Goal: Transaction & Acquisition: Purchase product/service

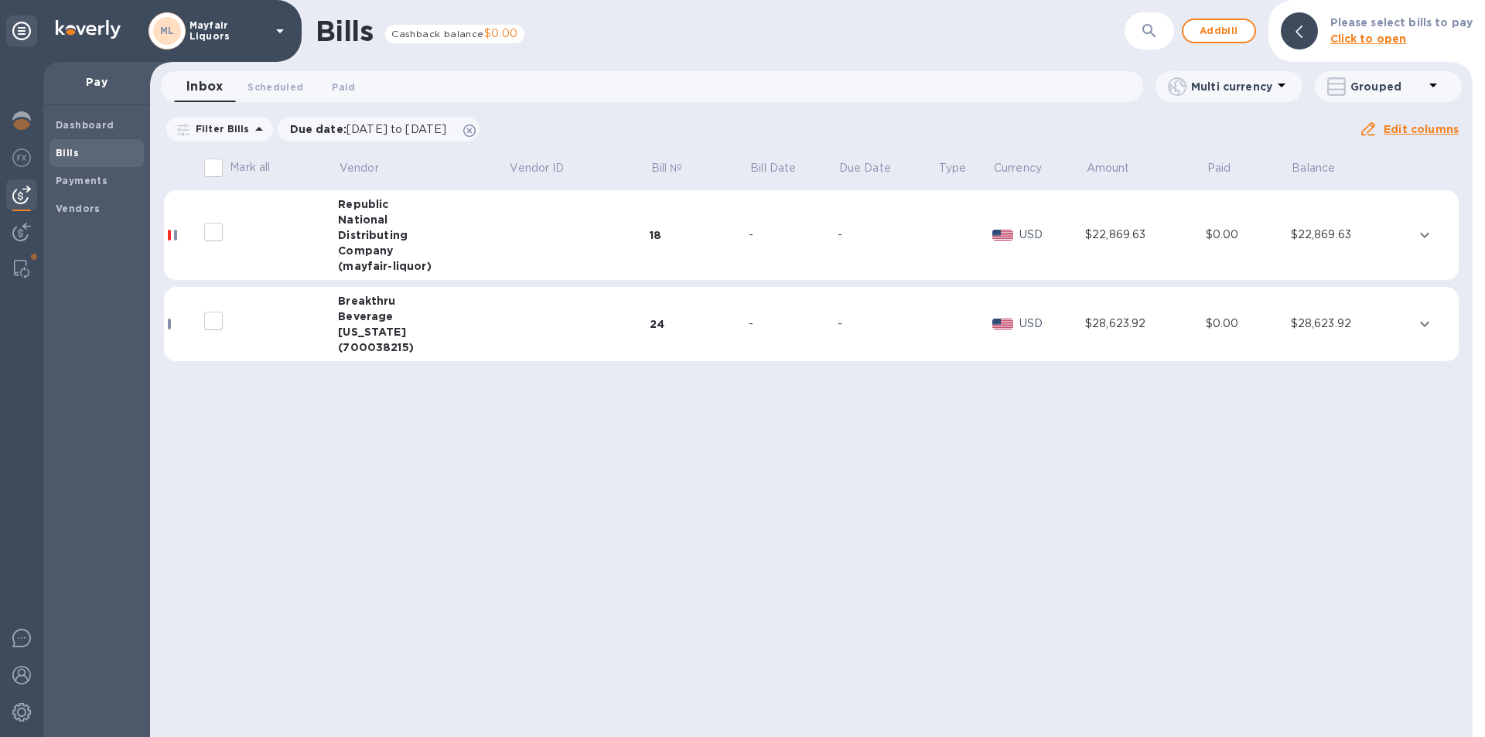
click at [489, 240] on div "Distributing" at bounding box center [423, 234] width 170 height 15
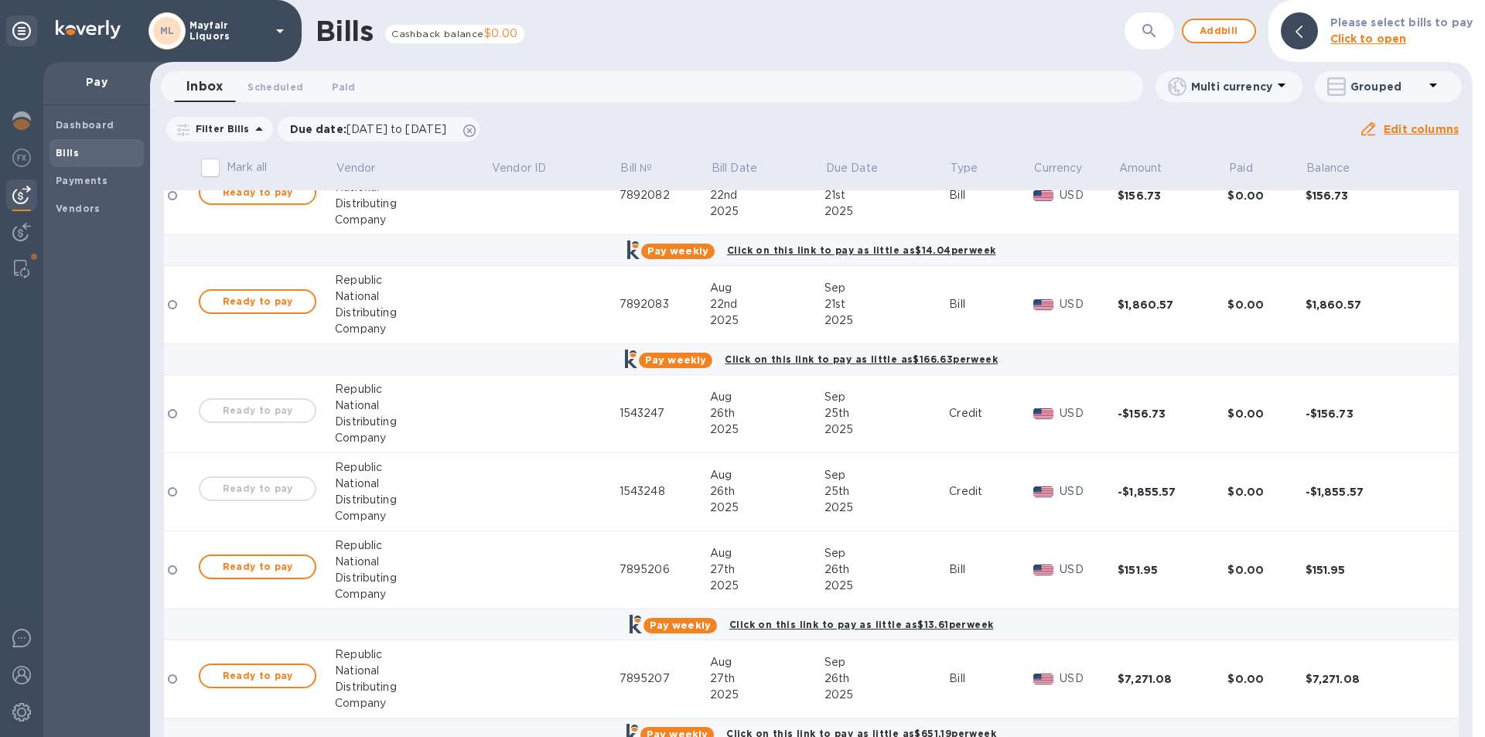
scroll to position [464, 0]
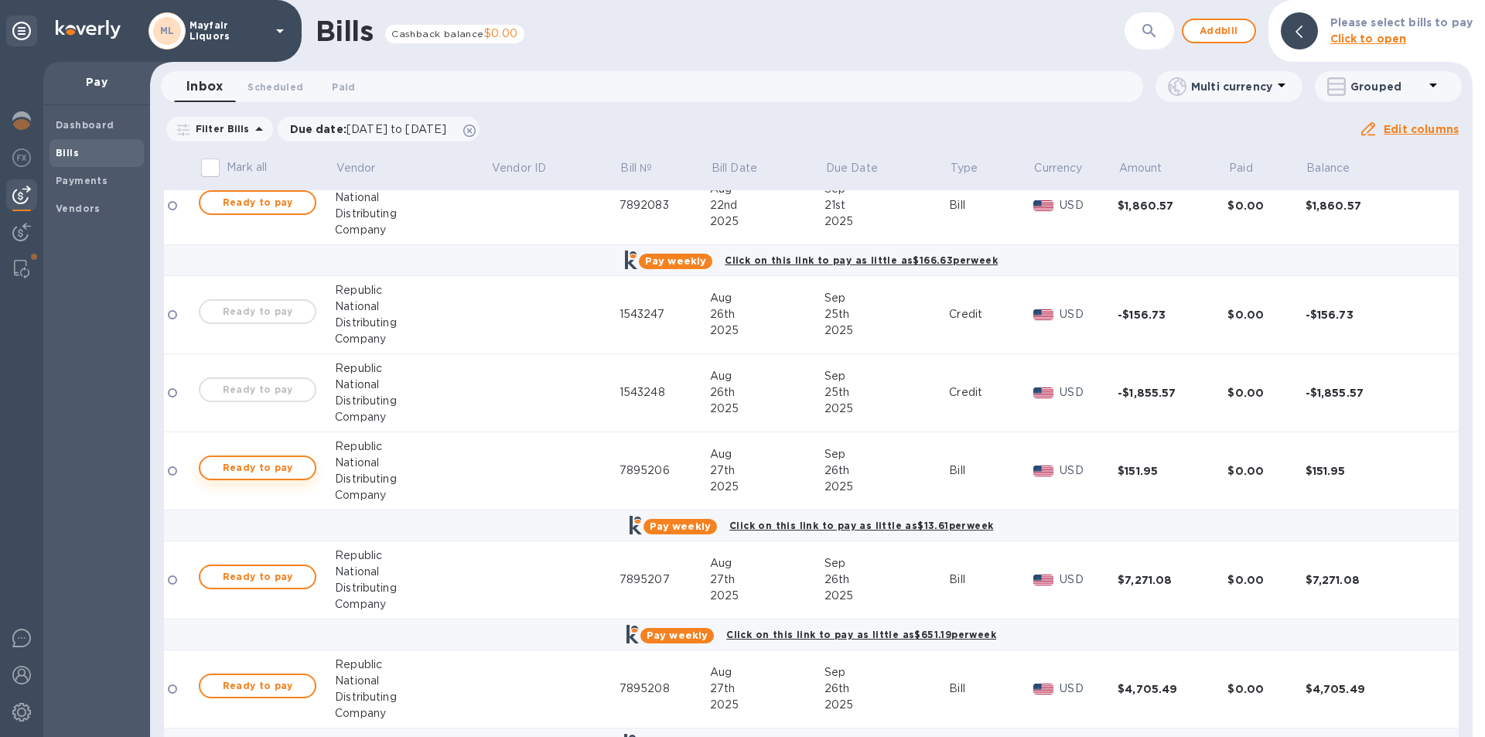
click at [261, 465] on span "Ready to pay" at bounding box center [258, 468] width 90 height 19
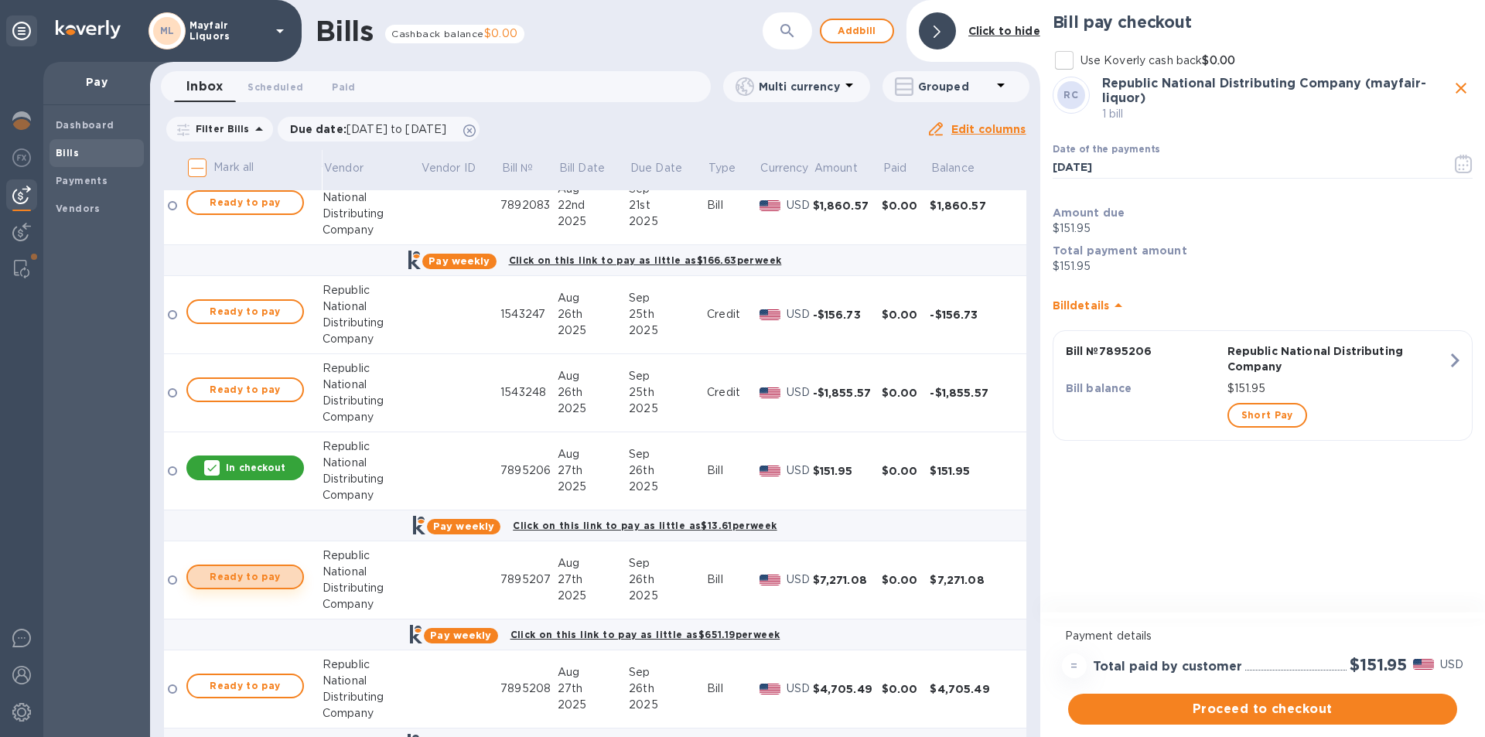
click at [259, 571] on span "Ready to pay" at bounding box center [245, 577] width 90 height 19
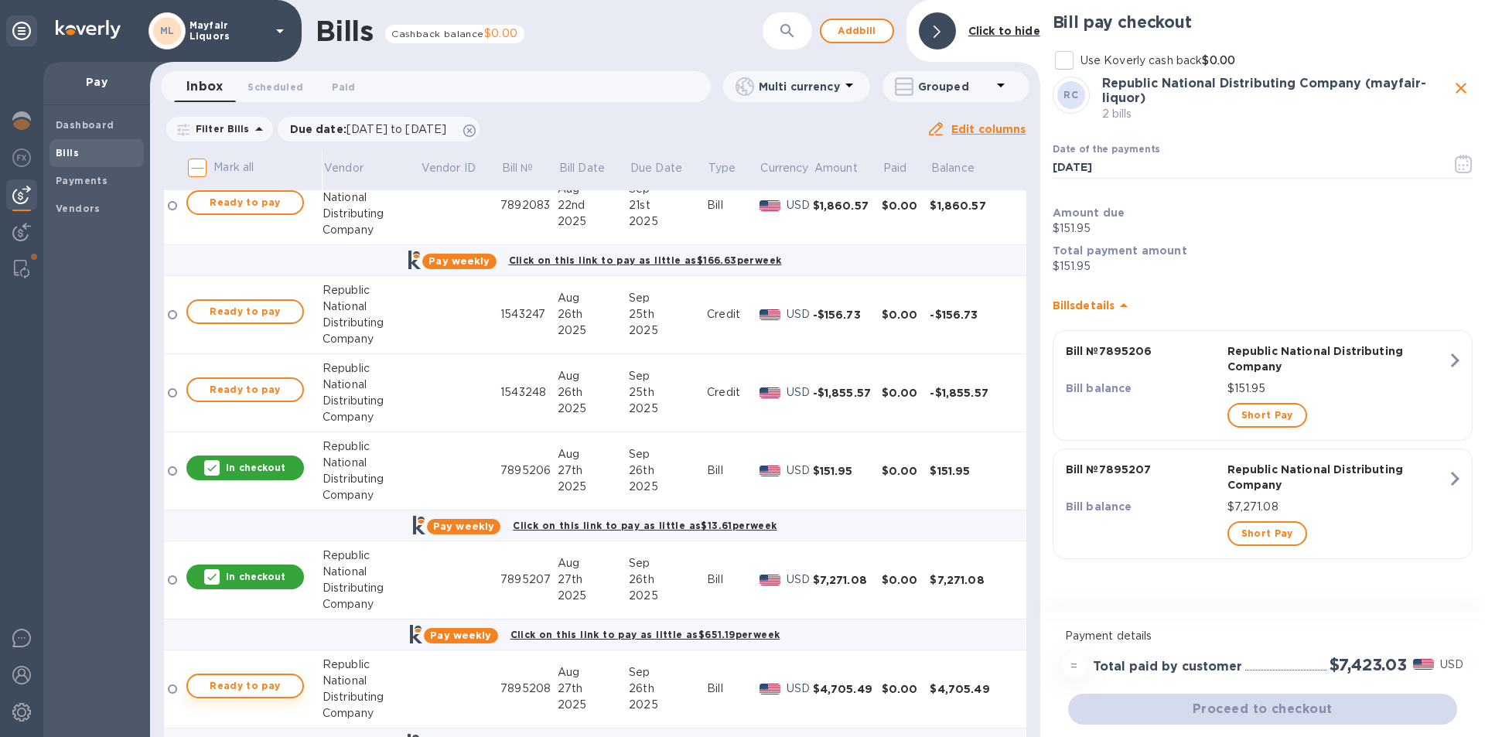
click at [271, 689] on span "Ready to pay" at bounding box center [245, 686] width 90 height 19
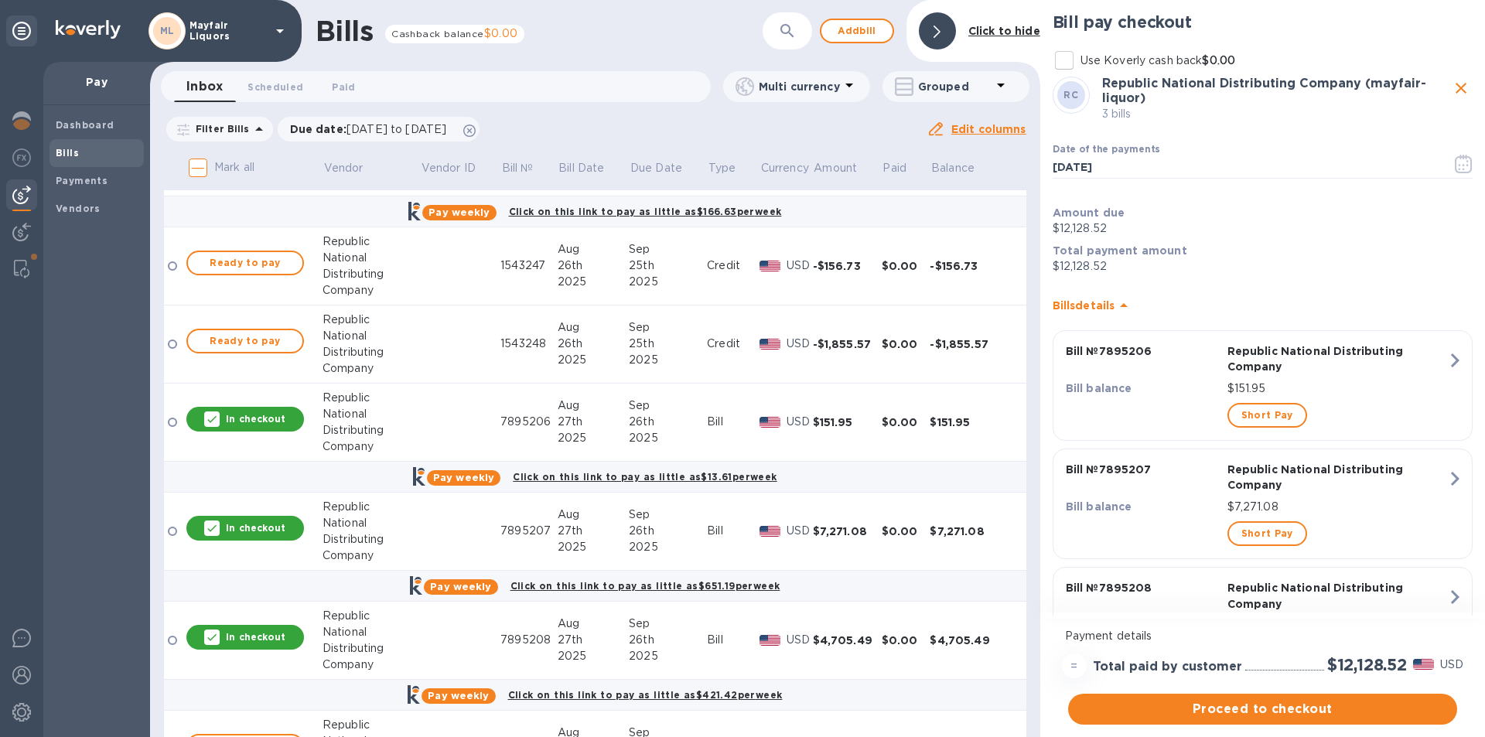
scroll to position [619, 0]
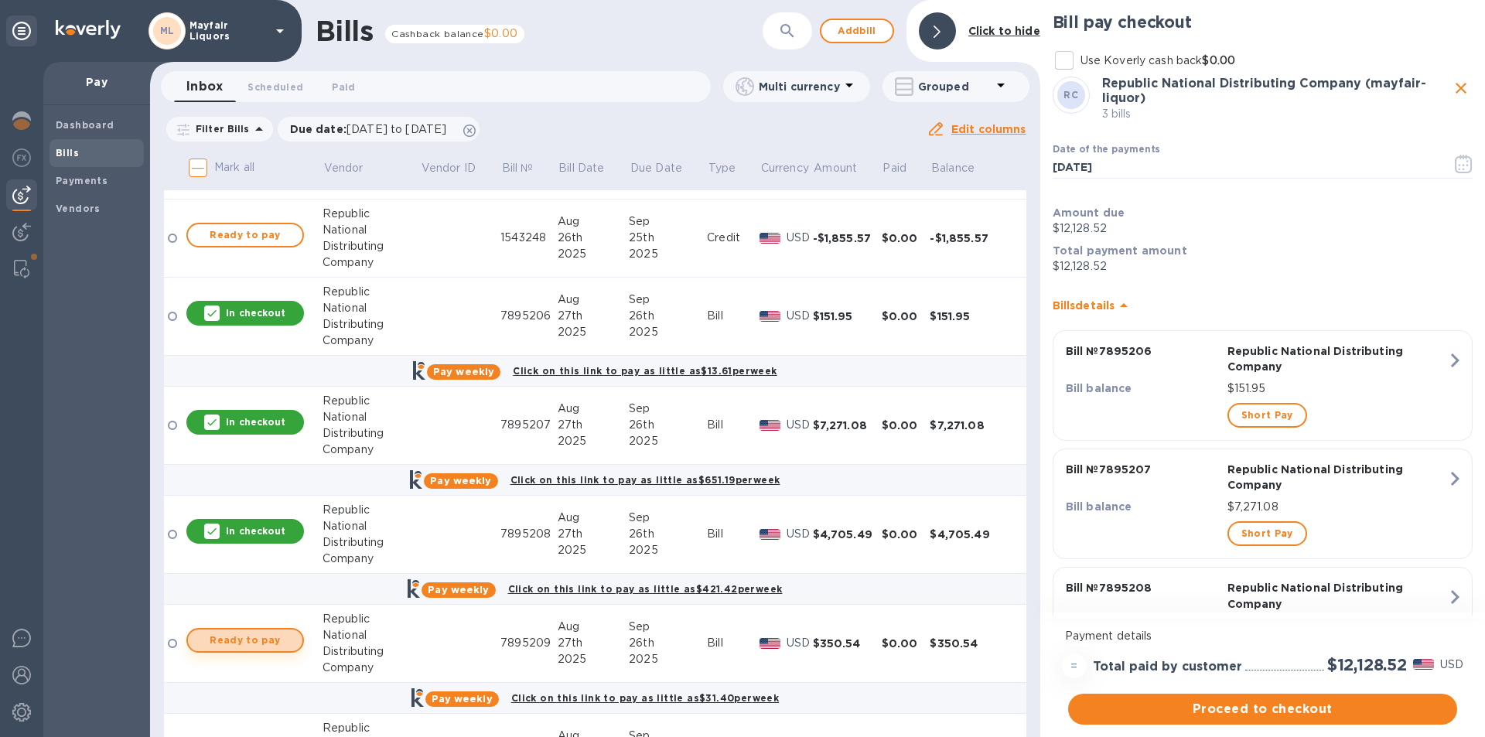
click at [237, 636] on span "Ready to pay" at bounding box center [245, 640] width 90 height 19
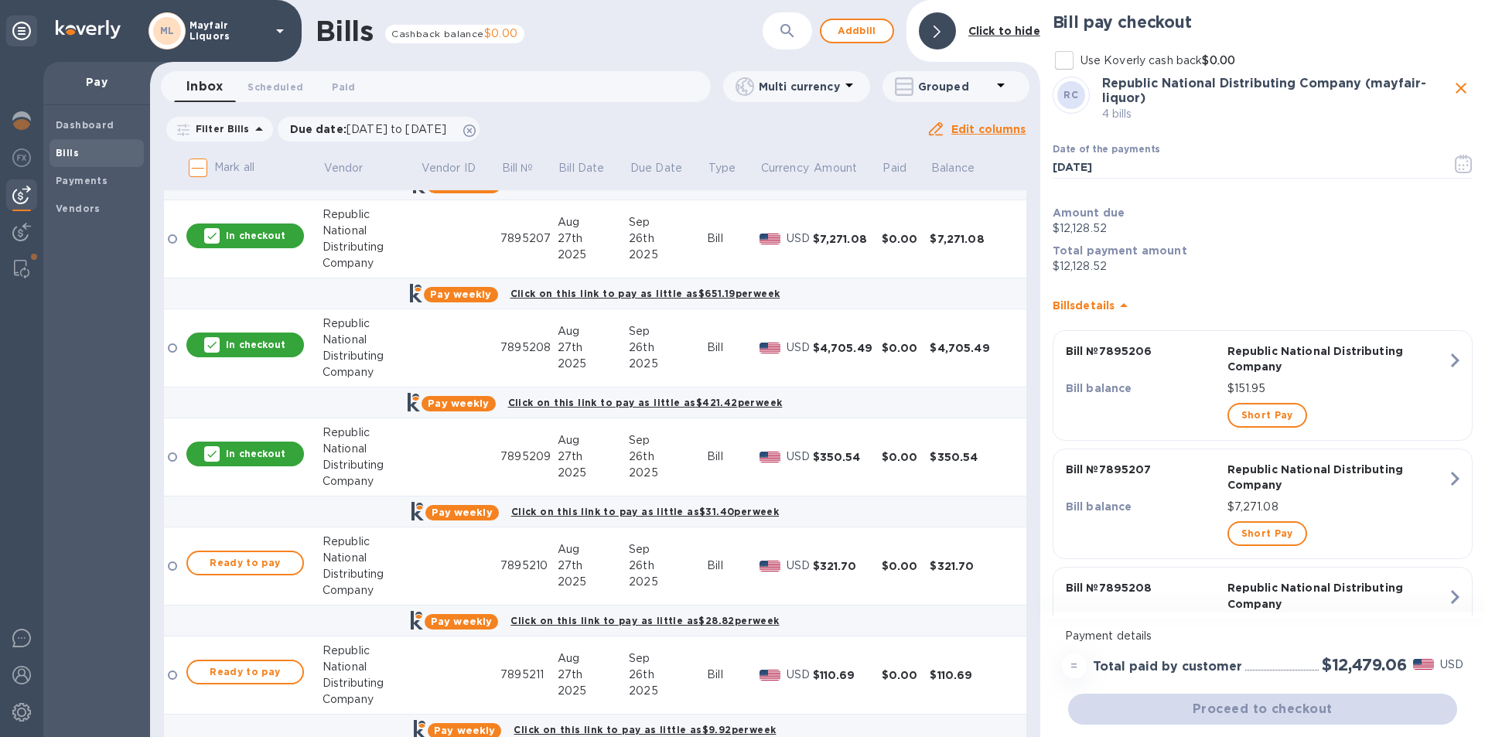
scroll to position [851, 0]
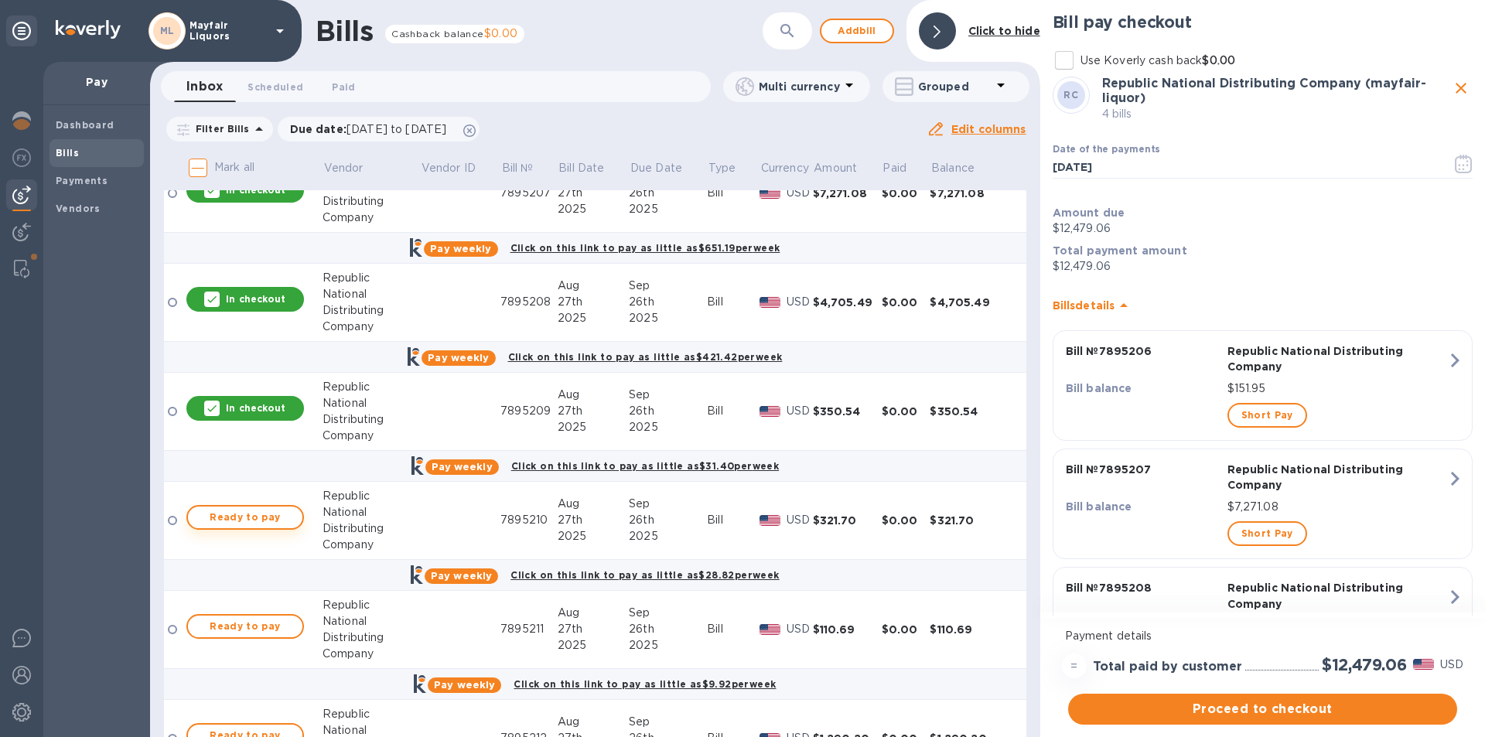
click at [263, 517] on span "Ready to pay" at bounding box center [245, 517] width 90 height 19
click at [264, 619] on span "Ready to pay" at bounding box center [245, 626] width 90 height 19
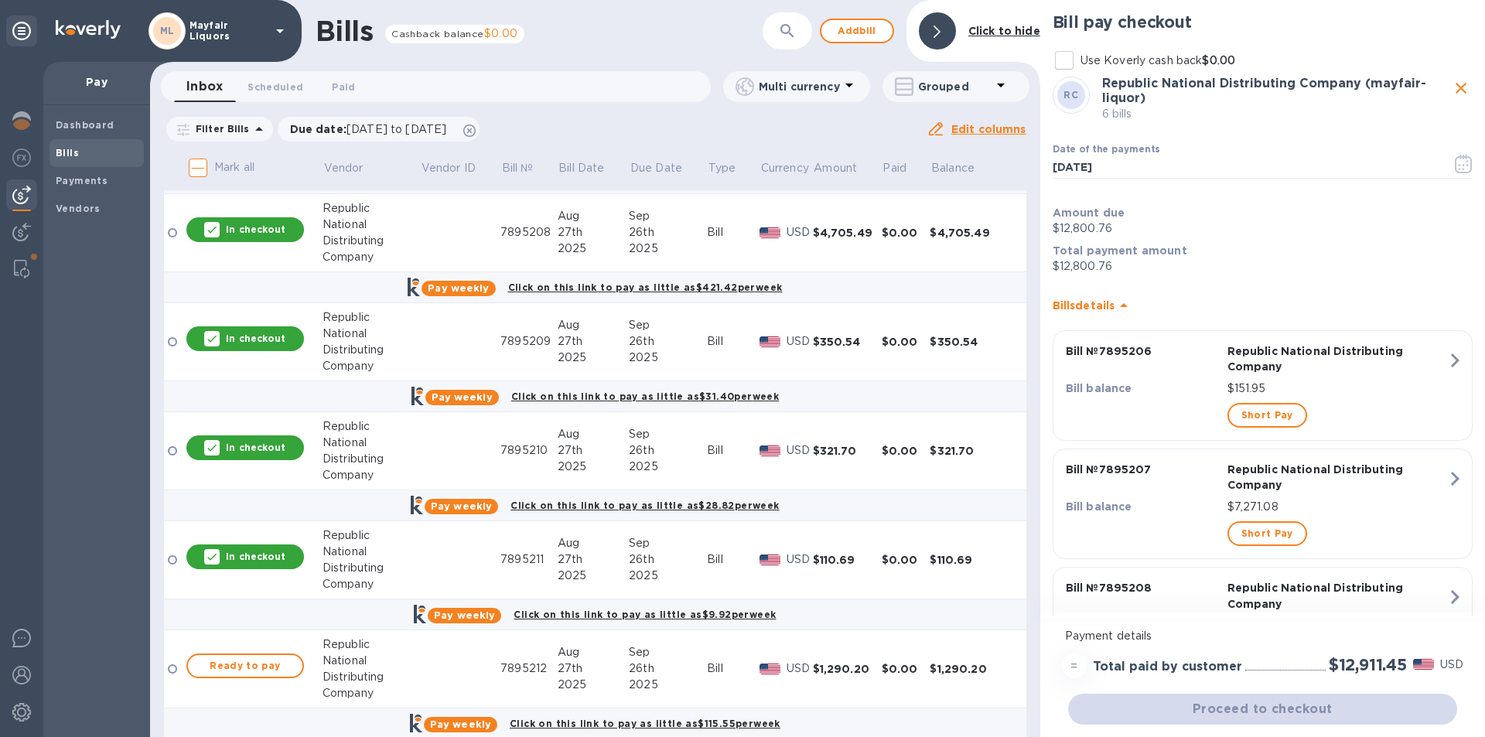
scroll to position [928, 0]
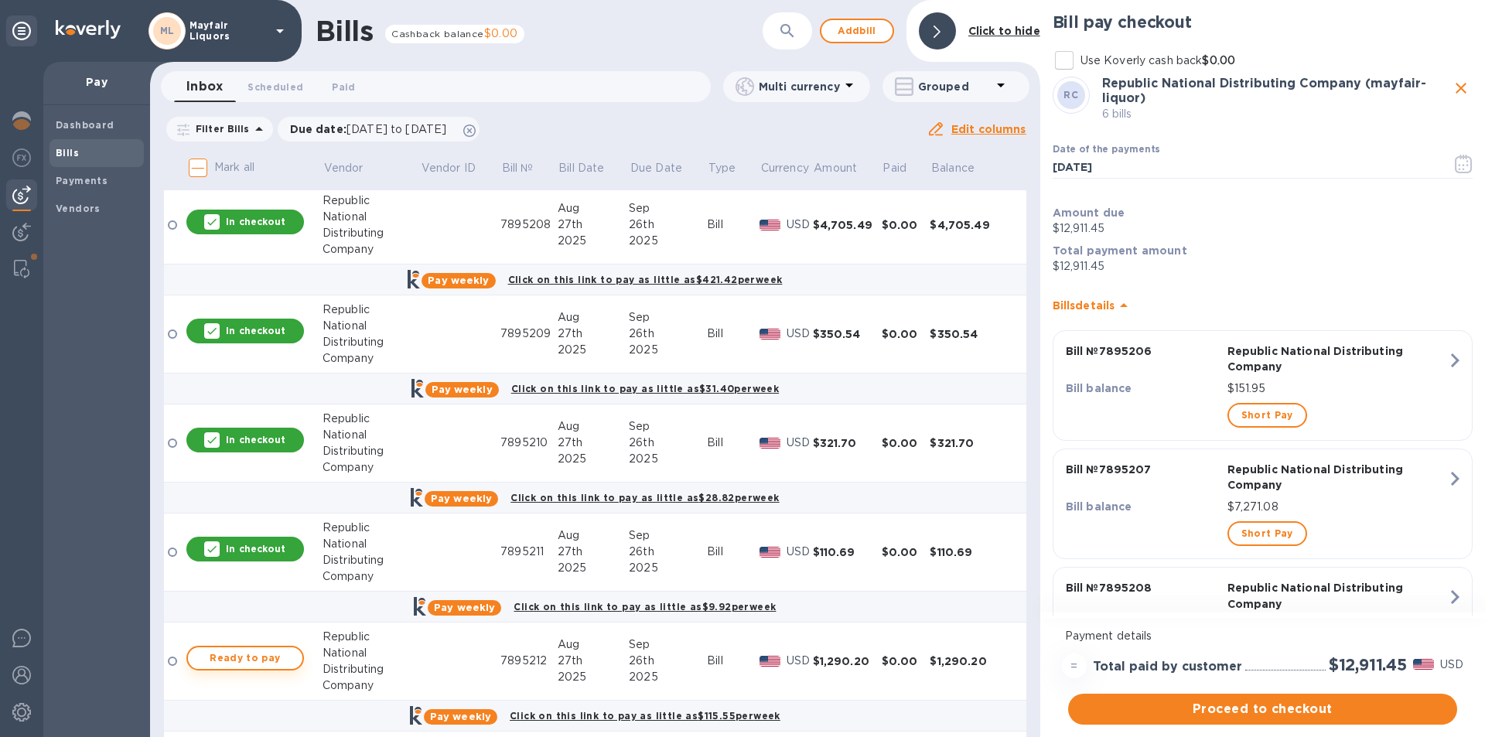
click at [264, 662] on span "Ready to pay" at bounding box center [245, 658] width 90 height 19
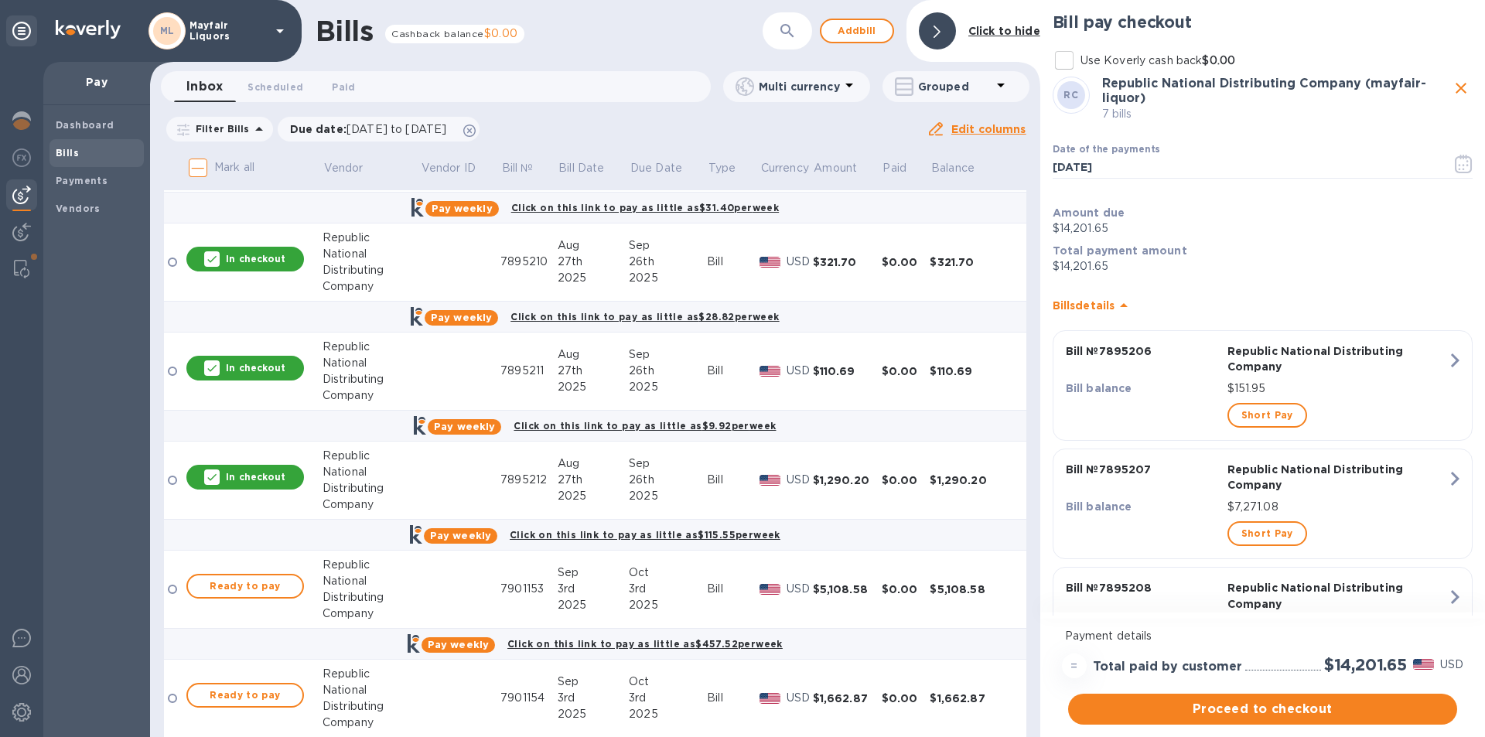
scroll to position [1160, 0]
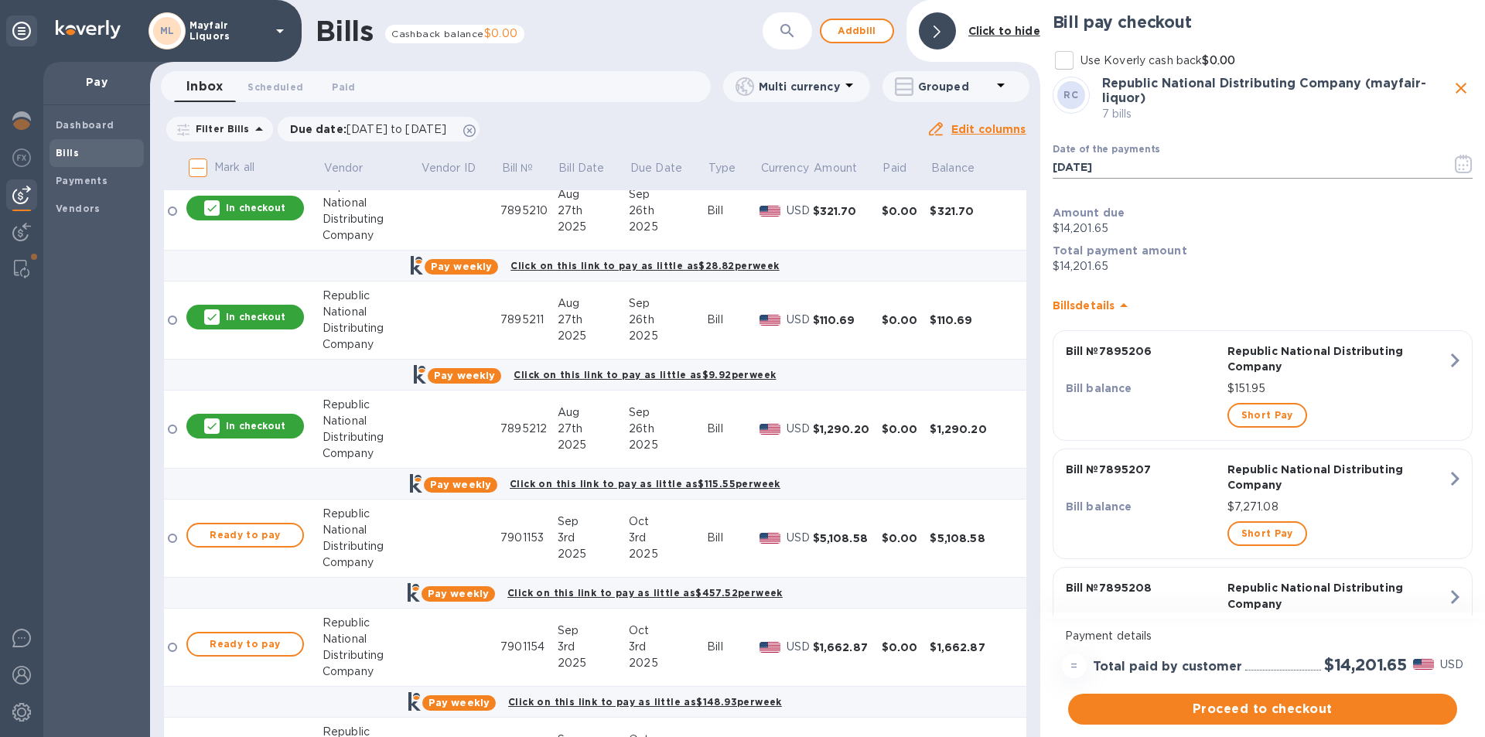
click at [1457, 164] on icon "button" at bounding box center [1463, 164] width 18 height 19
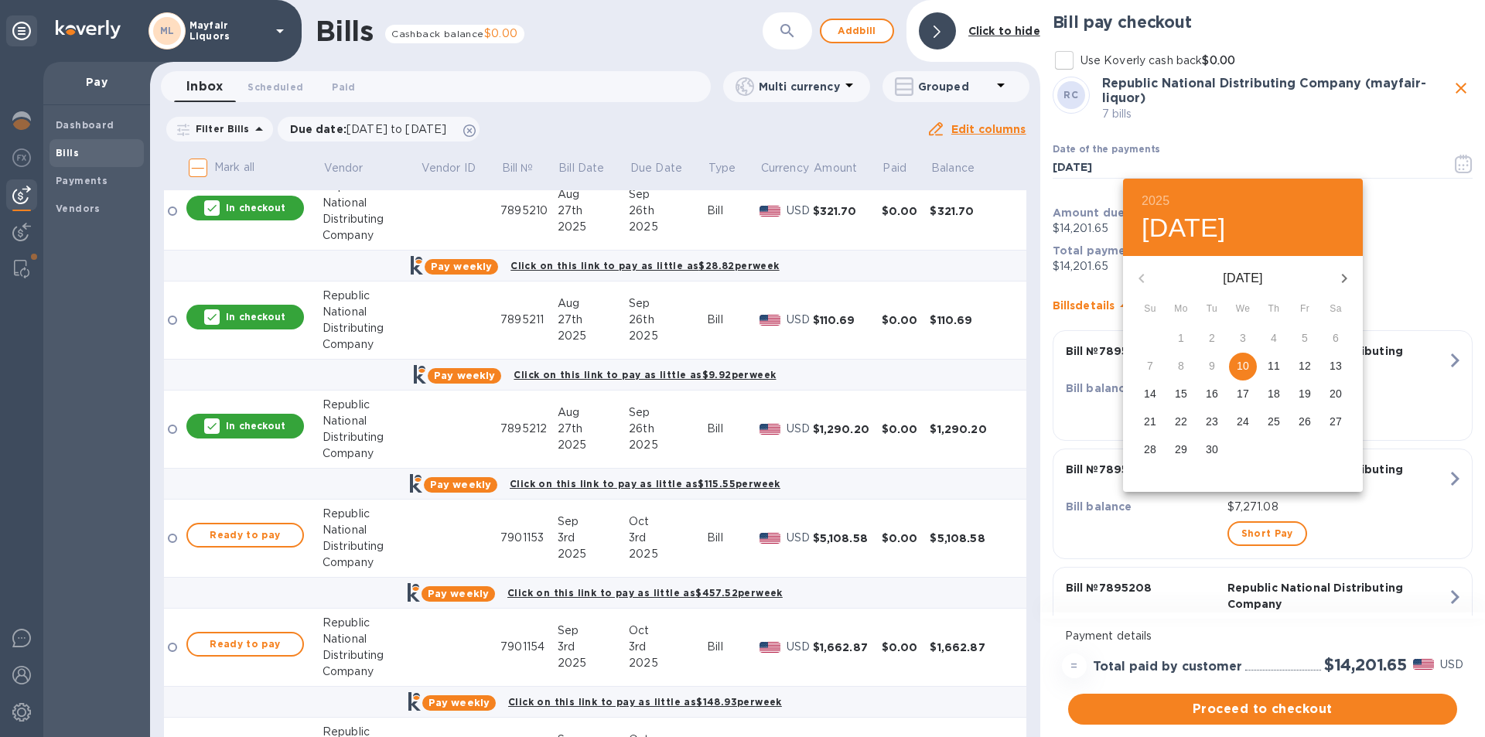
click at [1209, 421] on p "23" at bounding box center [1211, 421] width 12 height 15
type input "[DATE]"
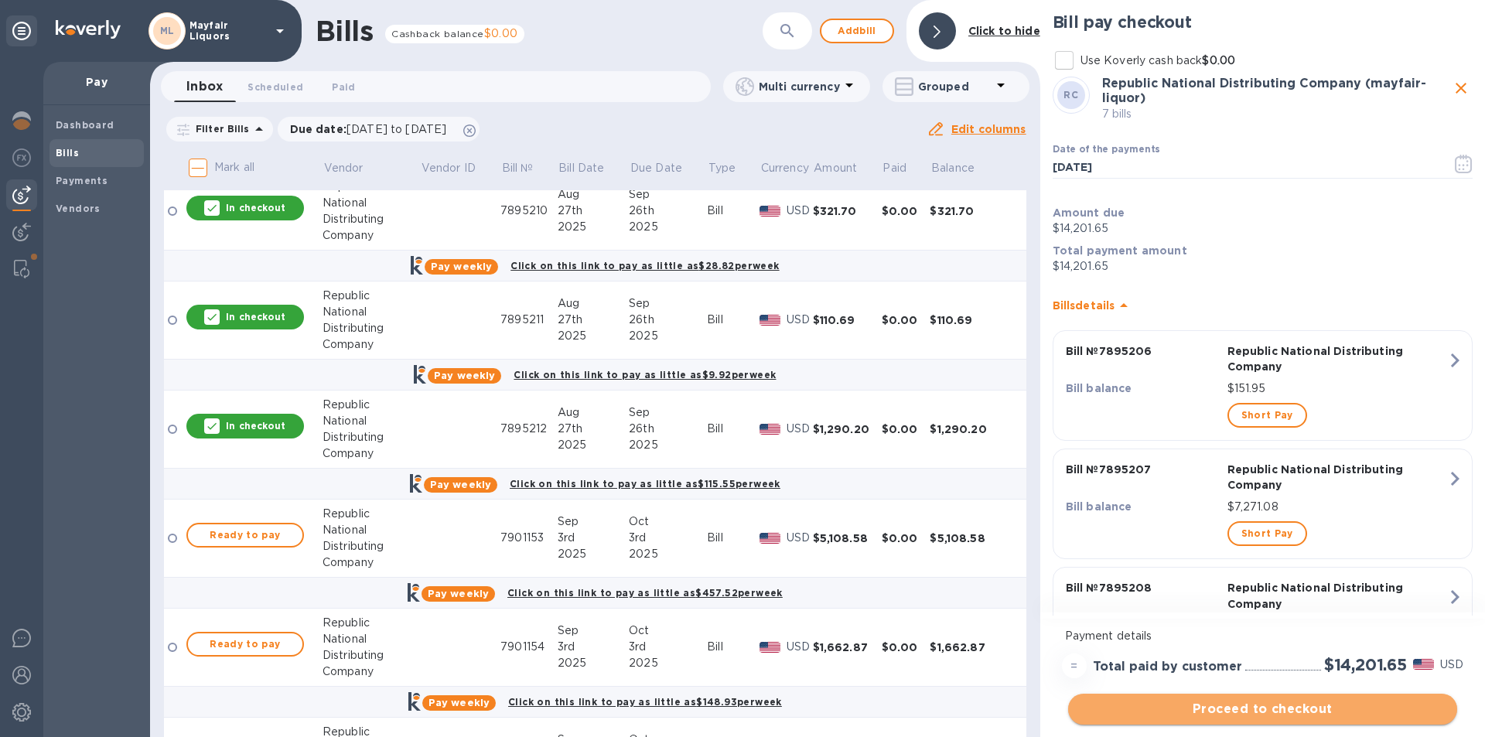
click at [1227, 711] on span "Proceed to checkout" at bounding box center [1262, 709] width 364 height 19
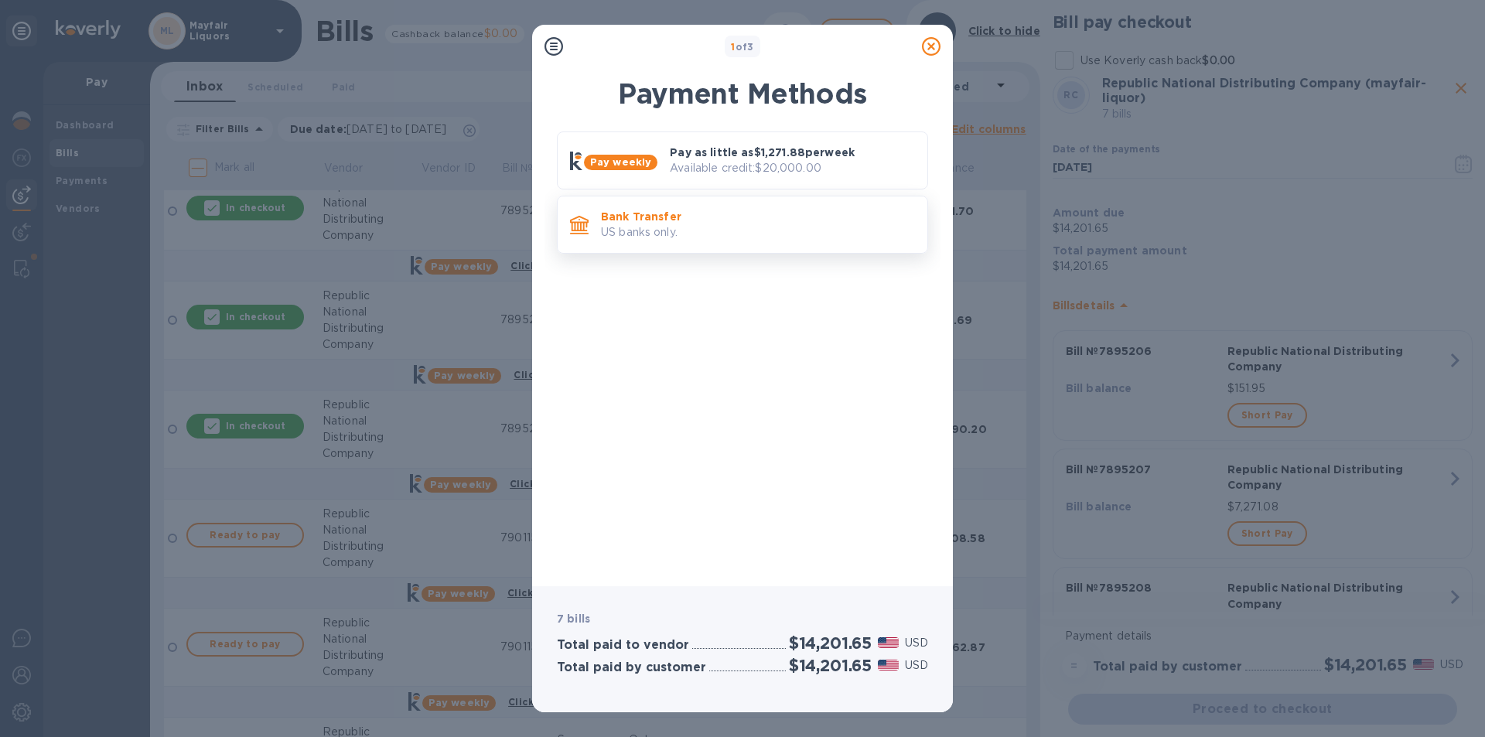
click at [655, 231] on p "US banks only." at bounding box center [758, 232] width 314 height 16
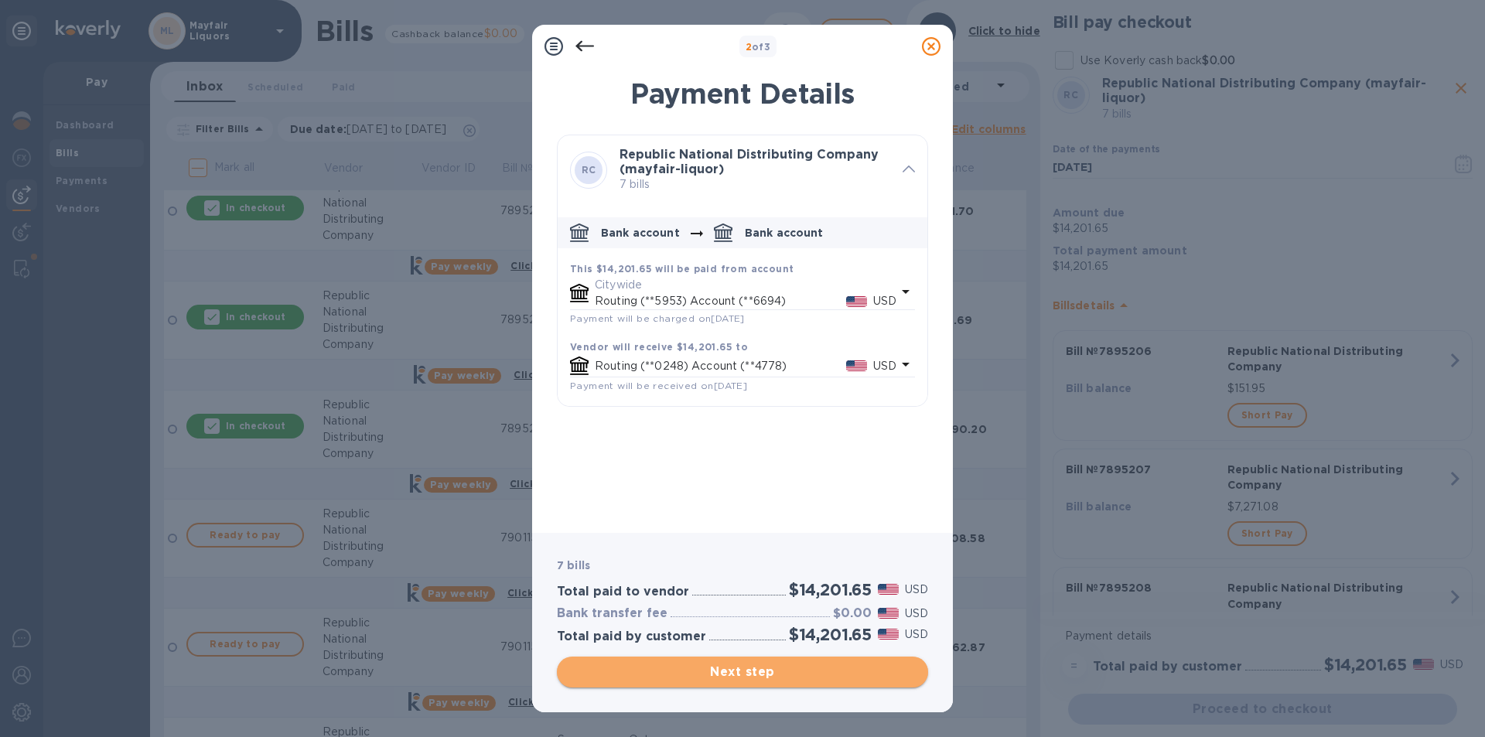
click at [755, 665] on span "Next step" at bounding box center [742, 672] width 346 height 19
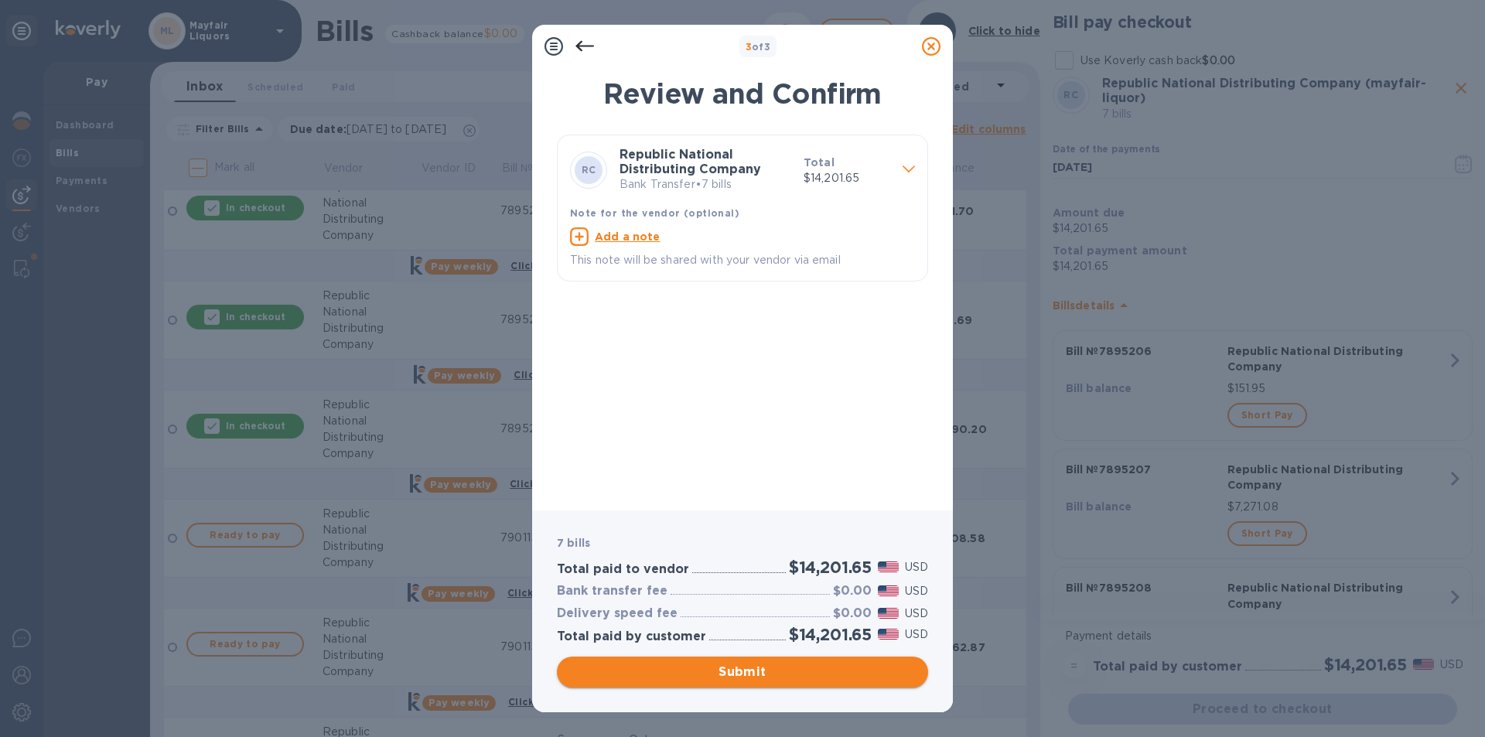
click at [772, 669] on span "Submit" at bounding box center [742, 672] width 346 height 19
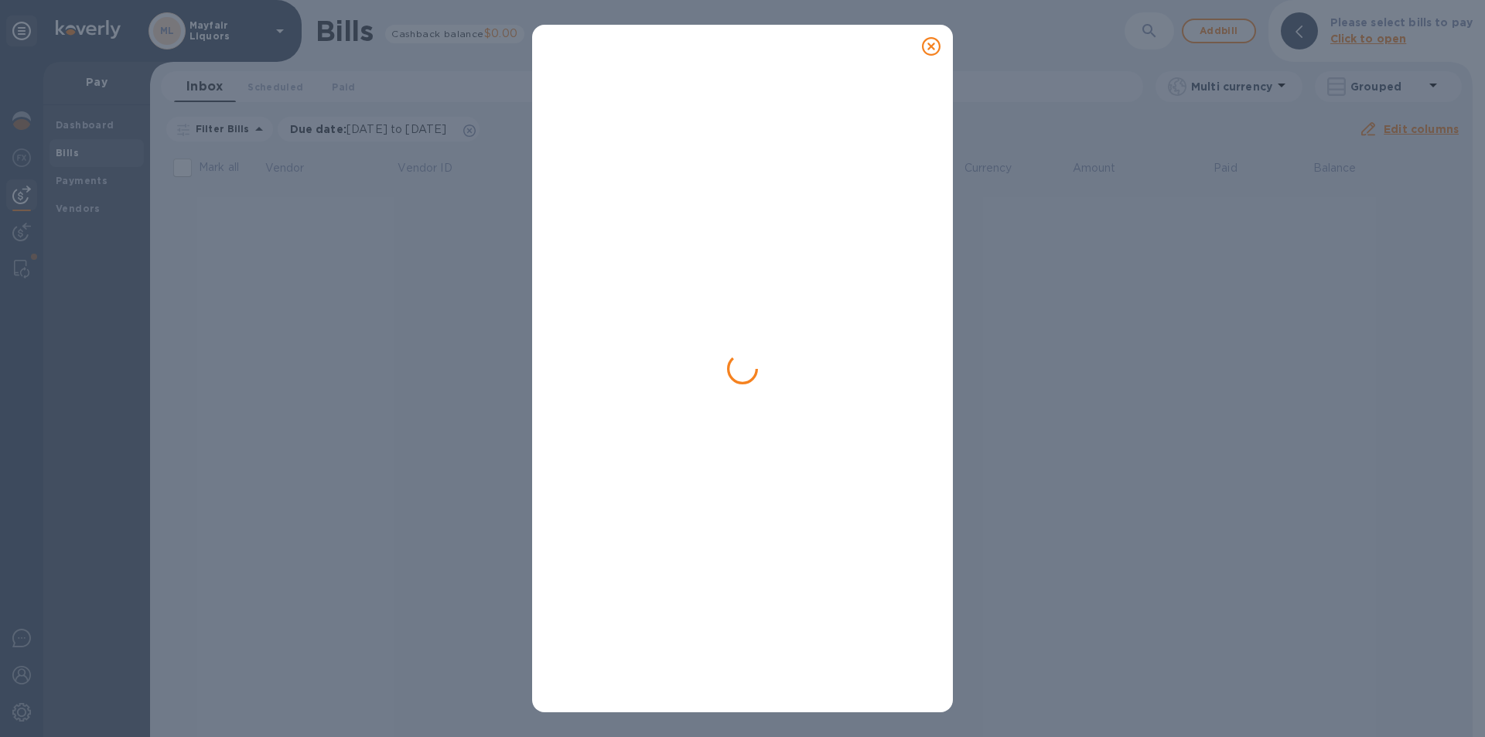
scroll to position [0, 0]
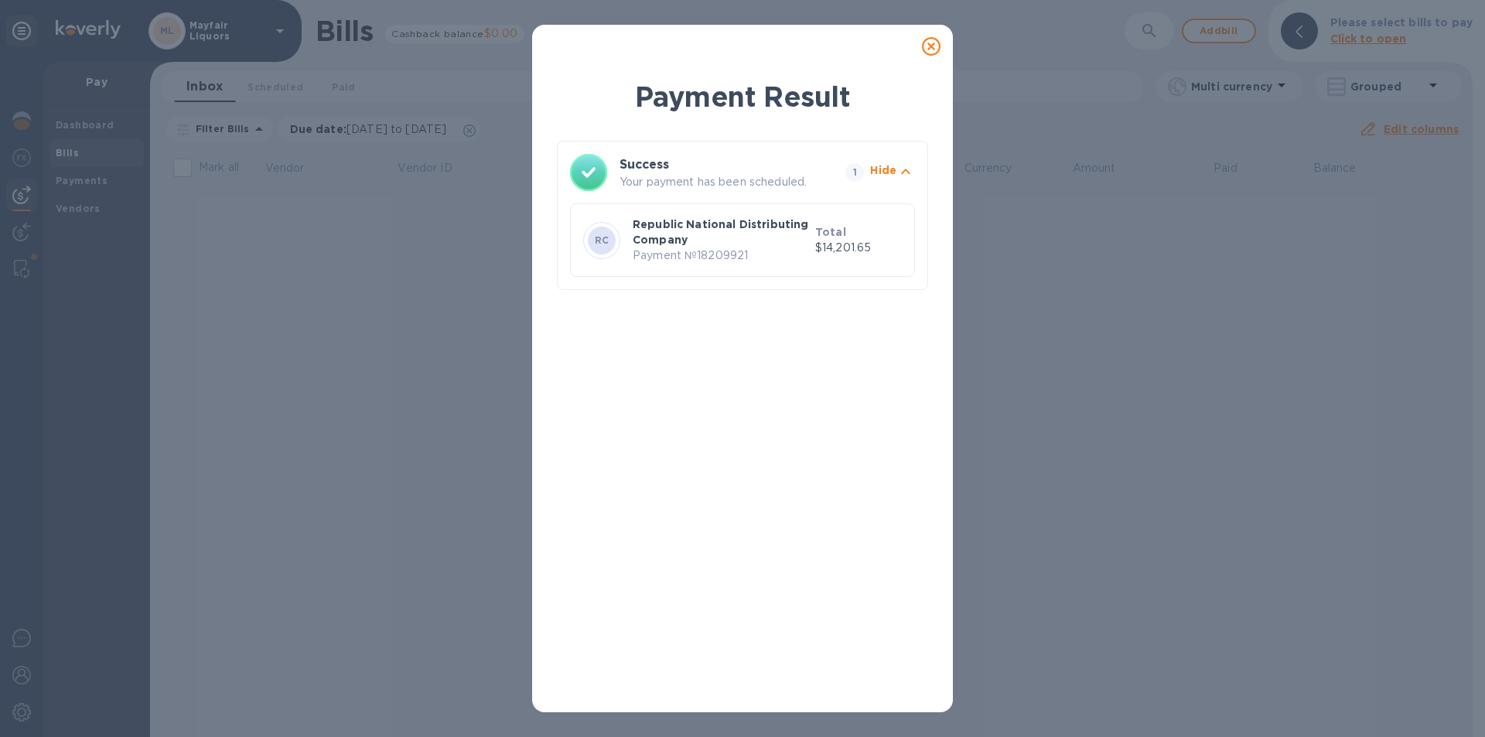
click at [1068, 442] on div "Payment Result Success Your payment has been scheduled. 1 Hide RC Republic Nati…" at bounding box center [742, 368] width 1485 height 737
click at [930, 43] on icon at bounding box center [931, 46] width 19 height 19
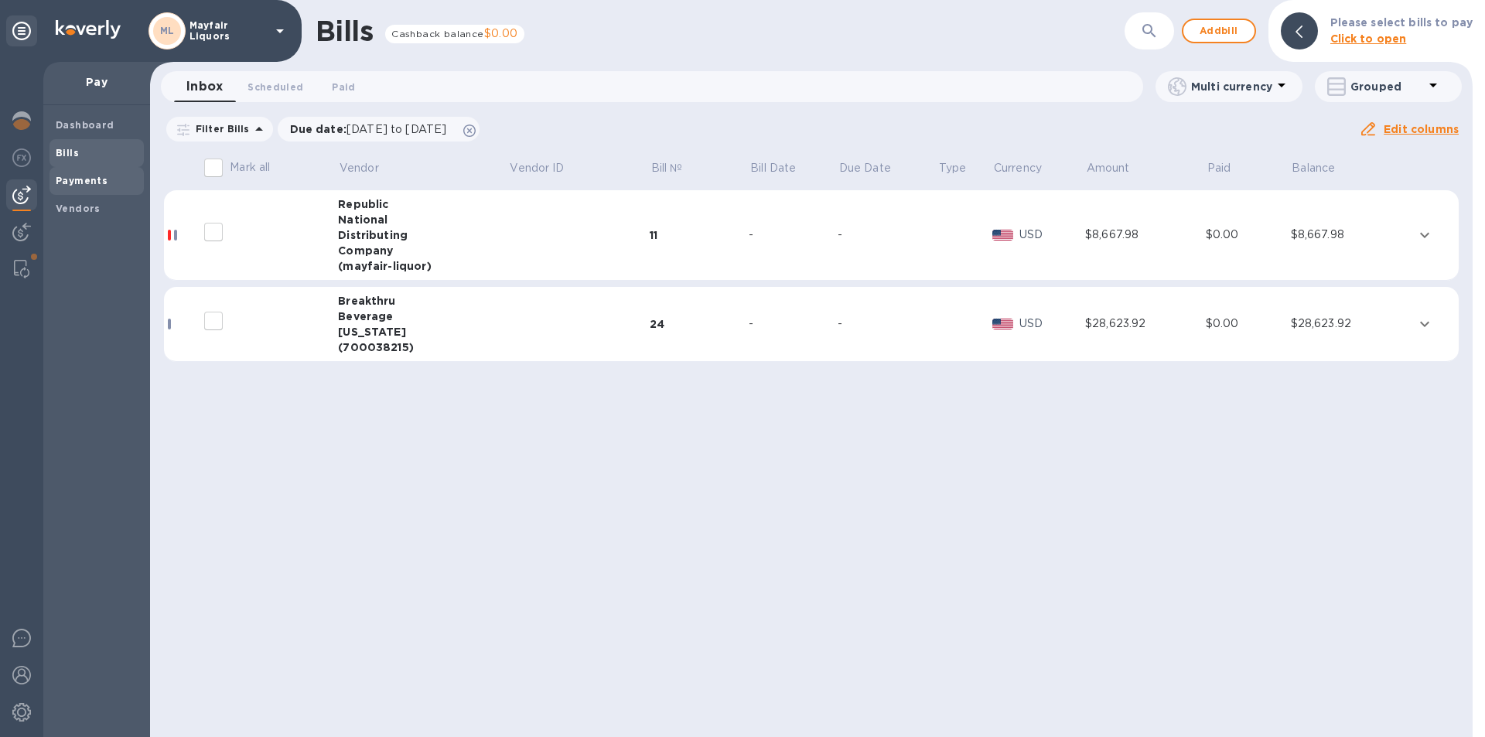
click at [75, 173] on span "Payments" at bounding box center [82, 180] width 52 height 15
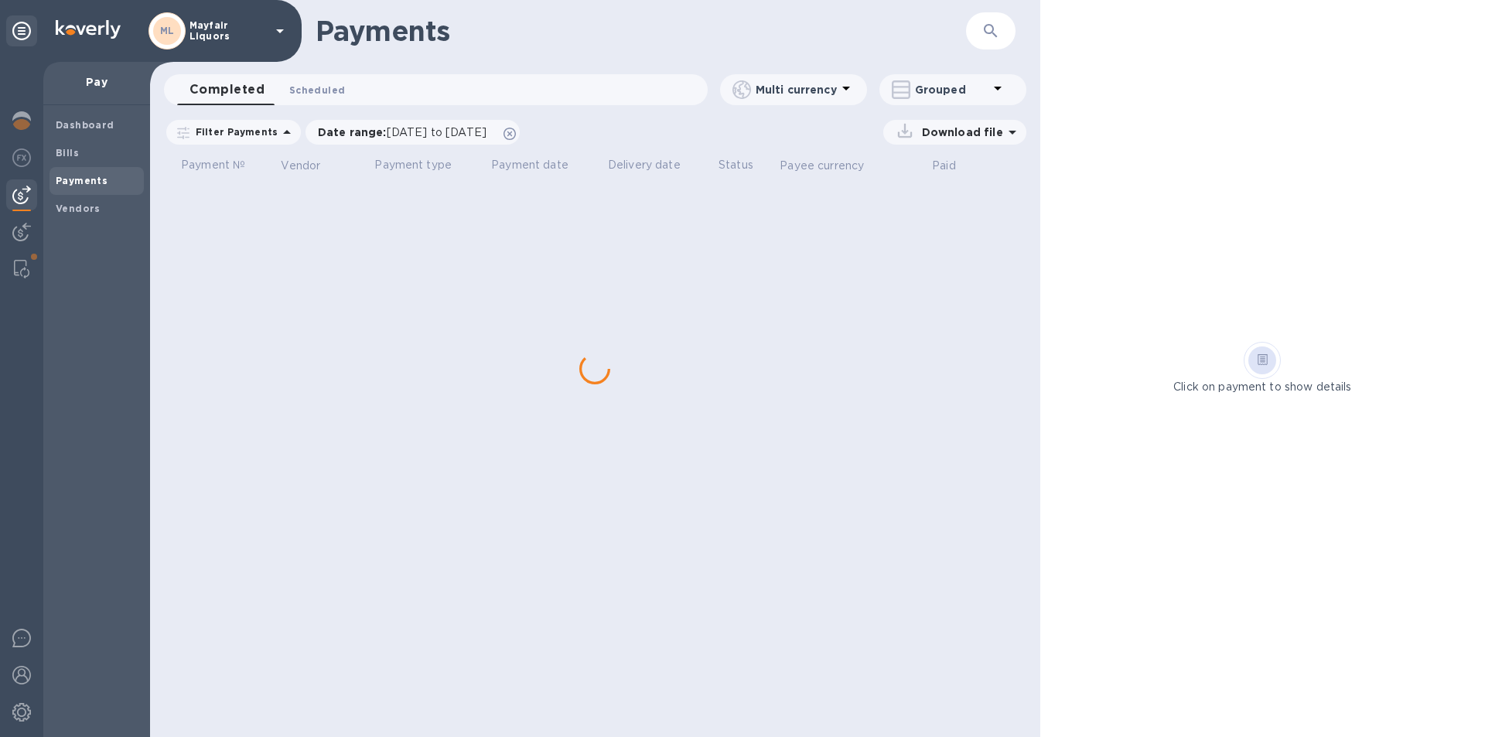
click at [315, 84] on span "Scheduled 0" at bounding box center [317, 90] width 56 height 16
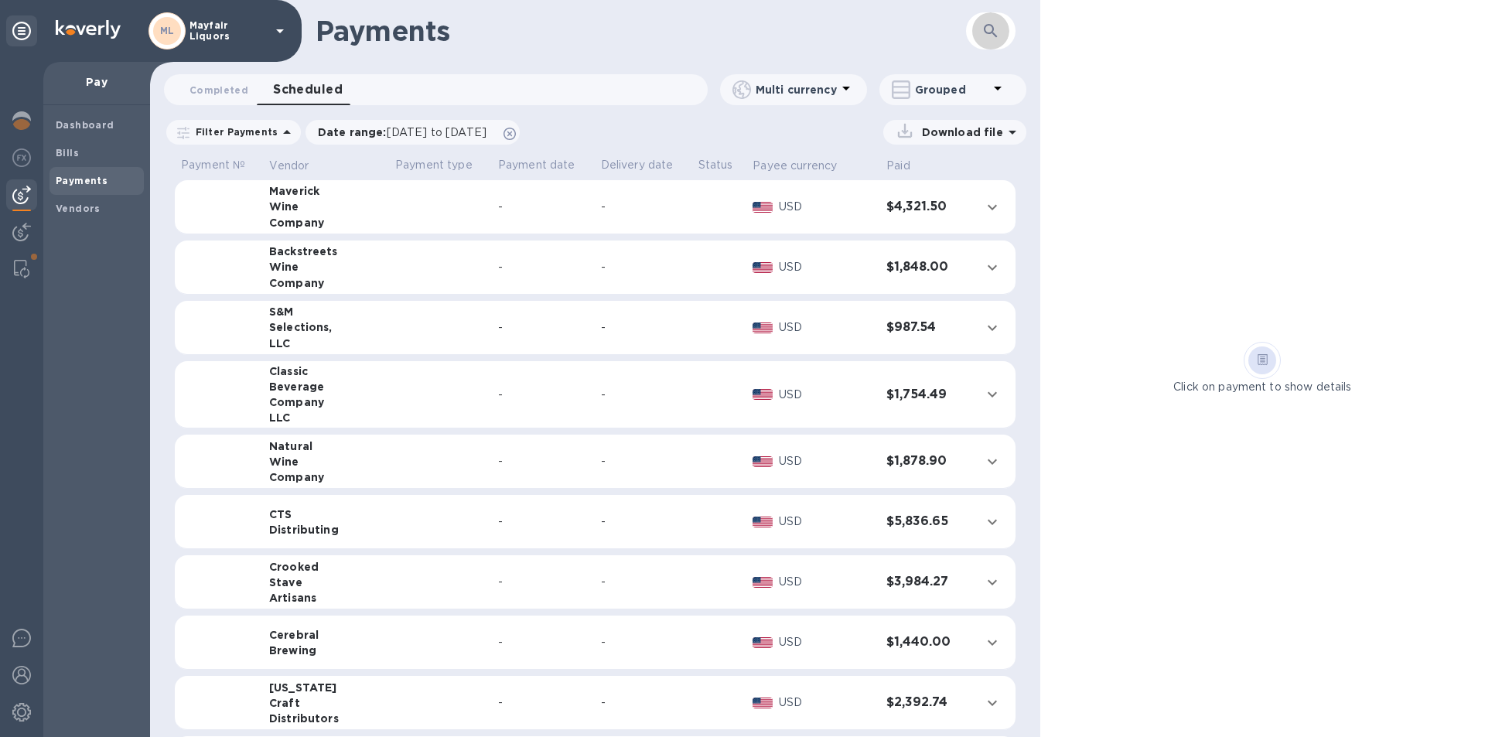
click at [980, 29] on button "button" at bounding box center [990, 30] width 37 height 37
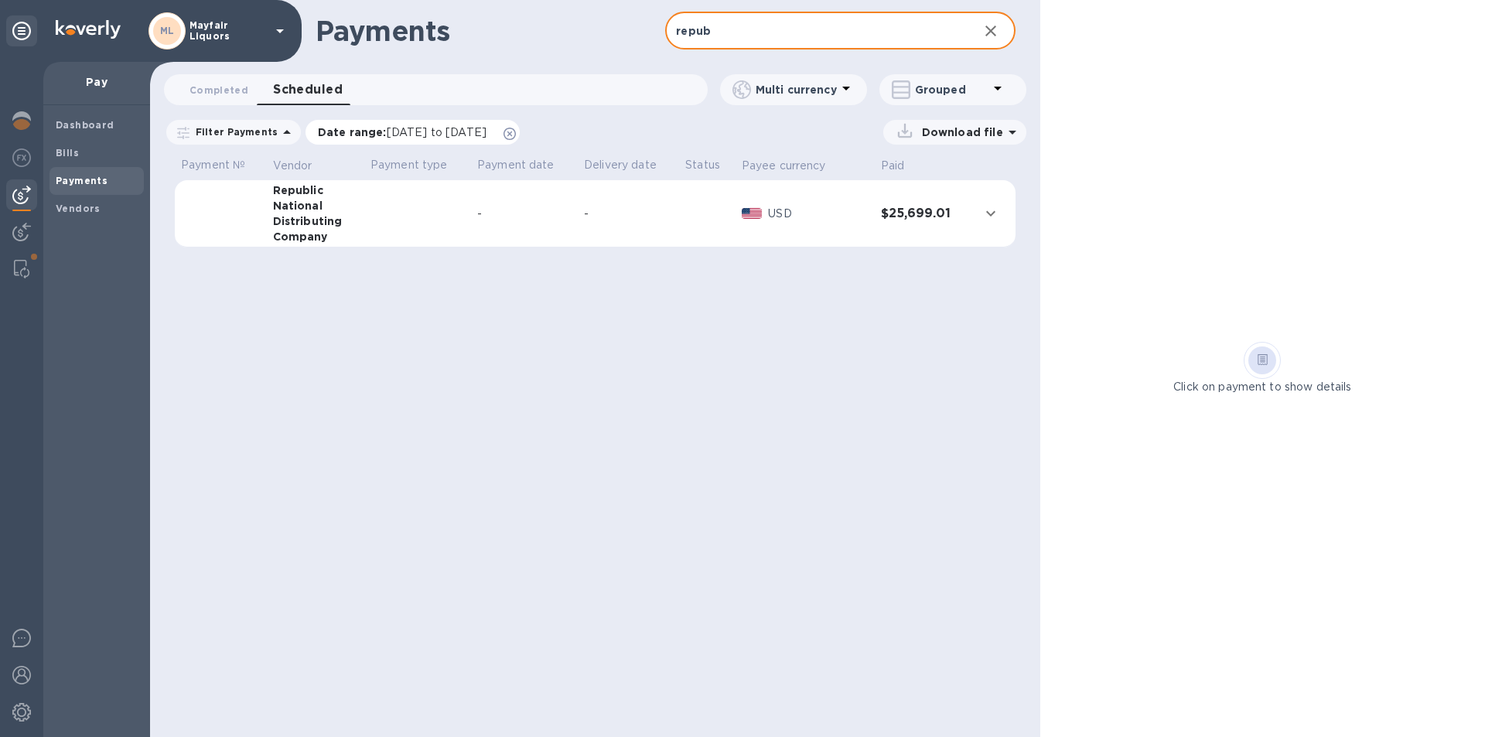
type input "repub"
click at [407, 126] on span "[DATE] to [DATE]" at bounding box center [437, 132] width 100 height 12
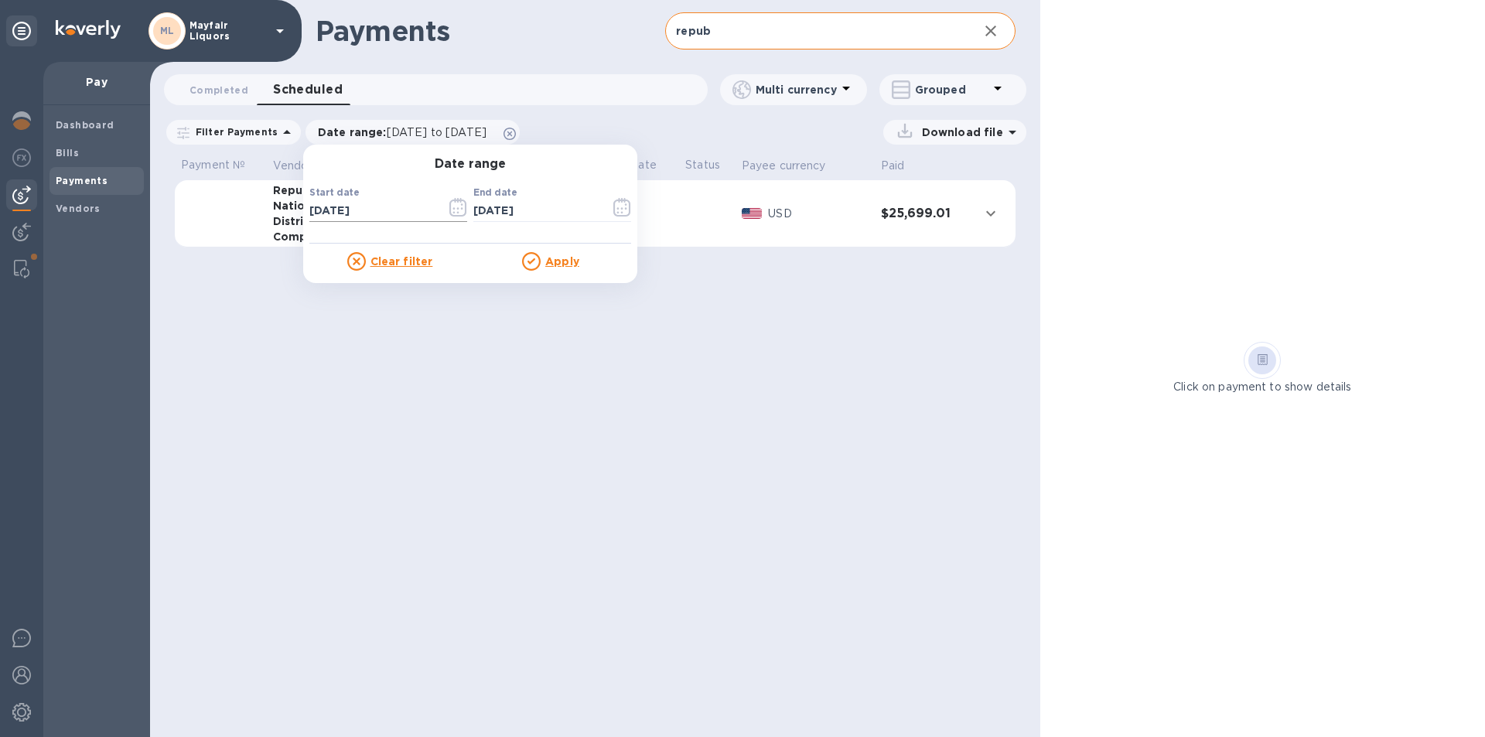
click at [449, 210] on icon "button" at bounding box center [458, 207] width 18 height 19
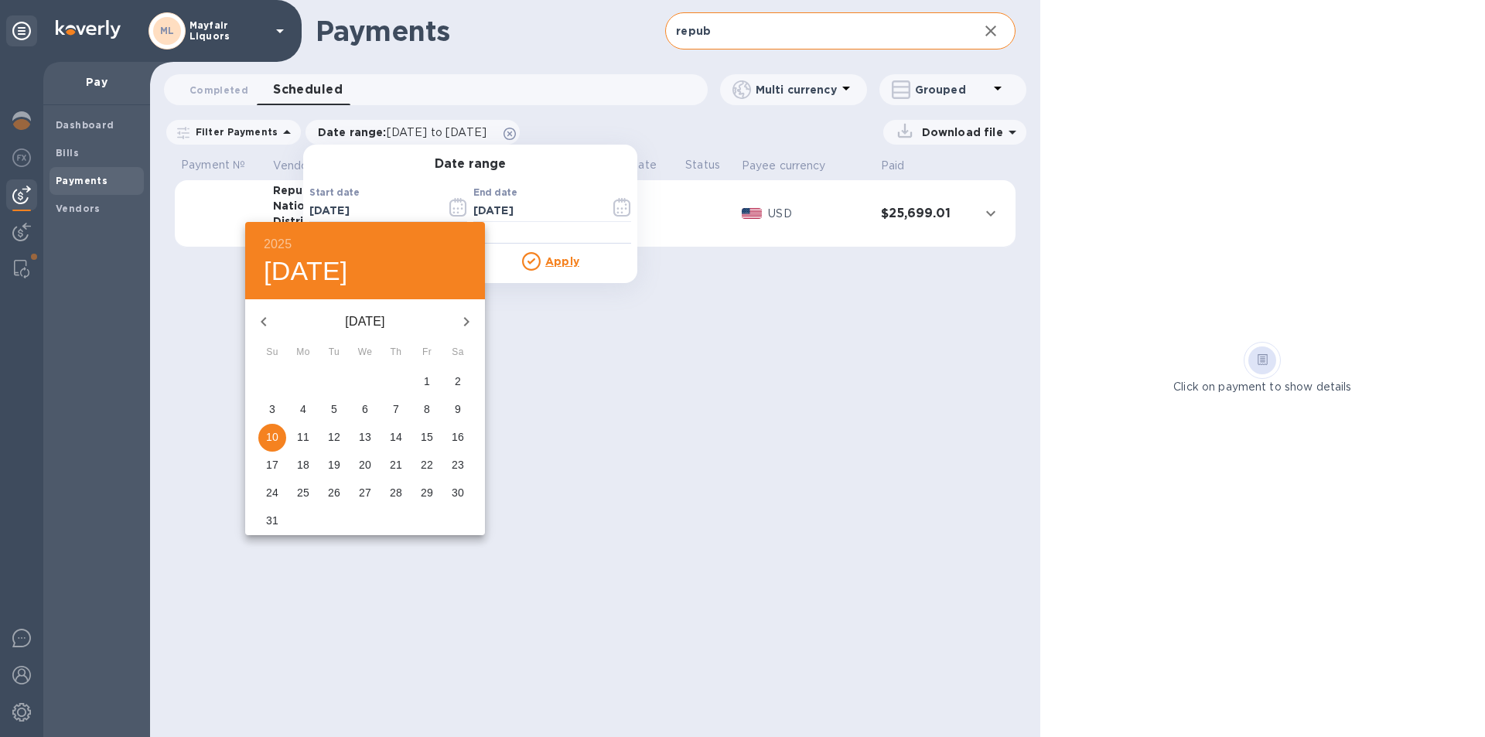
click at [464, 322] on icon "button" at bounding box center [466, 321] width 19 height 19
click at [303, 467] on p "22" at bounding box center [303, 464] width 12 height 15
type input "[DATE]"
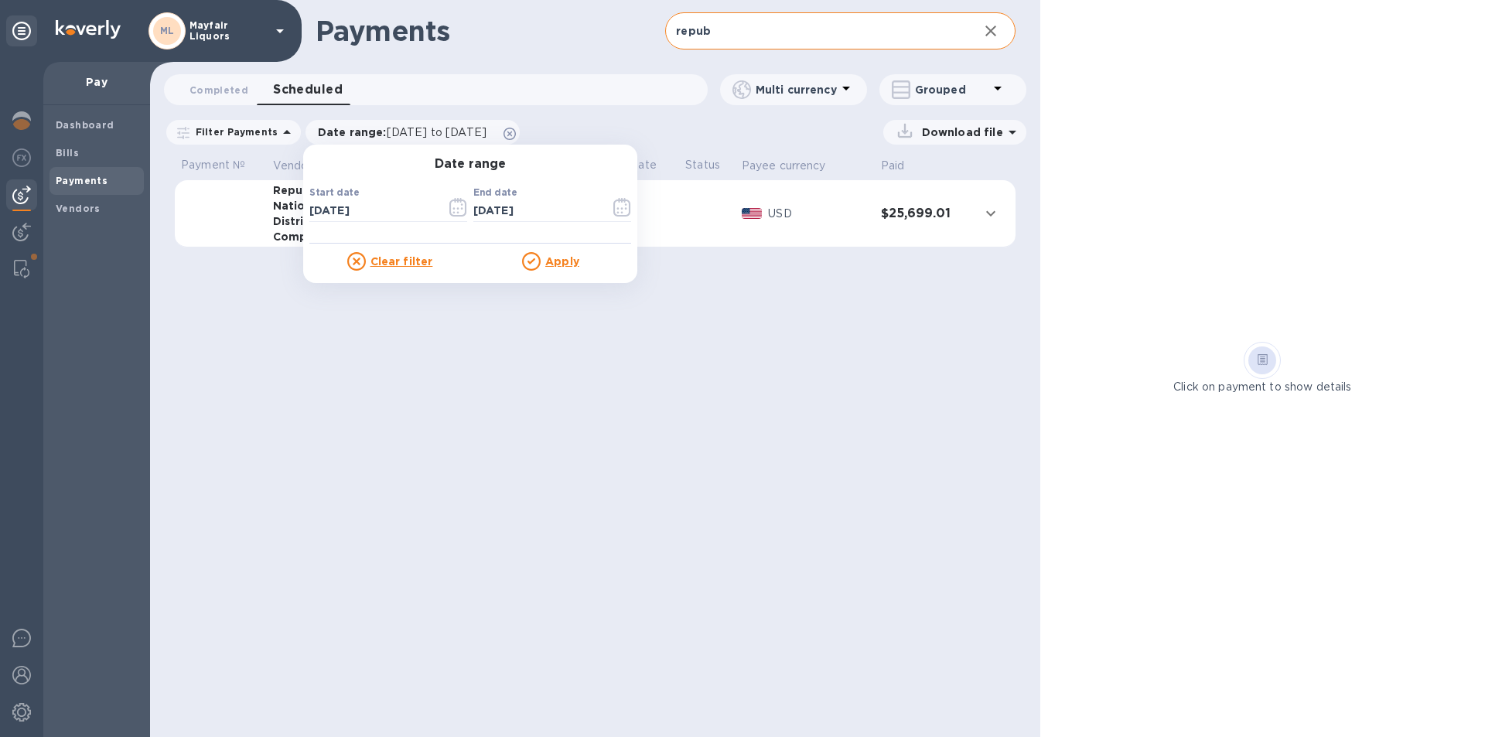
click at [550, 252] on div "Apply" at bounding box center [550, 261] width 161 height 19
click at [549, 264] on u "Apply" at bounding box center [562, 261] width 34 height 12
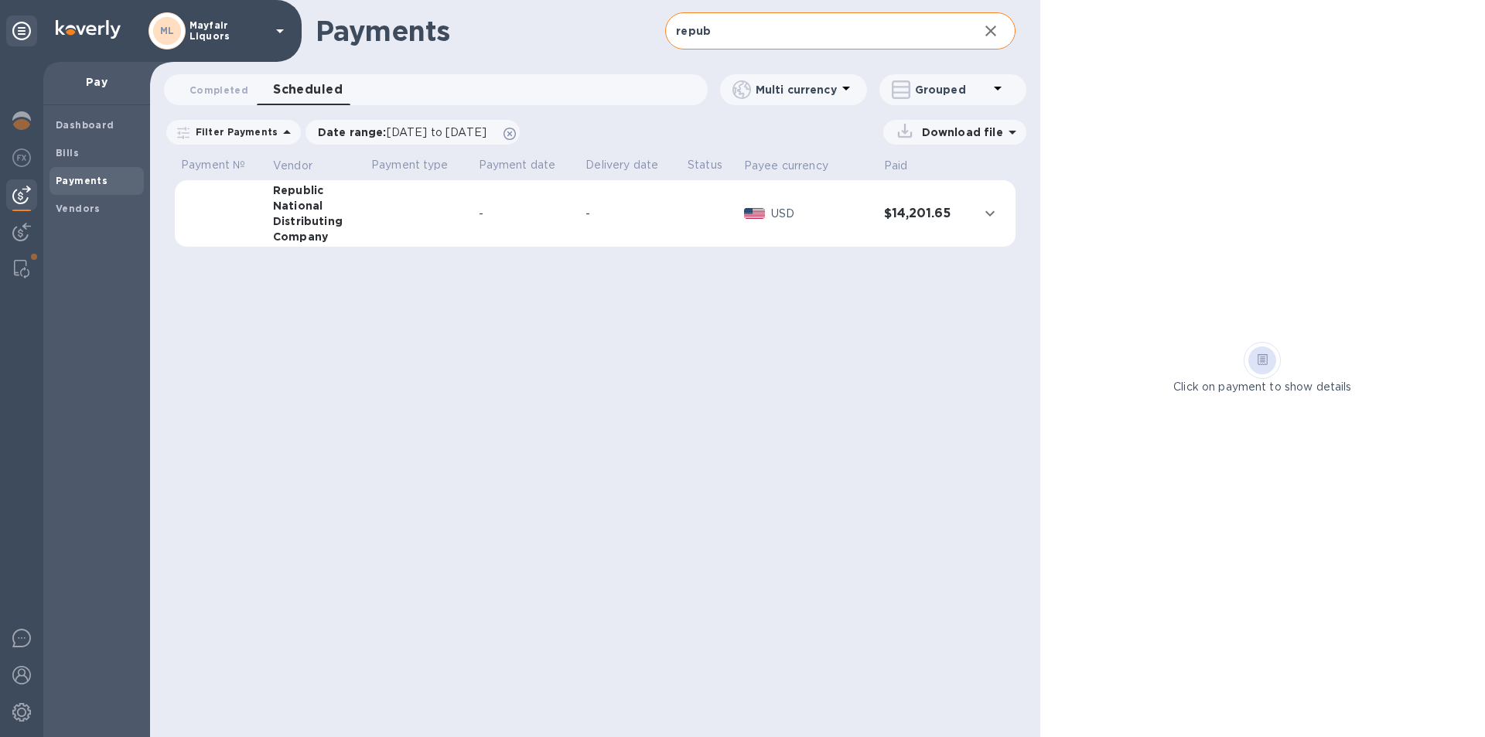
click at [954, 130] on p "Download file" at bounding box center [958, 131] width 87 height 15
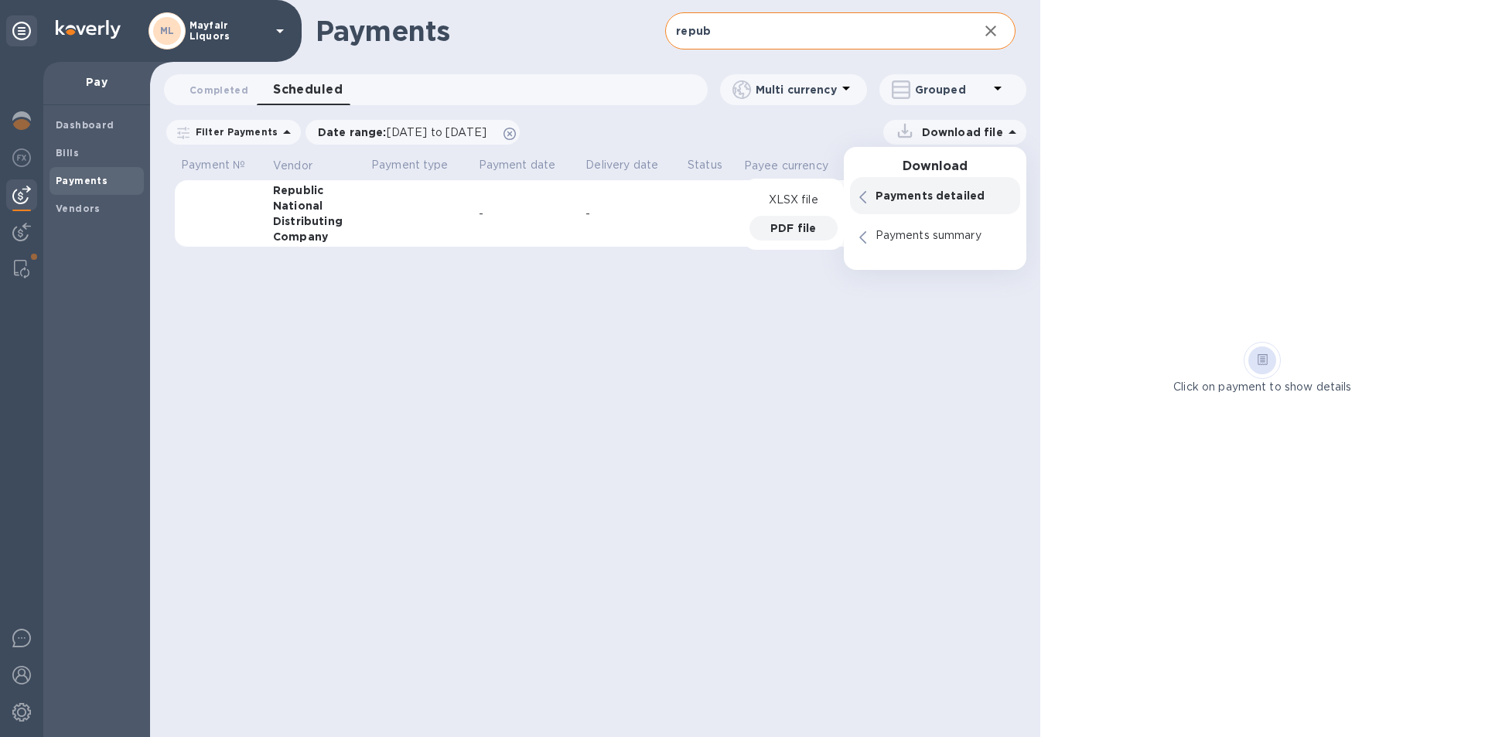
click at [792, 223] on p "PDF file" at bounding box center [793, 227] width 46 height 15
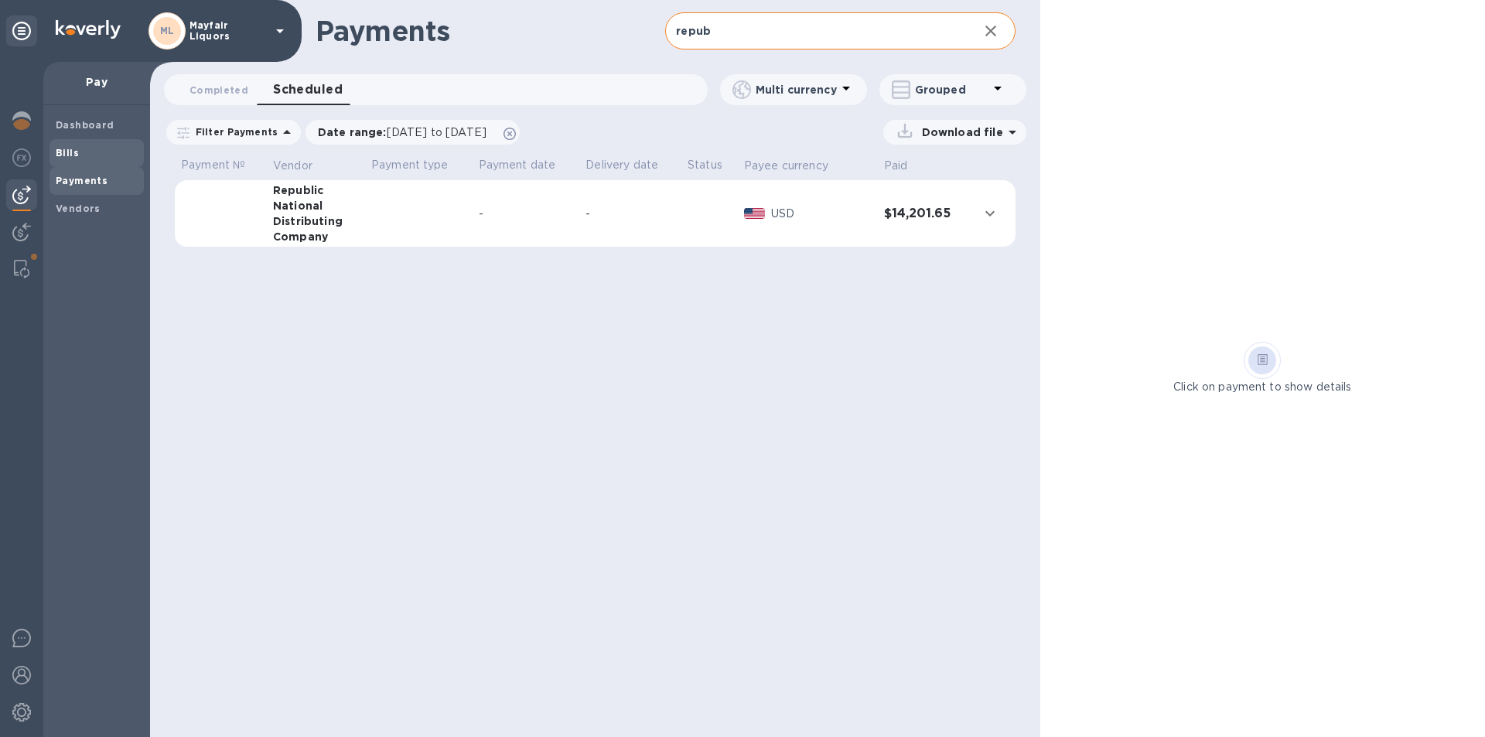
click at [85, 145] on span "Bills" at bounding box center [97, 152] width 82 height 15
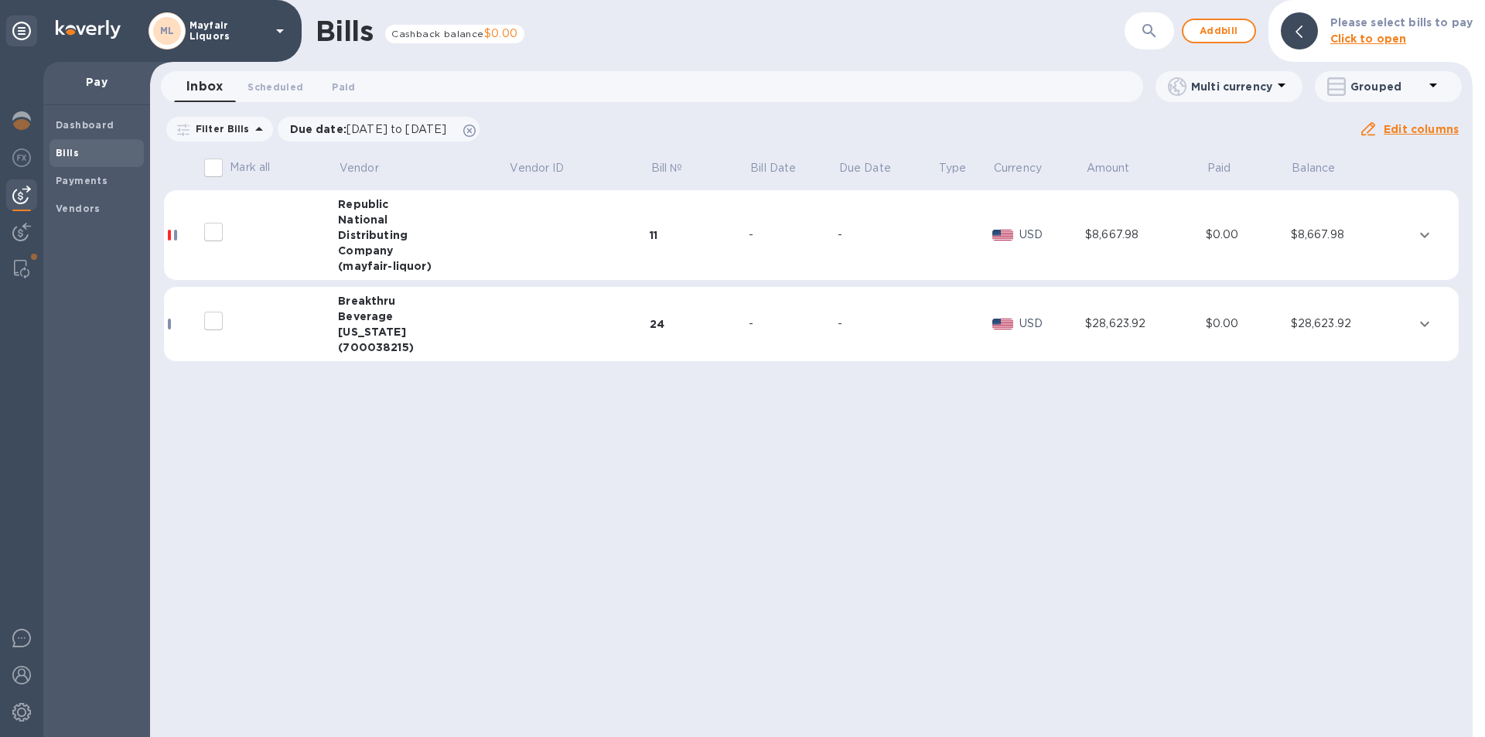
click at [387, 237] on div "Distributing" at bounding box center [423, 234] width 170 height 15
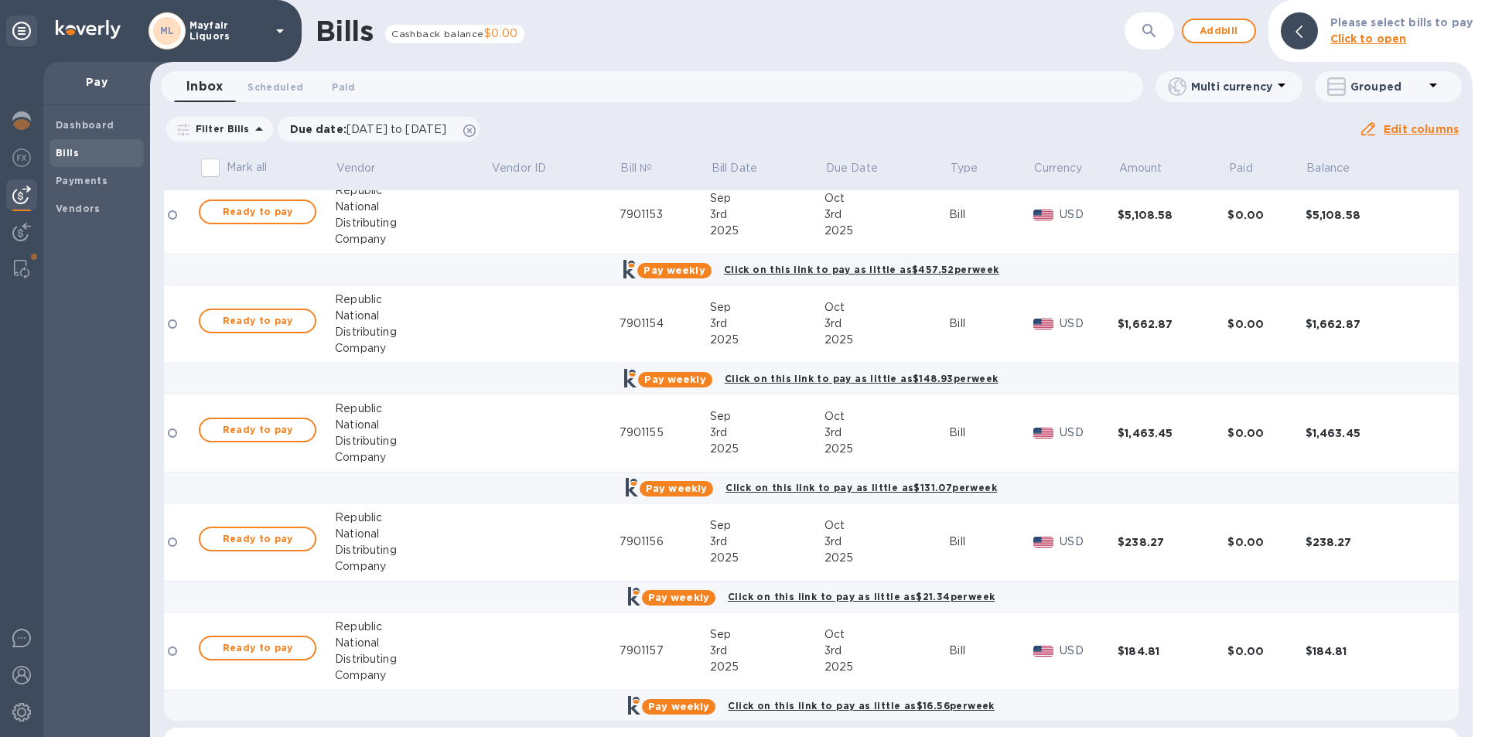
scroll to position [806, 0]
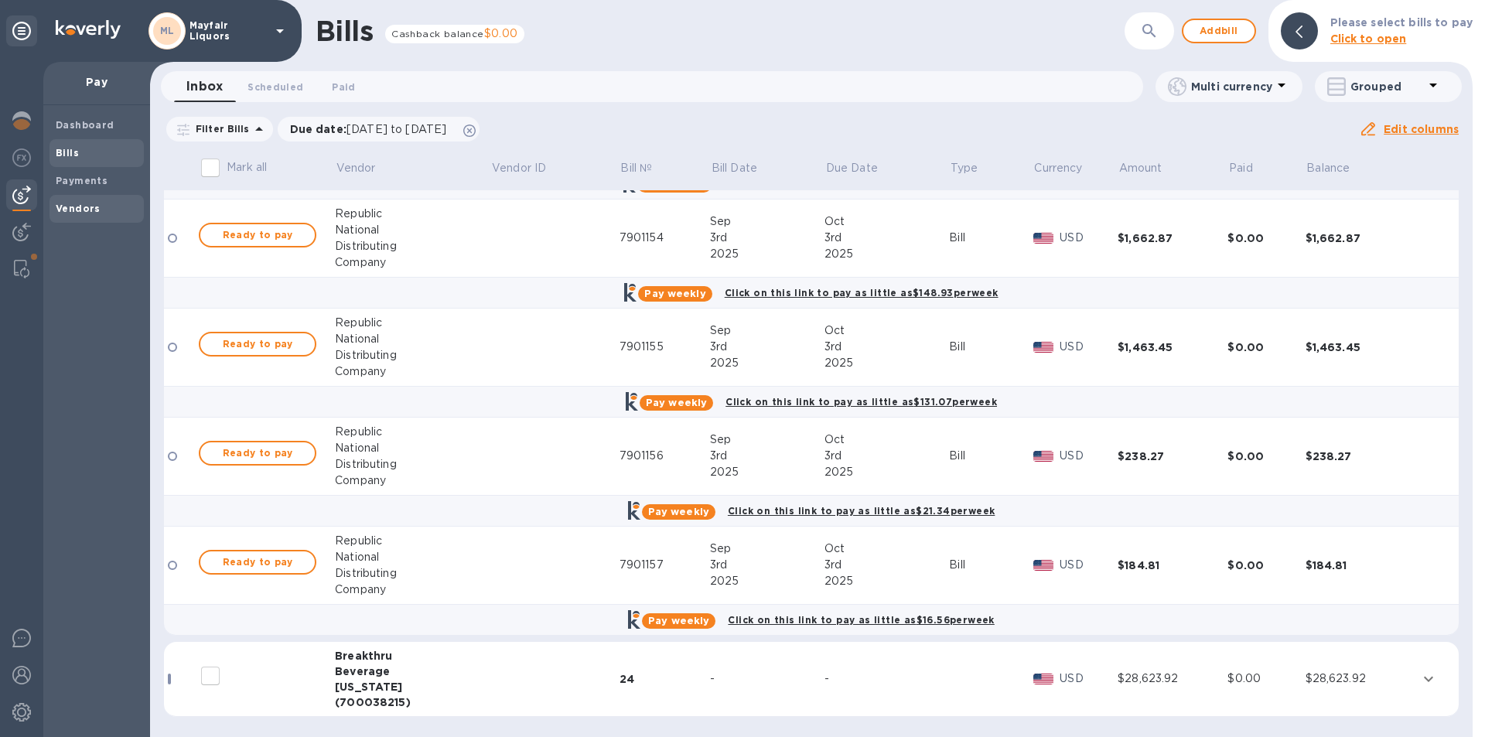
click at [70, 203] on b "Vendors" at bounding box center [78, 209] width 45 height 12
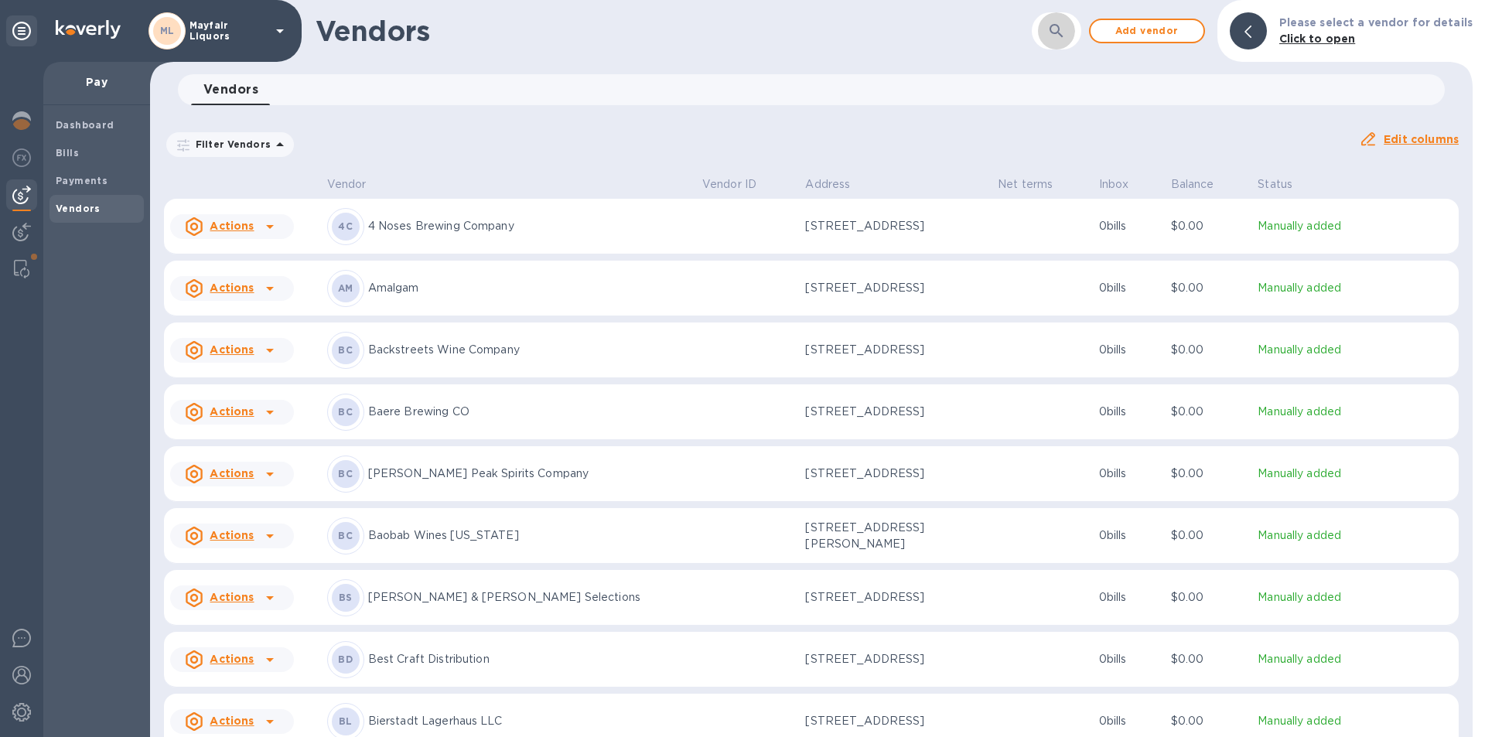
click at [1075, 36] on button "button" at bounding box center [1056, 30] width 37 height 37
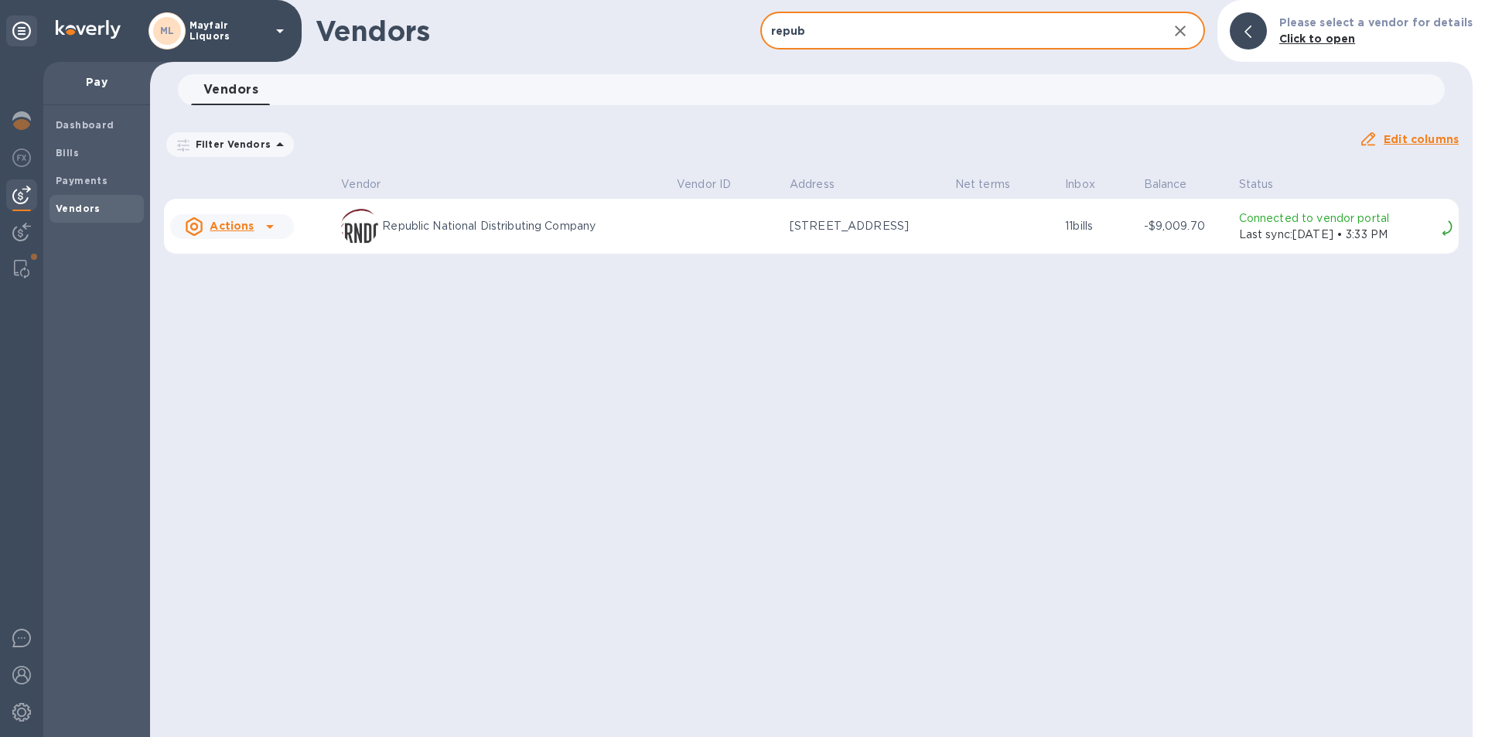
type input "repub"
click at [789, 230] on p "[STREET_ADDRESS]" at bounding box center [865, 226] width 153 height 16
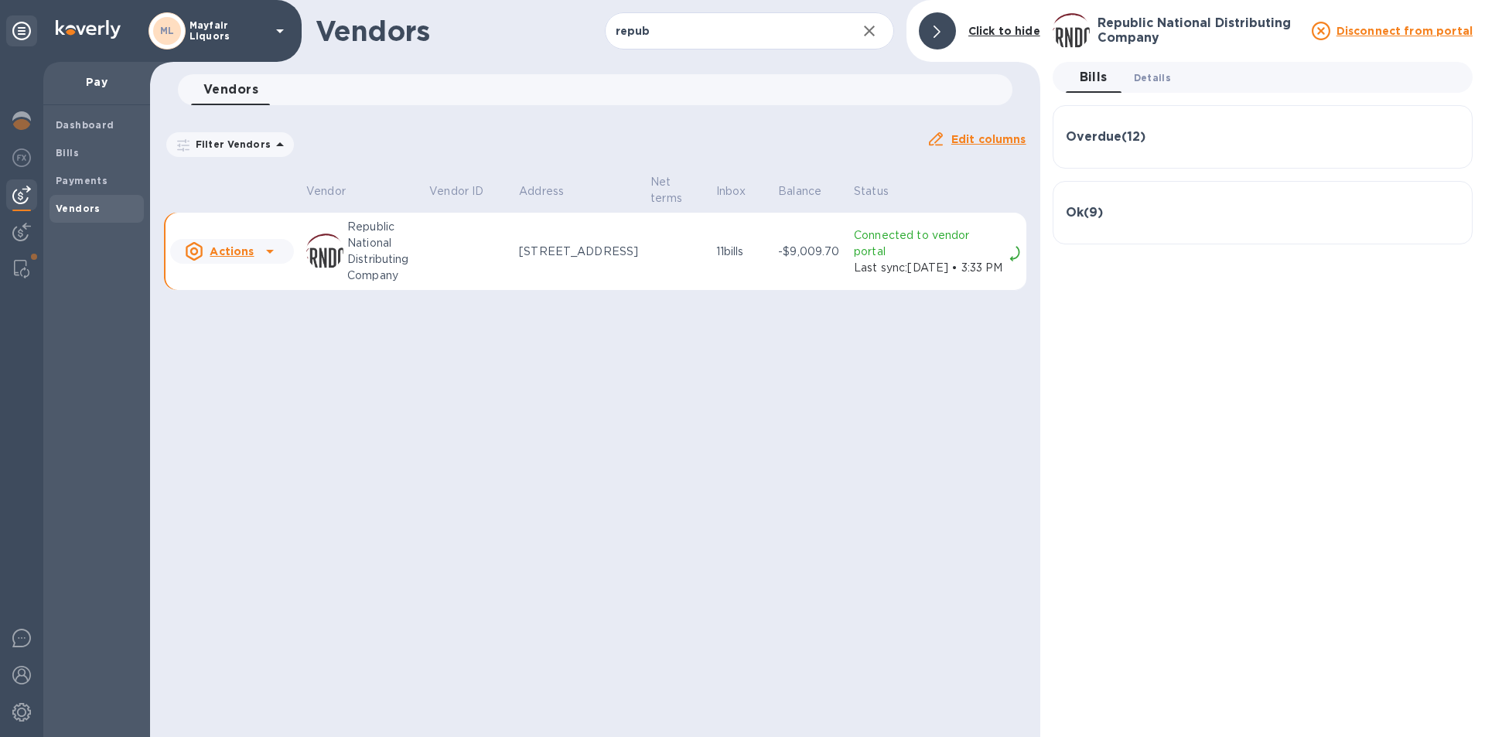
click at [1159, 65] on button "Details 0" at bounding box center [1152, 77] width 62 height 31
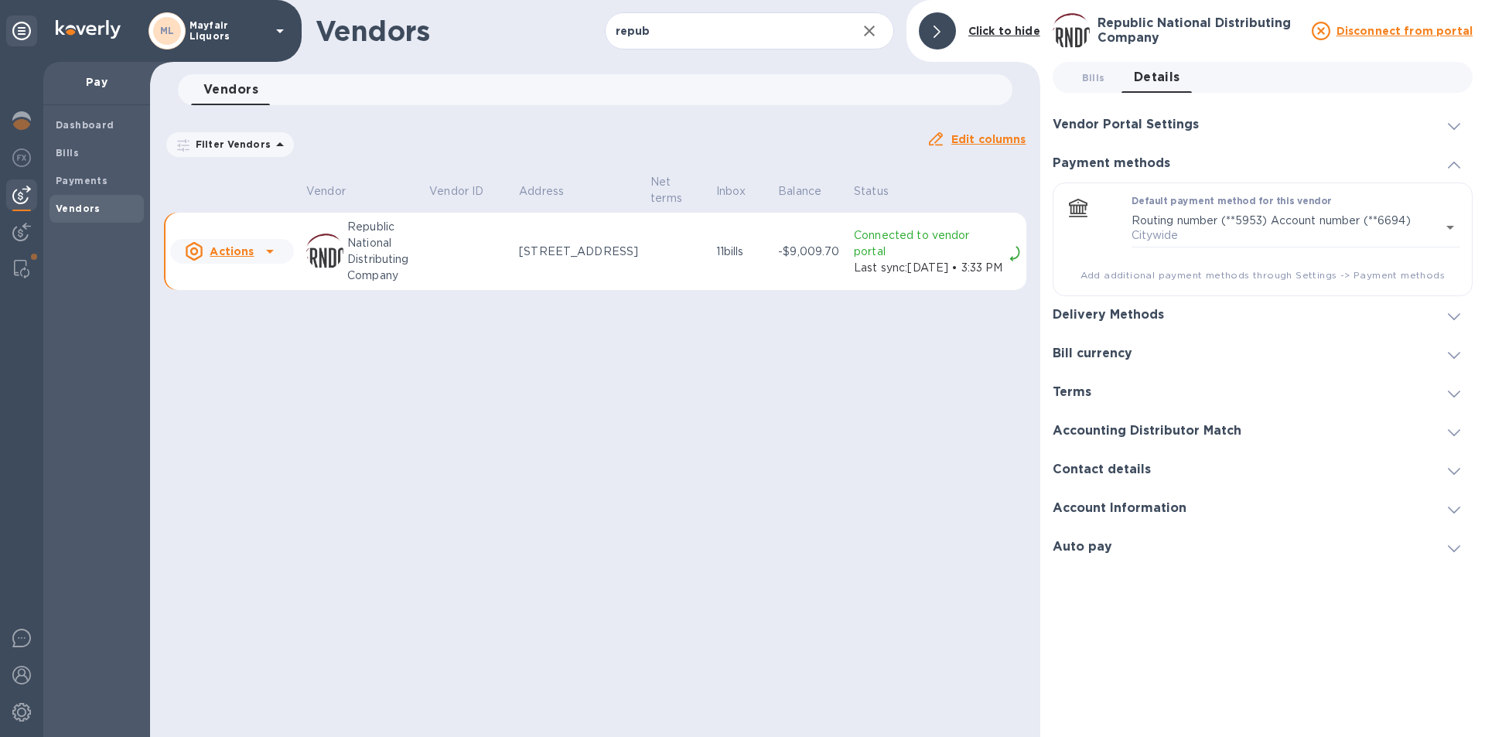
click at [1146, 118] on h3 "Vendor Portal Settings" at bounding box center [1125, 125] width 146 height 15
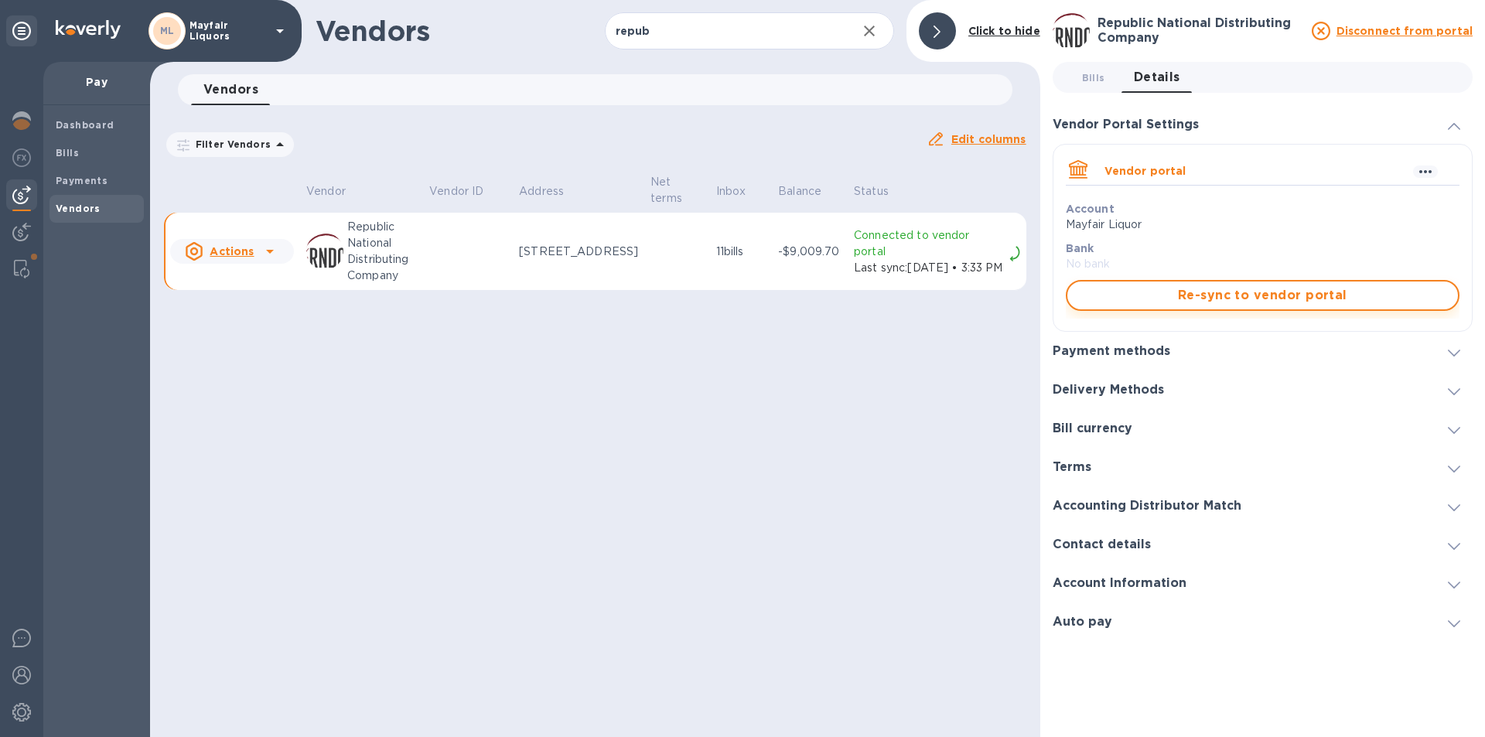
click at [1142, 295] on span "Re-sync to vendor portal" at bounding box center [1262, 295] width 366 height 19
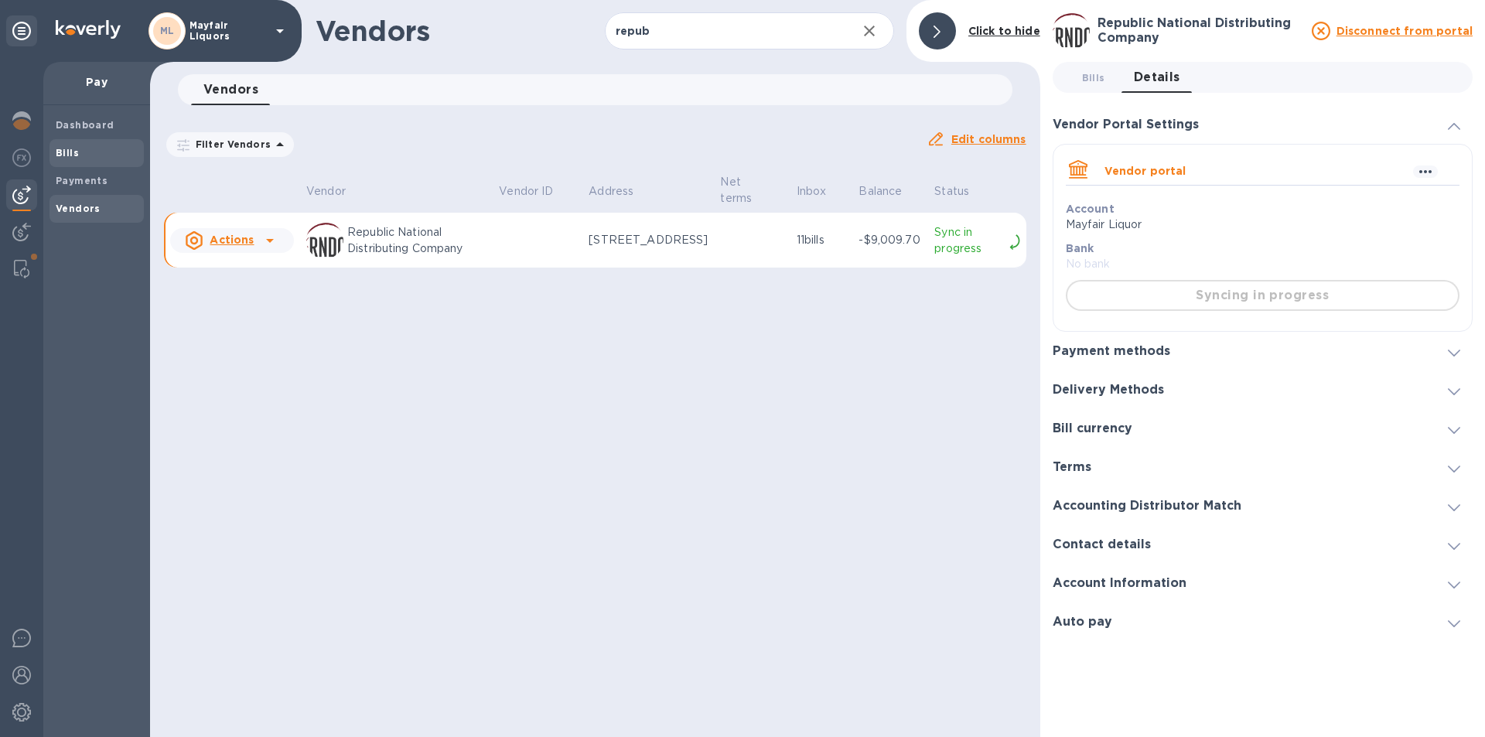
click at [54, 144] on div "Bills" at bounding box center [96, 153] width 94 height 28
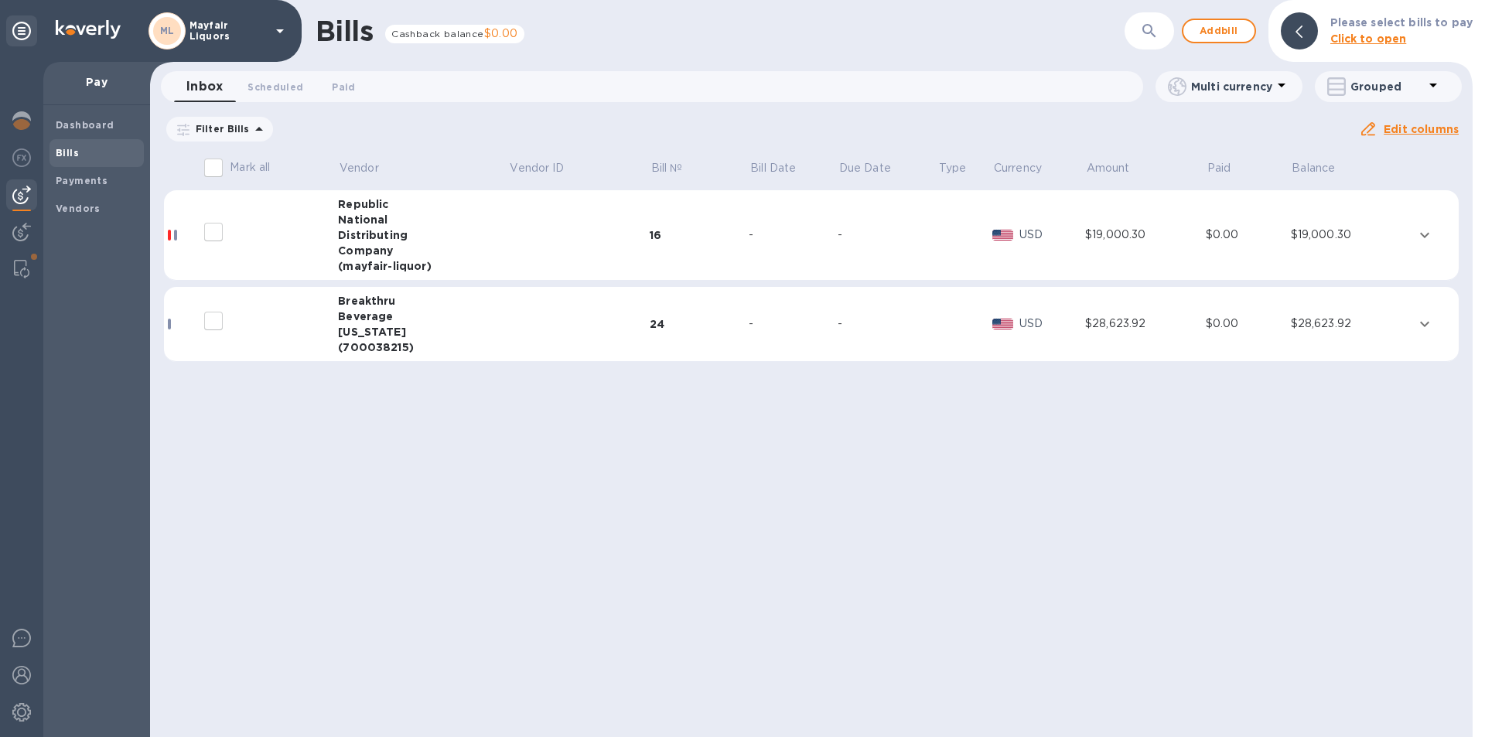
click at [491, 252] on div "Company" at bounding box center [423, 250] width 170 height 15
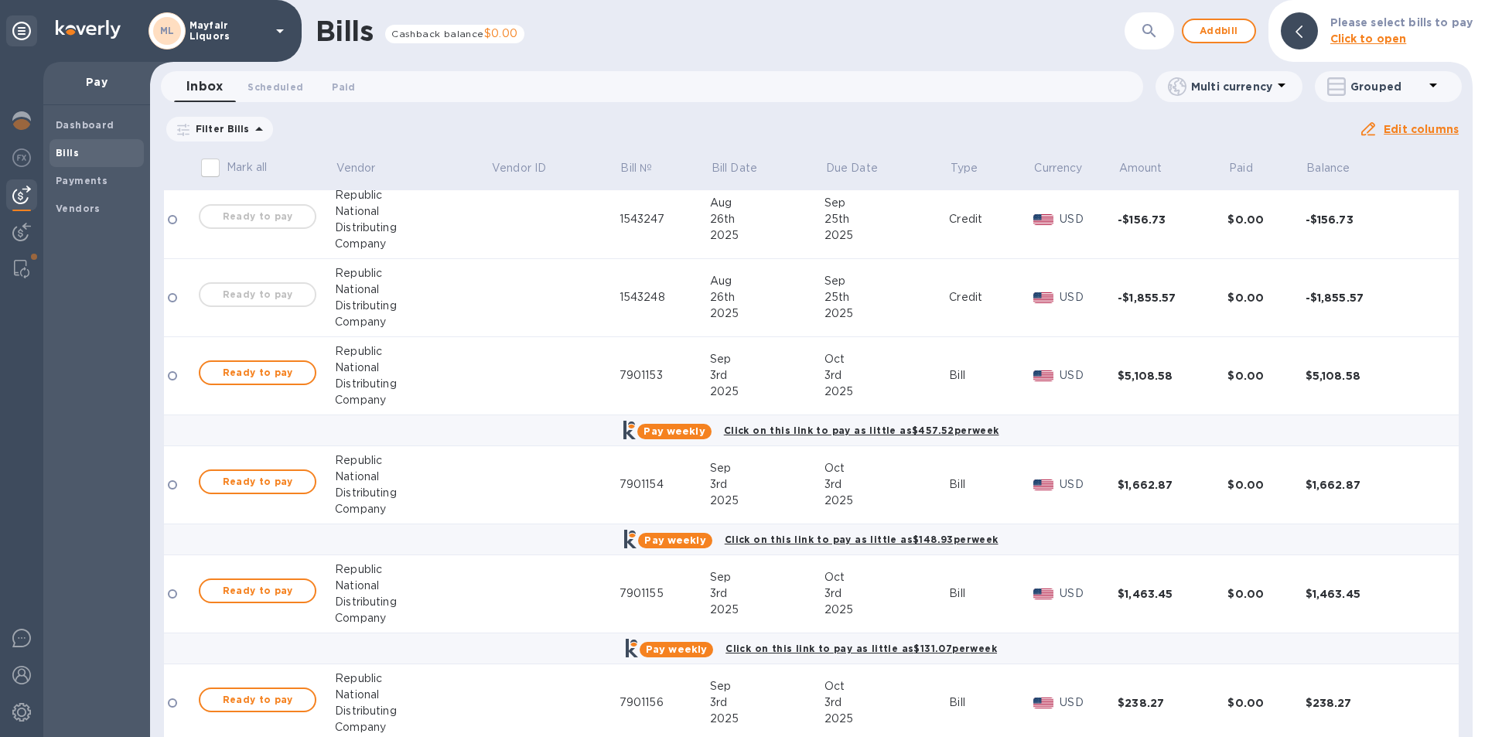
scroll to position [541, 0]
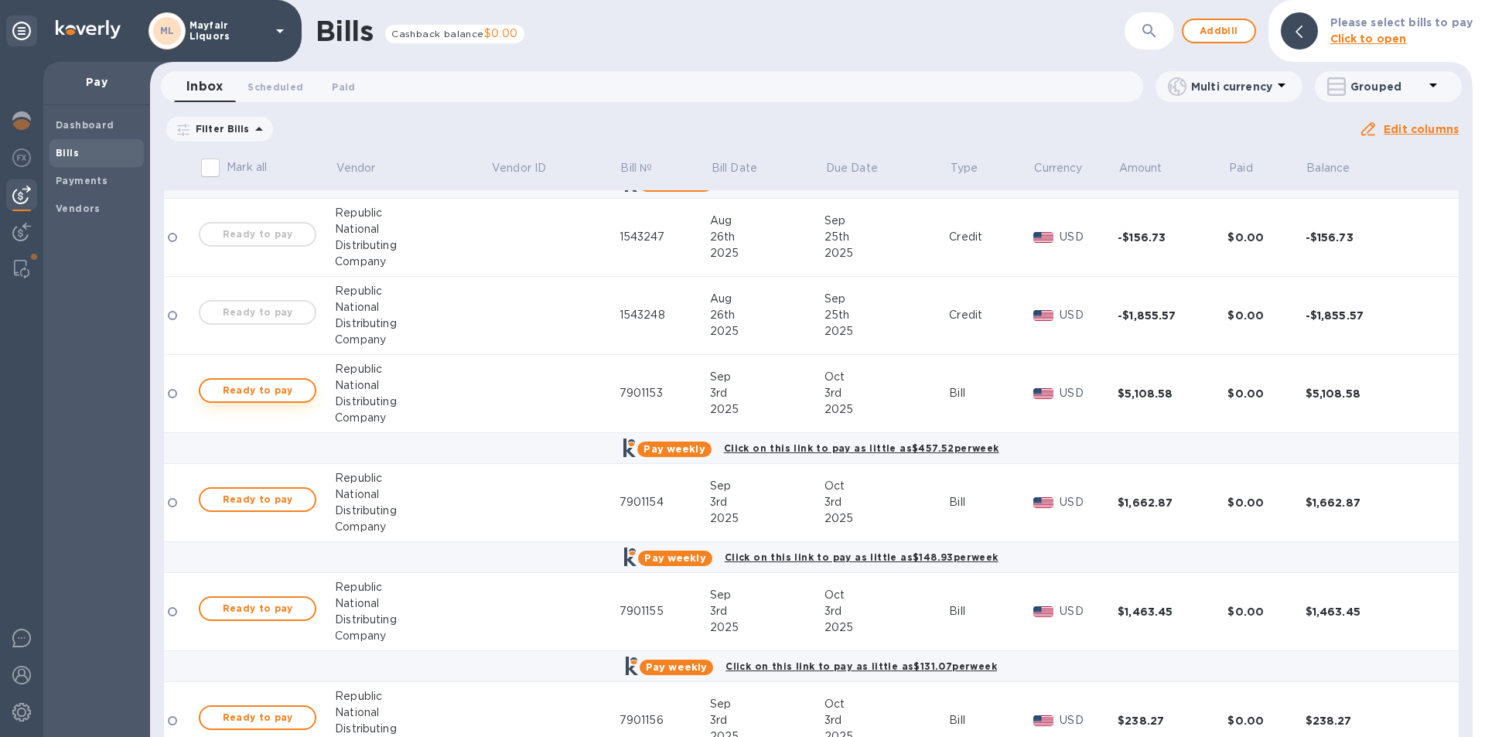
click at [260, 397] on span "Ready to pay" at bounding box center [258, 390] width 90 height 19
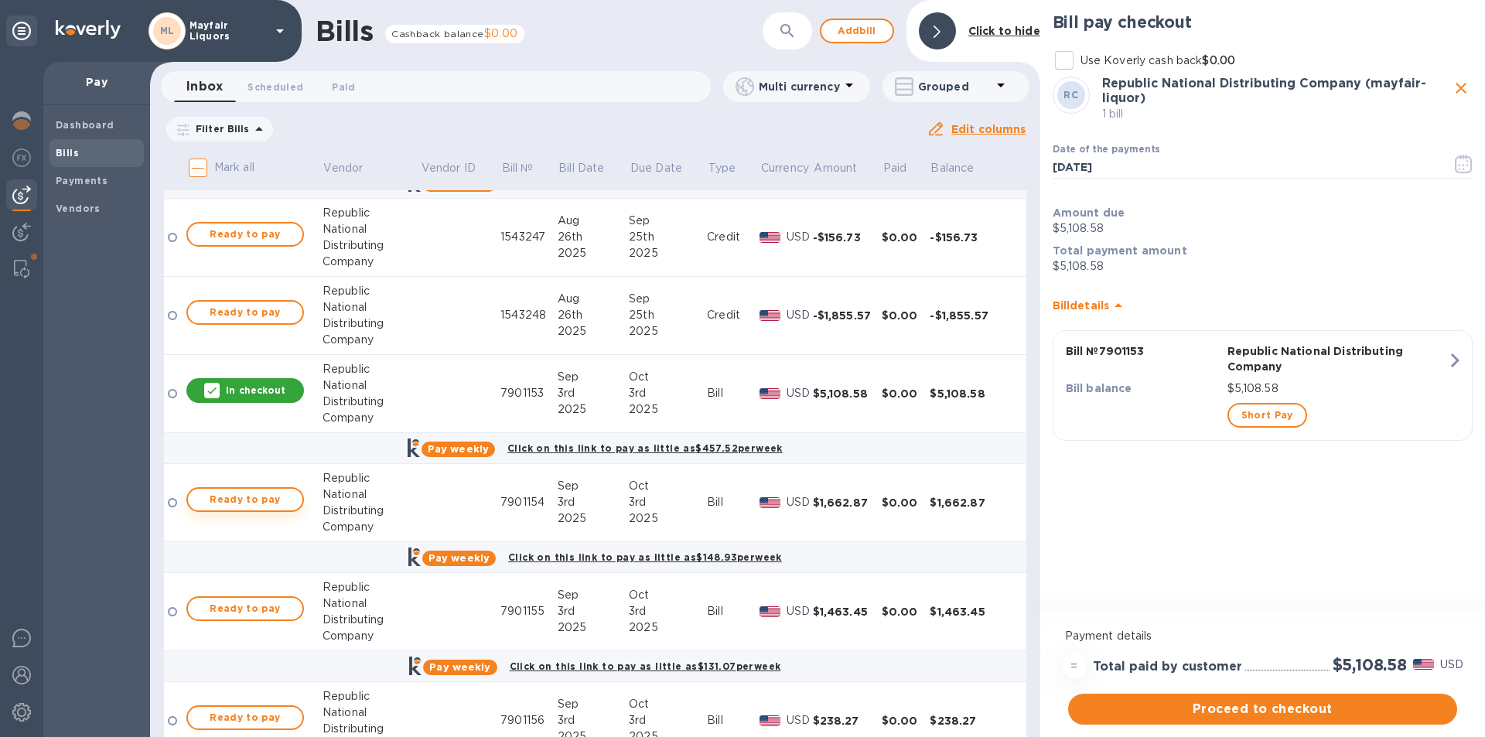
click at [259, 498] on span "Ready to pay" at bounding box center [245, 499] width 90 height 19
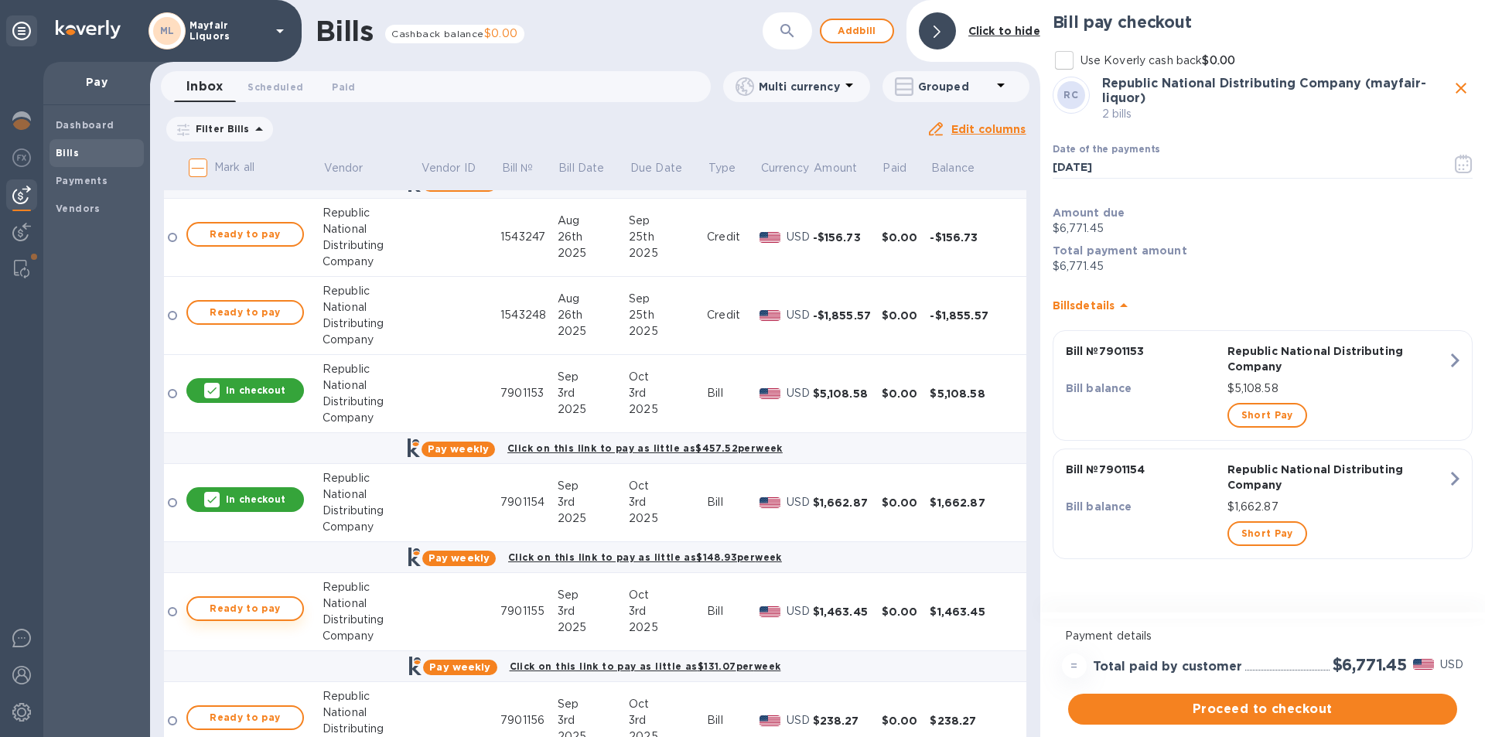
click at [260, 599] on span "Ready to pay" at bounding box center [245, 608] width 90 height 19
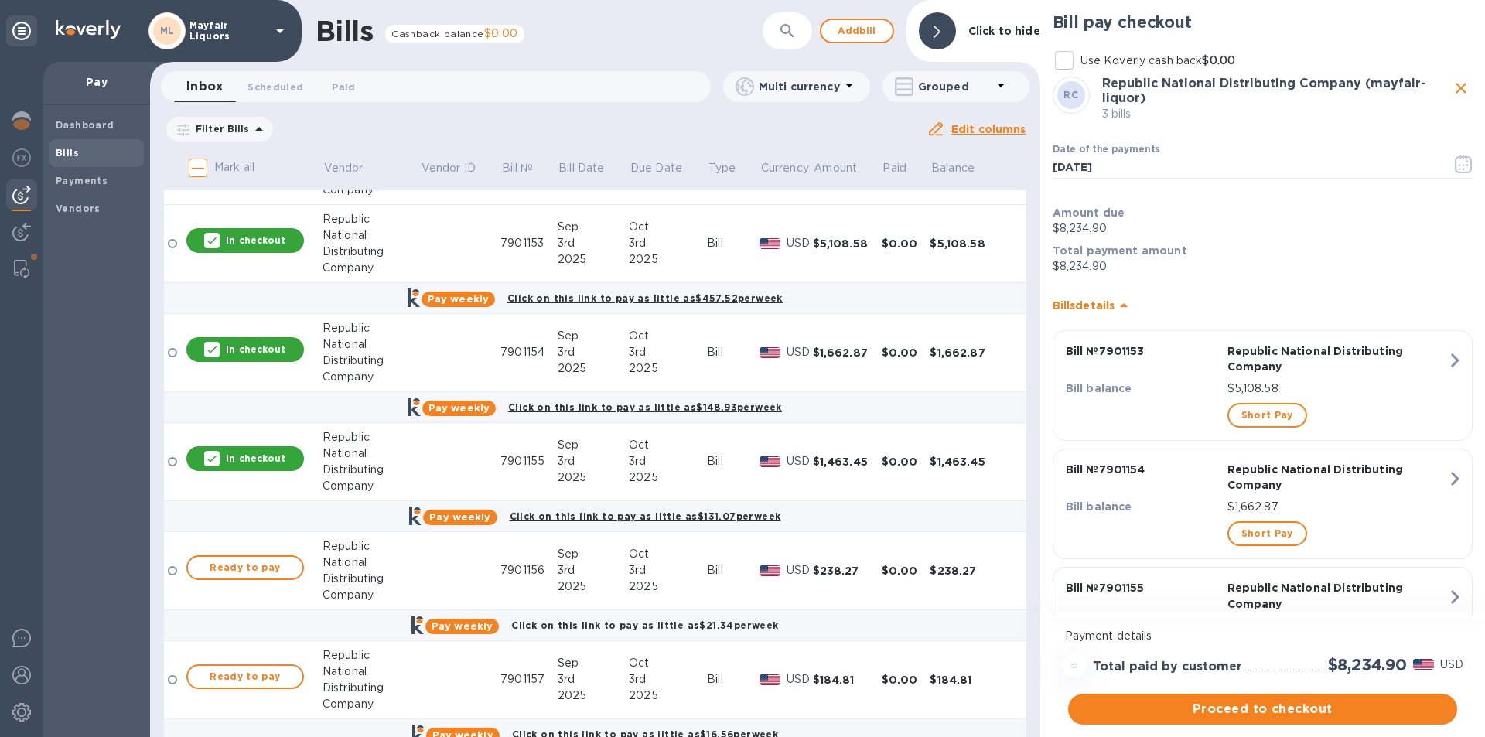
scroll to position [696, 0]
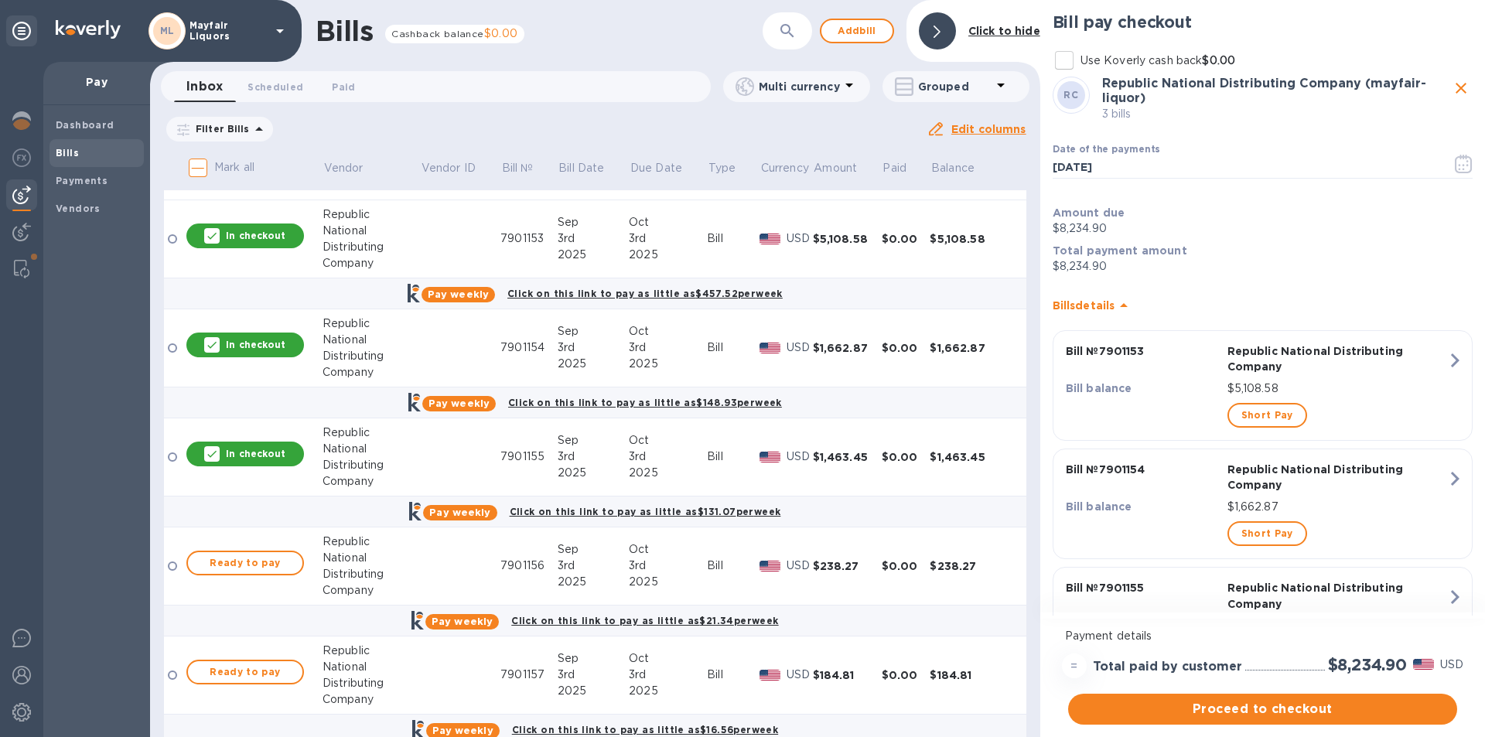
click at [268, 549] on div "Ready to pay" at bounding box center [245, 562] width 124 height 31
drag, startPoint x: 265, startPoint y: 564, endPoint x: 268, endPoint y: 574, distance: 10.3
click at [266, 564] on span "Ready to pay" at bounding box center [245, 563] width 90 height 19
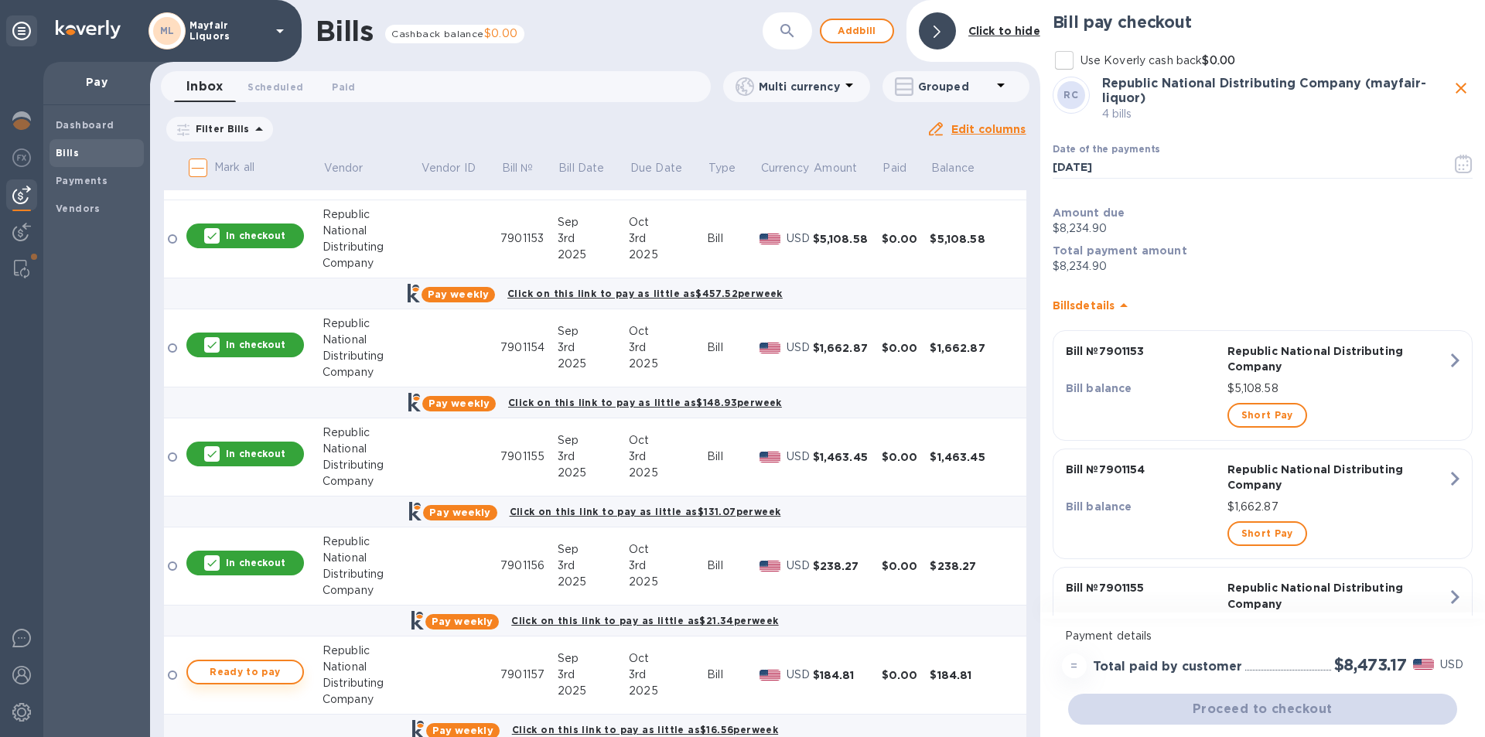
click at [276, 670] on span "Ready to pay" at bounding box center [245, 672] width 90 height 19
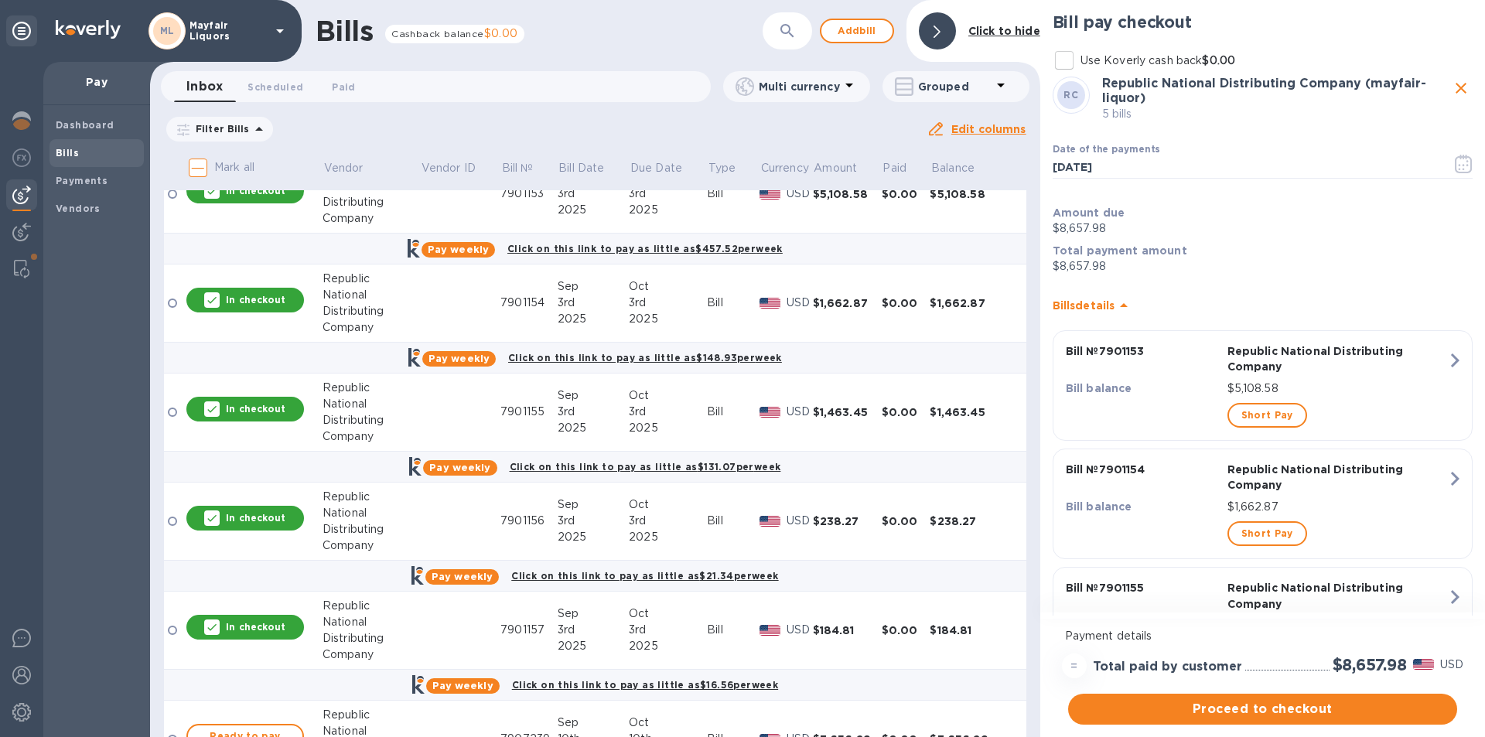
scroll to position [928, 0]
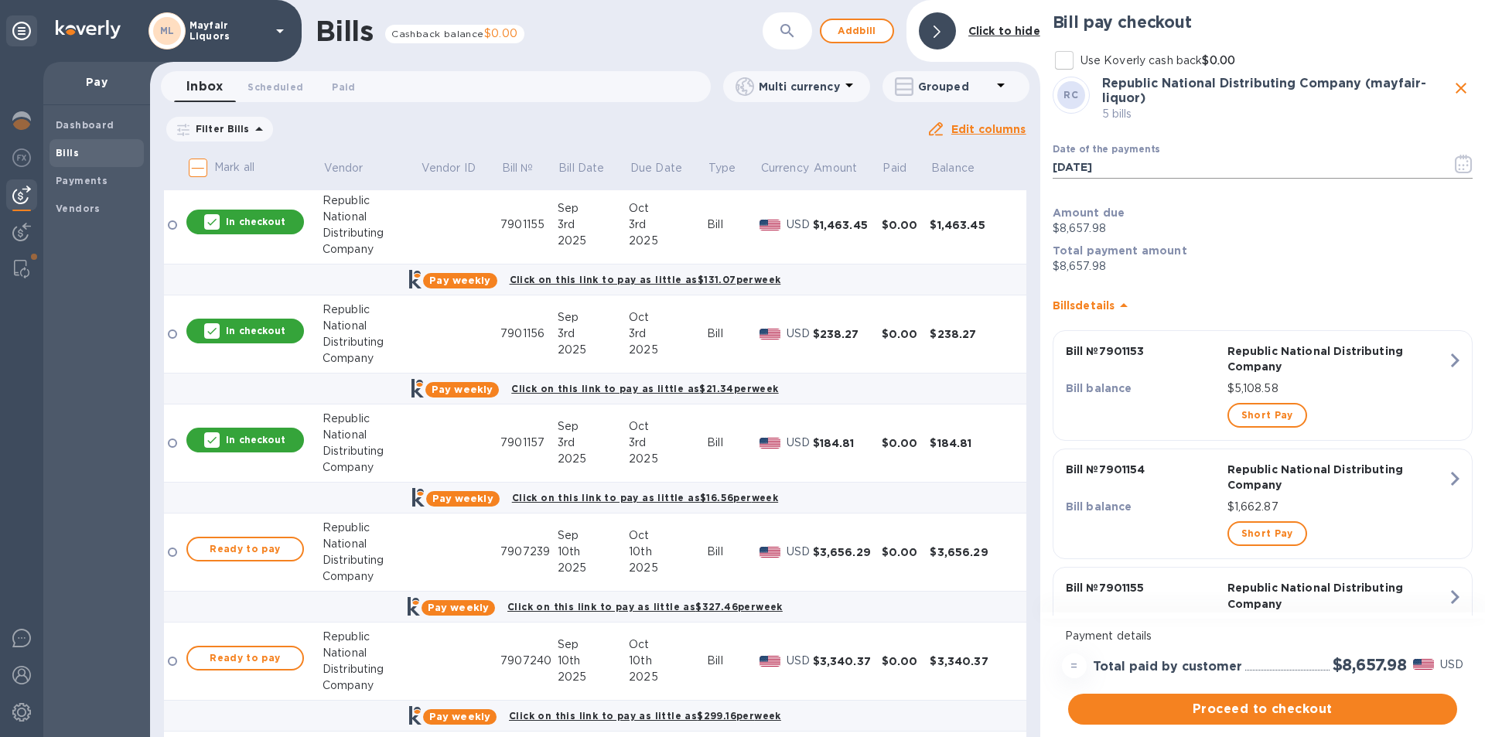
click at [1466, 162] on icon "button" at bounding box center [1467, 162] width 2 height 2
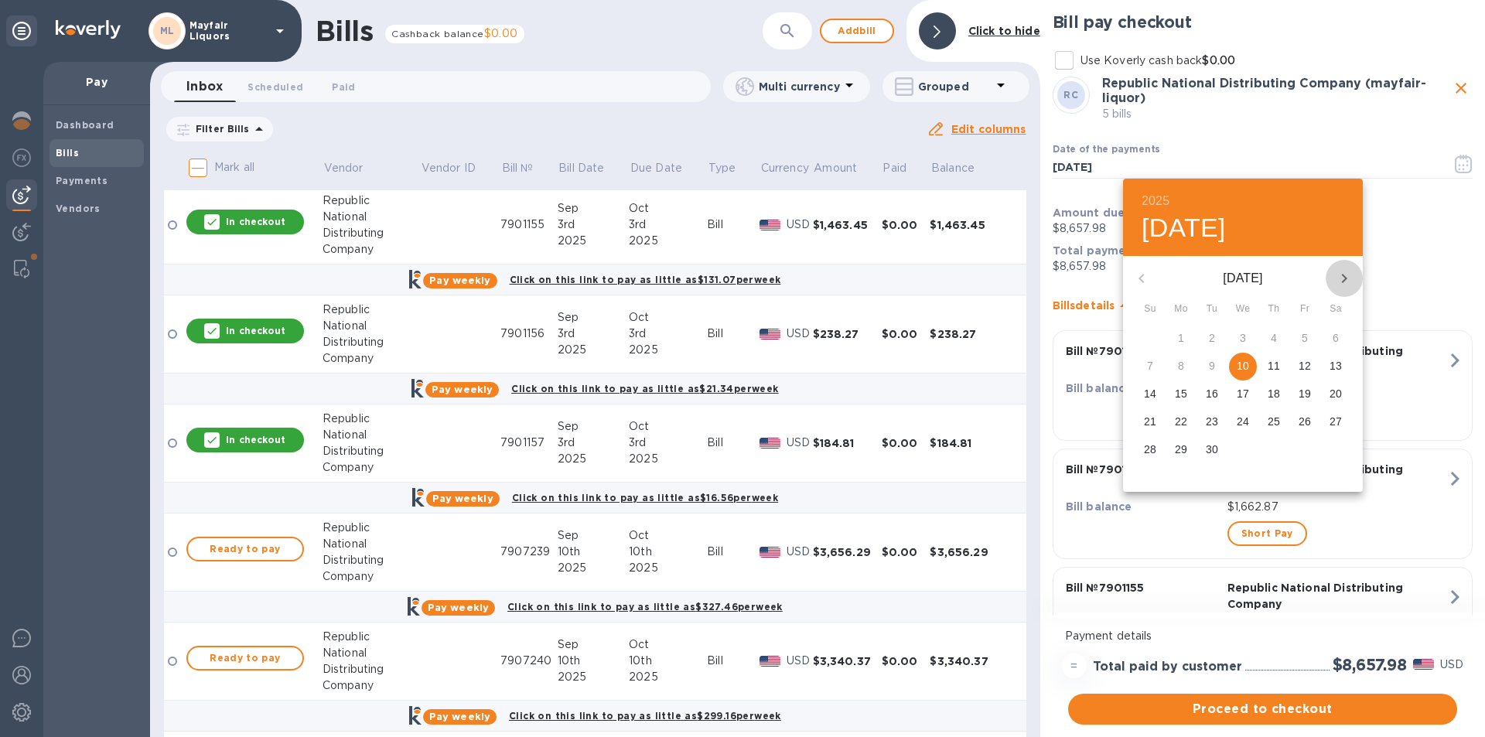
click at [1354, 264] on button "button" at bounding box center [1343, 278] width 37 height 37
click at [1140, 274] on icon "button" at bounding box center [1141, 278] width 19 height 19
click at [1215, 448] on p "30" at bounding box center [1211, 449] width 12 height 15
type input "[DATE]"
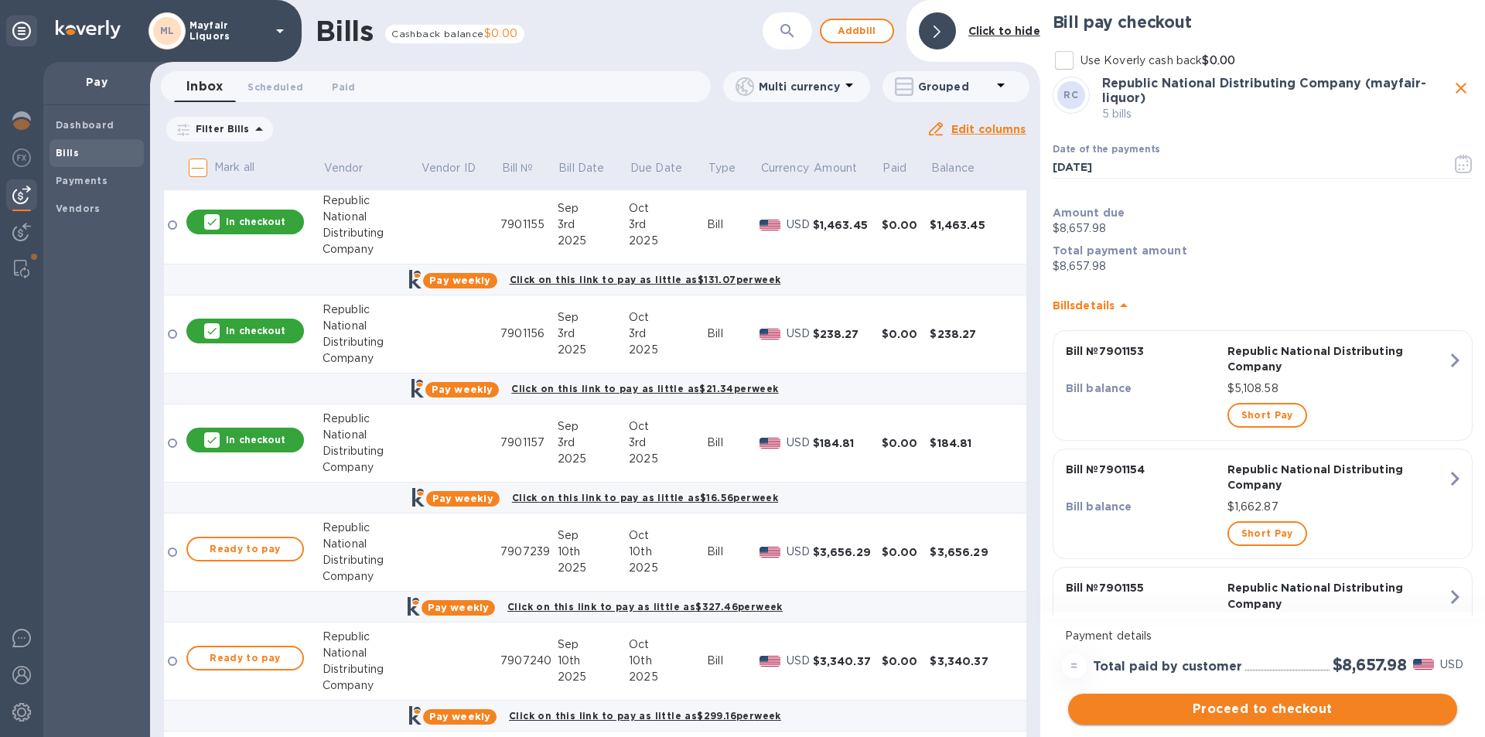
click at [1229, 709] on span "Proceed to checkout" at bounding box center [1262, 709] width 364 height 19
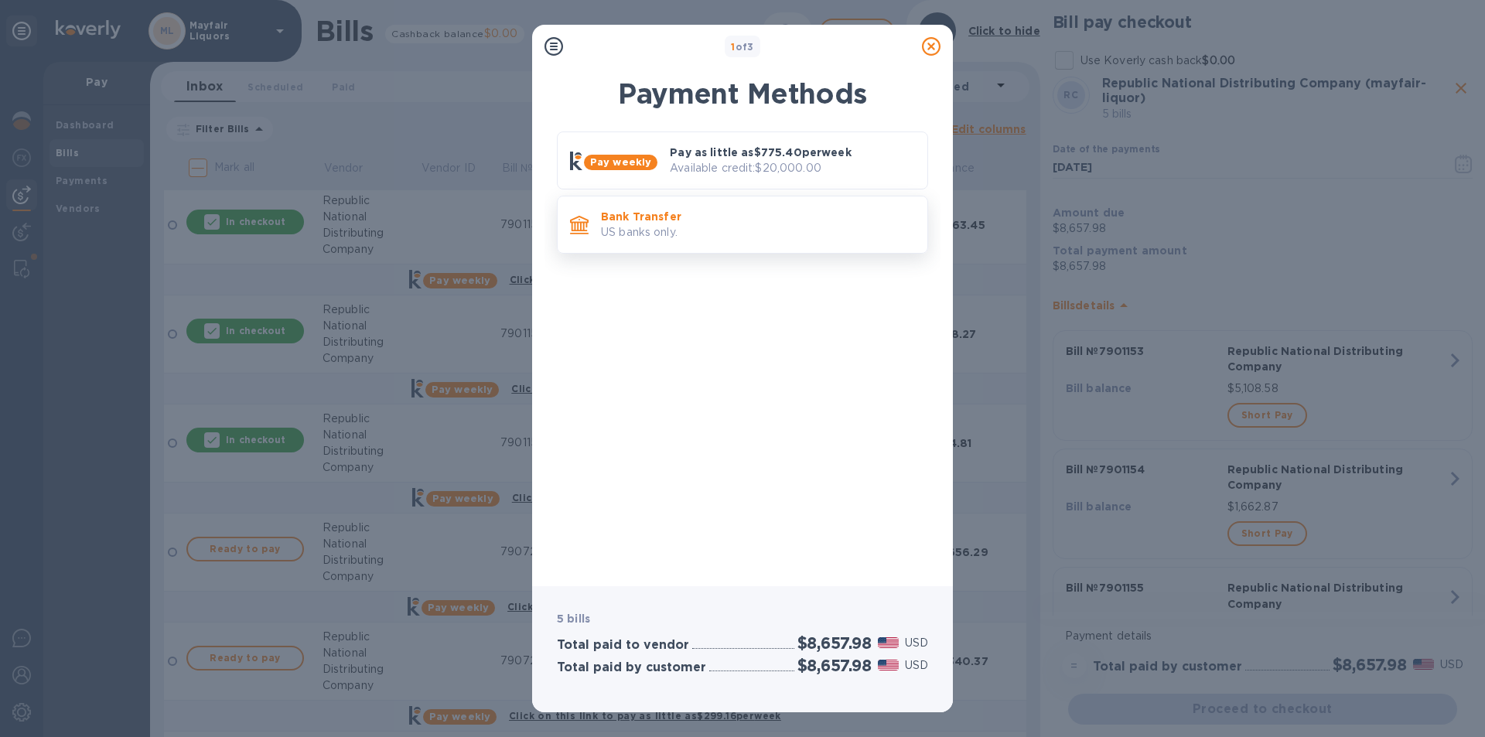
click at [661, 233] on p "US banks only." at bounding box center [758, 232] width 314 height 16
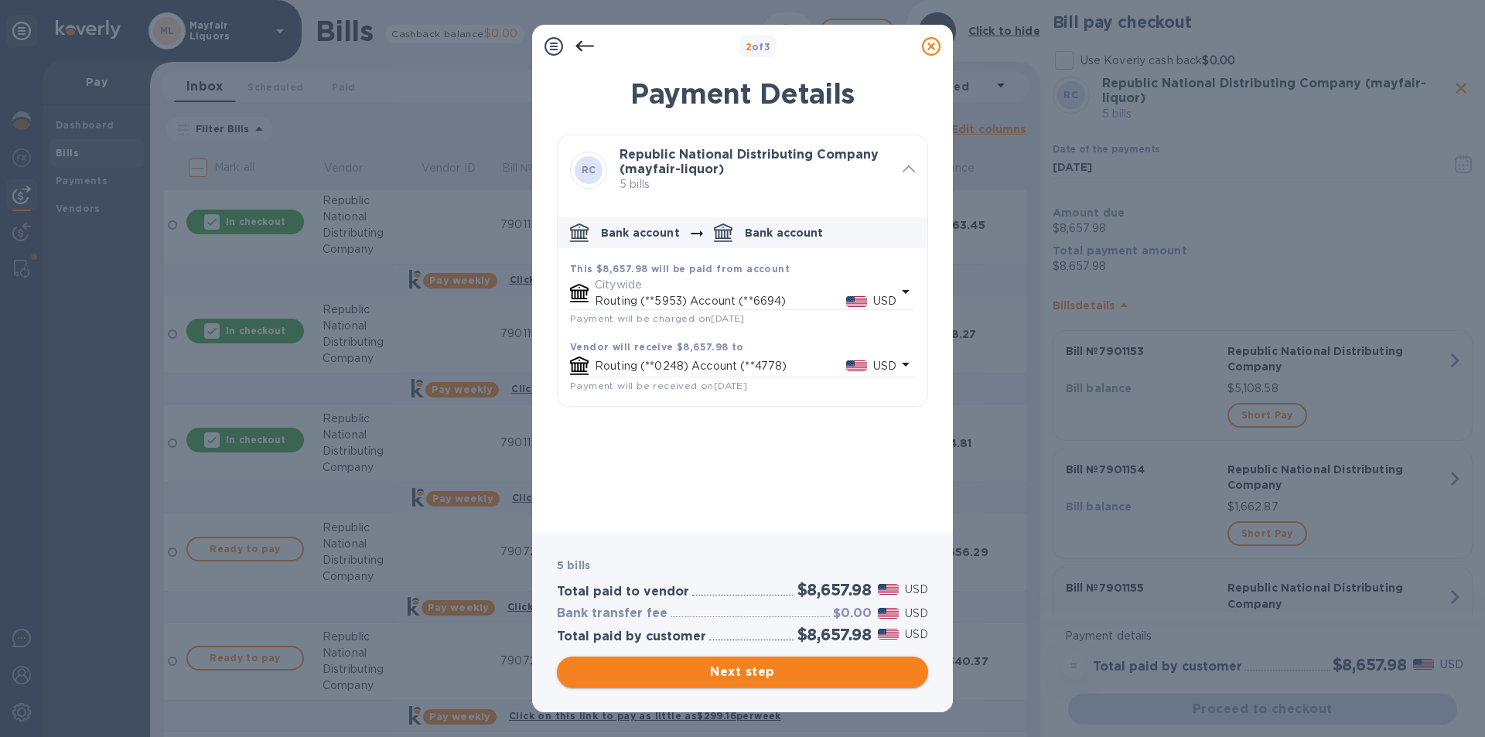
click at [771, 679] on span "Next step" at bounding box center [742, 672] width 346 height 19
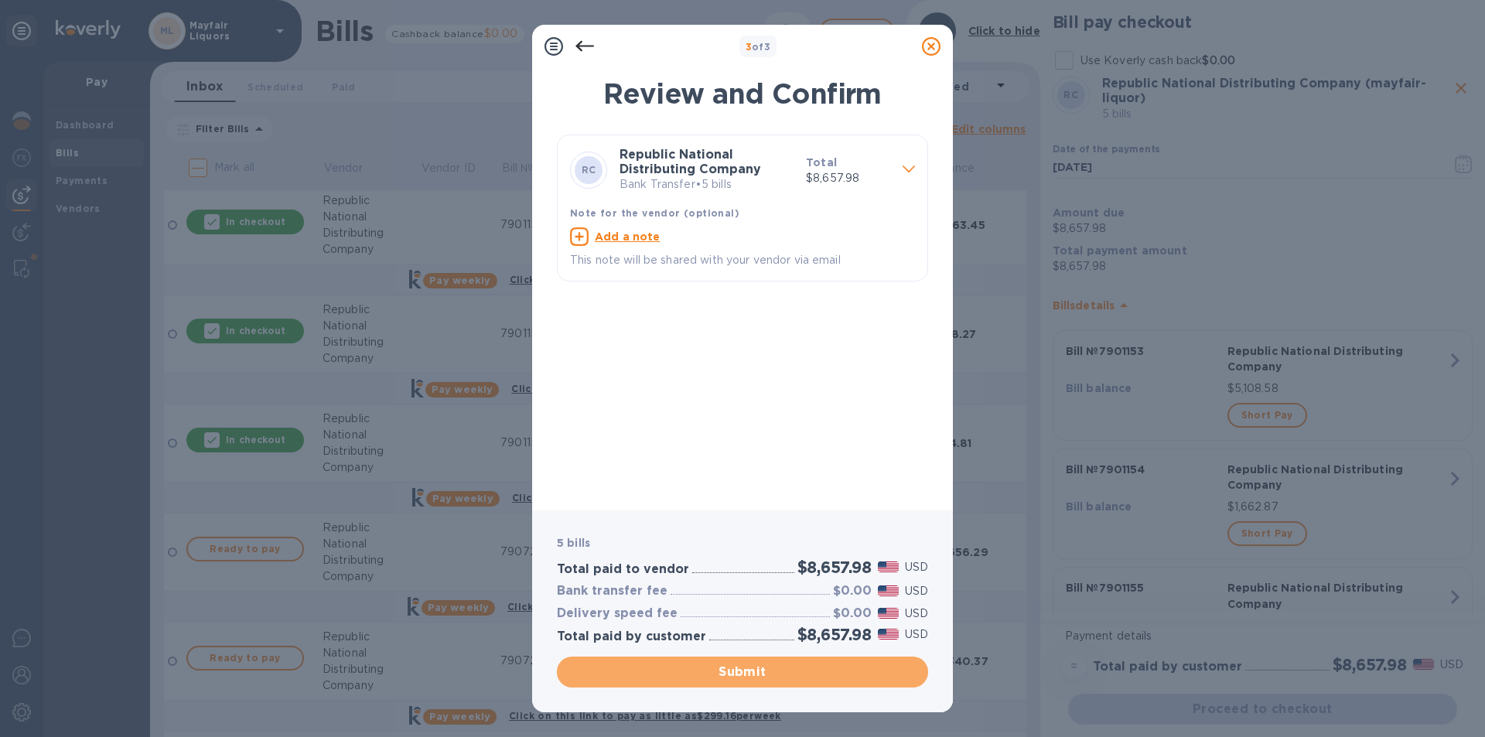
click at [770, 677] on span "Submit" at bounding box center [742, 672] width 346 height 19
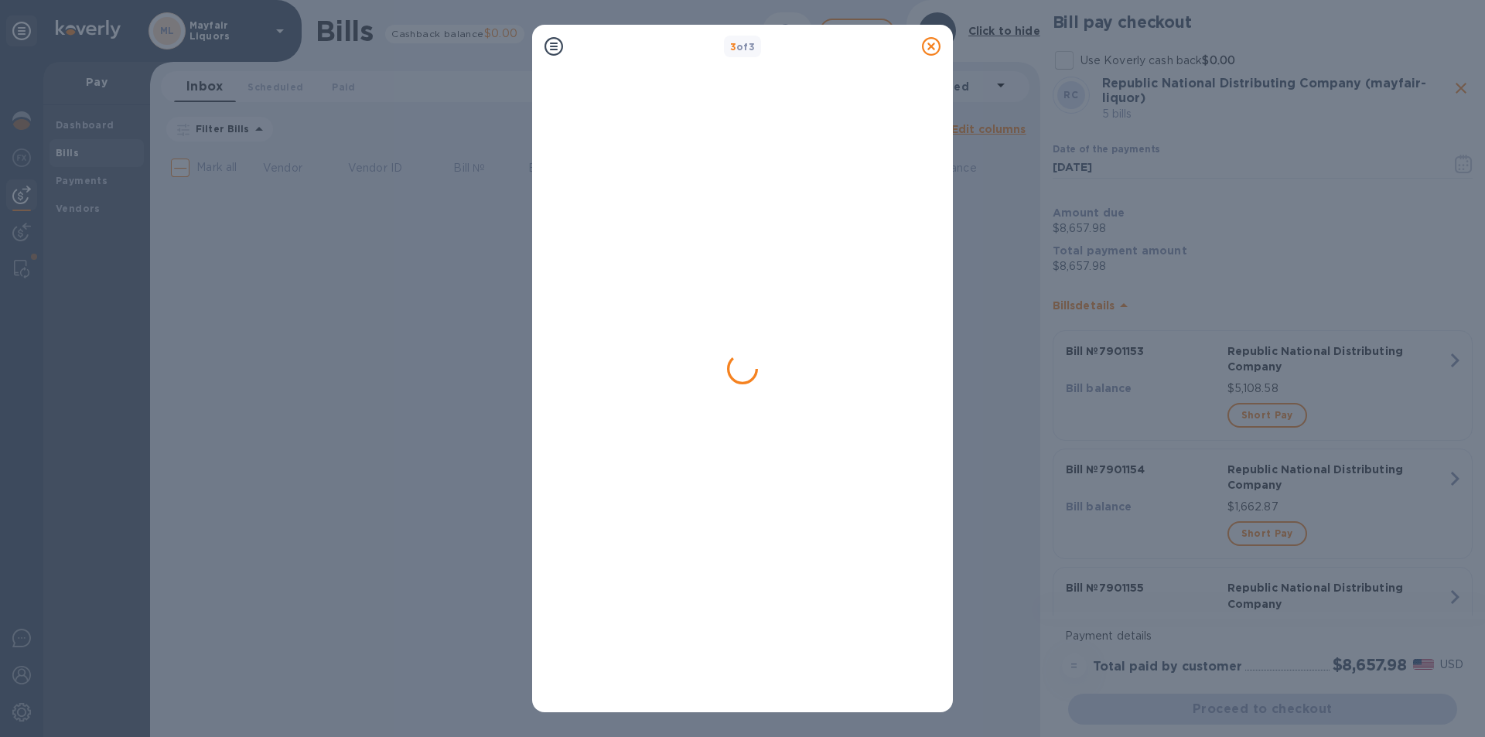
scroll to position [0, 0]
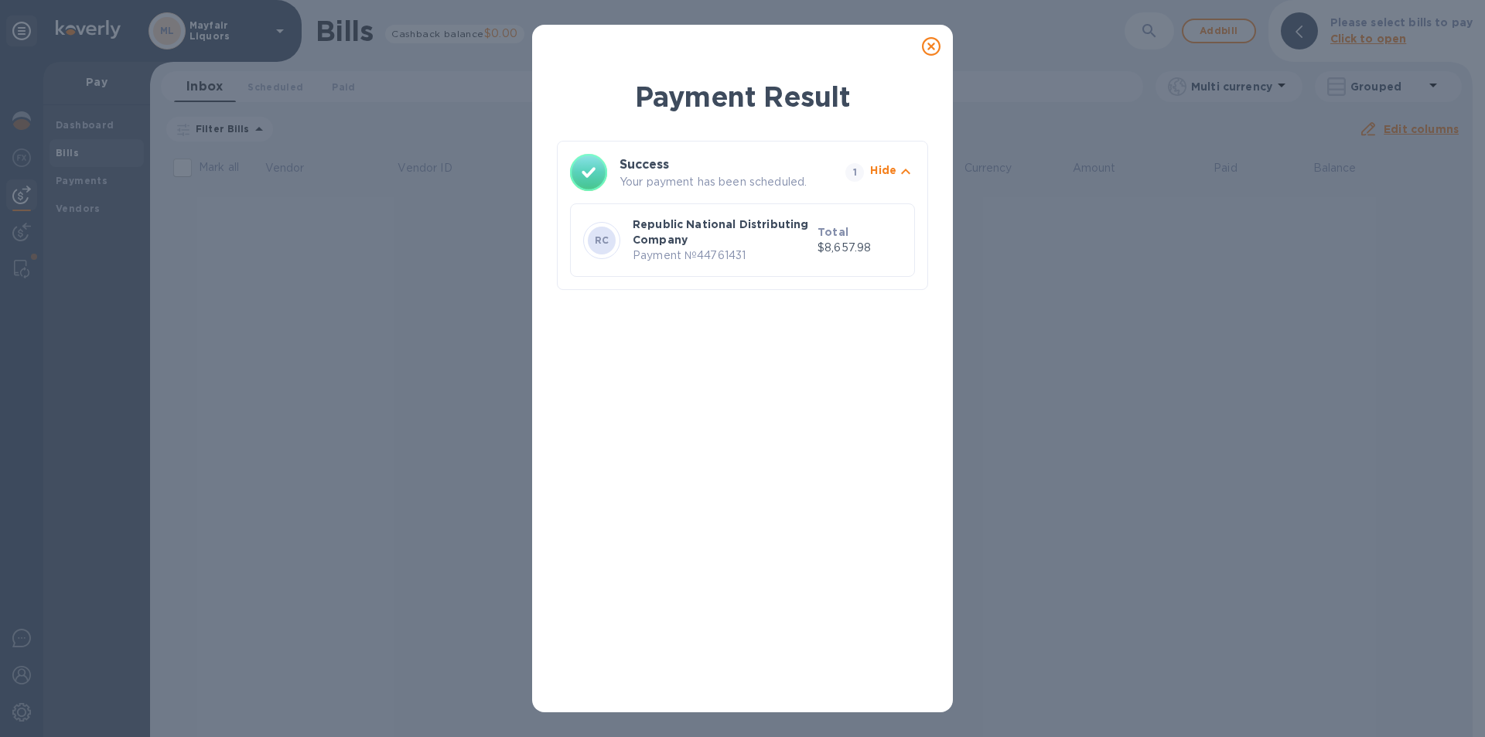
click at [932, 46] on icon at bounding box center [931, 46] width 19 height 19
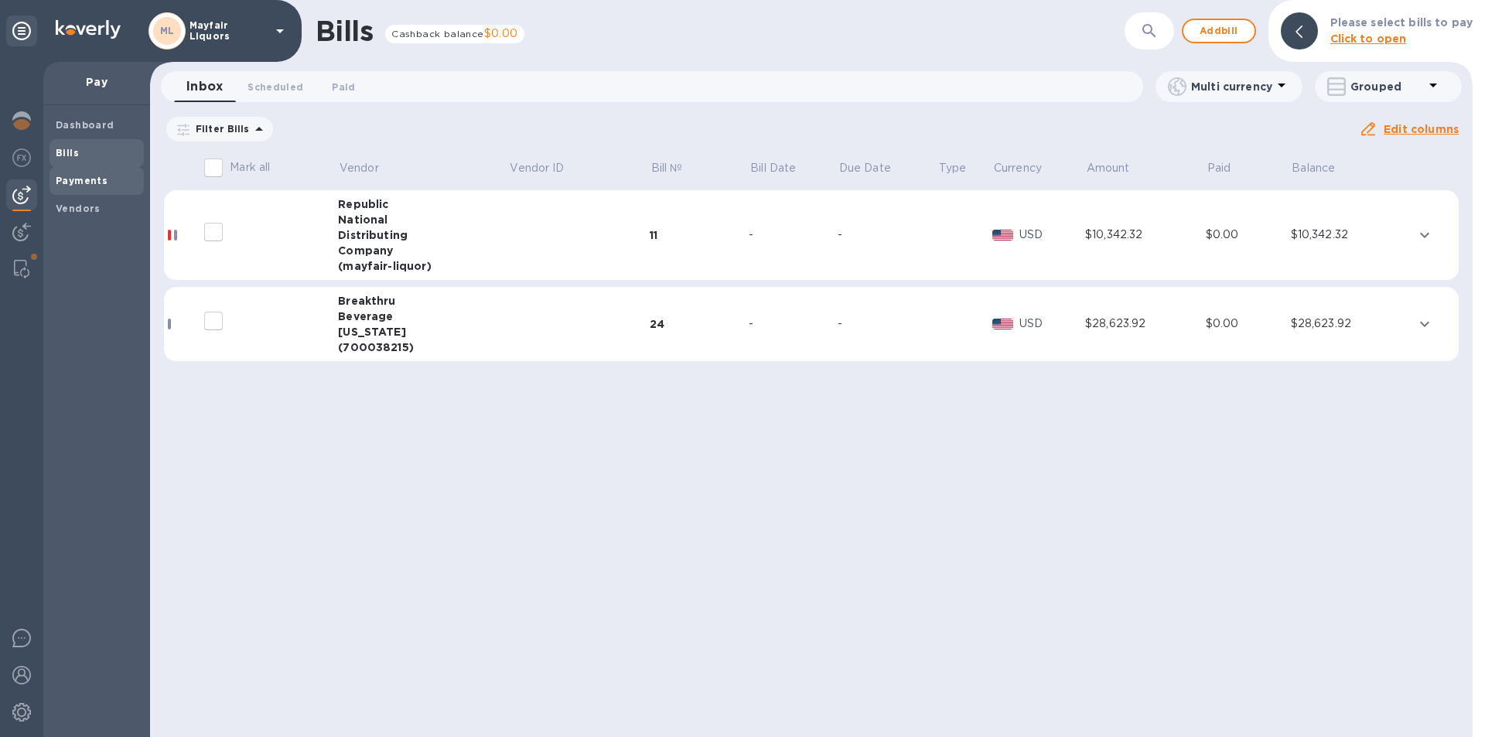
click at [99, 182] on b "Payments" at bounding box center [82, 181] width 52 height 12
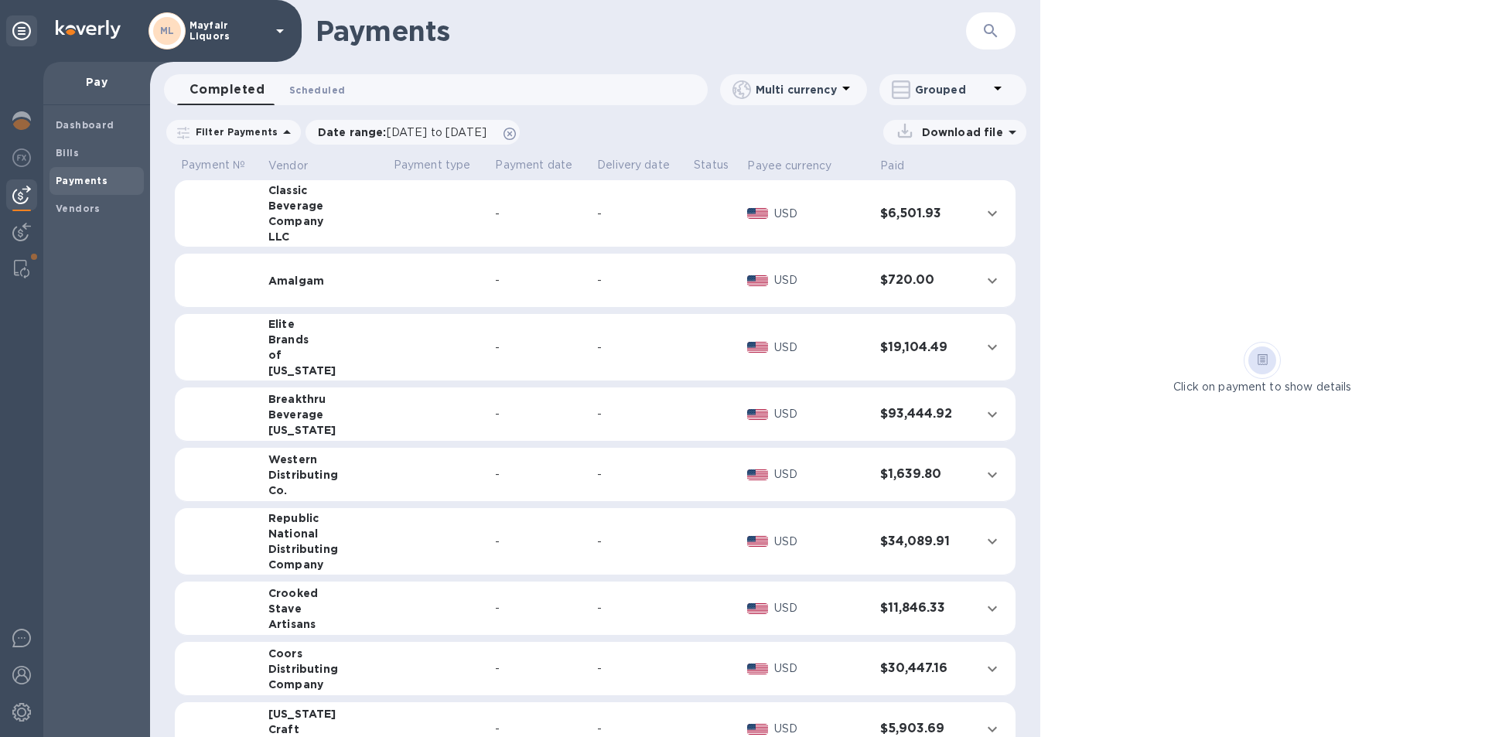
click at [302, 97] on span "Scheduled 0" at bounding box center [317, 90] width 56 height 16
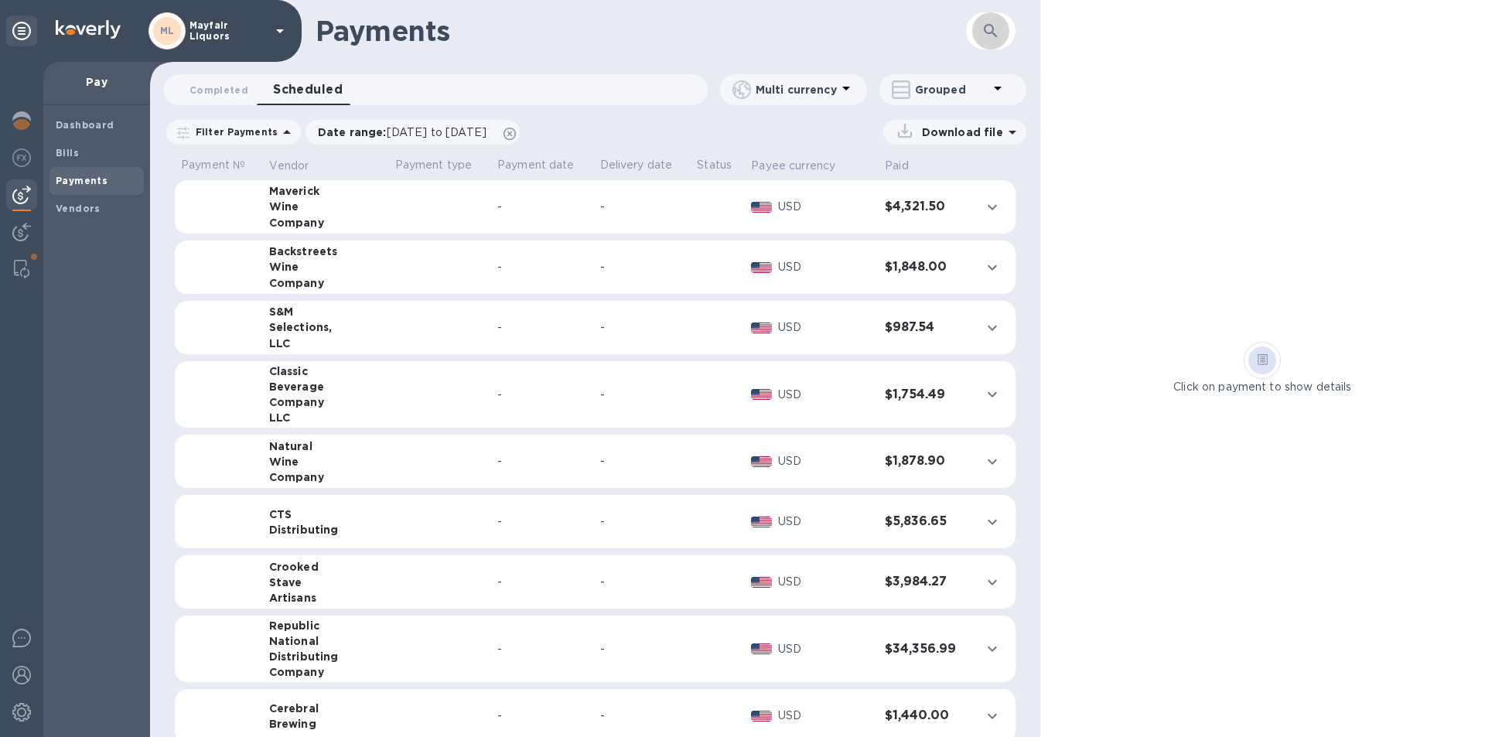
click at [1001, 29] on button "button" at bounding box center [990, 30] width 37 height 37
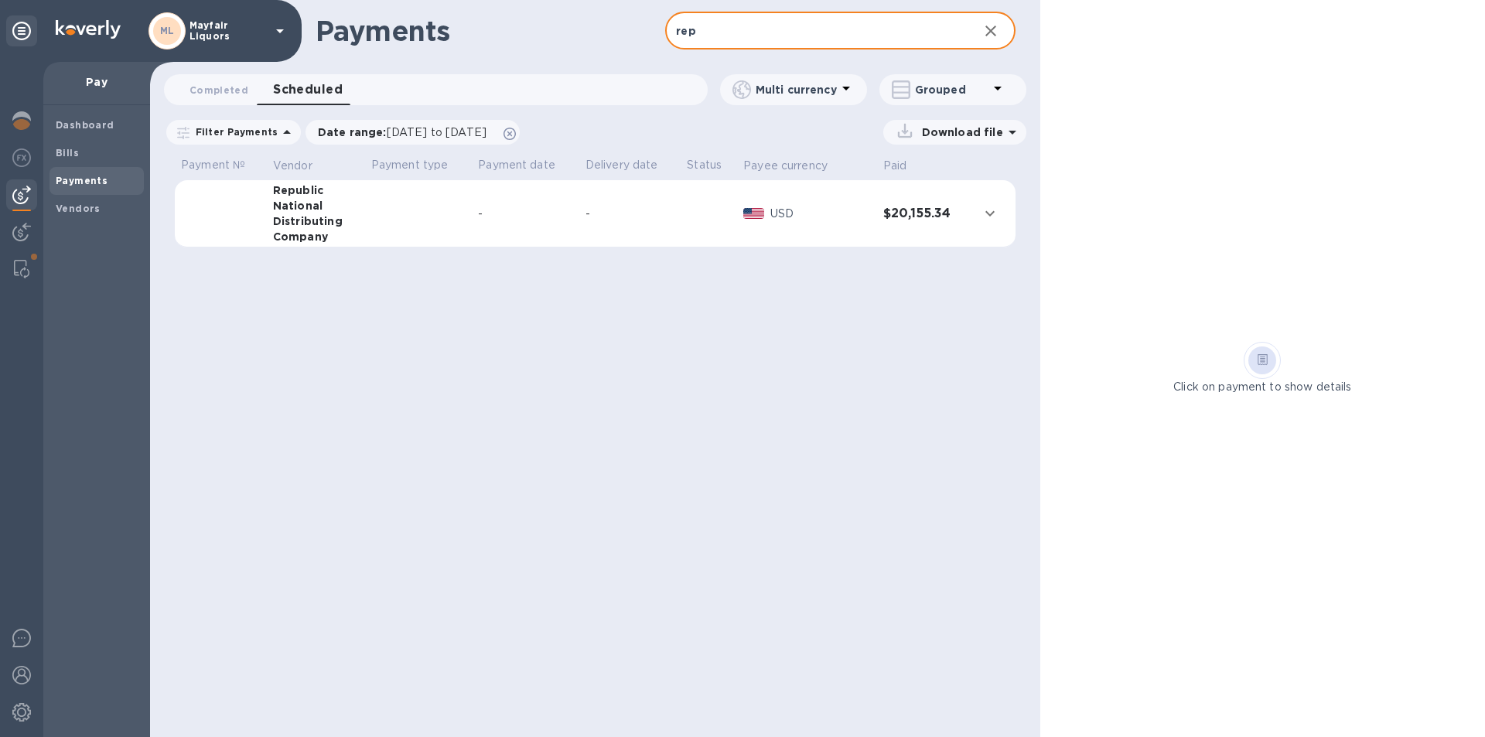
type input "rep"
click at [321, 216] on div "Distributing" at bounding box center [316, 220] width 86 height 15
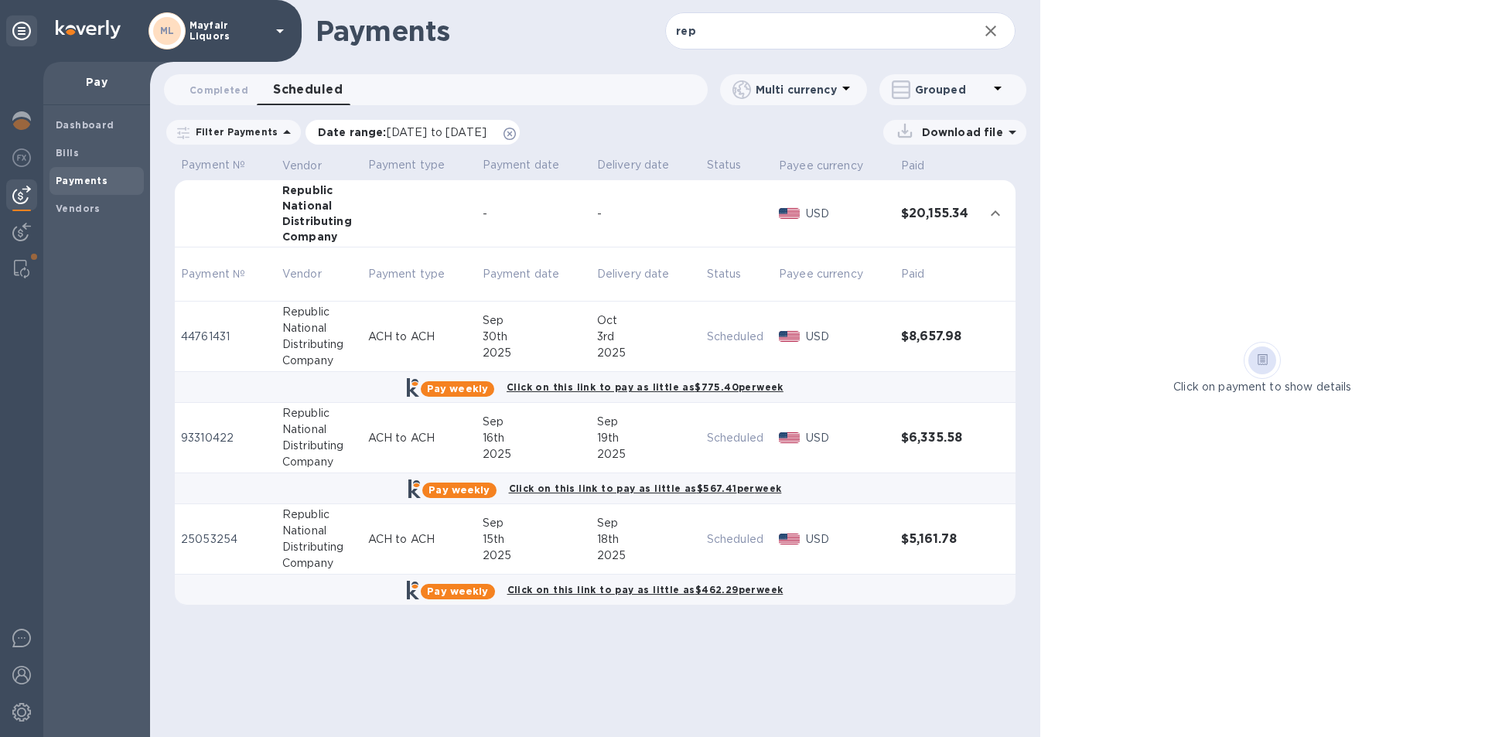
click at [403, 135] on span "[DATE] to [DATE]" at bounding box center [437, 132] width 100 height 12
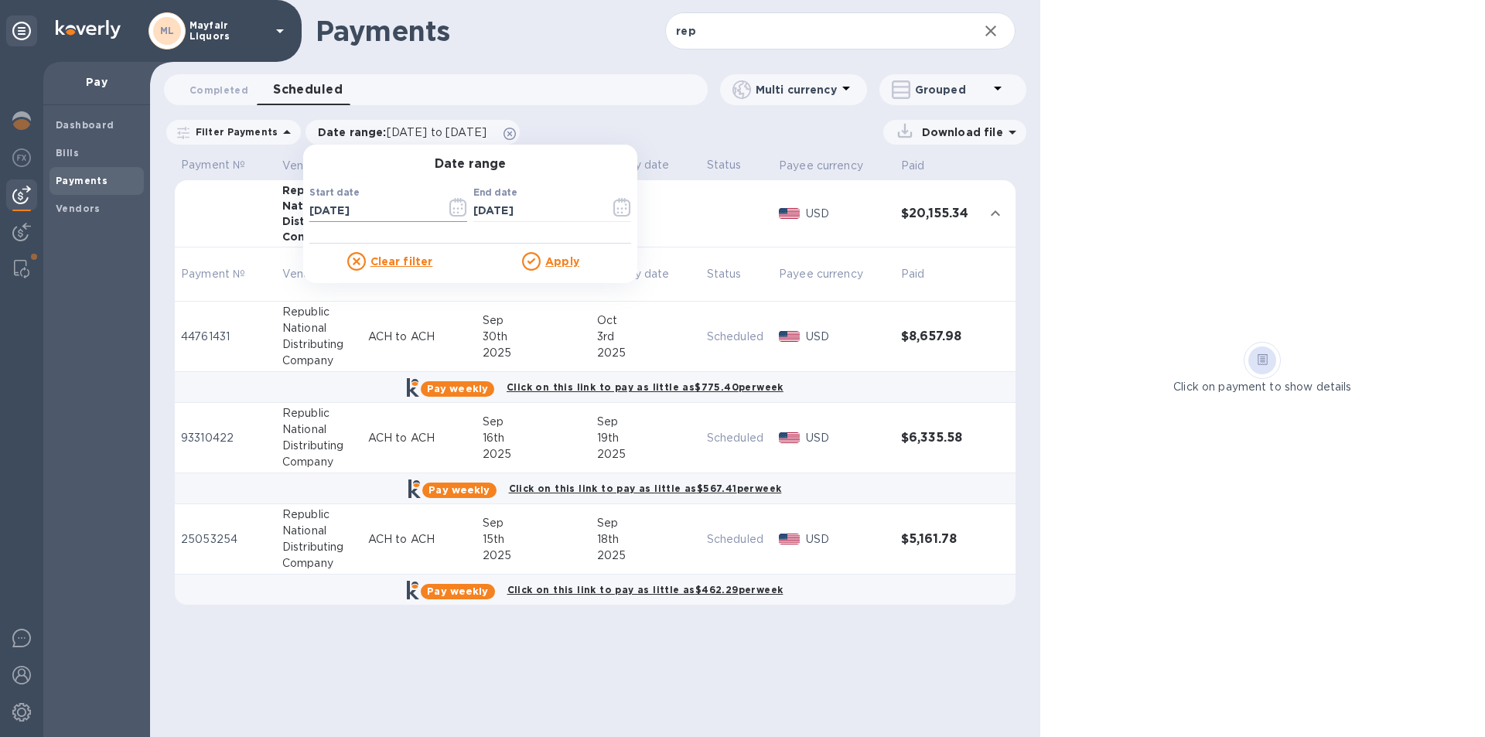
click at [465, 209] on div "Start date [DATE] ​ End date [DATE] ​" at bounding box center [470, 207] width 328 height 77
click at [450, 202] on icon "button" at bounding box center [457, 207] width 17 height 19
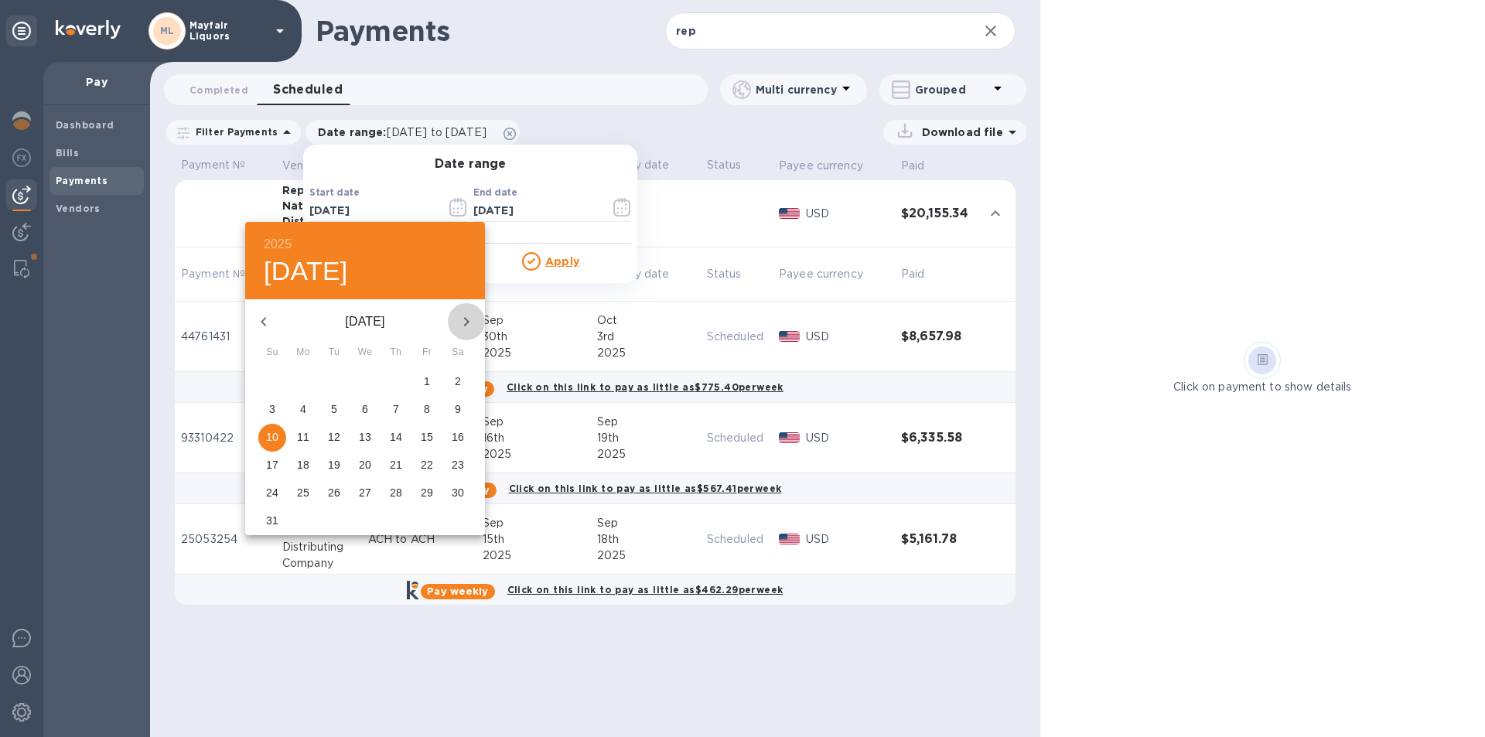
click at [470, 312] on icon "button" at bounding box center [466, 321] width 19 height 19
click at [304, 493] on p "29" at bounding box center [303, 492] width 12 height 15
type input "[DATE]"
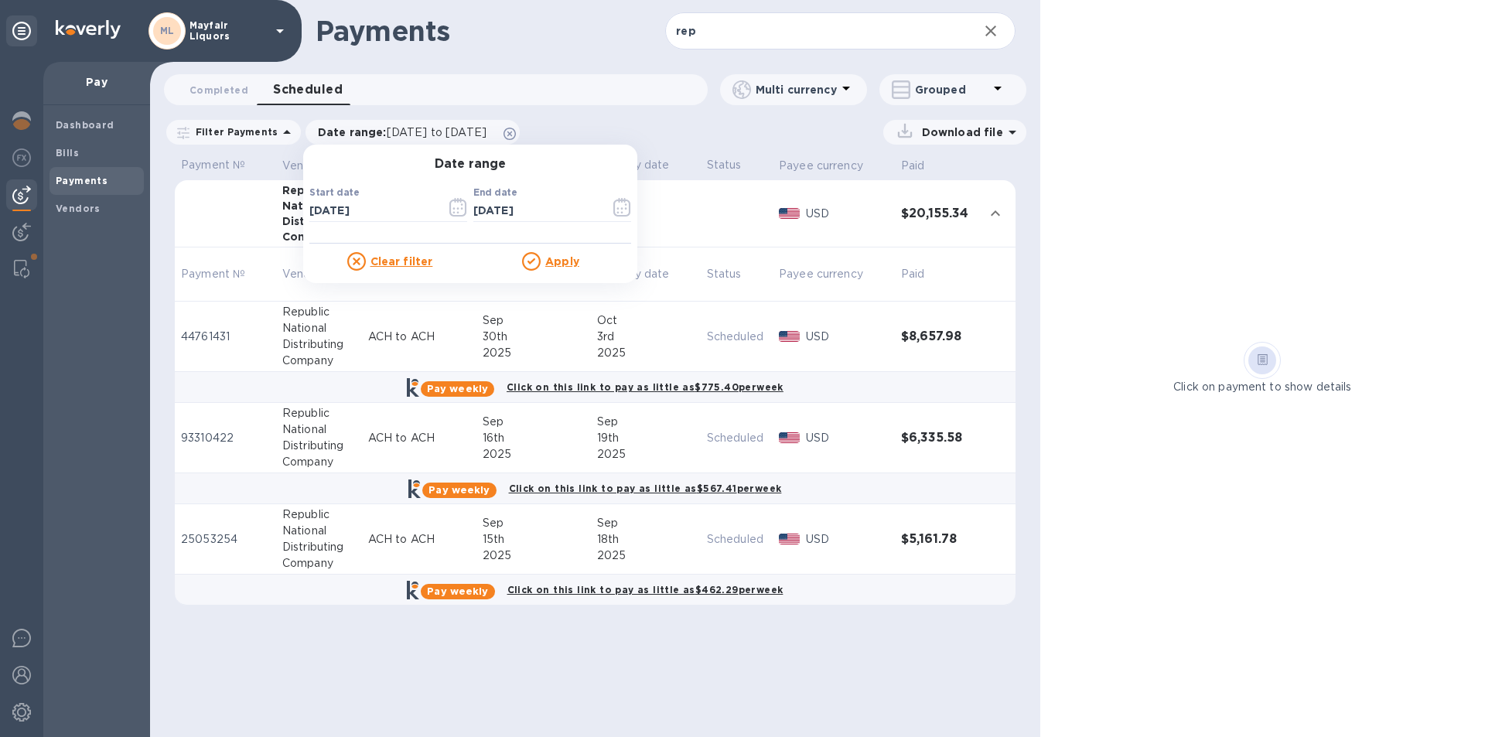
click at [553, 261] on u "Apply" at bounding box center [562, 261] width 34 height 12
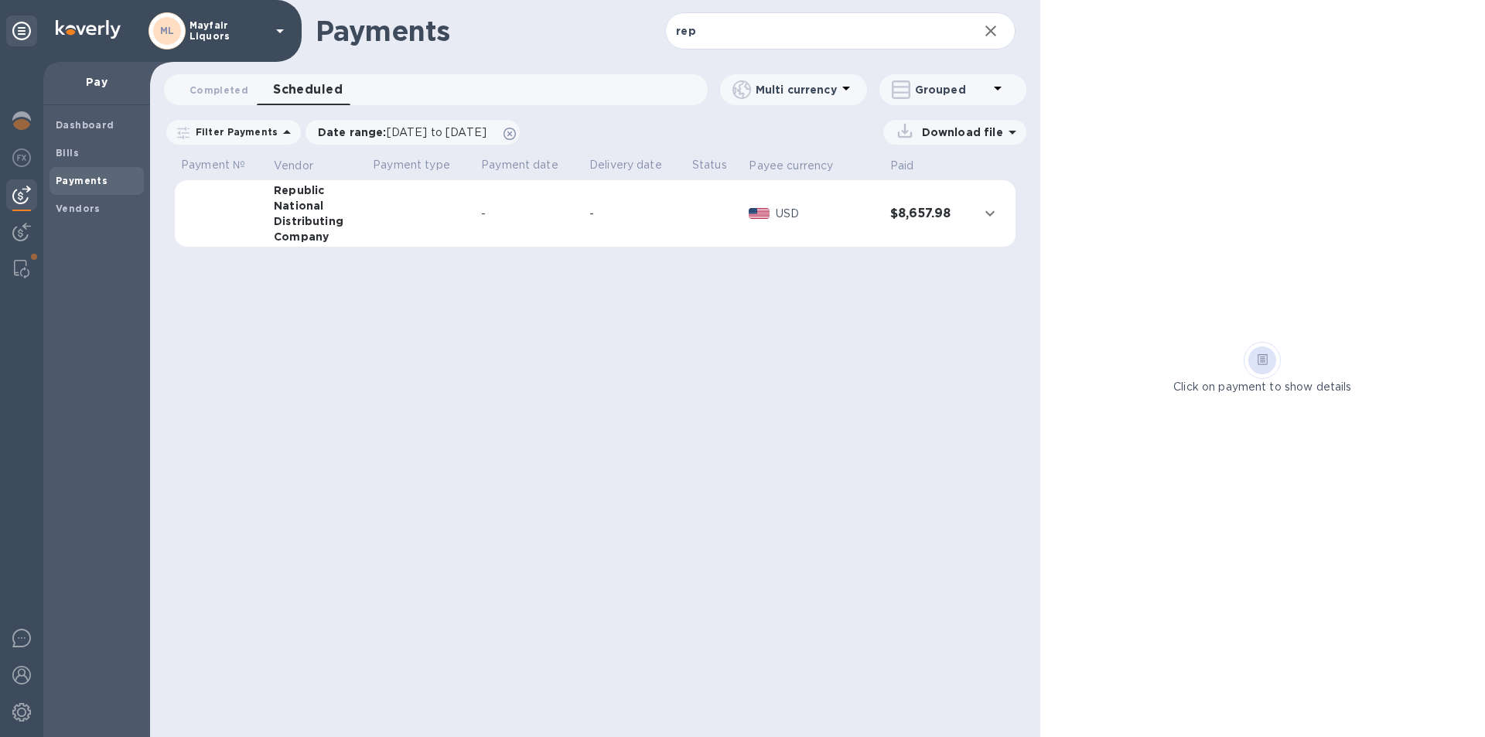
click at [944, 131] on p "Download file" at bounding box center [958, 131] width 87 height 15
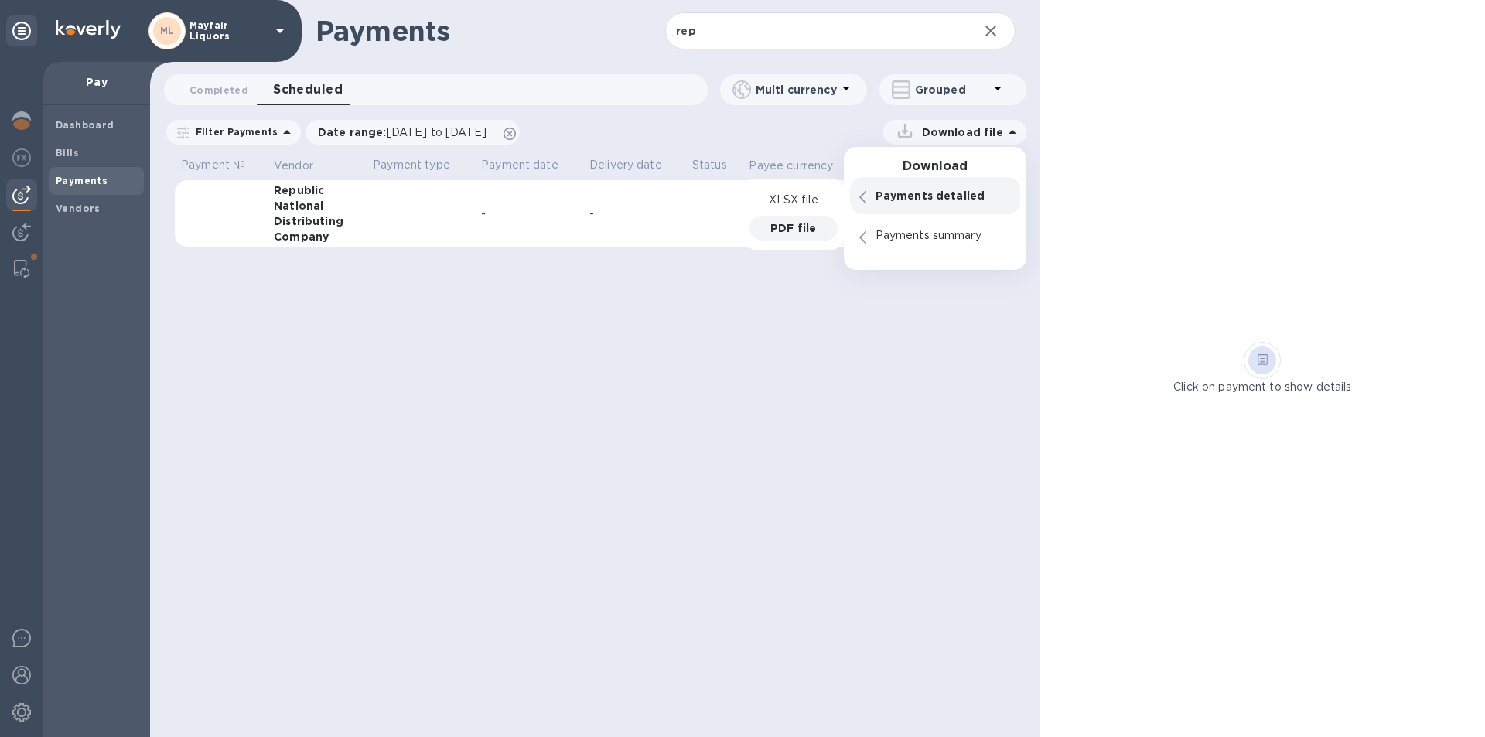
click at [787, 242] on div "XLSX file PDF file" at bounding box center [793, 214] width 101 height 71
click at [786, 230] on p "PDF file" at bounding box center [793, 227] width 46 height 15
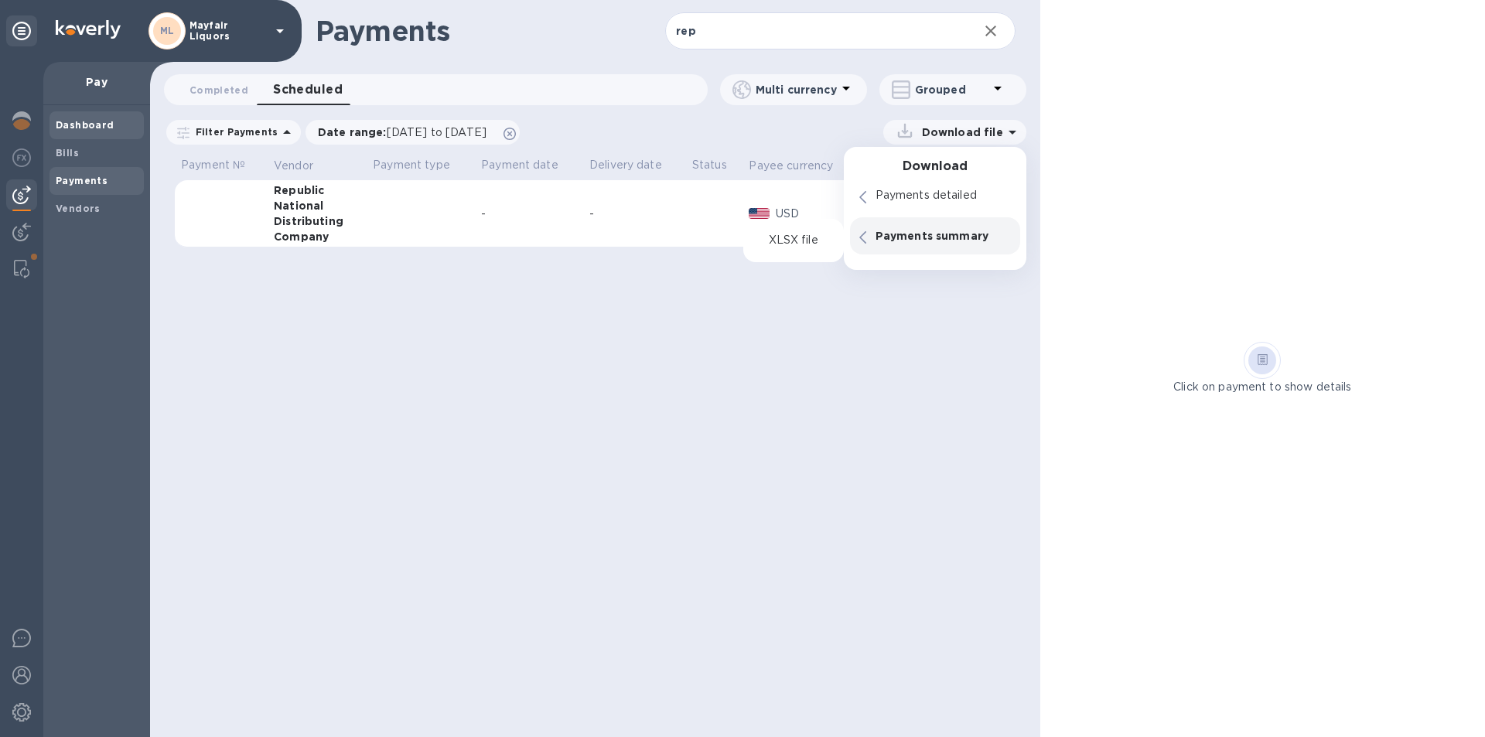
click at [69, 135] on div "Dashboard" at bounding box center [96, 125] width 94 height 28
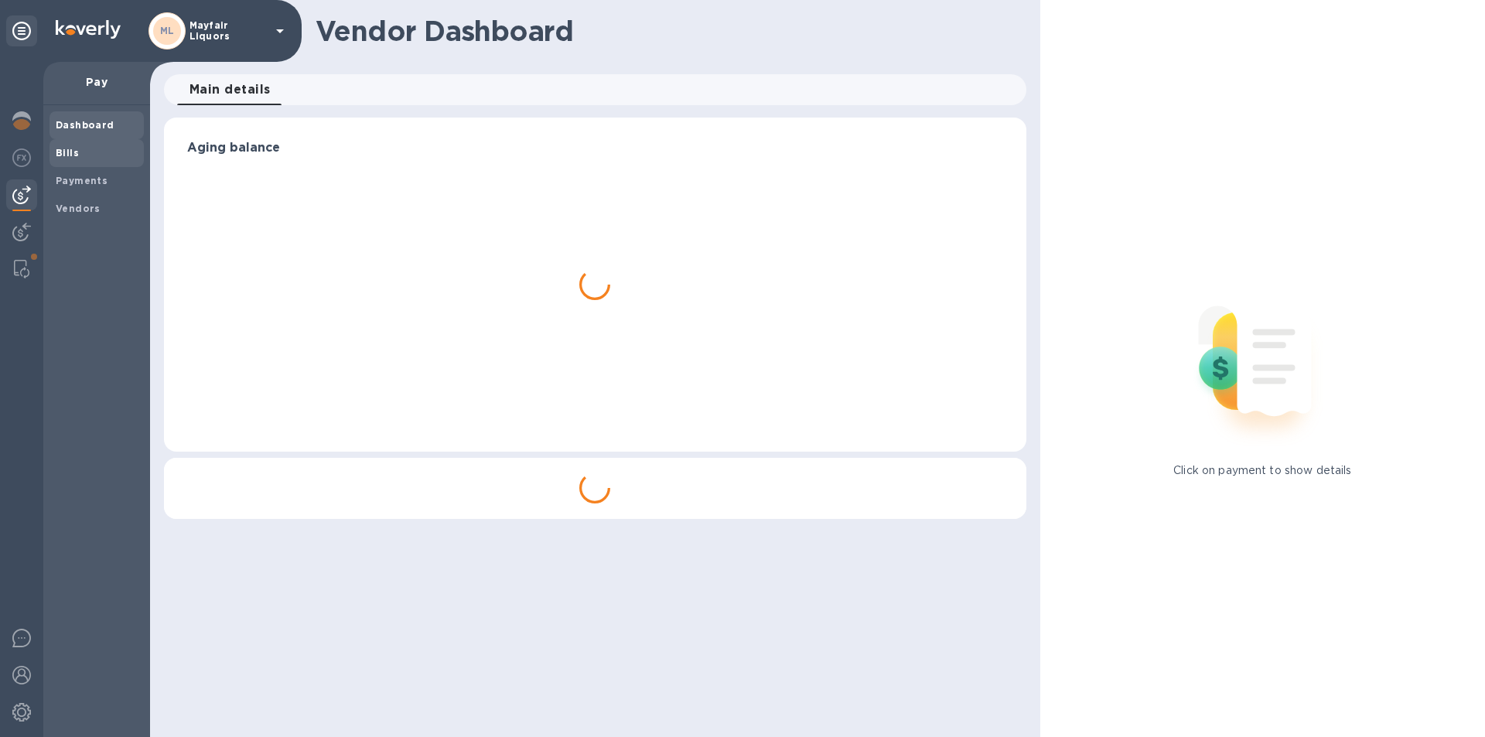
click at [73, 149] on b "Bills" at bounding box center [67, 153] width 23 height 12
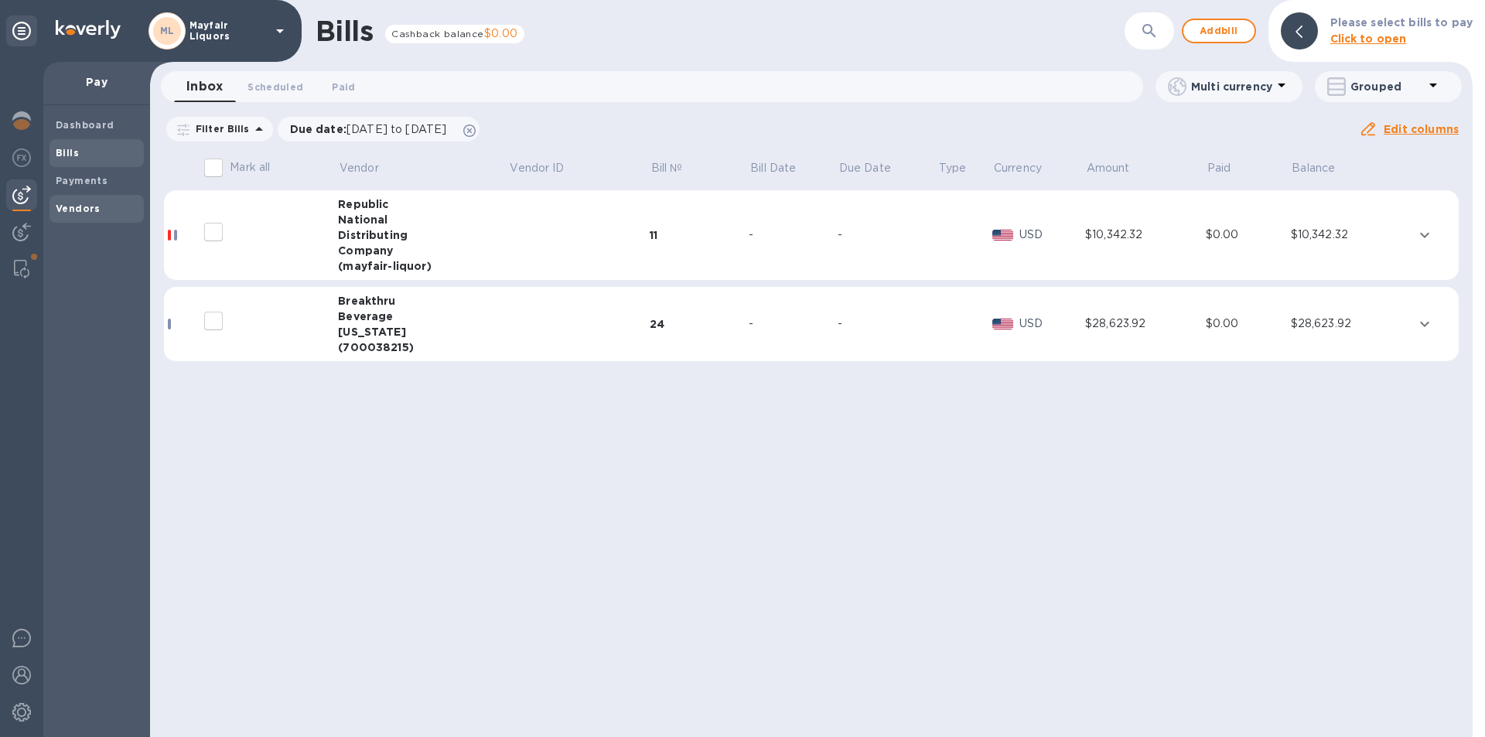
click at [78, 211] on b "Vendors" at bounding box center [78, 209] width 45 height 12
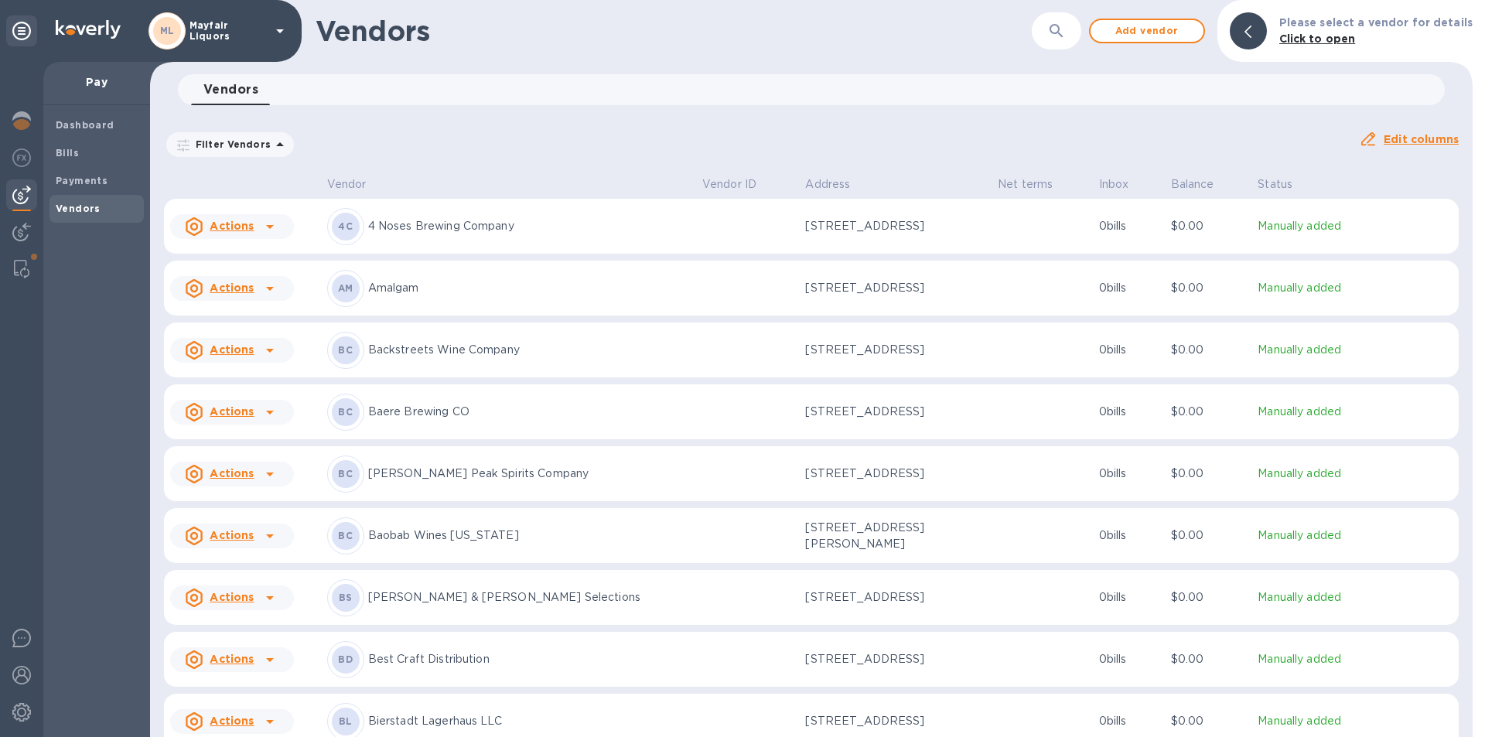
click at [1059, 25] on icon "button" at bounding box center [1056, 31] width 19 height 19
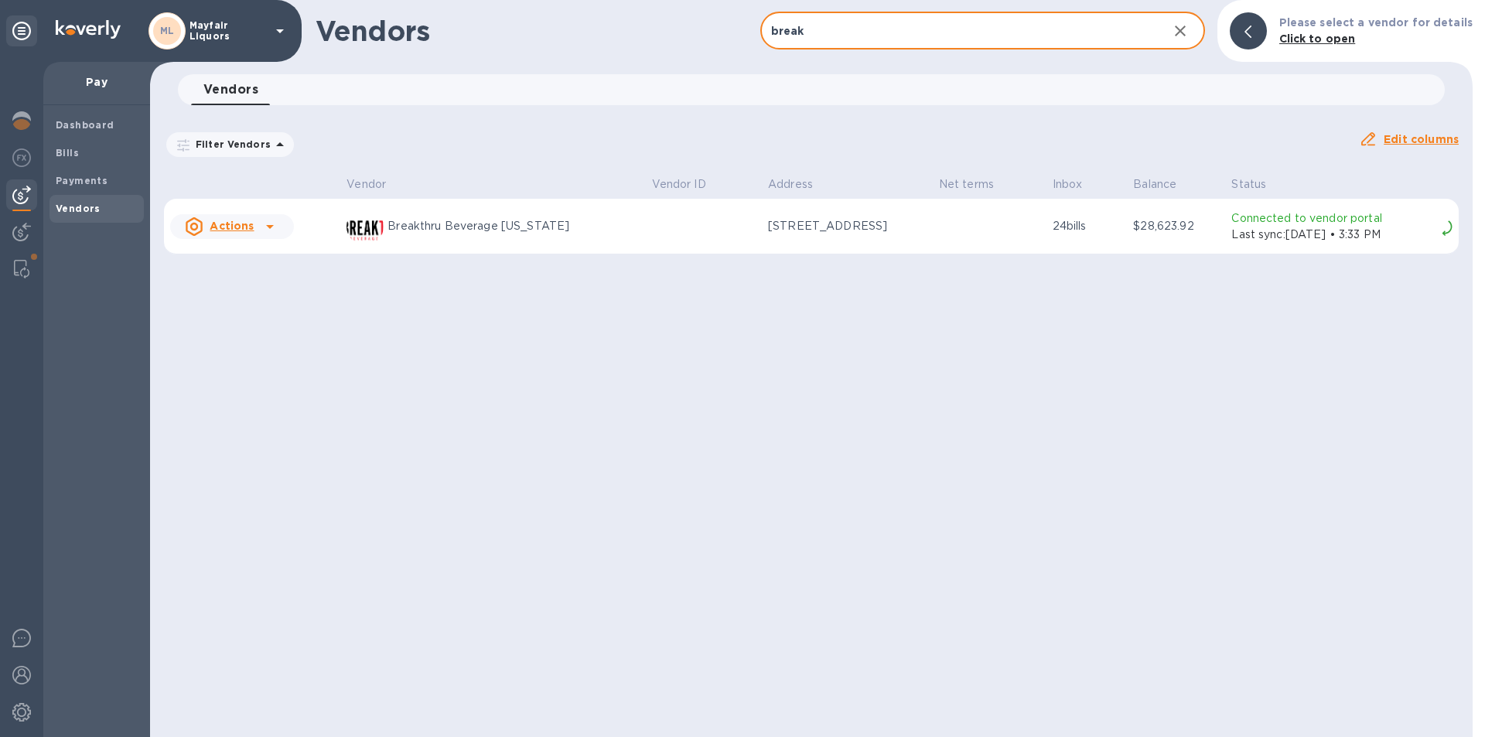
type input "break"
click at [768, 234] on p "[STREET_ADDRESS]" at bounding box center [845, 226] width 155 height 16
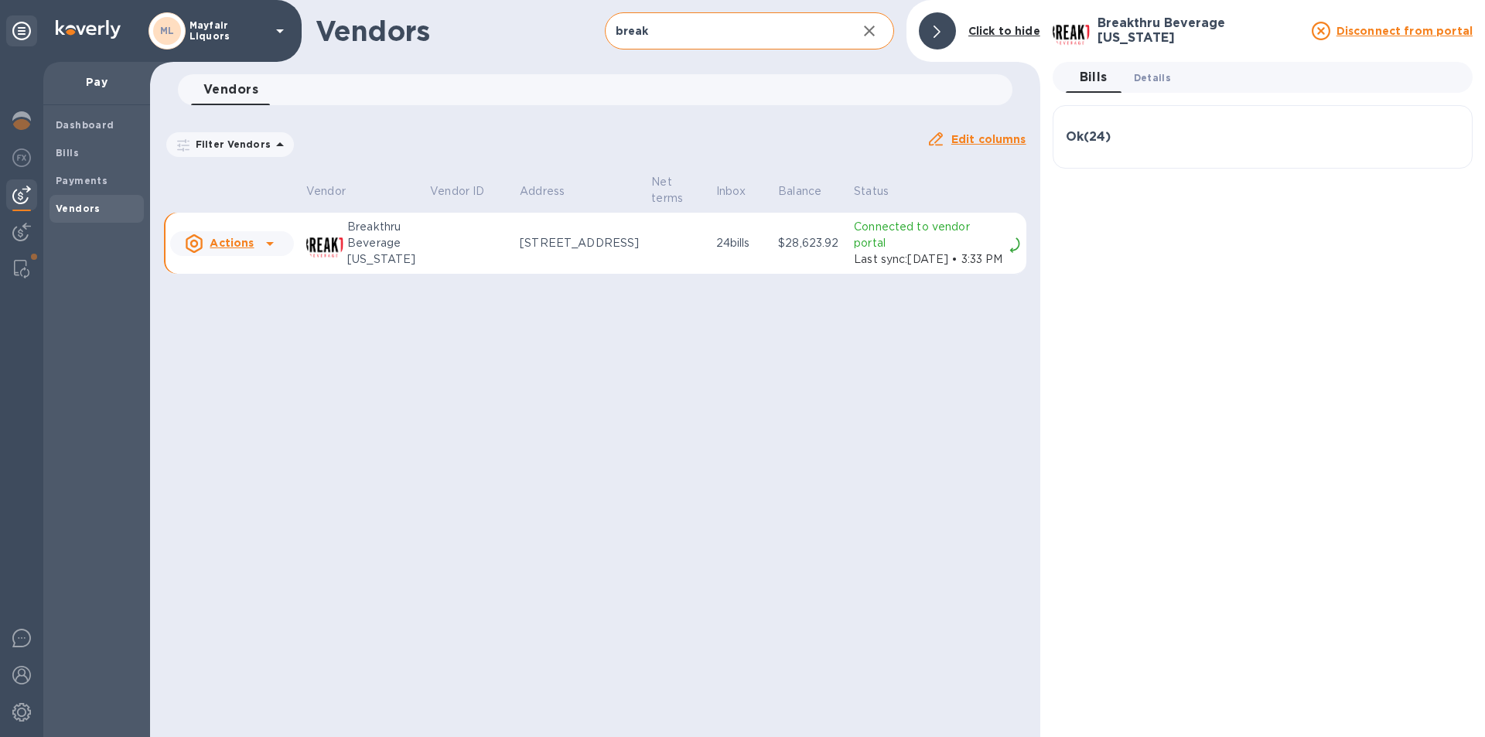
click at [1162, 73] on span "Details 0" at bounding box center [1152, 78] width 37 height 16
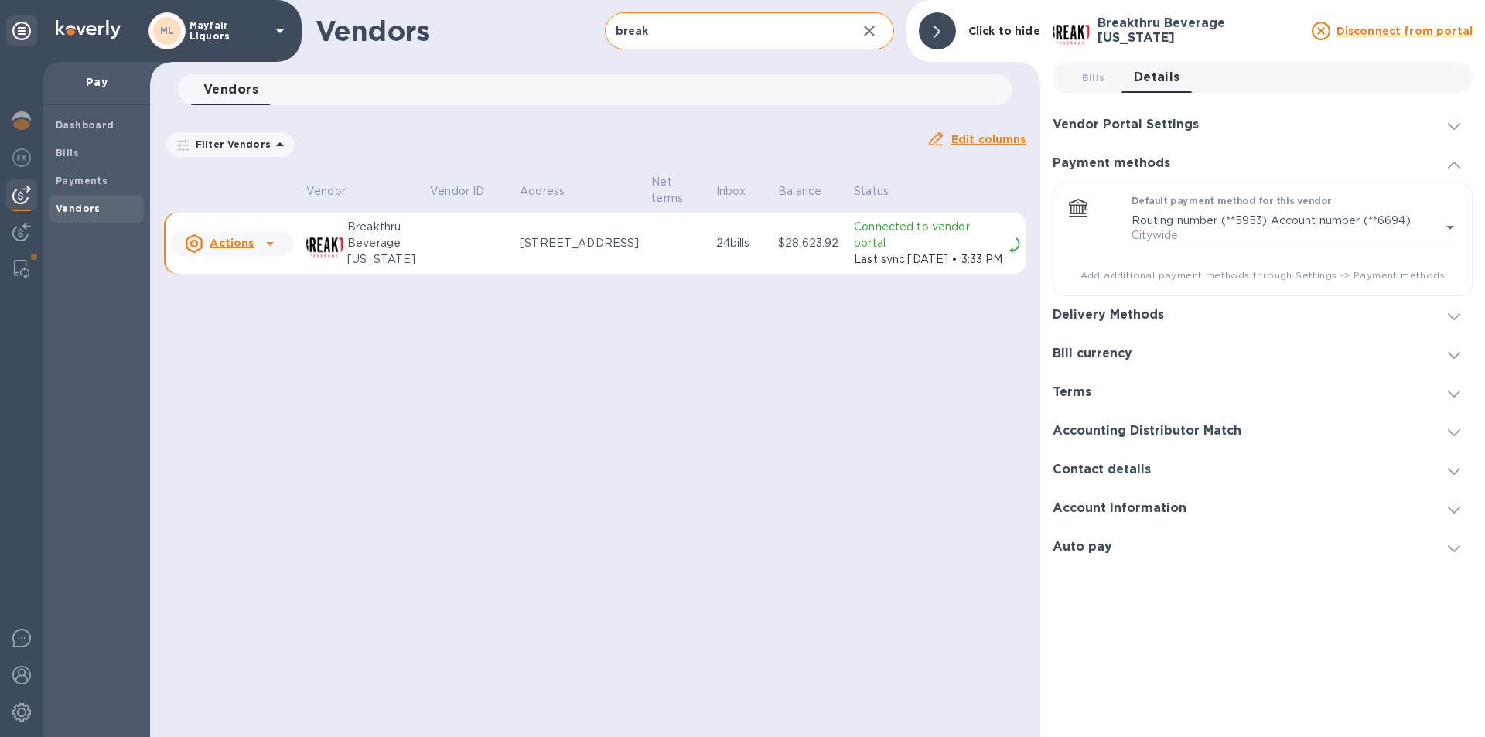
click at [1147, 120] on h3 "Vendor Portal Settings" at bounding box center [1125, 125] width 146 height 15
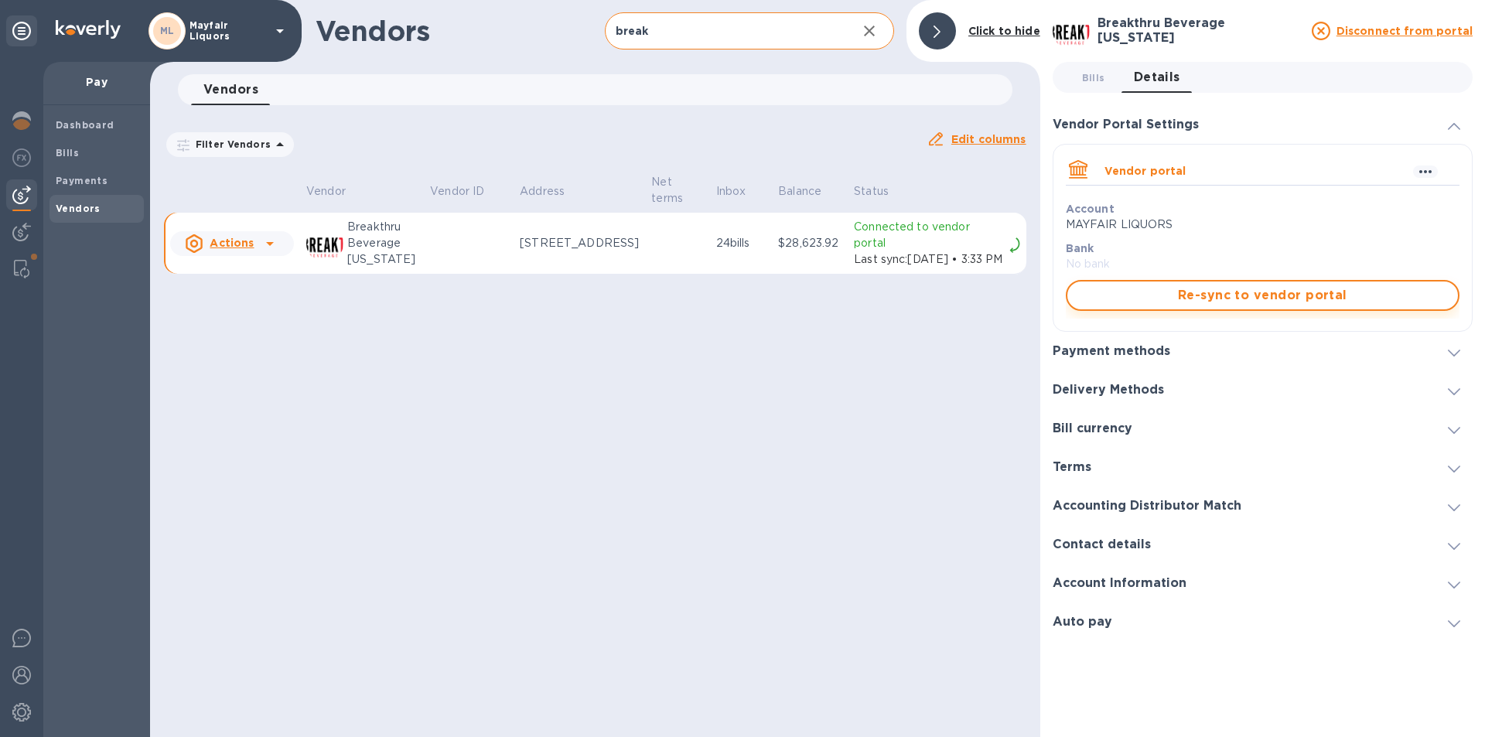
click at [1105, 295] on span "Re-sync to vendor portal" at bounding box center [1262, 295] width 366 height 19
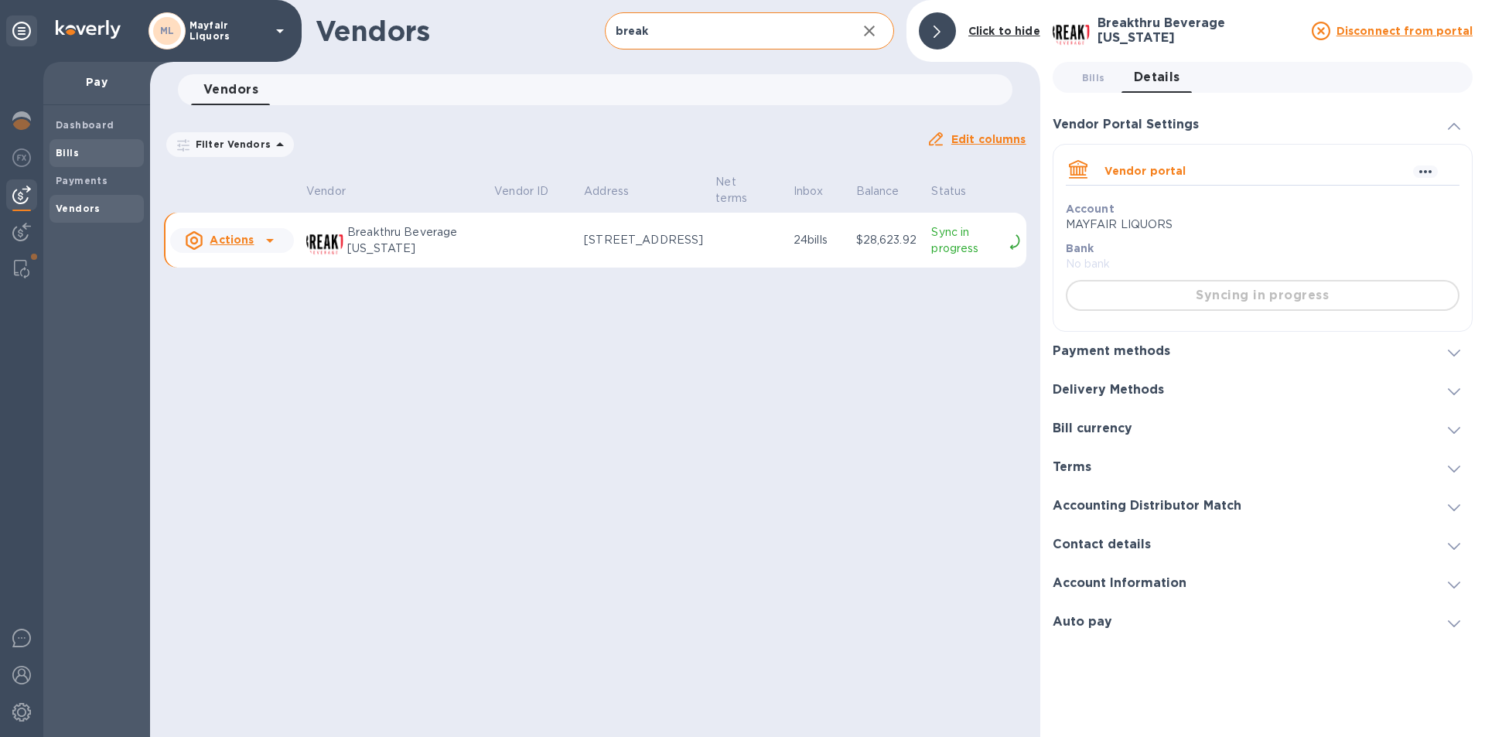
click at [67, 152] on b "Bills" at bounding box center [67, 153] width 23 height 12
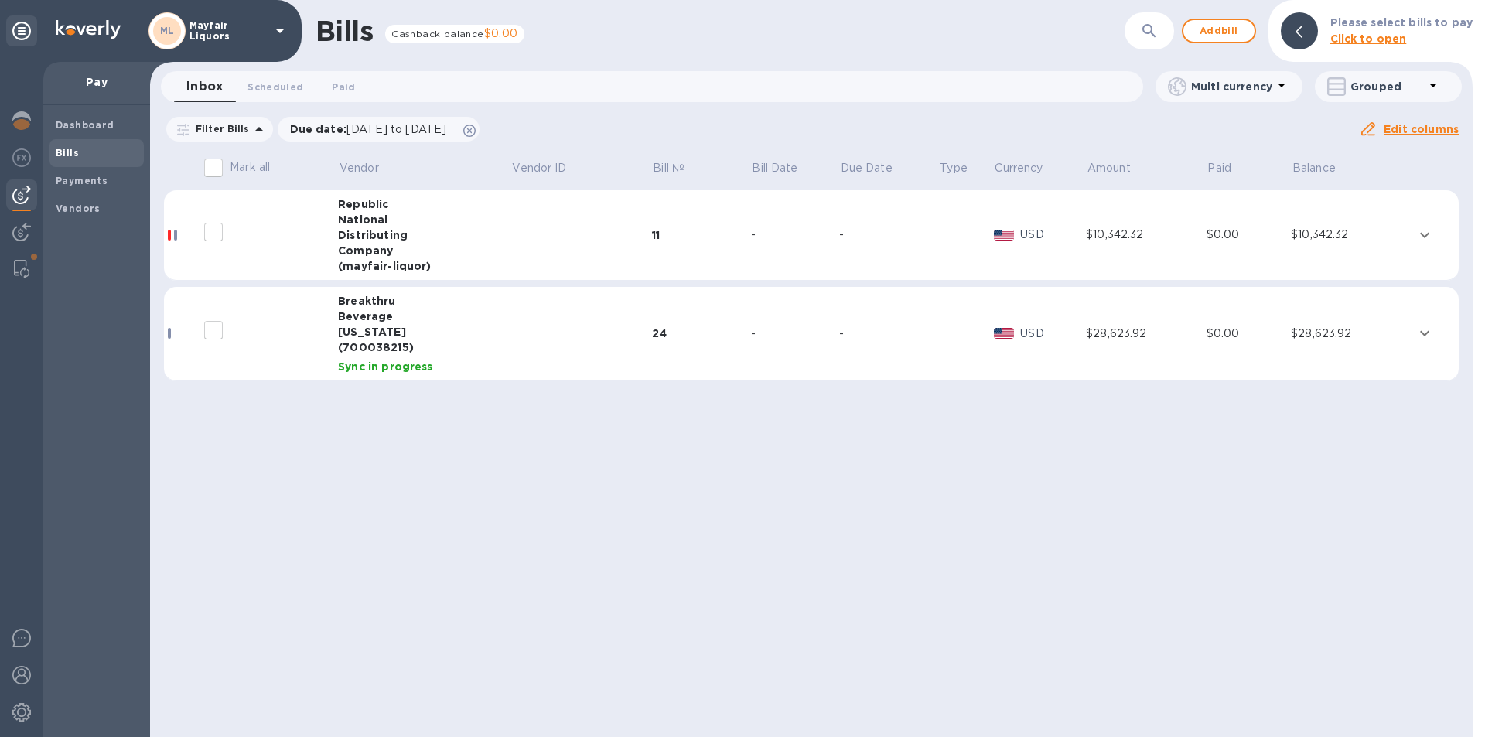
click at [626, 331] on td at bounding box center [581, 334] width 141 height 94
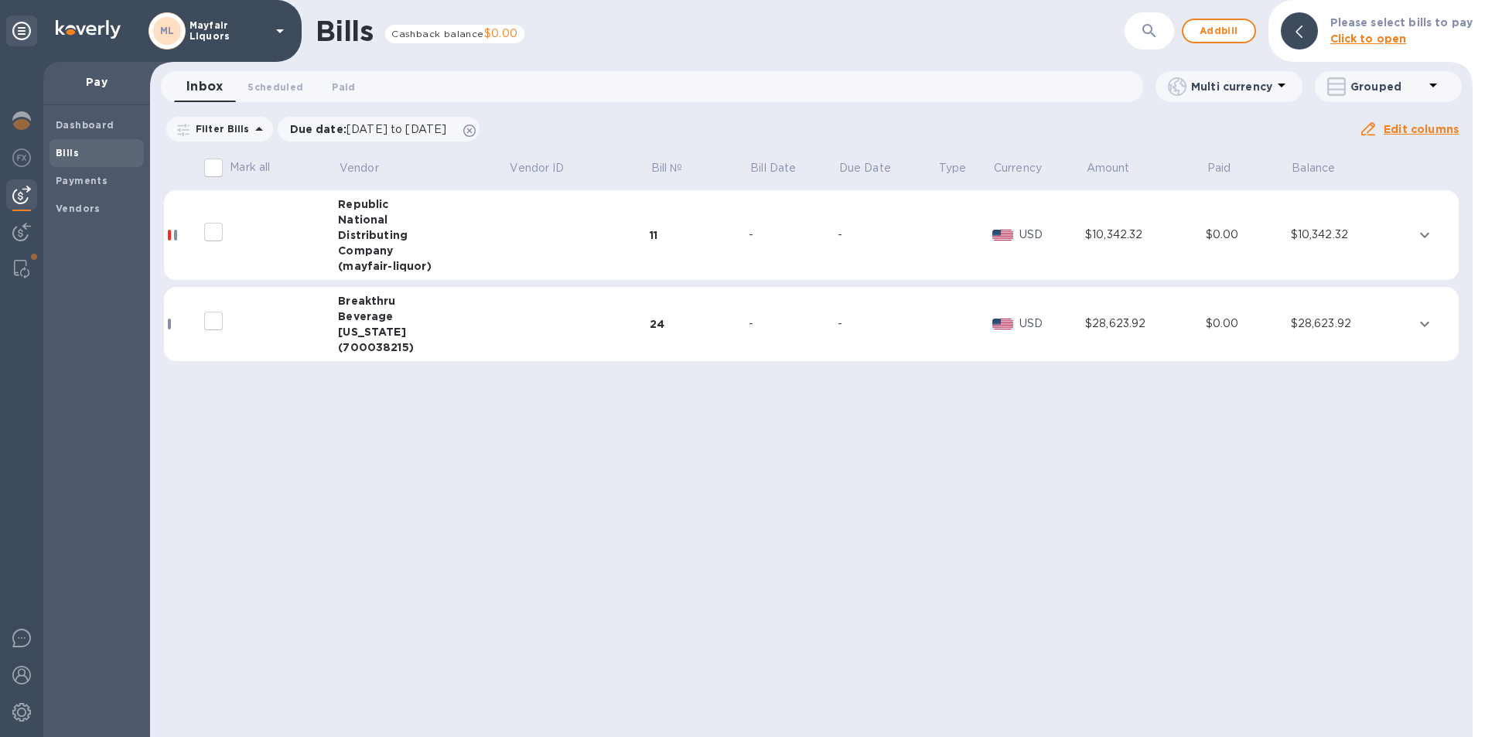
click at [502, 309] on div "Beverage" at bounding box center [423, 316] width 170 height 15
click at [684, 324] on div "33" at bounding box center [698, 323] width 99 height 15
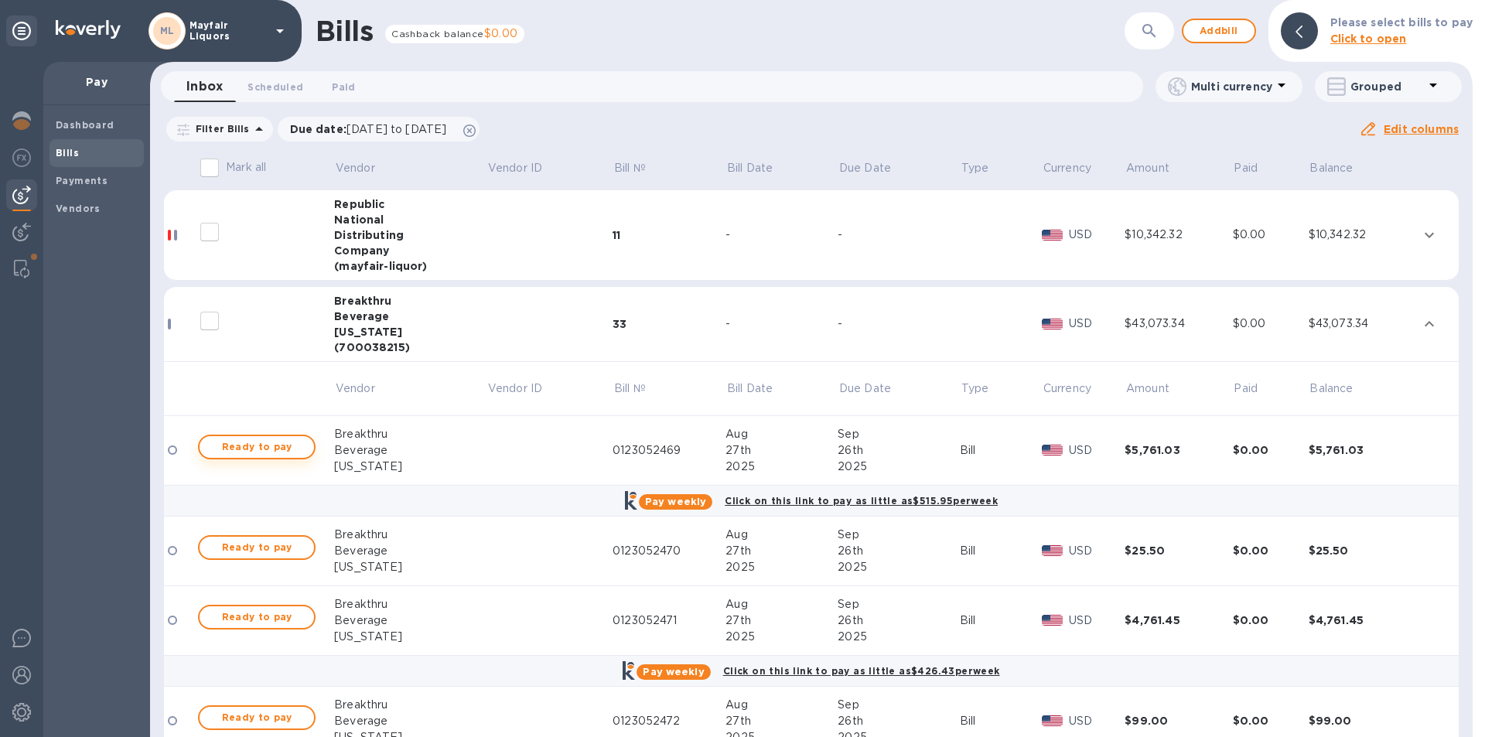
click at [298, 450] on span "Ready to pay" at bounding box center [257, 447] width 90 height 19
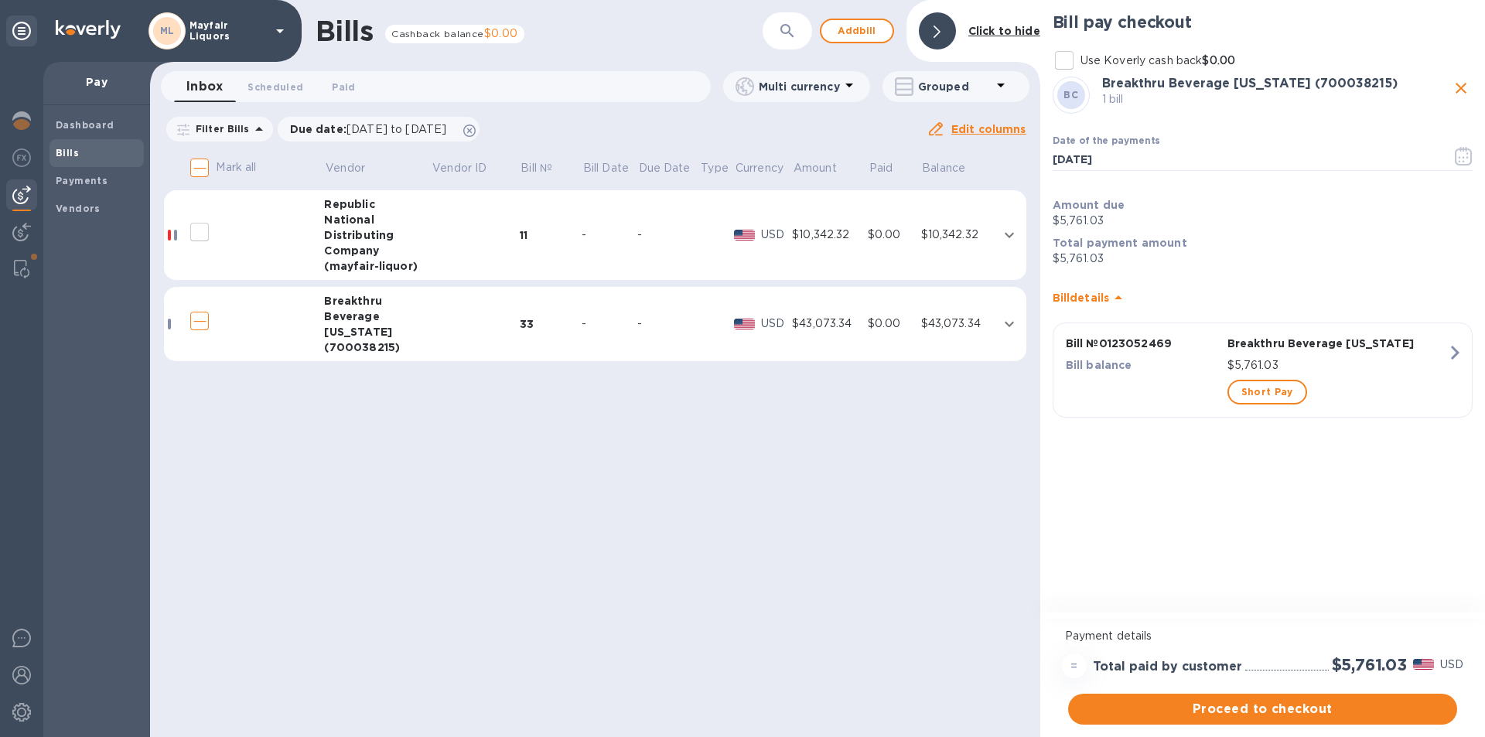
click at [489, 317] on td at bounding box center [475, 324] width 88 height 75
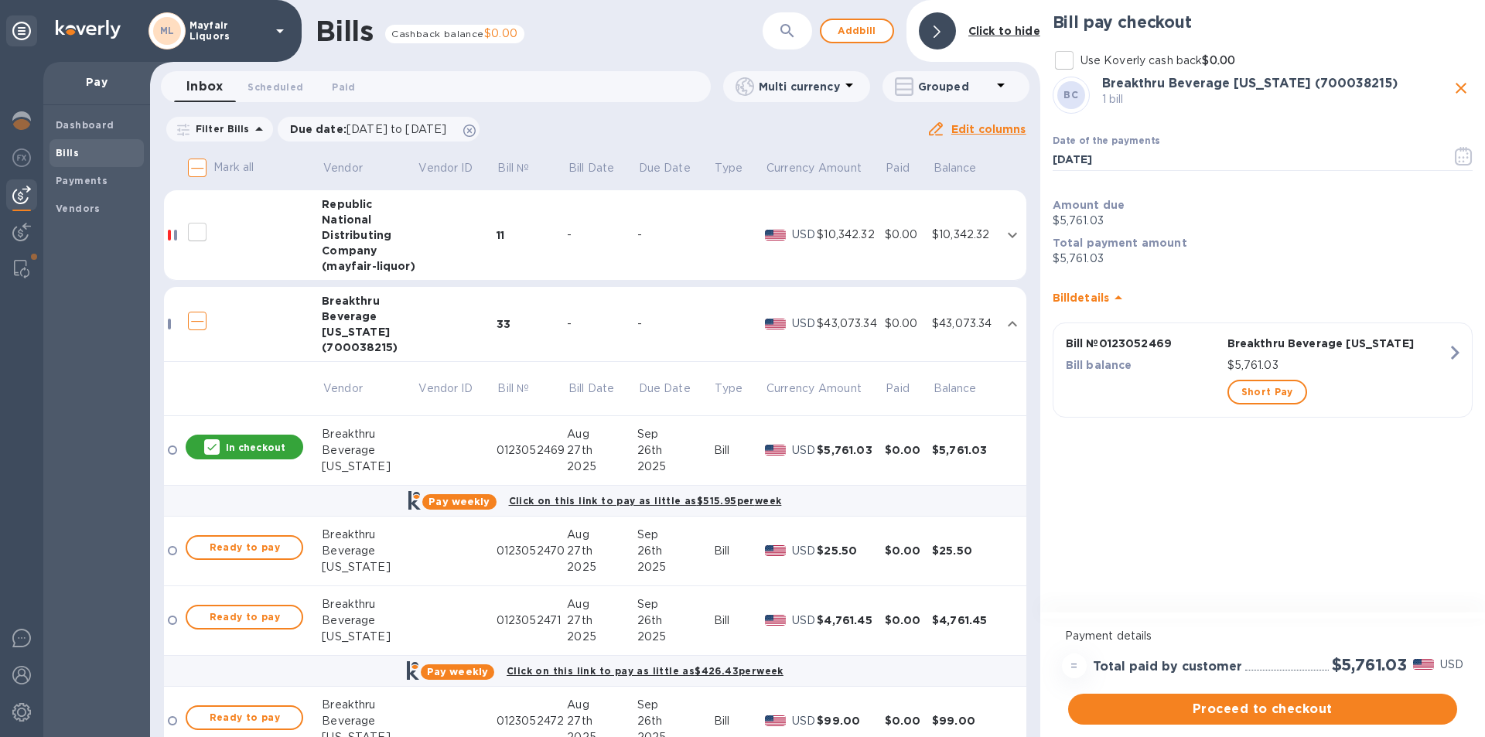
drag, startPoint x: 257, startPoint y: 448, endPoint x: 258, endPoint y: 456, distance: 7.8
click at [258, 448] on p "In checkout" at bounding box center [256, 447] width 60 height 13
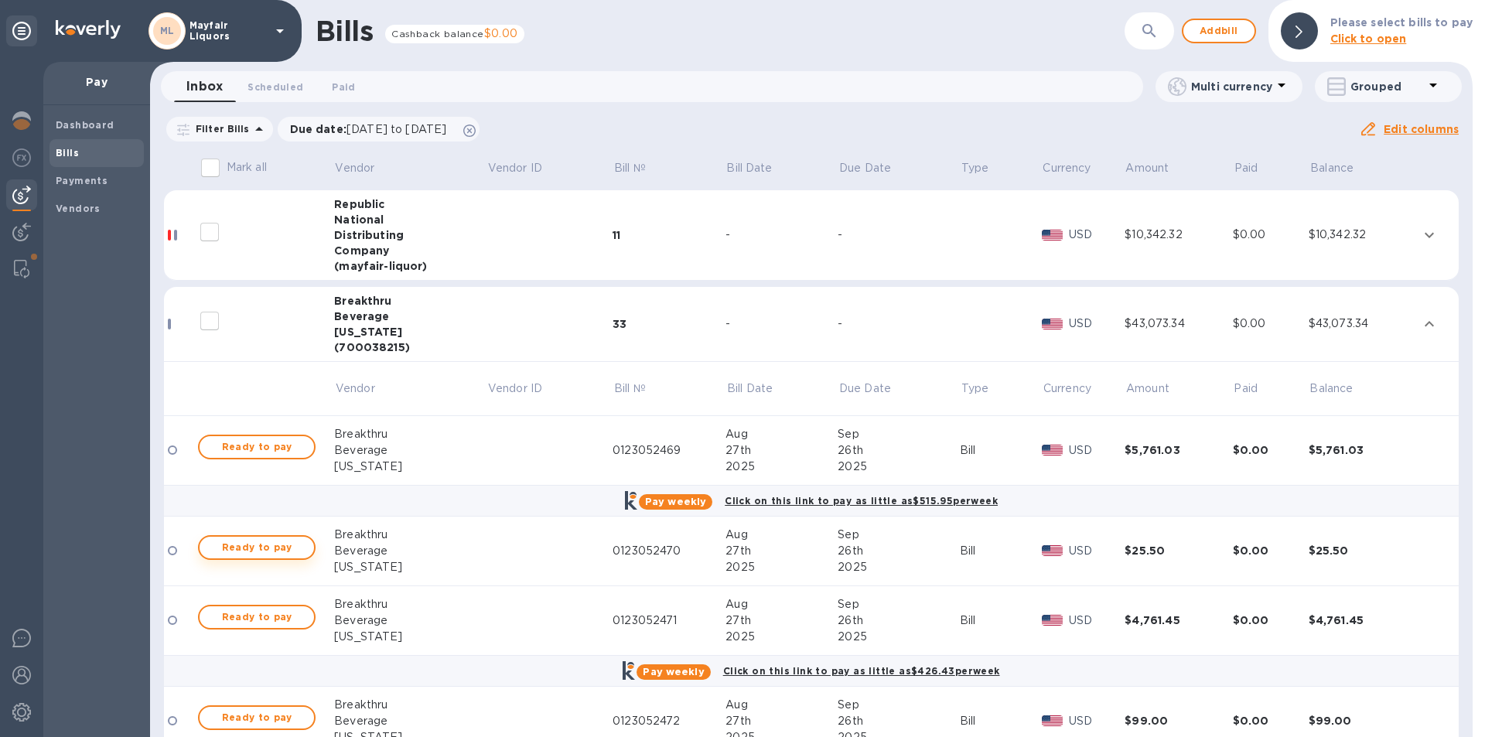
click at [278, 551] on span "Ready to pay" at bounding box center [257, 547] width 90 height 19
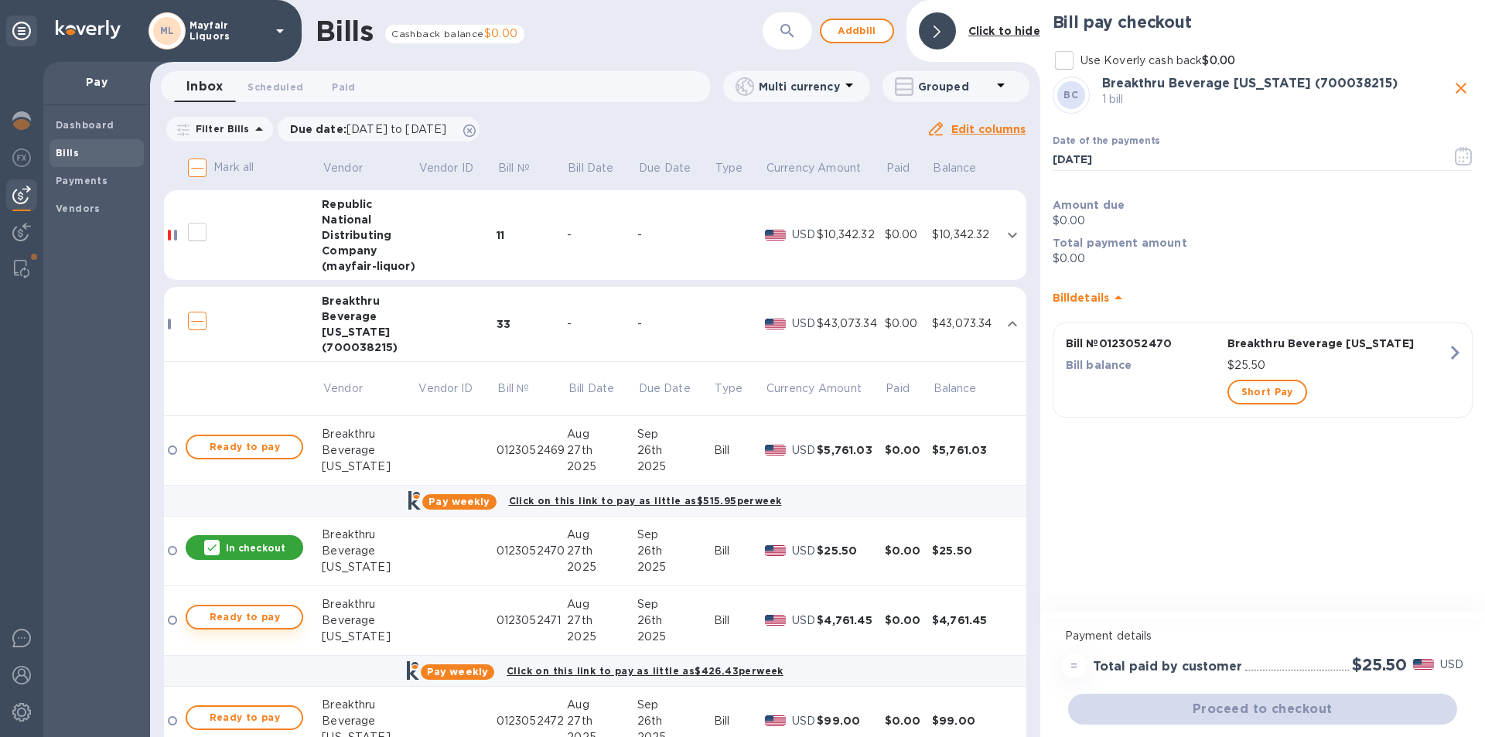
click at [257, 623] on span "Ready to pay" at bounding box center [244, 617] width 90 height 19
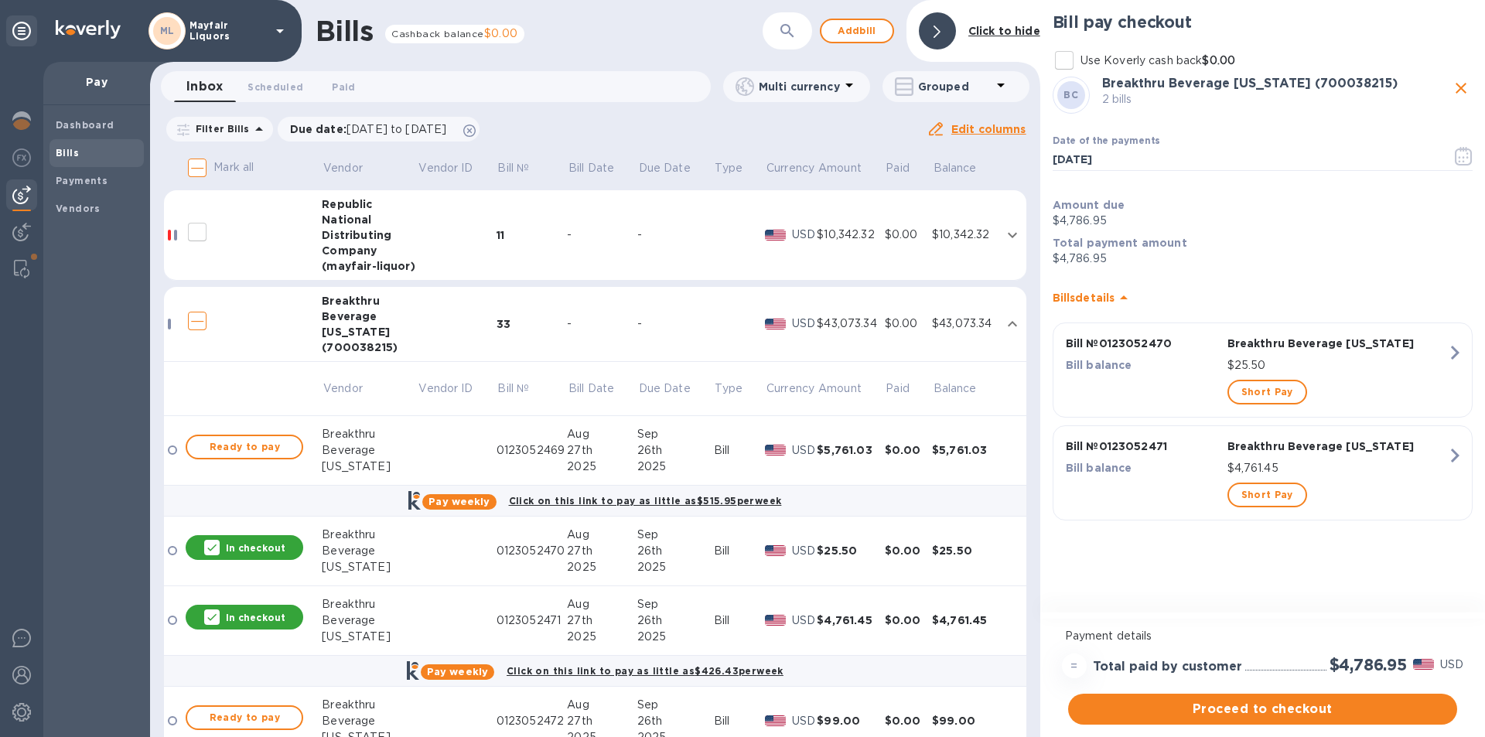
scroll to position [155, 0]
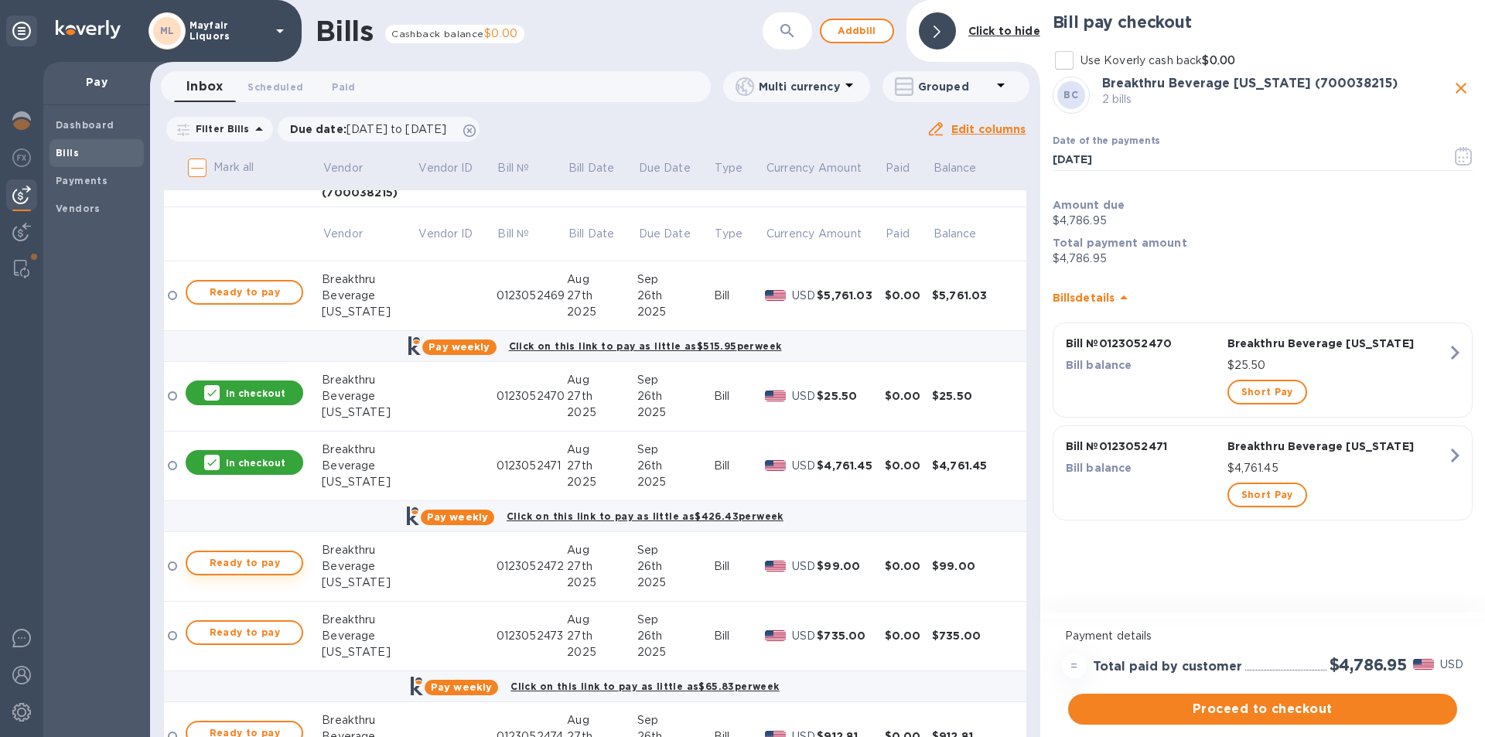
click at [282, 561] on span "Ready to pay" at bounding box center [244, 563] width 90 height 19
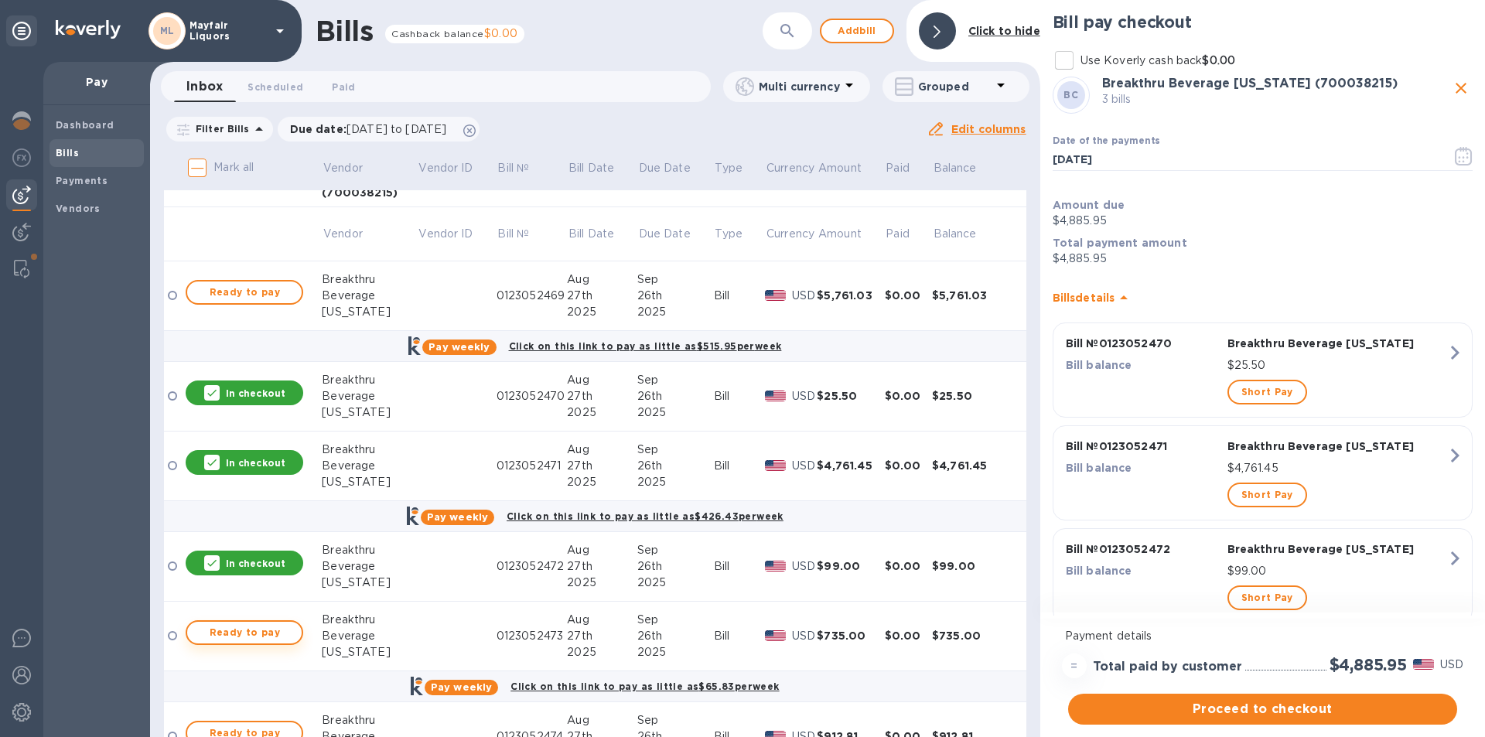
click at [284, 629] on span "Ready to pay" at bounding box center [244, 632] width 90 height 19
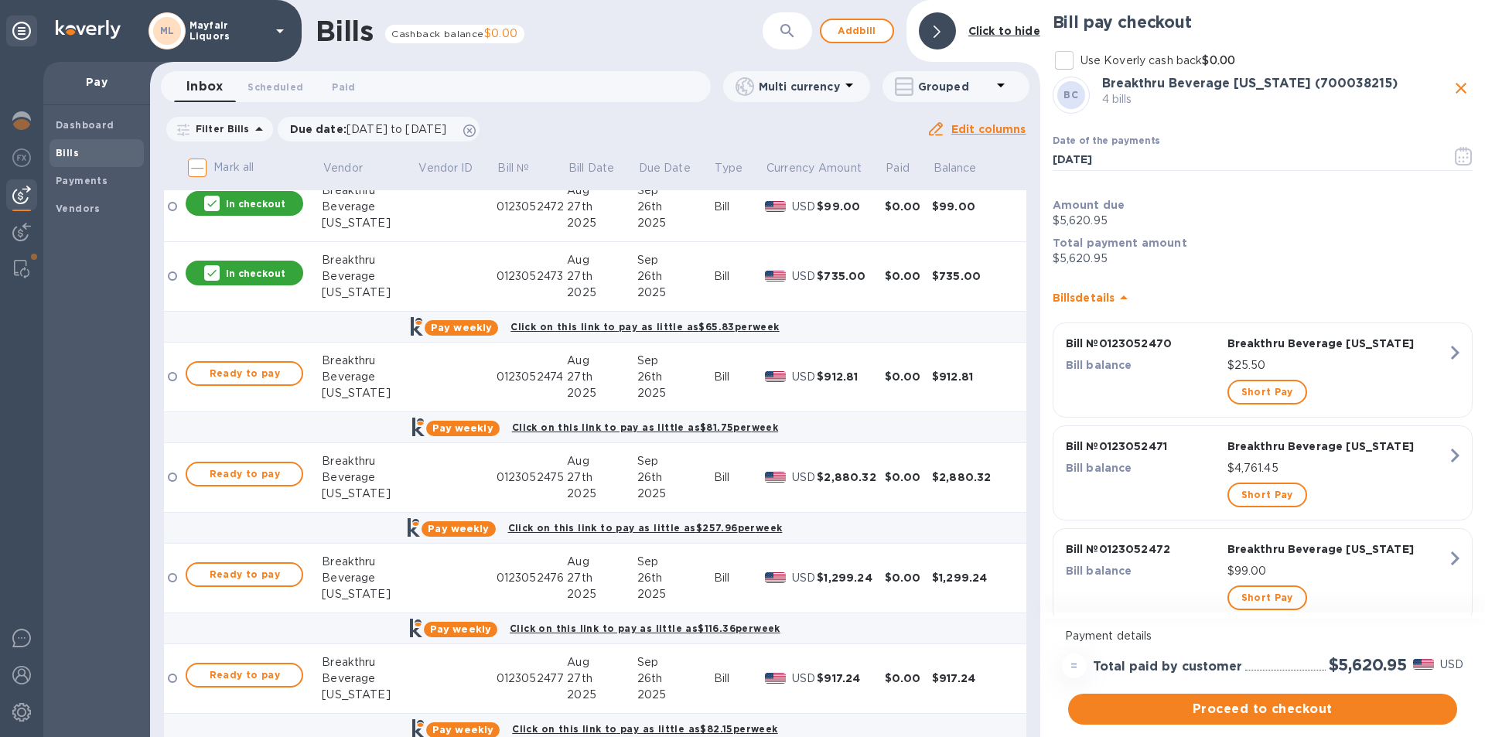
scroll to position [541, 0]
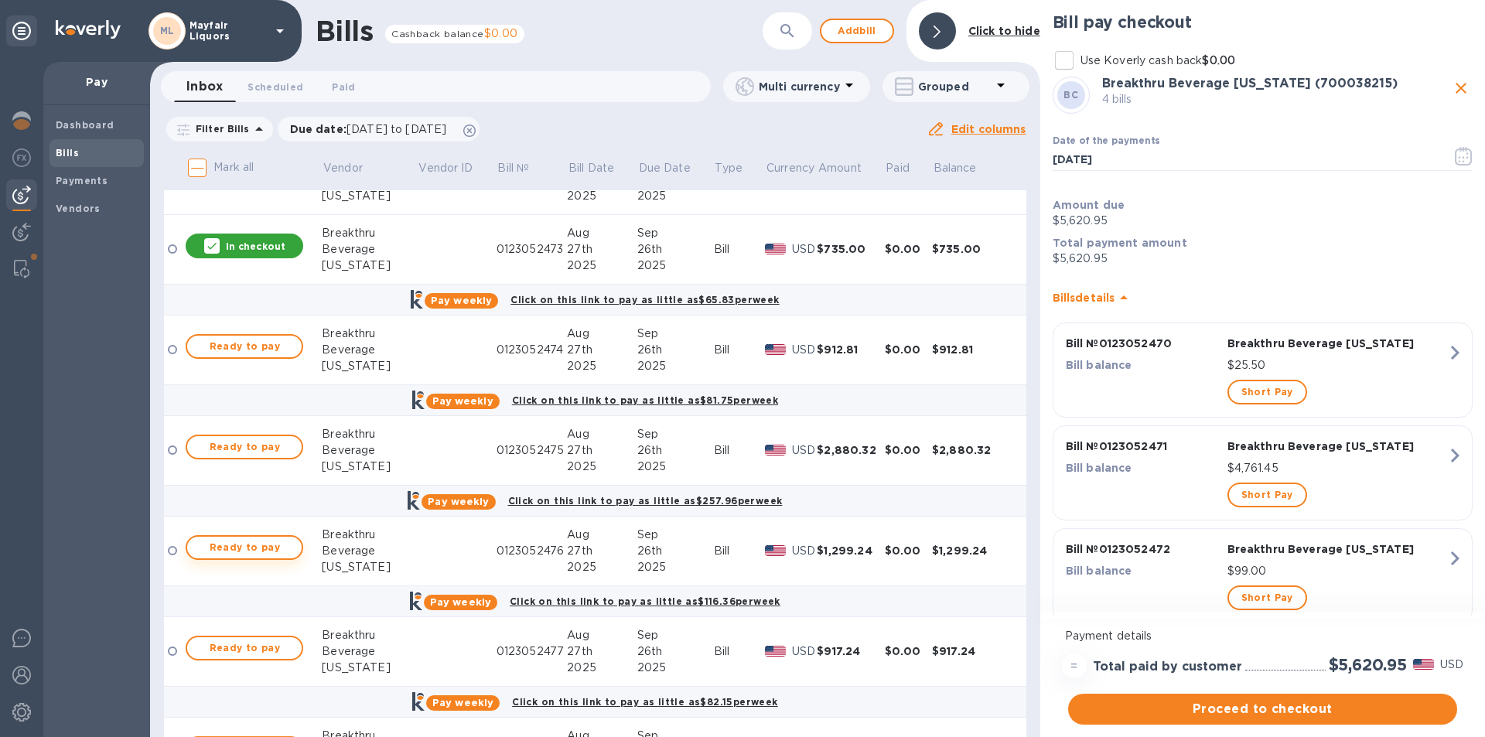
click at [261, 545] on span "Ready to pay" at bounding box center [244, 547] width 90 height 19
click at [256, 651] on span "Ready to pay" at bounding box center [244, 648] width 90 height 19
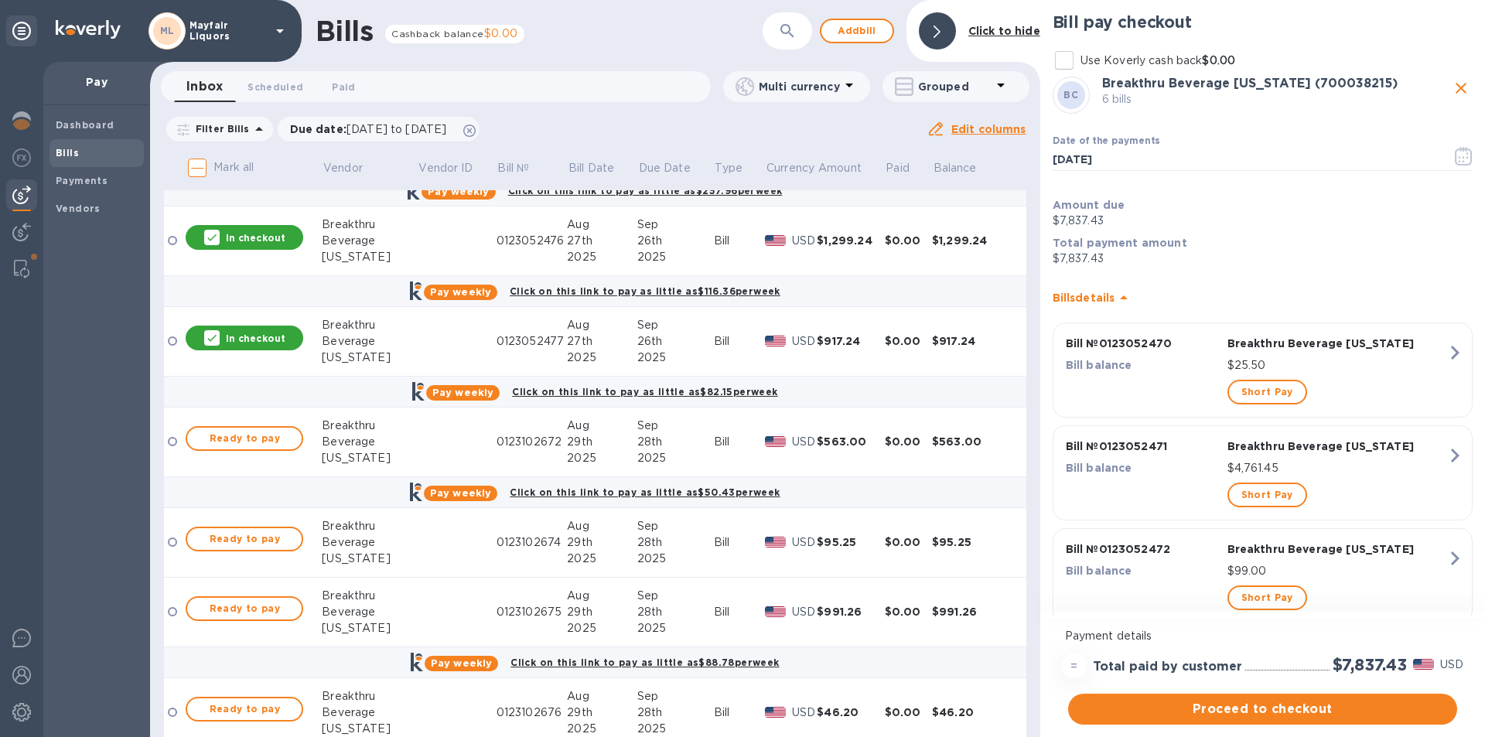
scroll to position [928, 0]
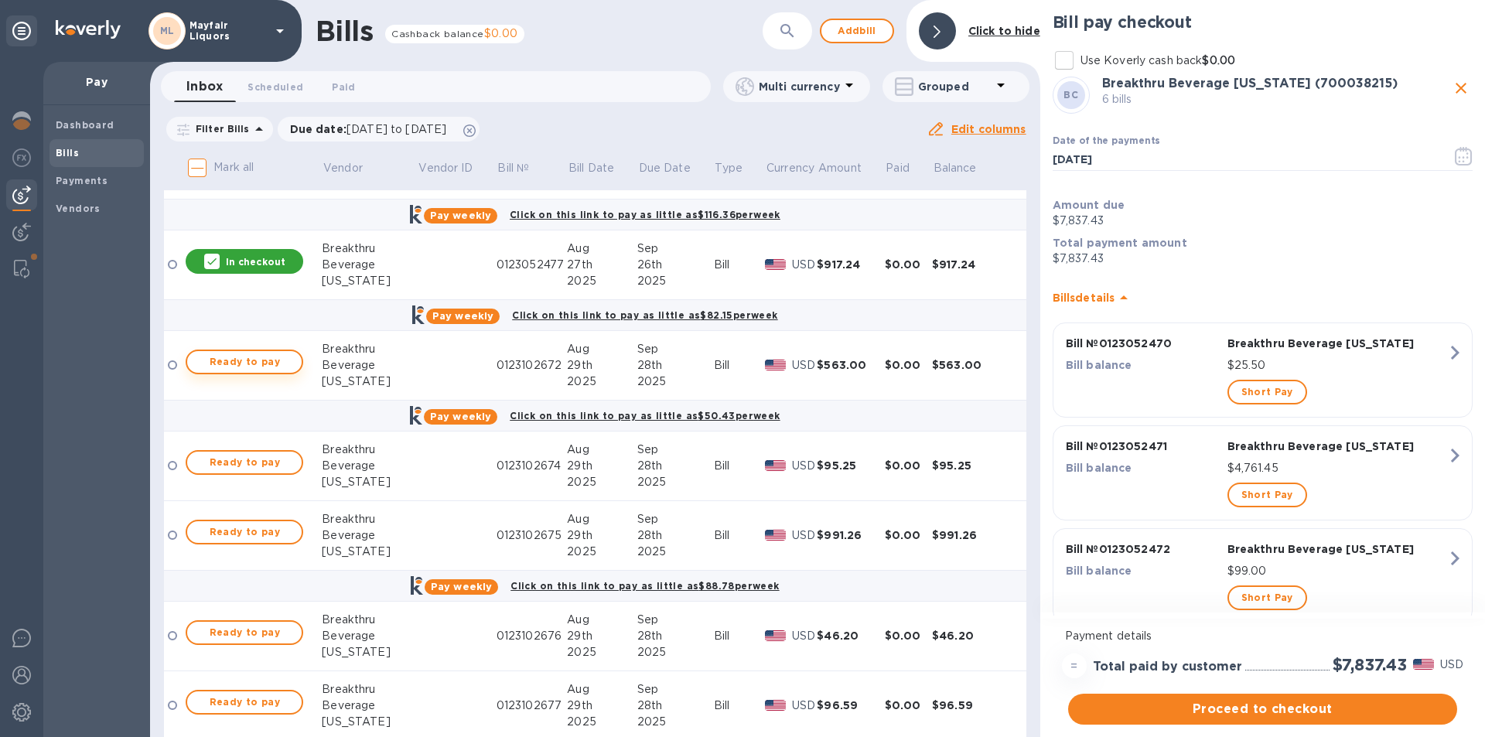
click at [268, 361] on span "Ready to pay" at bounding box center [244, 362] width 90 height 19
click at [272, 456] on span "Ready to pay" at bounding box center [244, 462] width 90 height 19
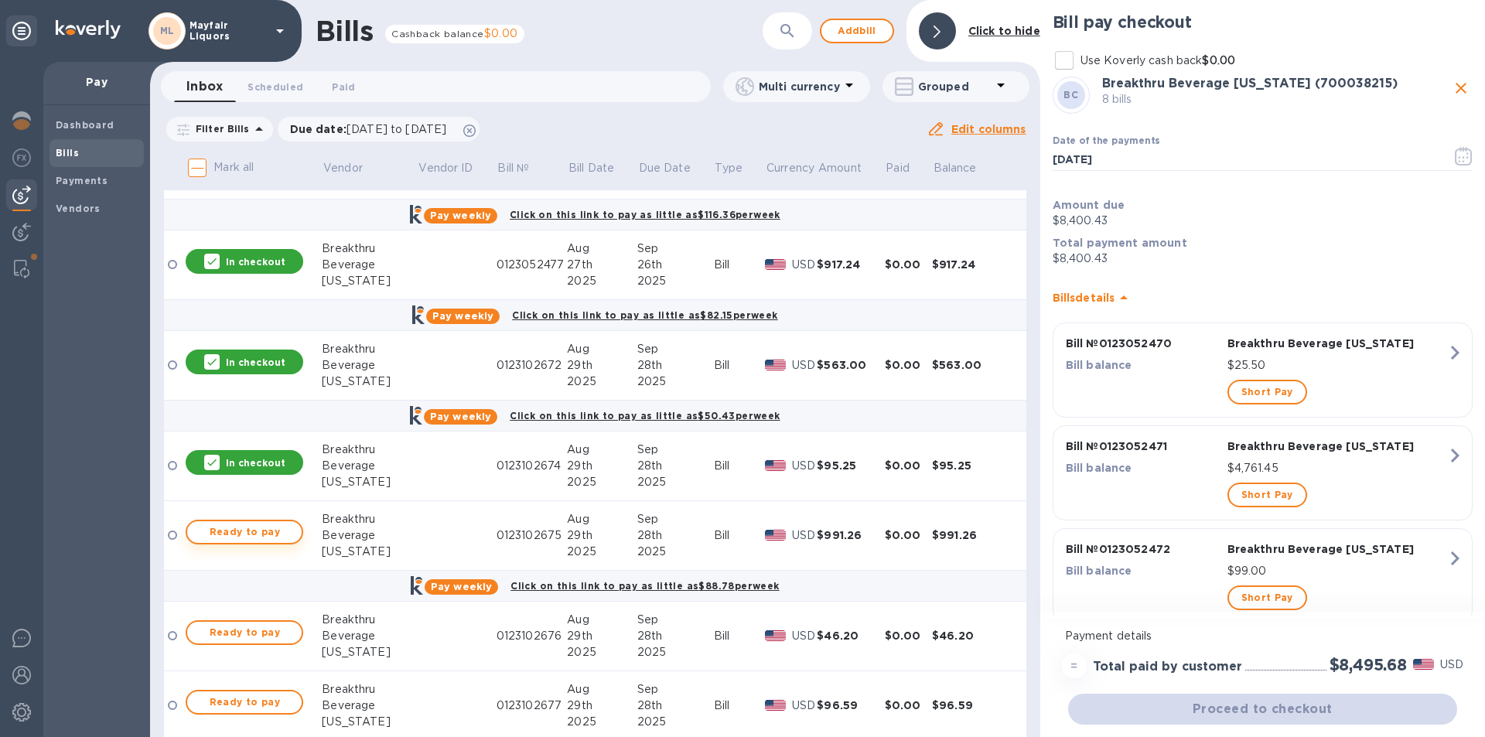
click at [259, 533] on span "Ready to pay" at bounding box center [244, 532] width 90 height 19
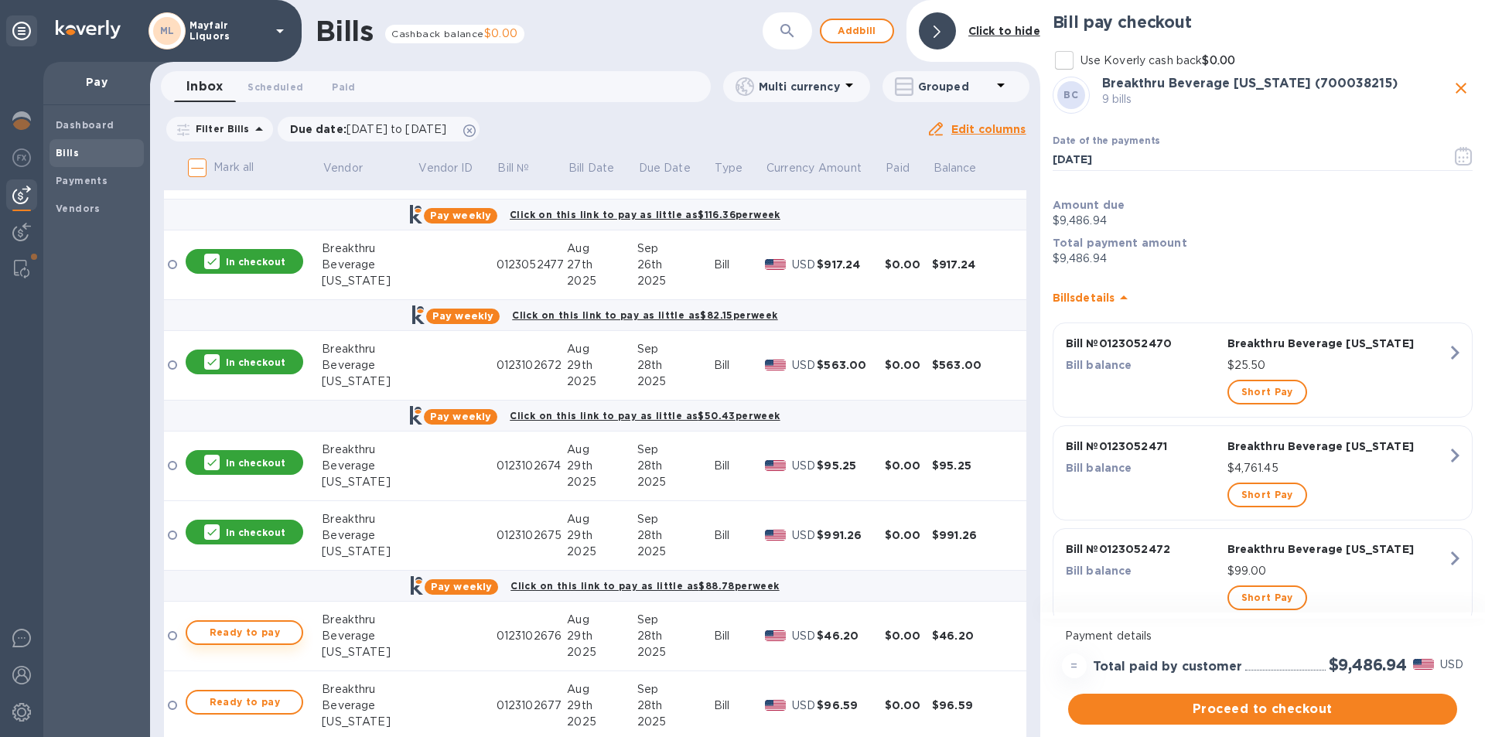
click at [285, 639] on span "Ready to pay" at bounding box center [244, 632] width 90 height 19
click at [253, 697] on span "Ready to pay" at bounding box center [244, 702] width 90 height 19
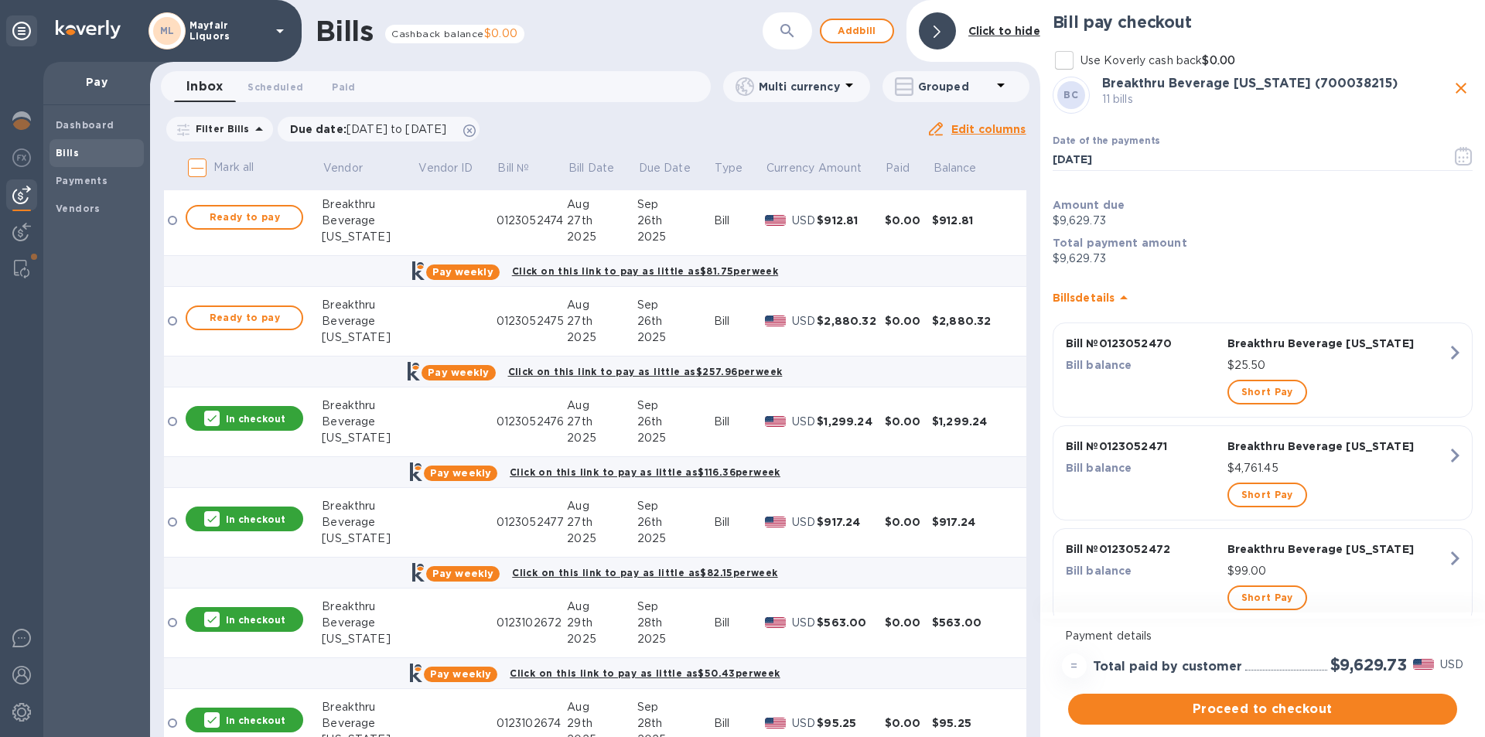
scroll to position [619, 0]
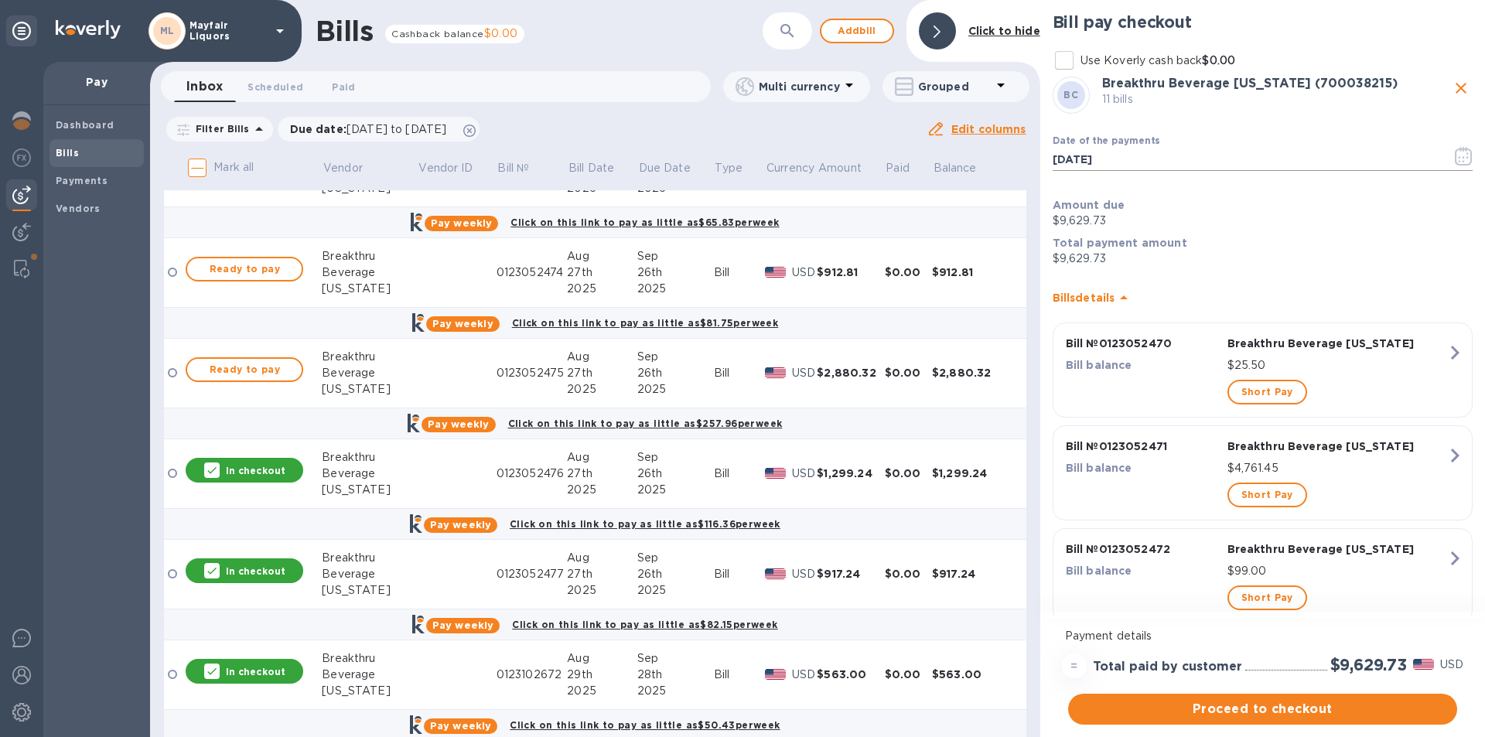
click at [1455, 163] on icon "button" at bounding box center [1463, 156] width 18 height 19
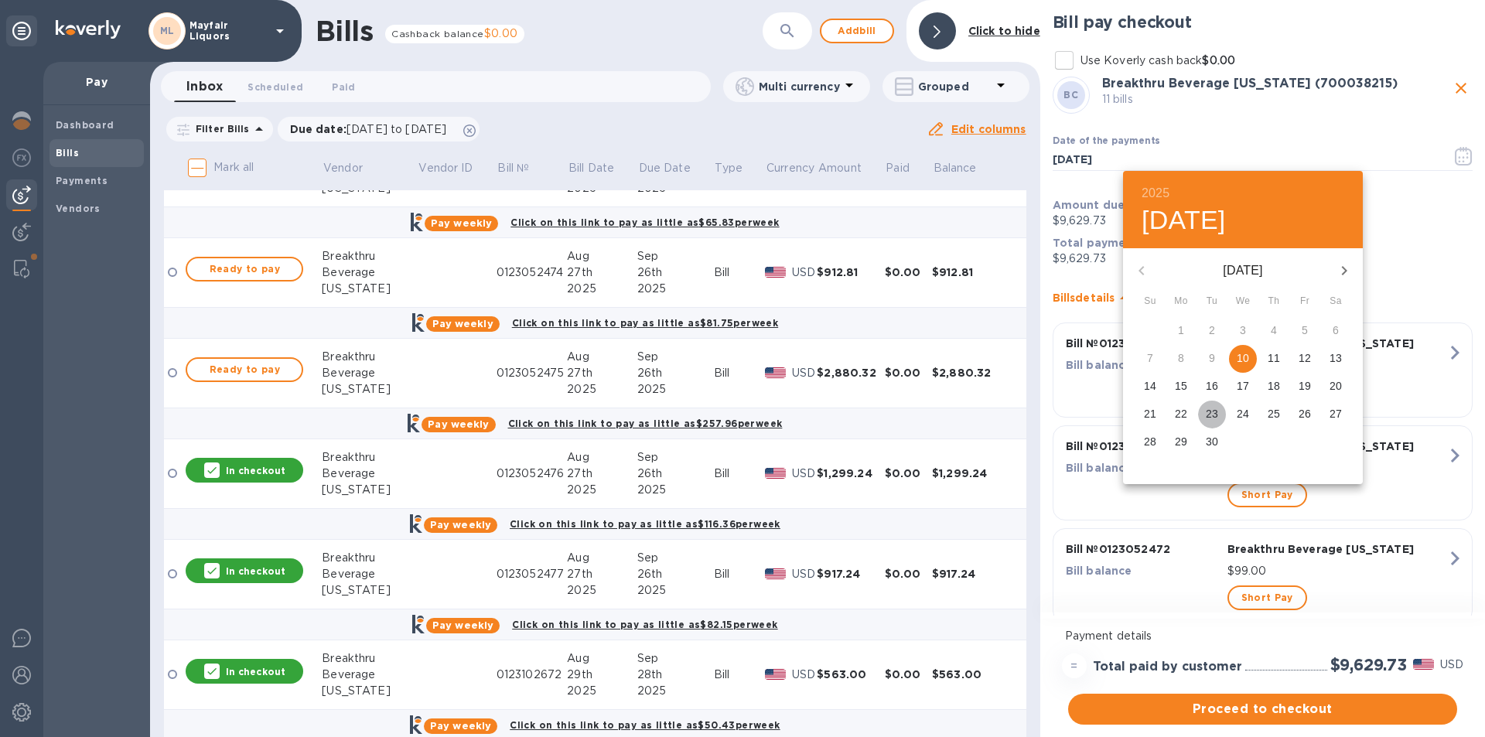
click at [1208, 413] on p "23" at bounding box center [1211, 413] width 12 height 15
type input "[DATE]"
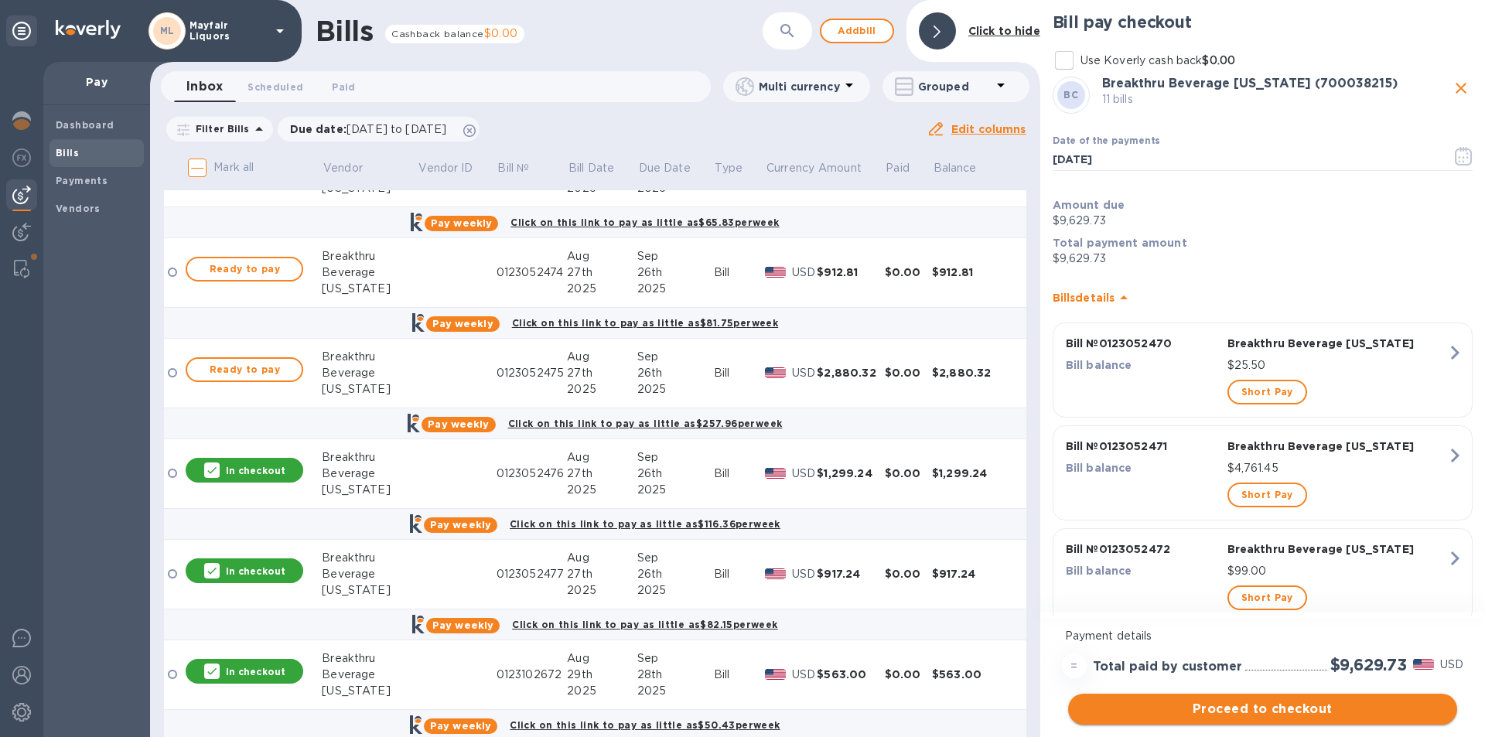
click at [1238, 710] on span "Proceed to checkout" at bounding box center [1262, 709] width 364 height 19
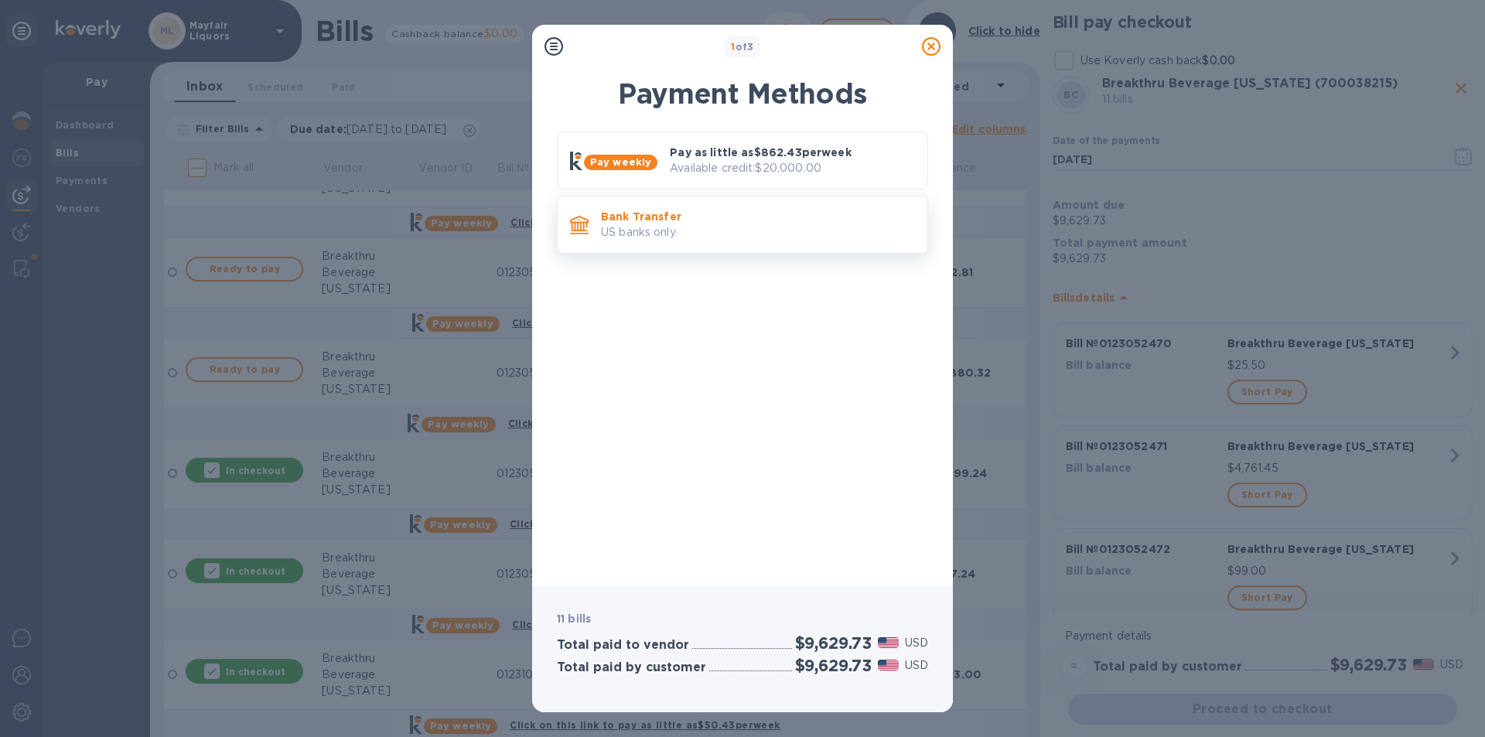
click at [608, 212] on p "Bank Transfer" at bounding box center [758, 216] width 314 height 15
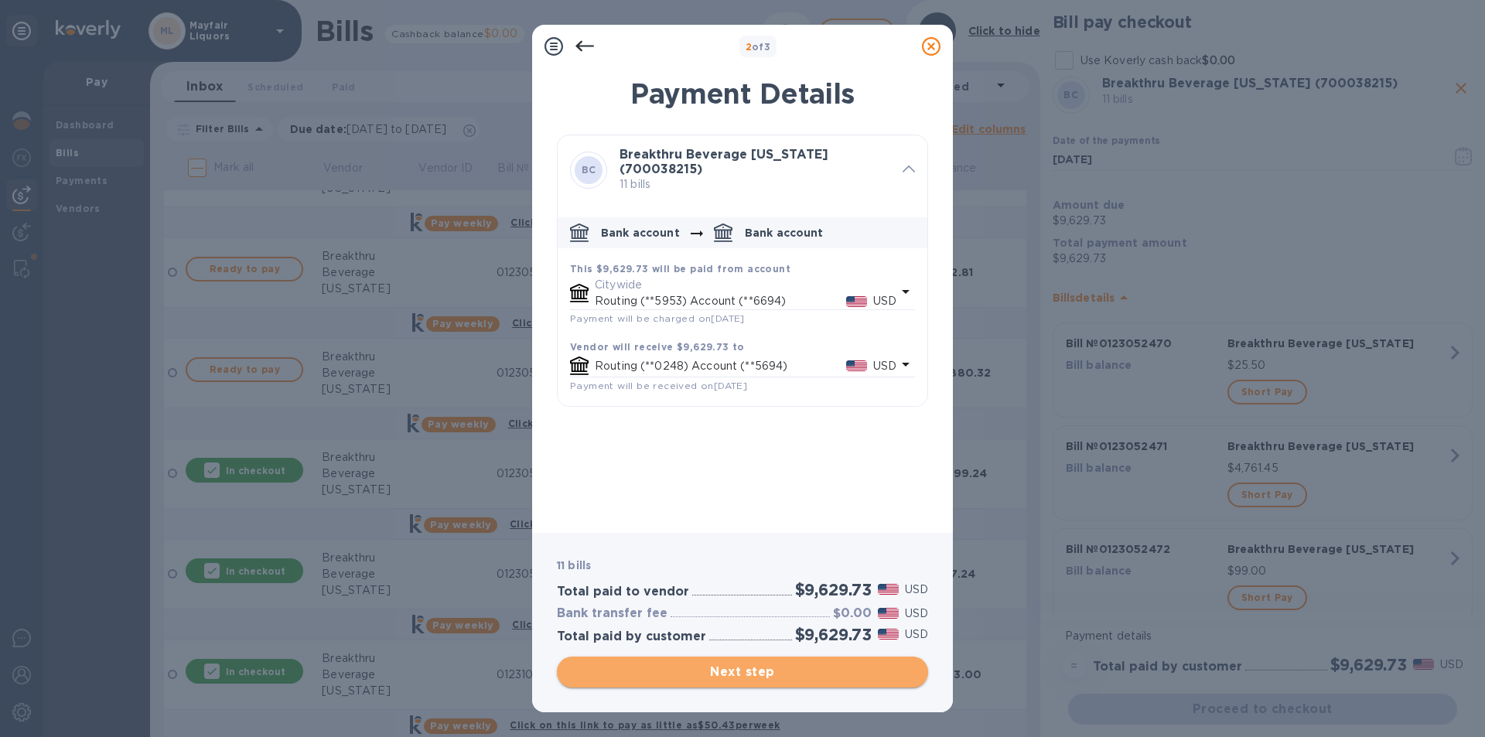
click at [722, 678] on span "Next step" at bounding box center [742, 672] width 346 height 19
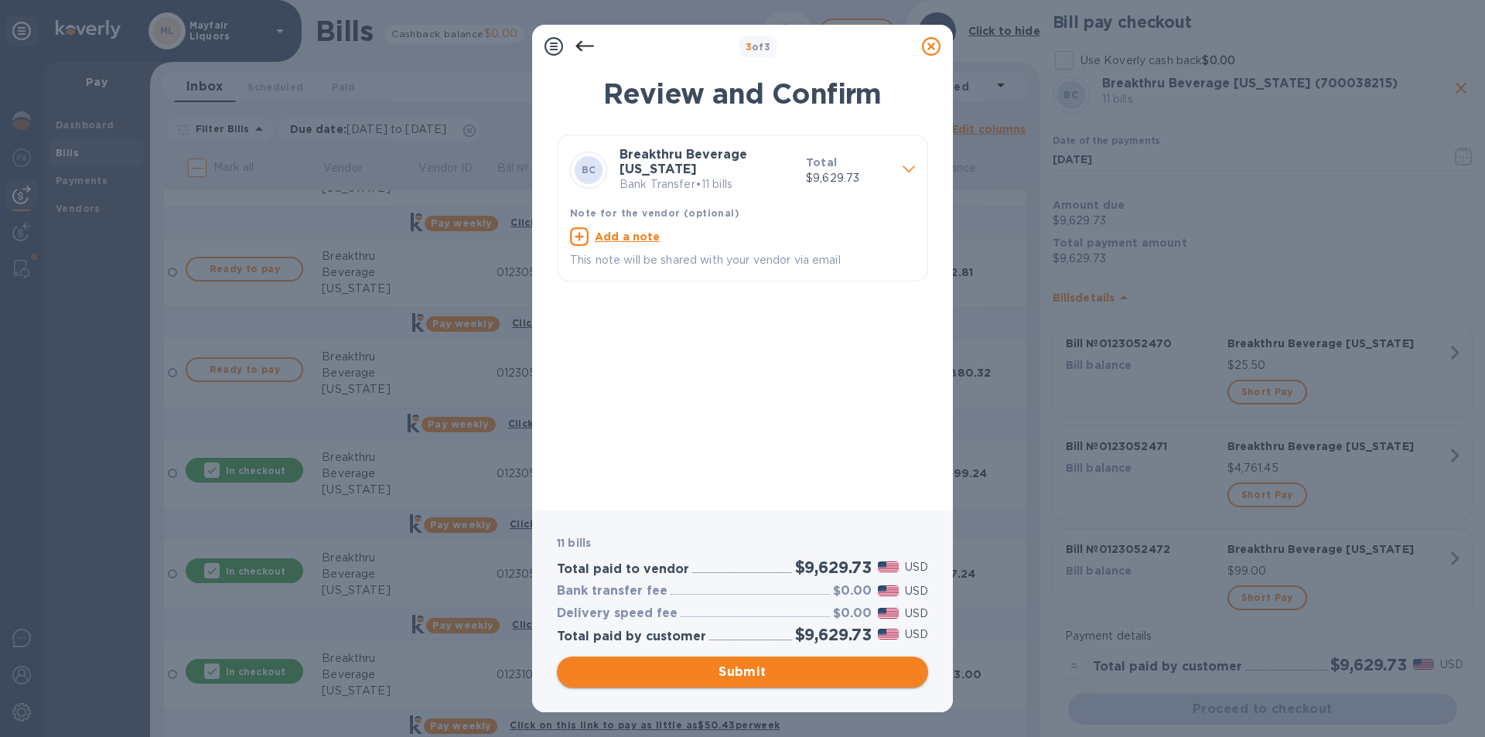
click at [722, 678] on span "Submit" at bounding box center [742, 672] width 346 height 19
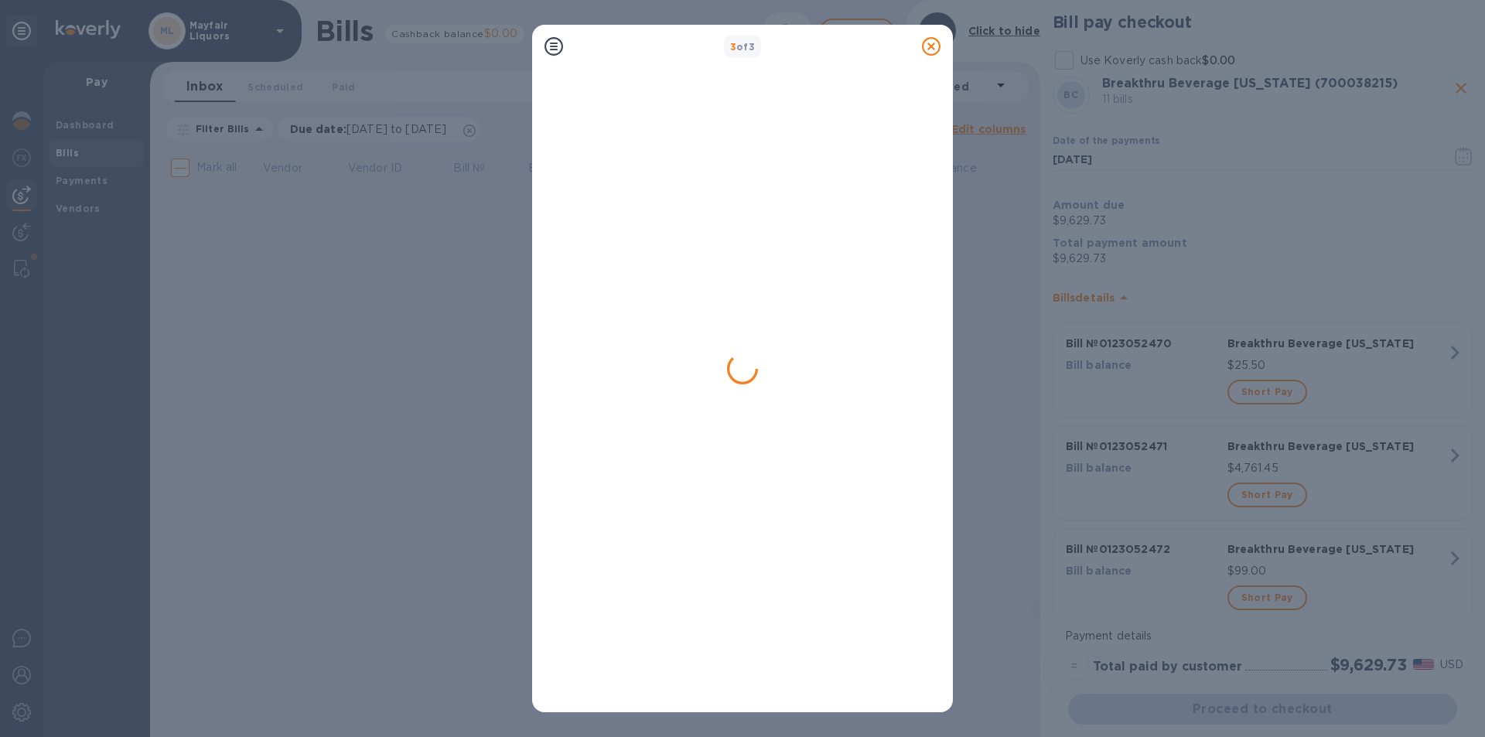
scroll to position [0, 0]
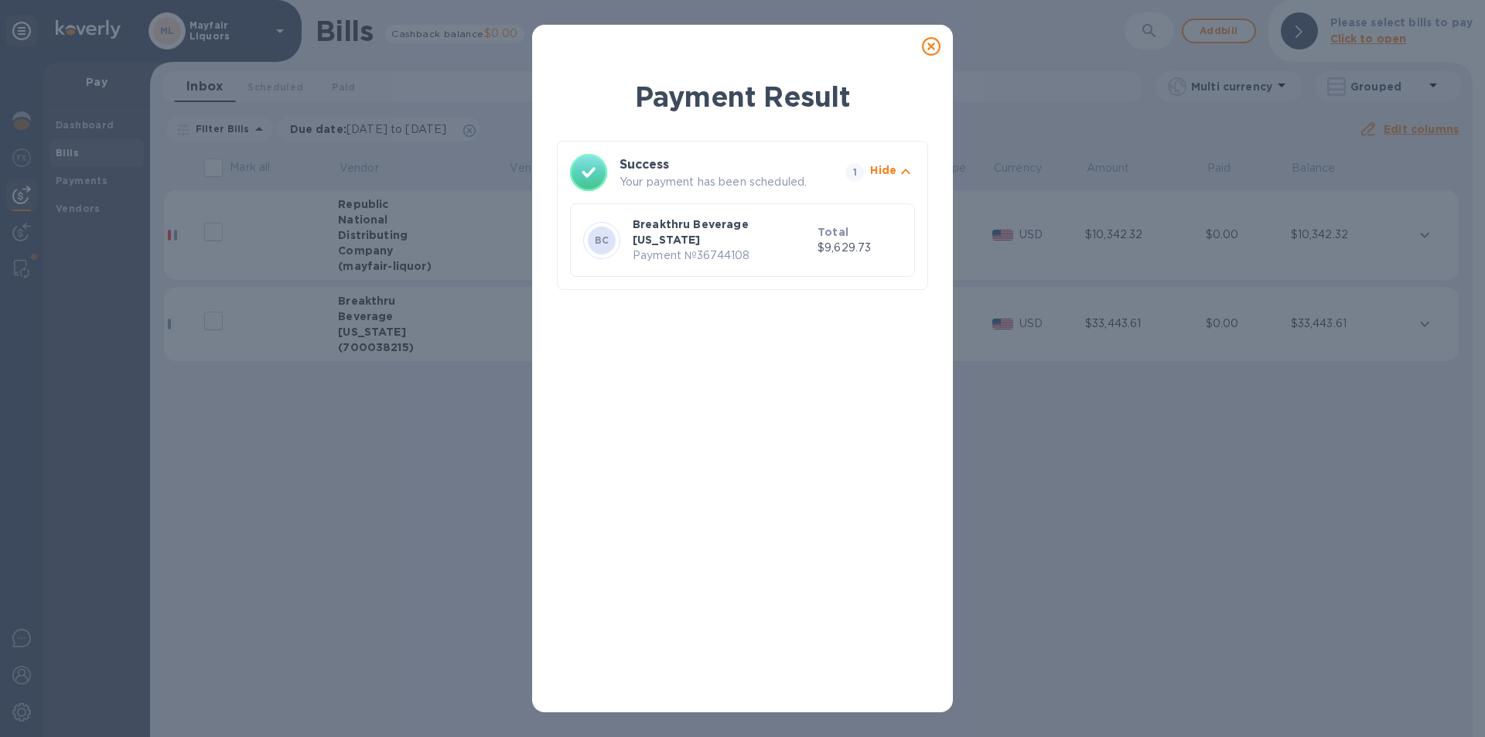
click at [936, 42] on icon at bounding box center [931, 46] width 19 height 19
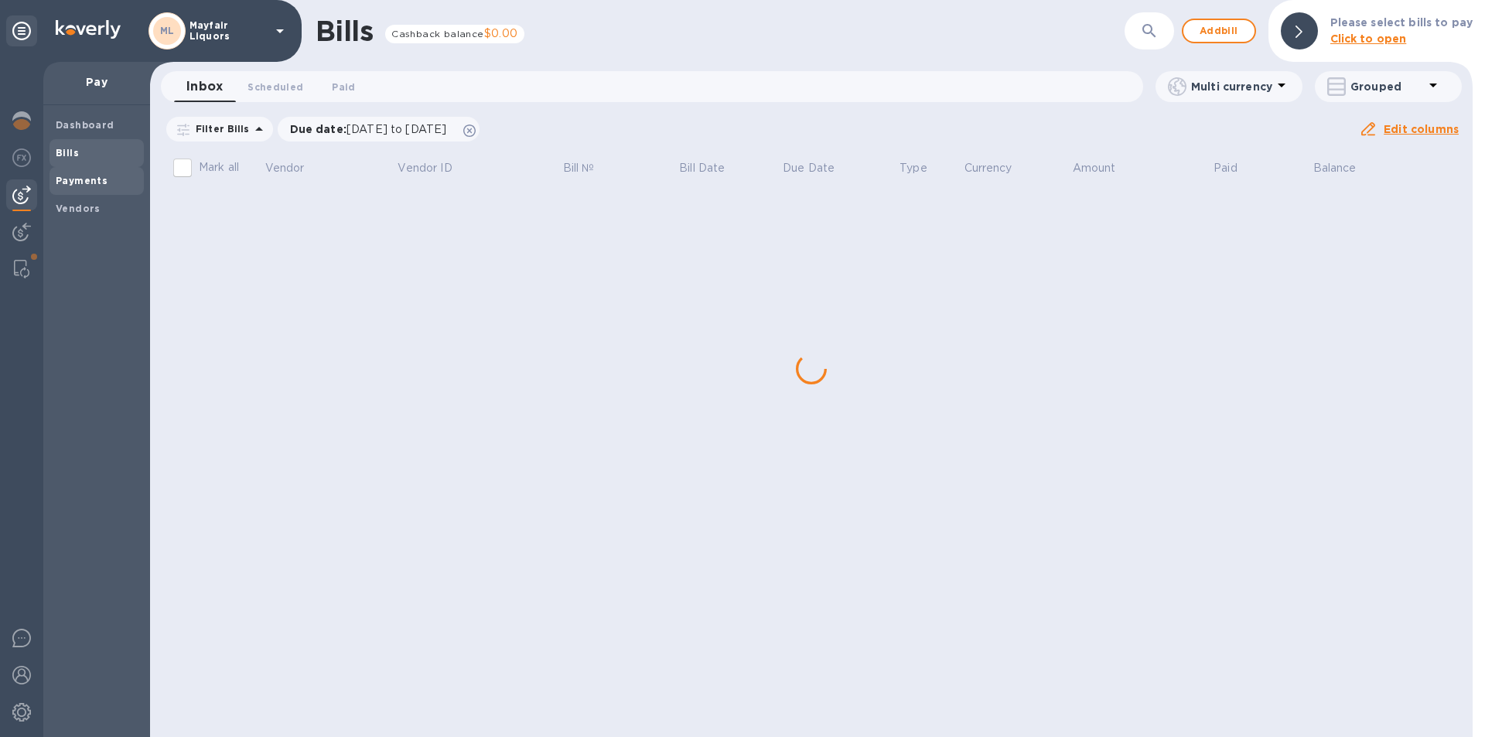
click at [78, 175] on b "Payments" at bounding box center [82, 181] width 52 height 12
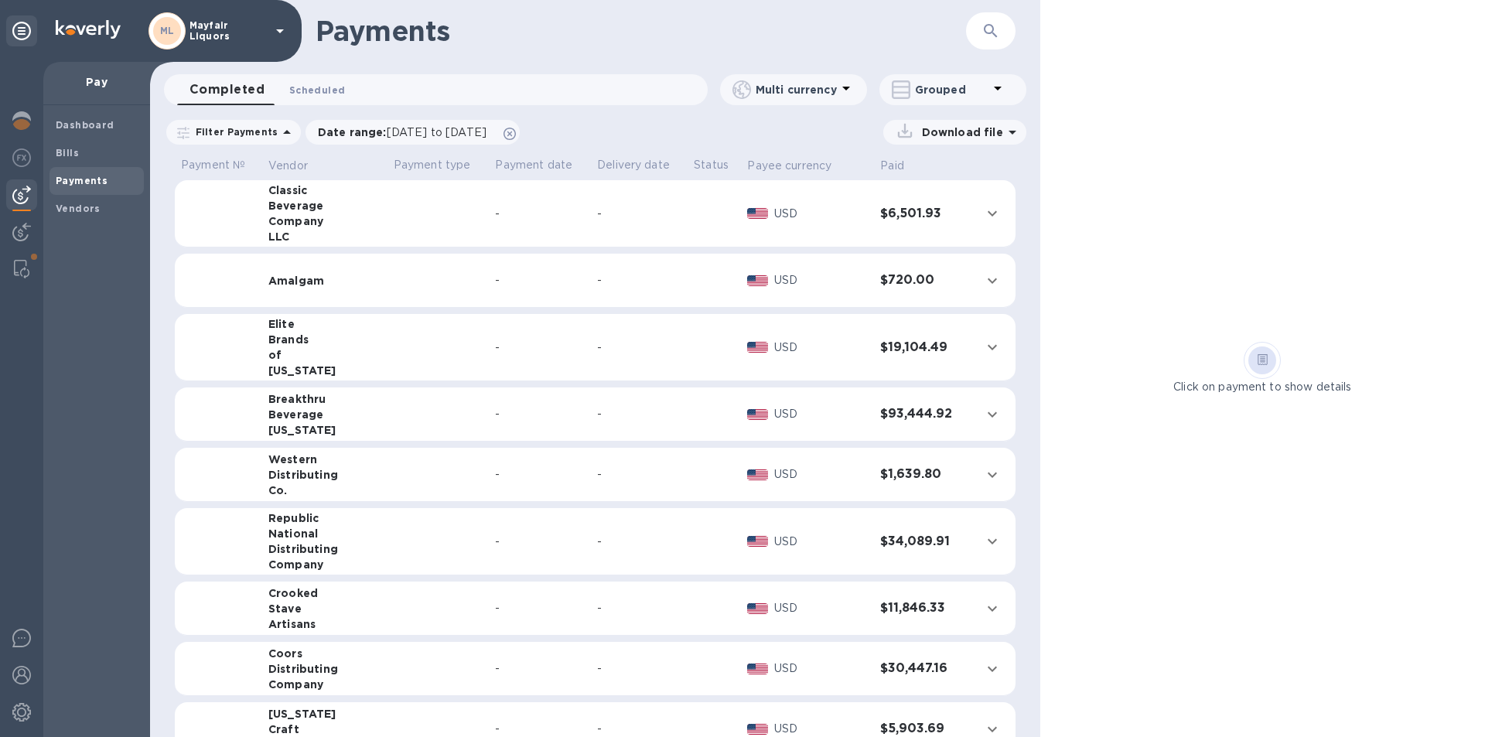
click at [312, 92] on span "Scheduled 0" at bounding box center [317, 90] width 56 height 16
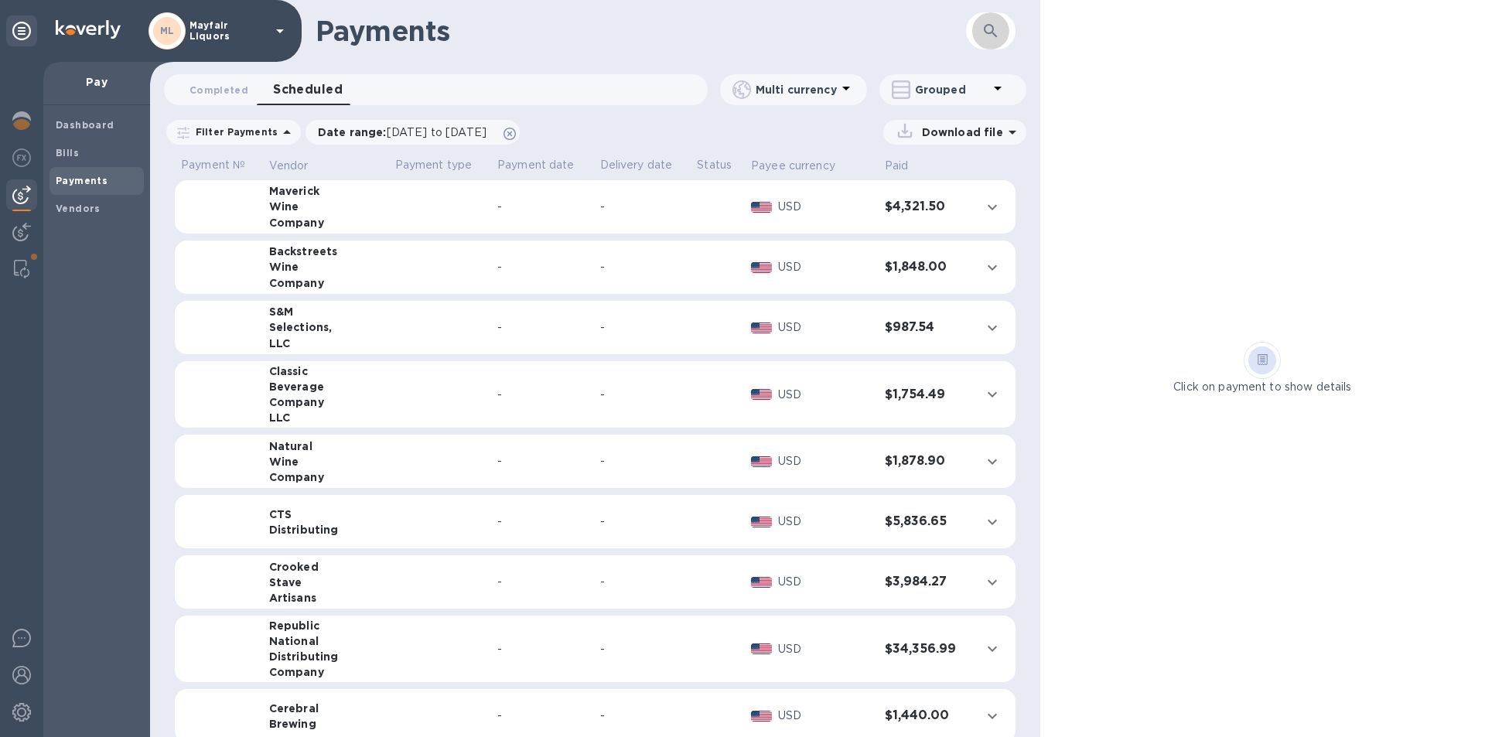
click at [993, 40] on button "button" at bounding box center [990, 30] width 37 height 37
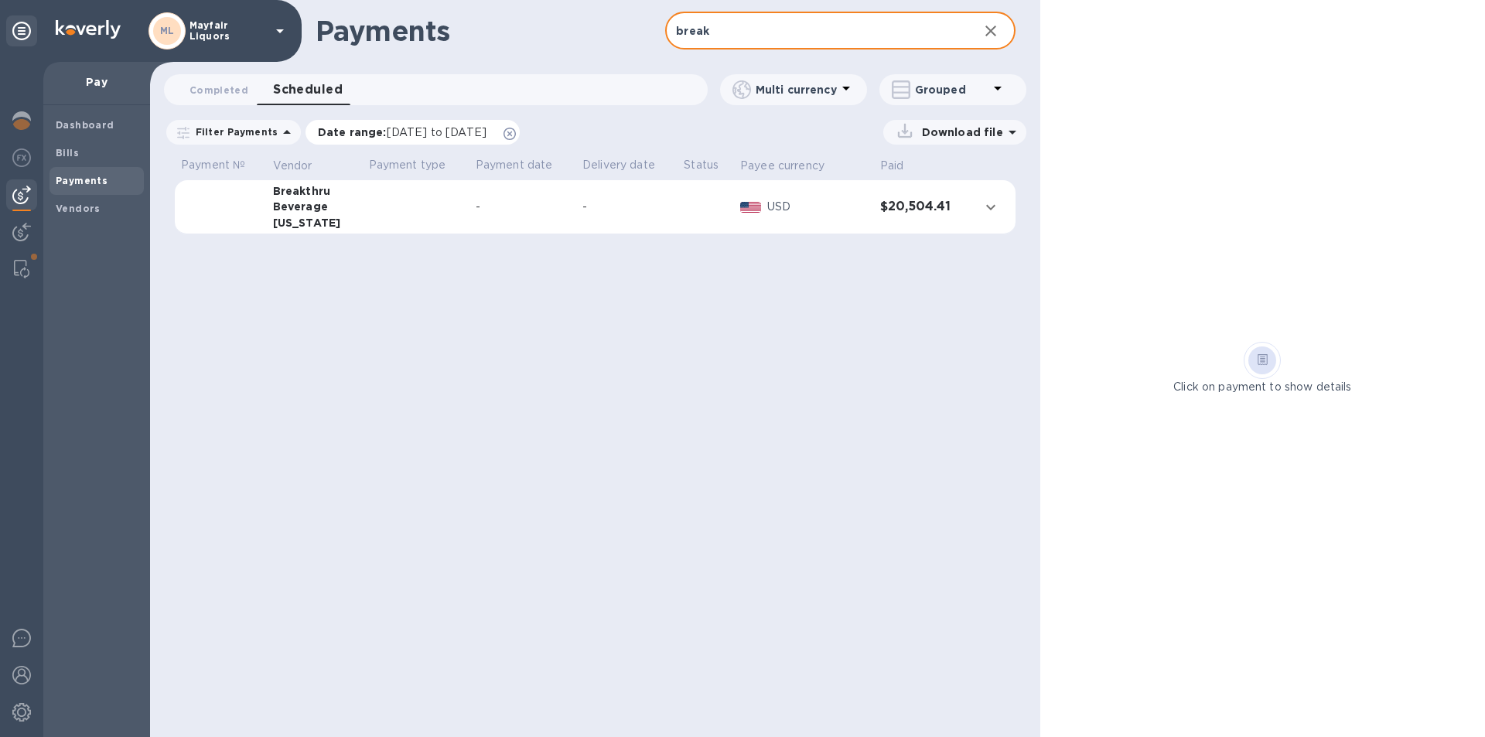
type input "break"
click at [404, 131] on span "[DATE] to [DATE]" at bounding box center [437, 132] width 100 height 12
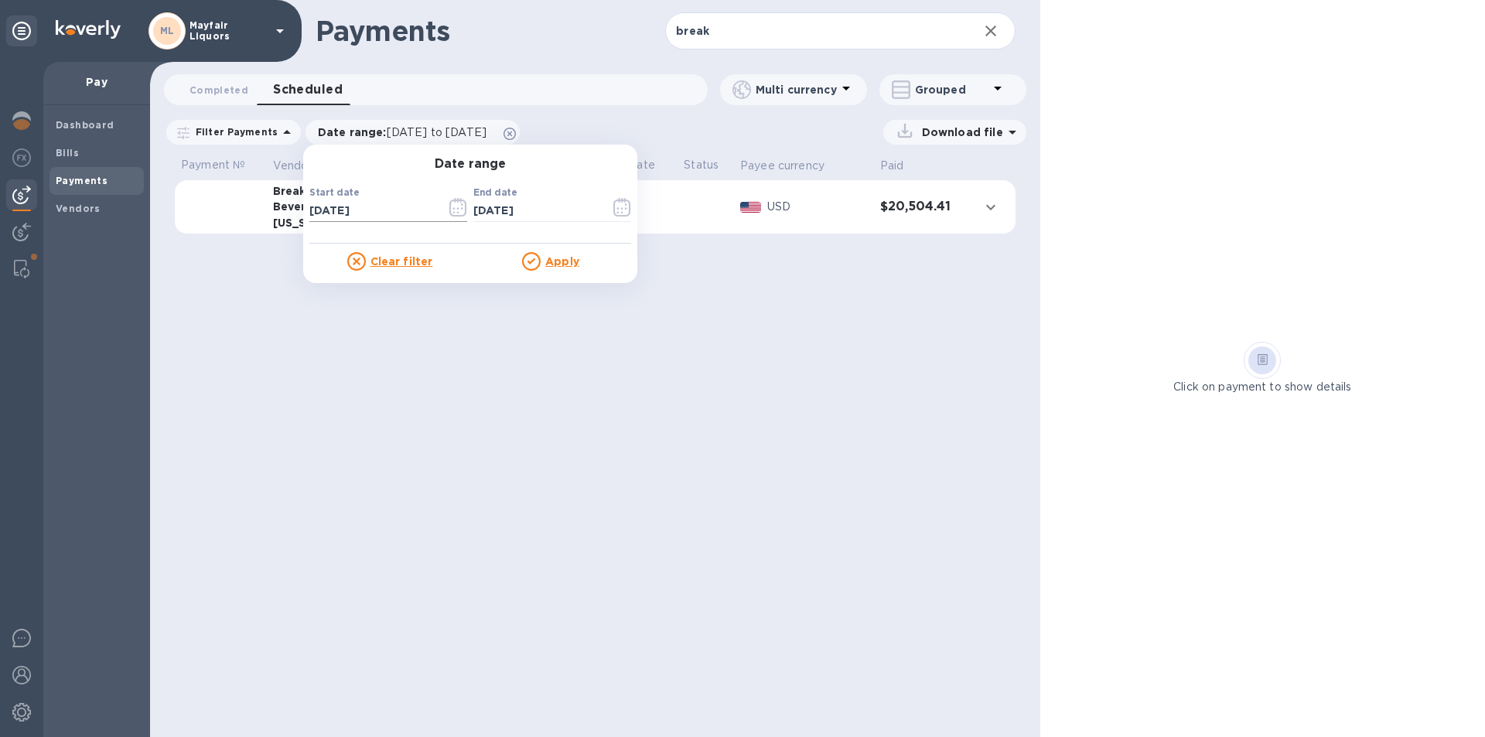
click at [449, 210] on icon "button" at bounding box center [458, 207] width 18 height 19
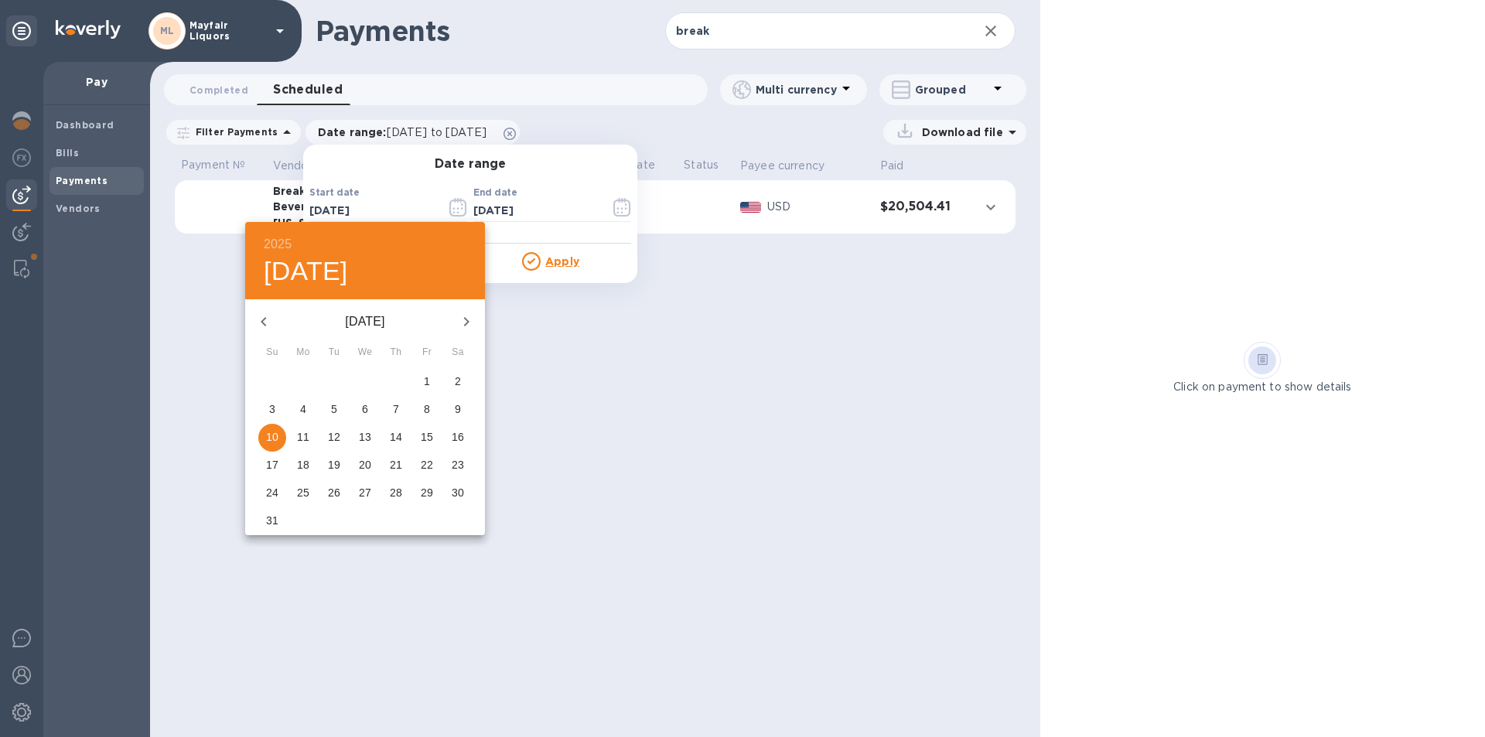
click at [463, 318] on icon "button" at bounding box center [466, 321] width 19 height 19
click at [302, 467] on p "22" at bounding box center [303, 464] width 12 height 15
type input "[DATE]"
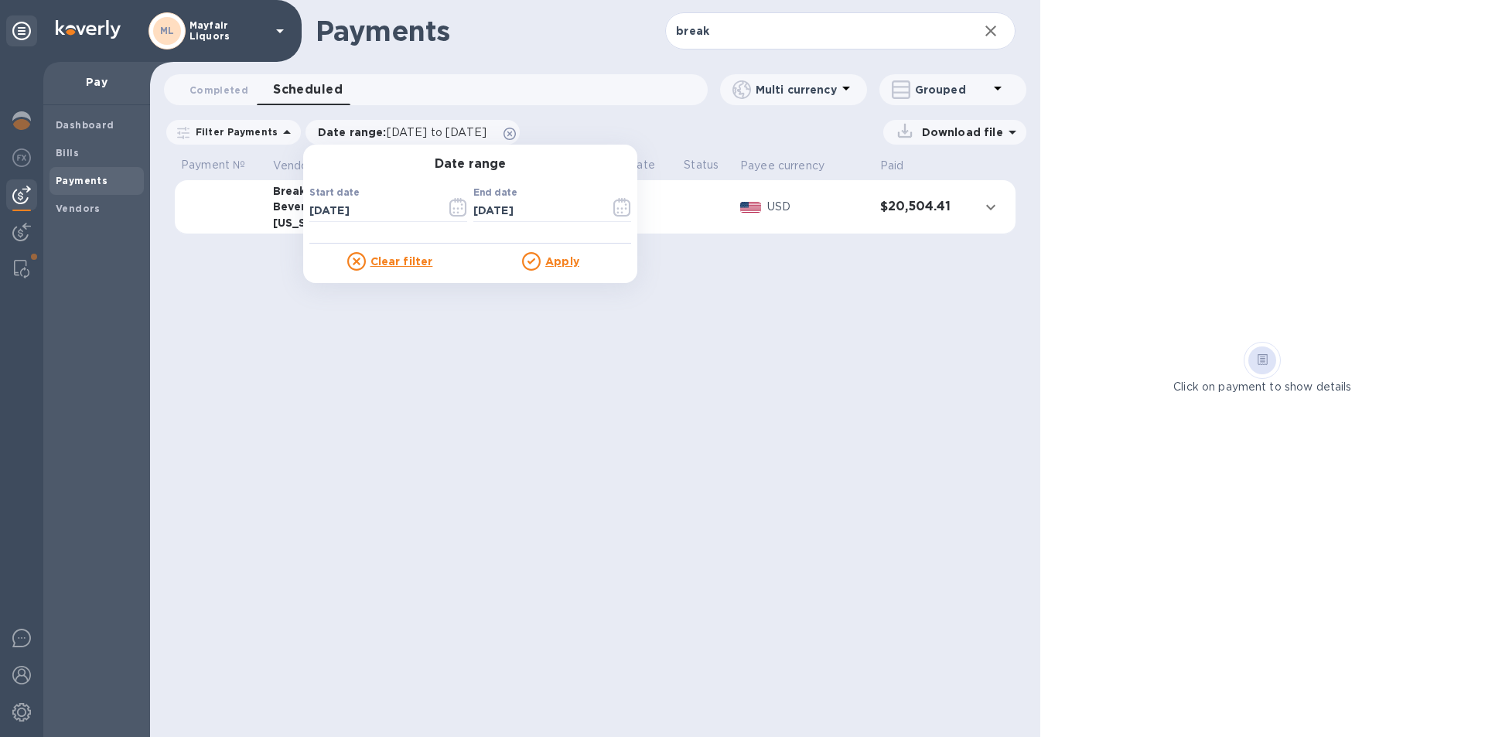
click at [553, 261] on u "Apply" at bounding box center [562, 261] width 34 height 12
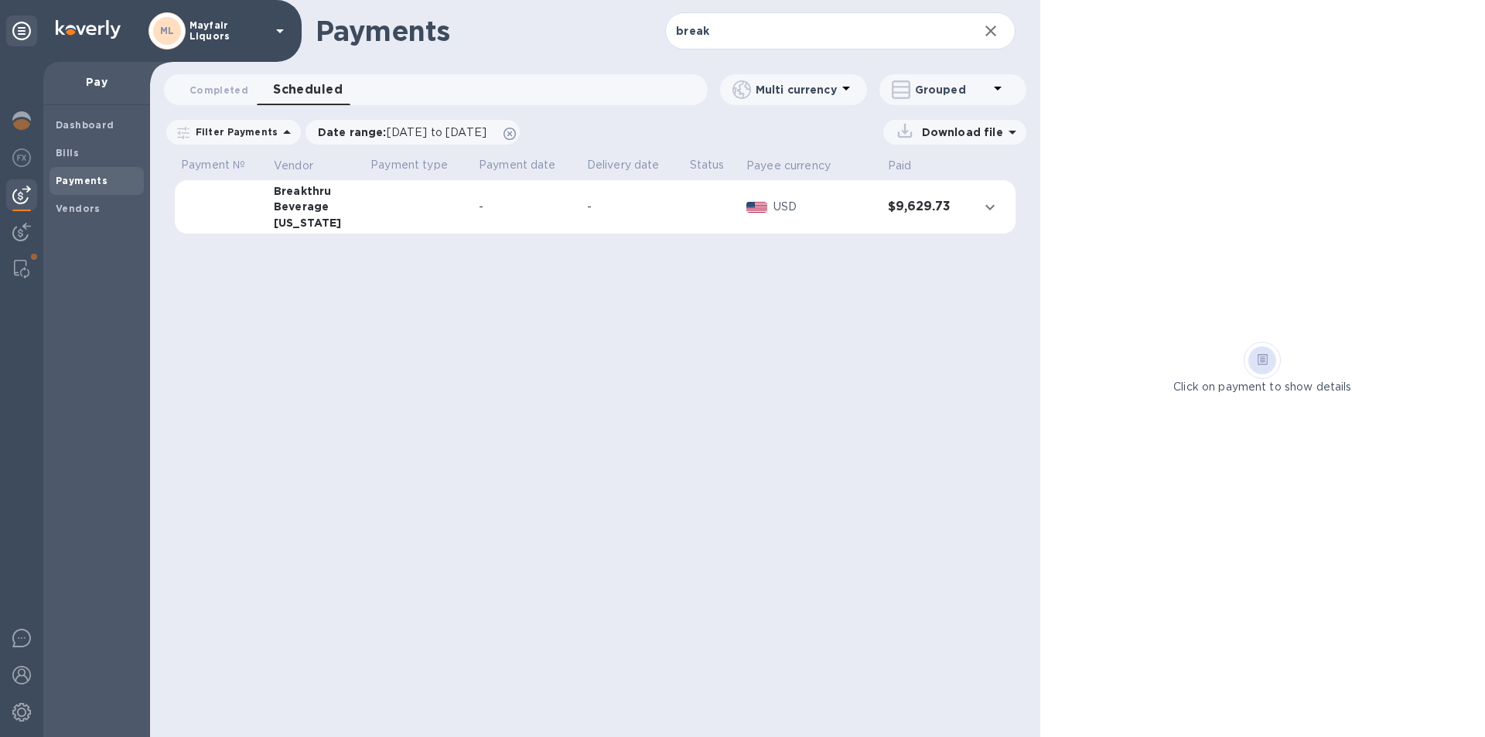
click at [964, 129] on p "Download file" at bounding box center [958, 131] width 87 height 15
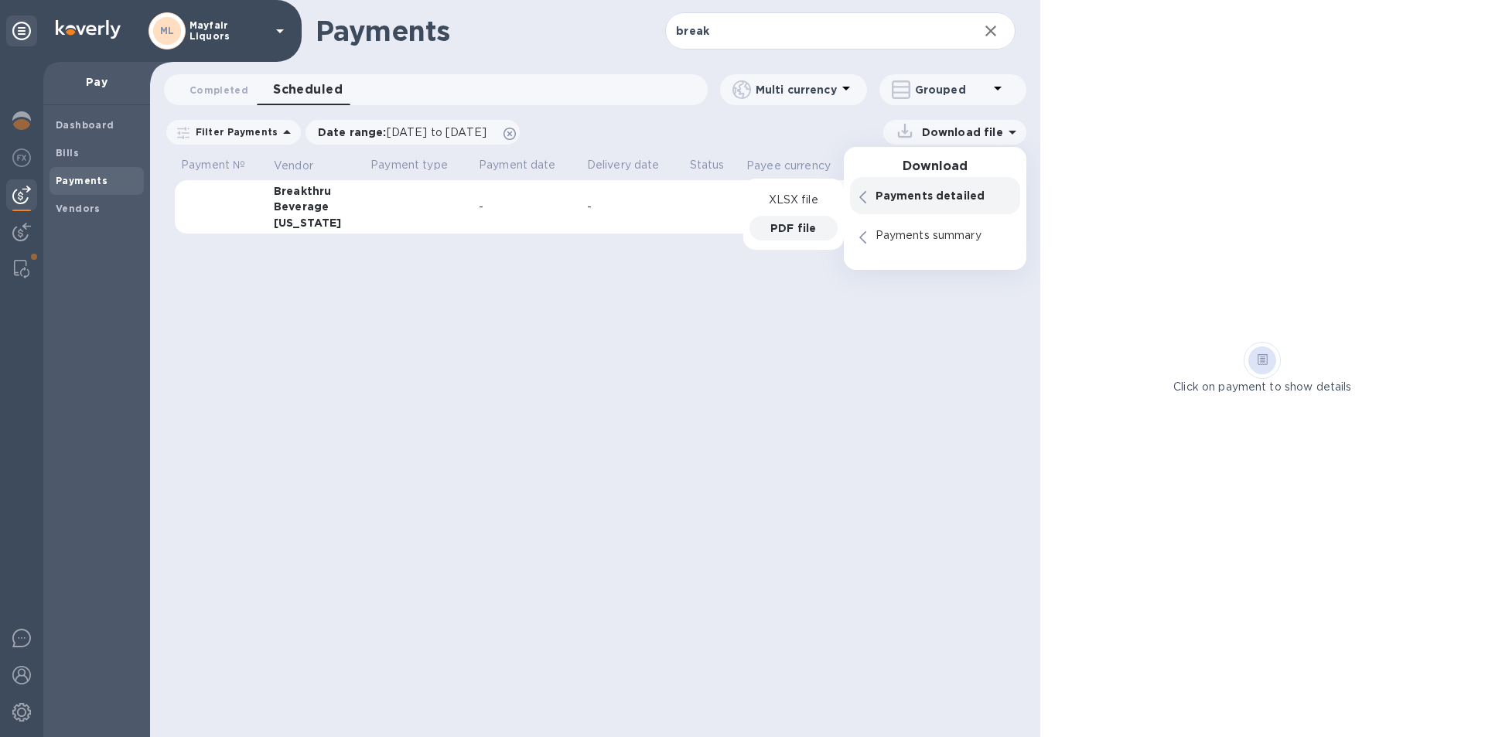
click at [793, 234] on p "PDF file" at bounding box center [793, 227] width 46 height 15
click at [87, 152] on span "Bills" at bounding box center [97, 152] width 82 height 15
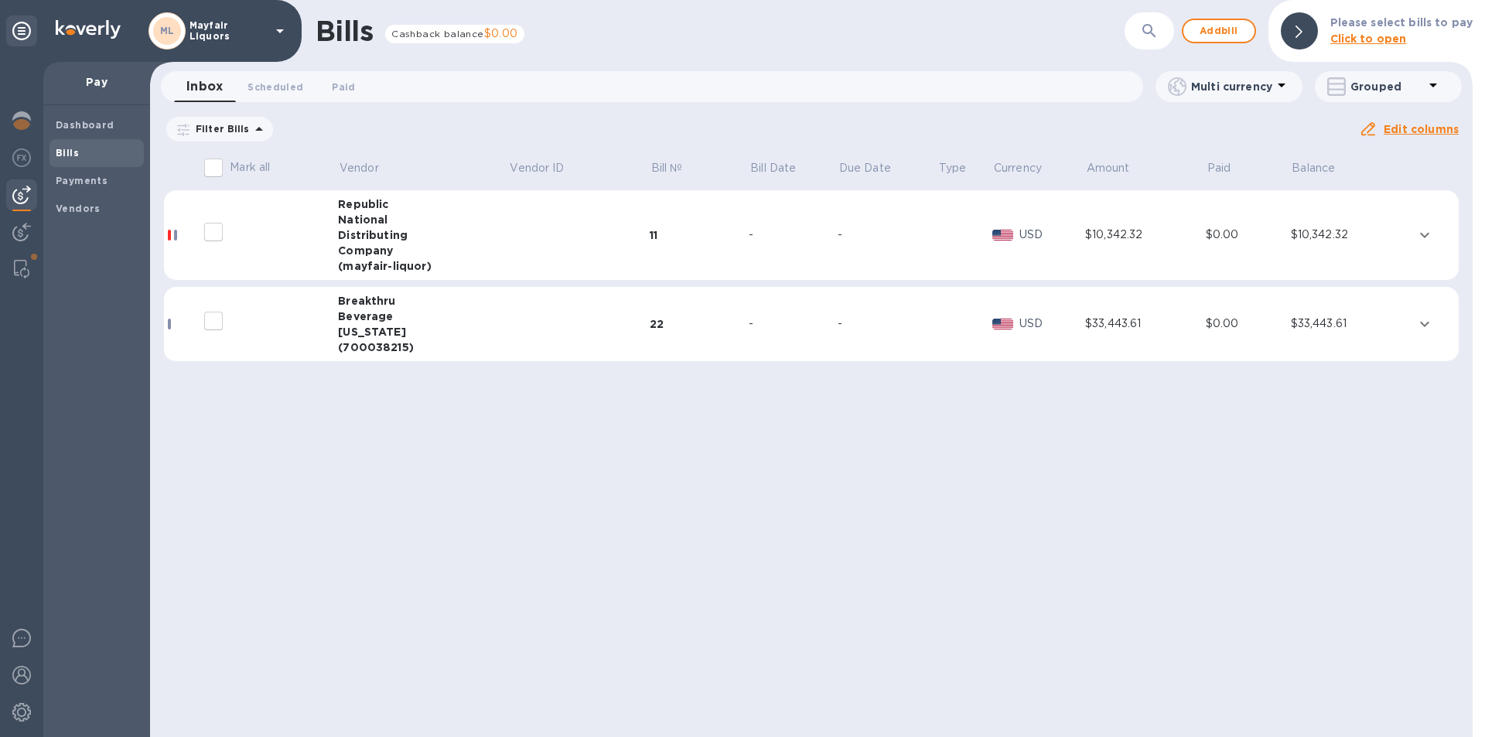
click at [462, 314] on div "Beverage" at bounding box center [423, 316] width 170 height 15
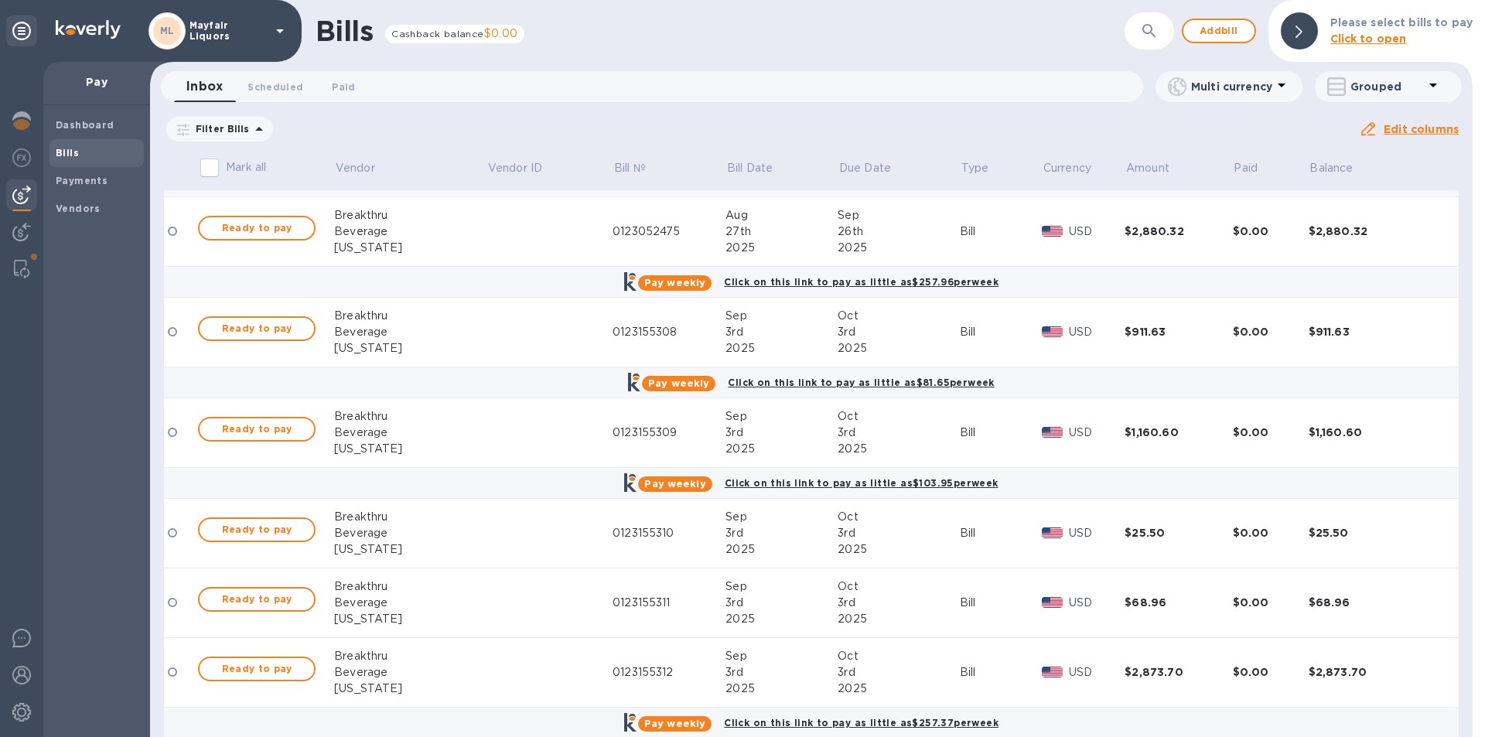
scroll to position [387, 0]
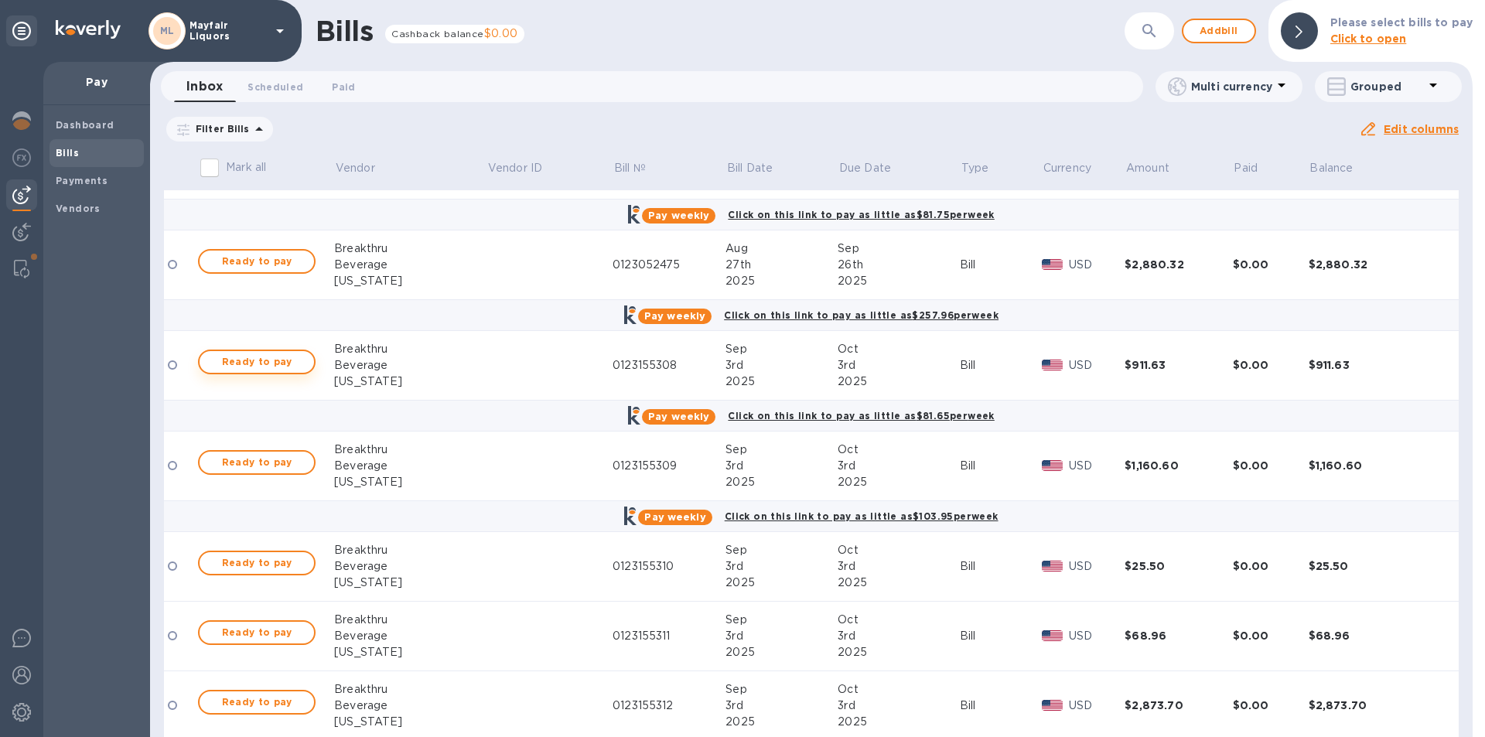
click at [287, 363] on span "Ready to pay" at bounding box center [257, 362] width 90 height 19
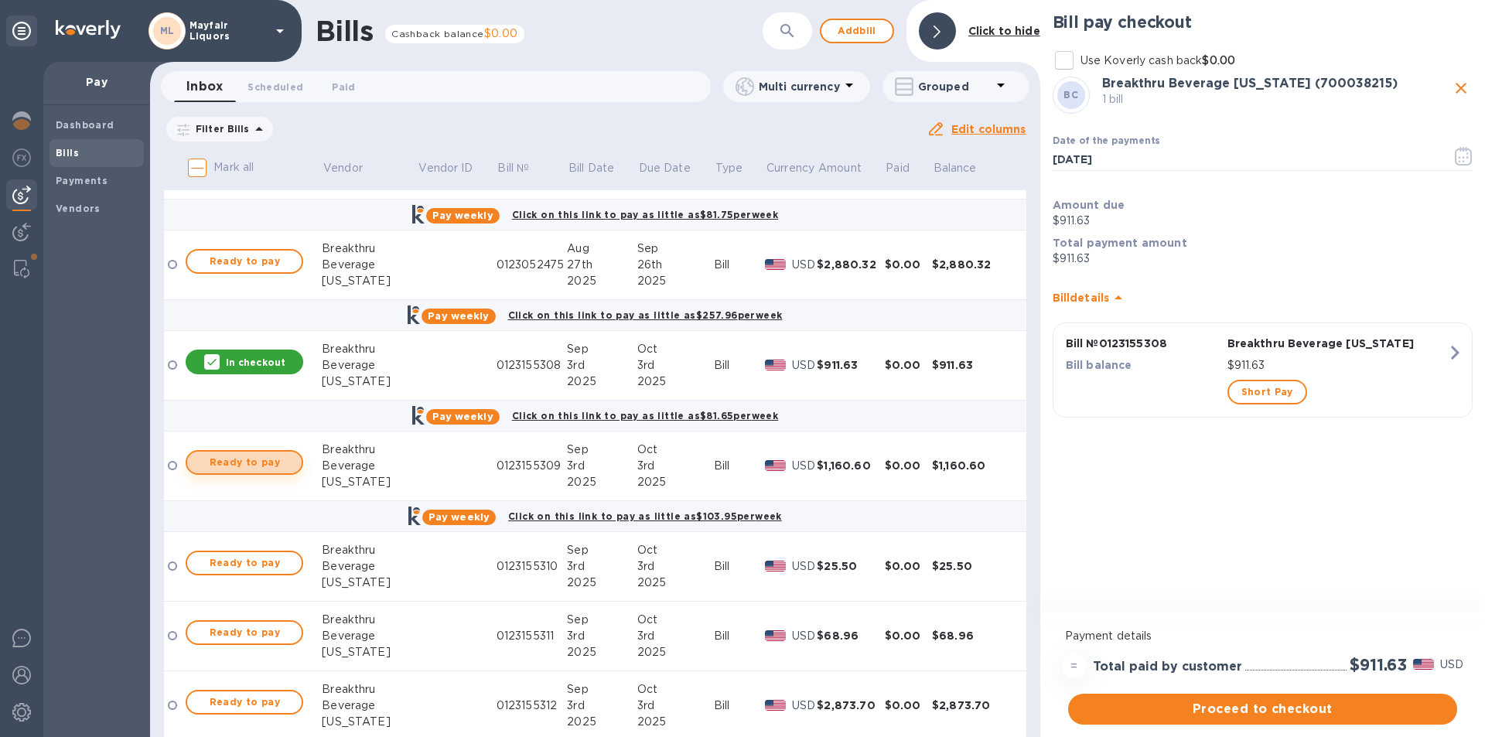
click at [276, 459] on span "Ready to pay" at bounding box center [244, 462] width 90 height 19
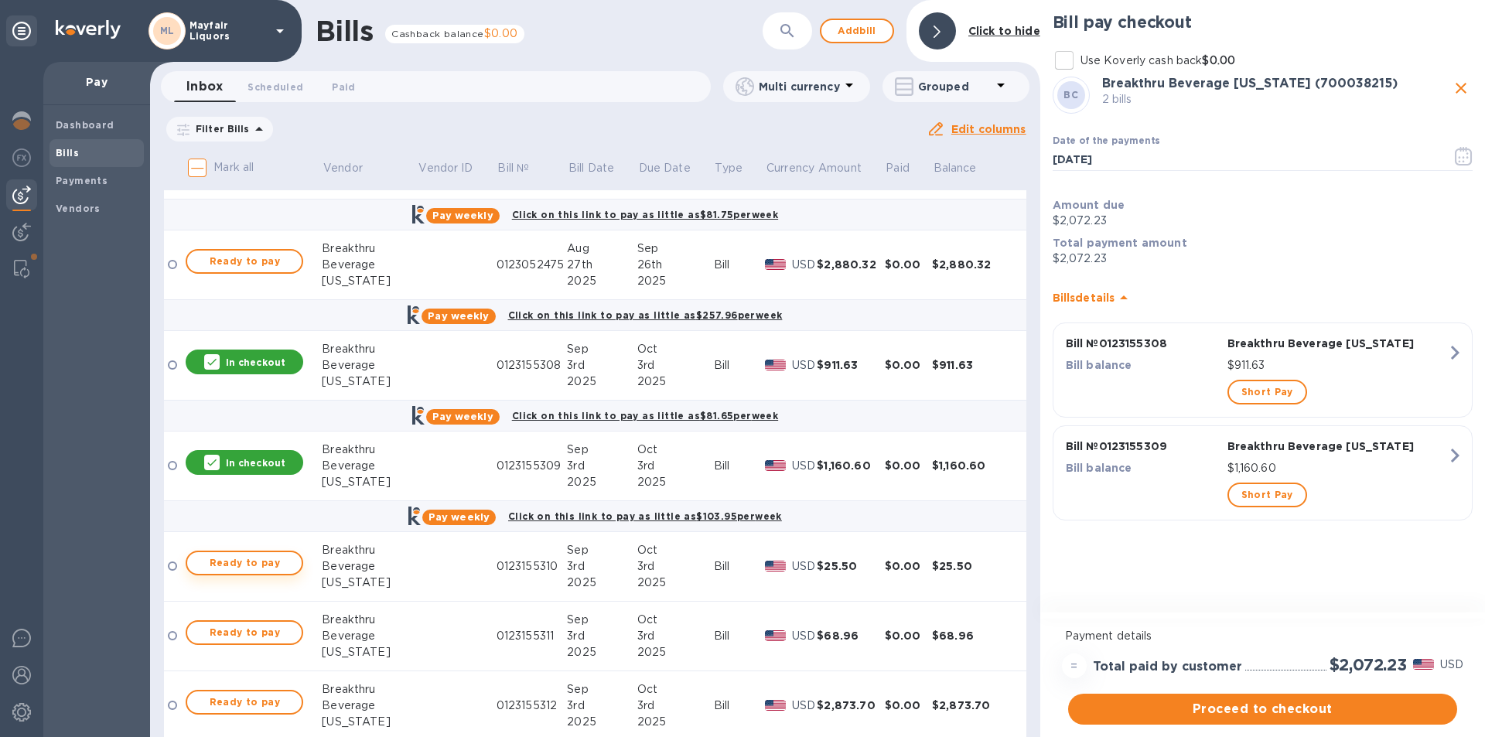
click at [273, 568] on span "Ready to pay" at bounding box center [244, 563] width 90 height 19
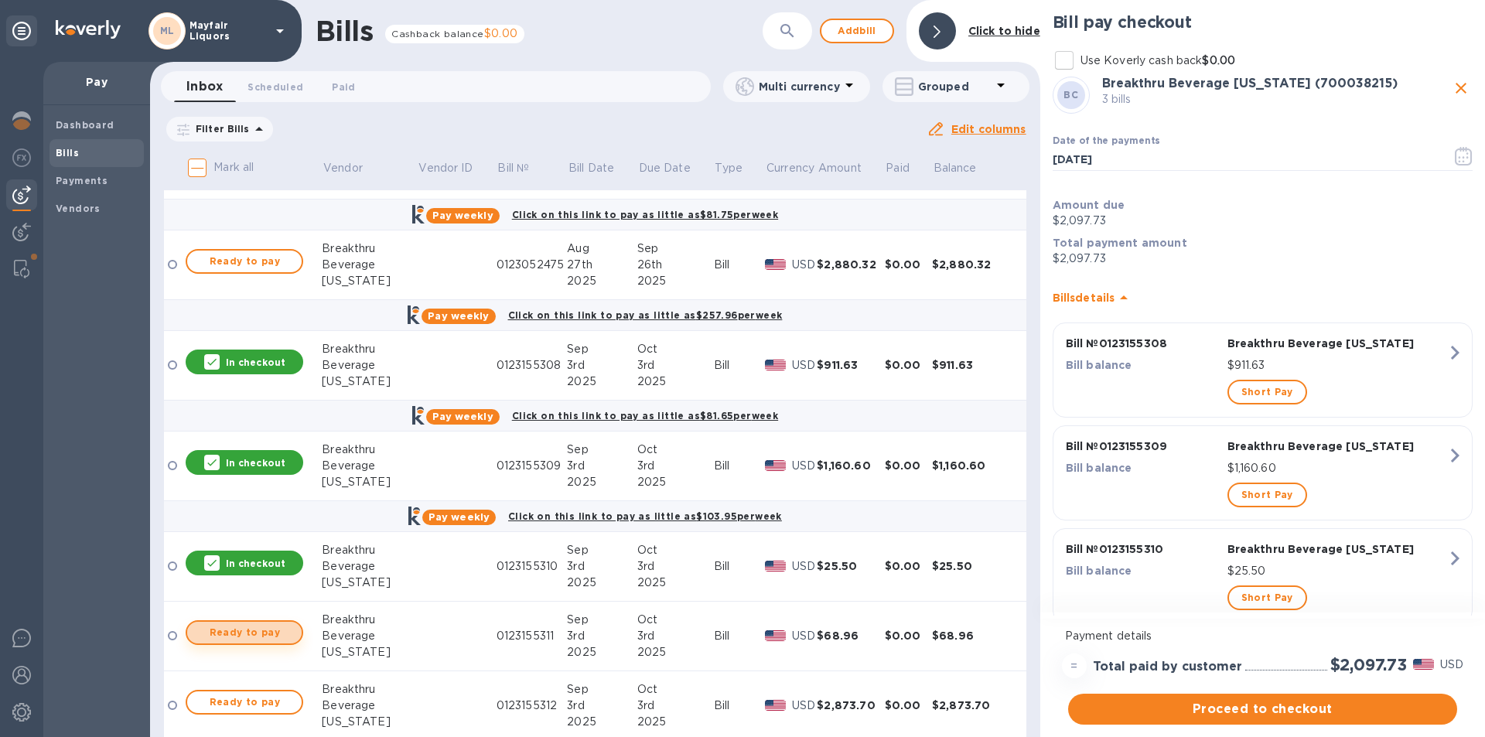
click at [269, 628] on span "Ready to pay" at bounding box center [244, 632] width 90 height 19
click at [278, 703] on span "Ready to pay" at bounding box center [244, 702] width 90 height 19
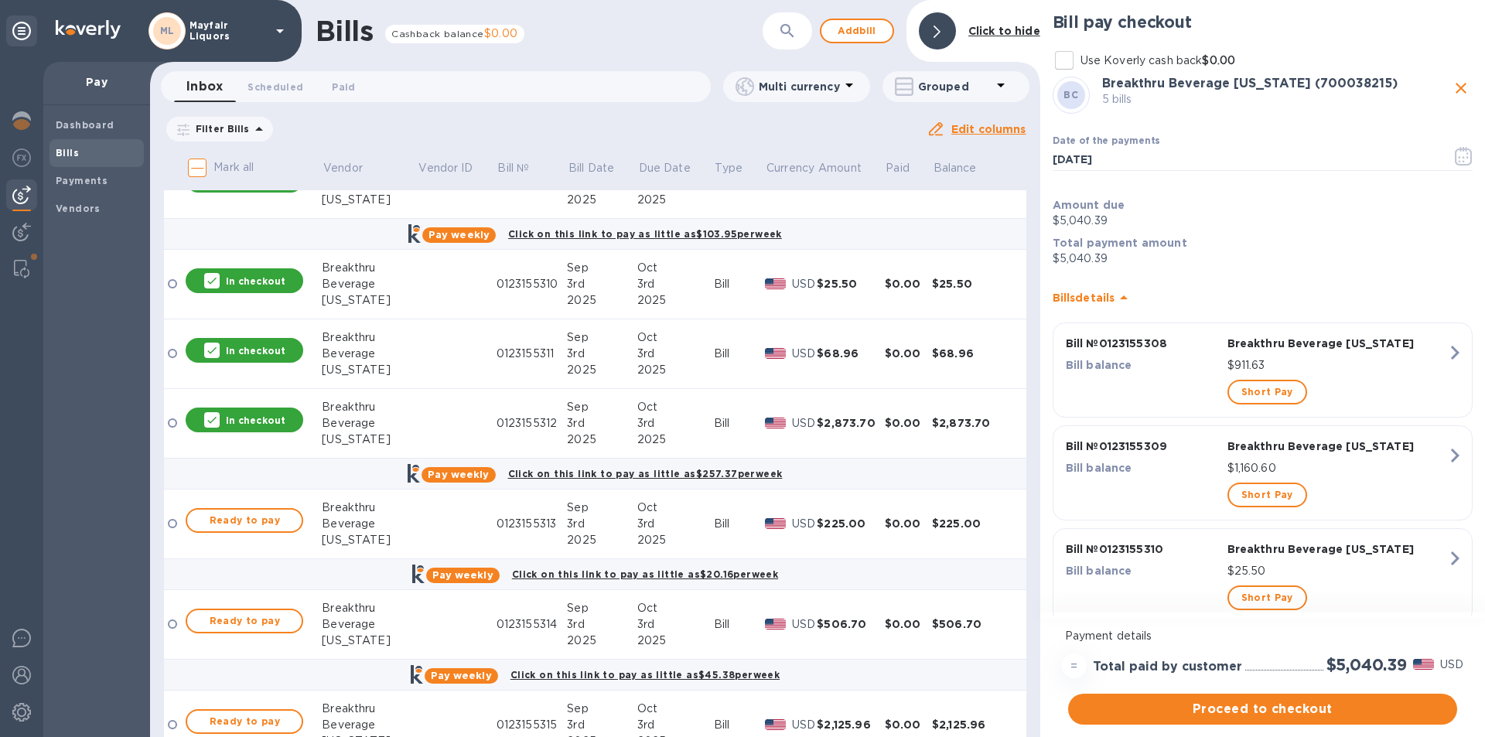
scroll to position [773, 0]
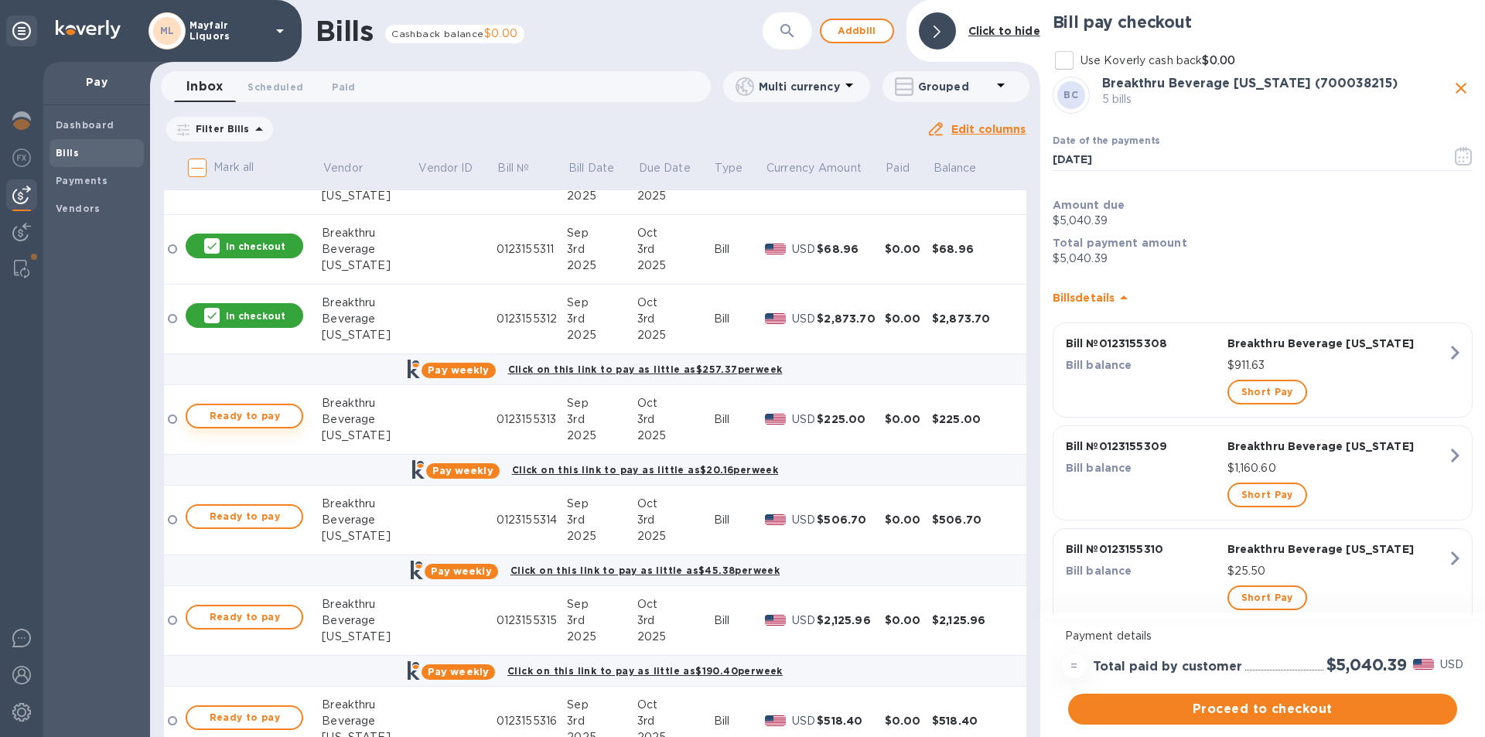
click at [270, 412] on span "Ready to pay" at bounding box center [244, 416] width 90 height 19
click at [278, 515] on span "Ready to pay" at bounding box center [244, 516] width 90 height 19
click at [248, 619] on span "Ready to pay" at bounding box center [244, 617] width 90 height 19
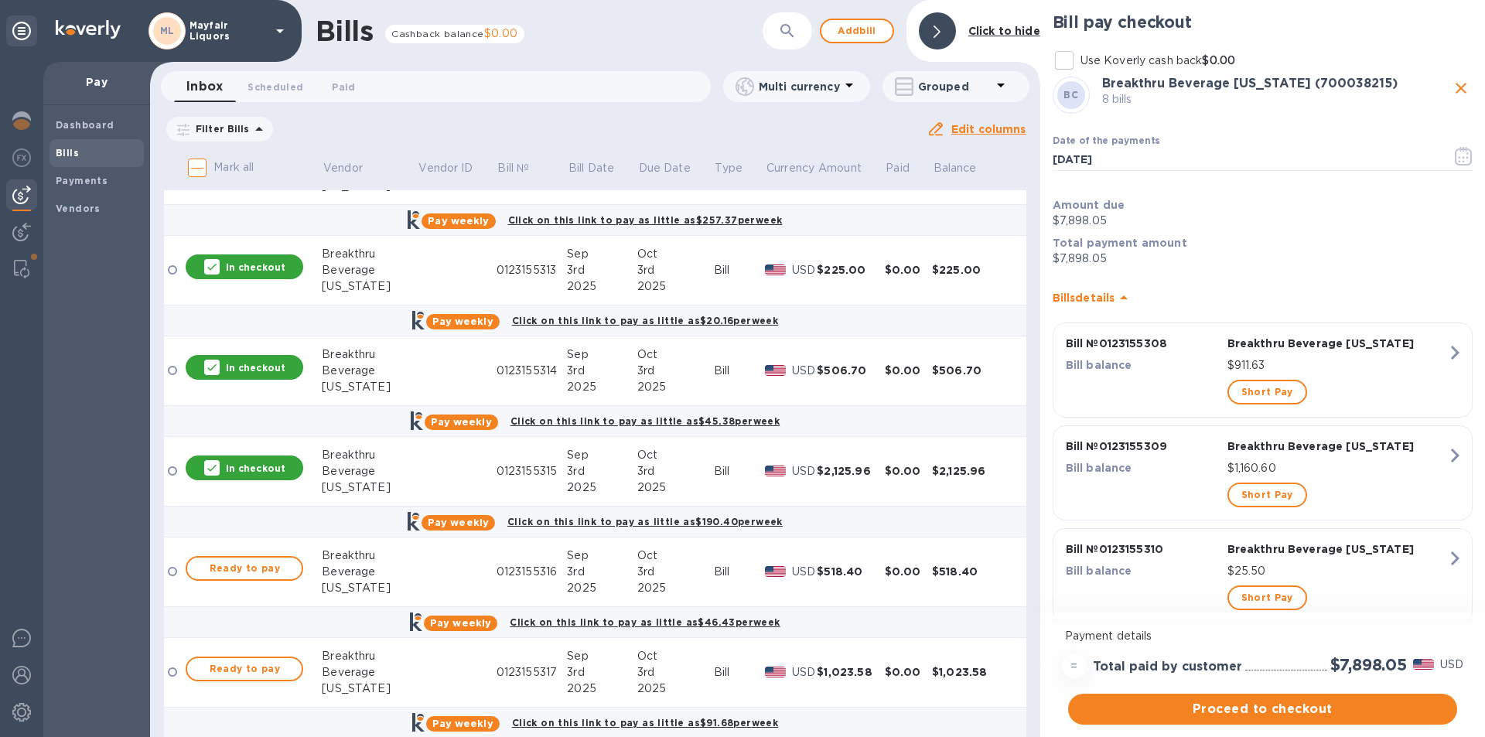
scroll to position [928, 0]
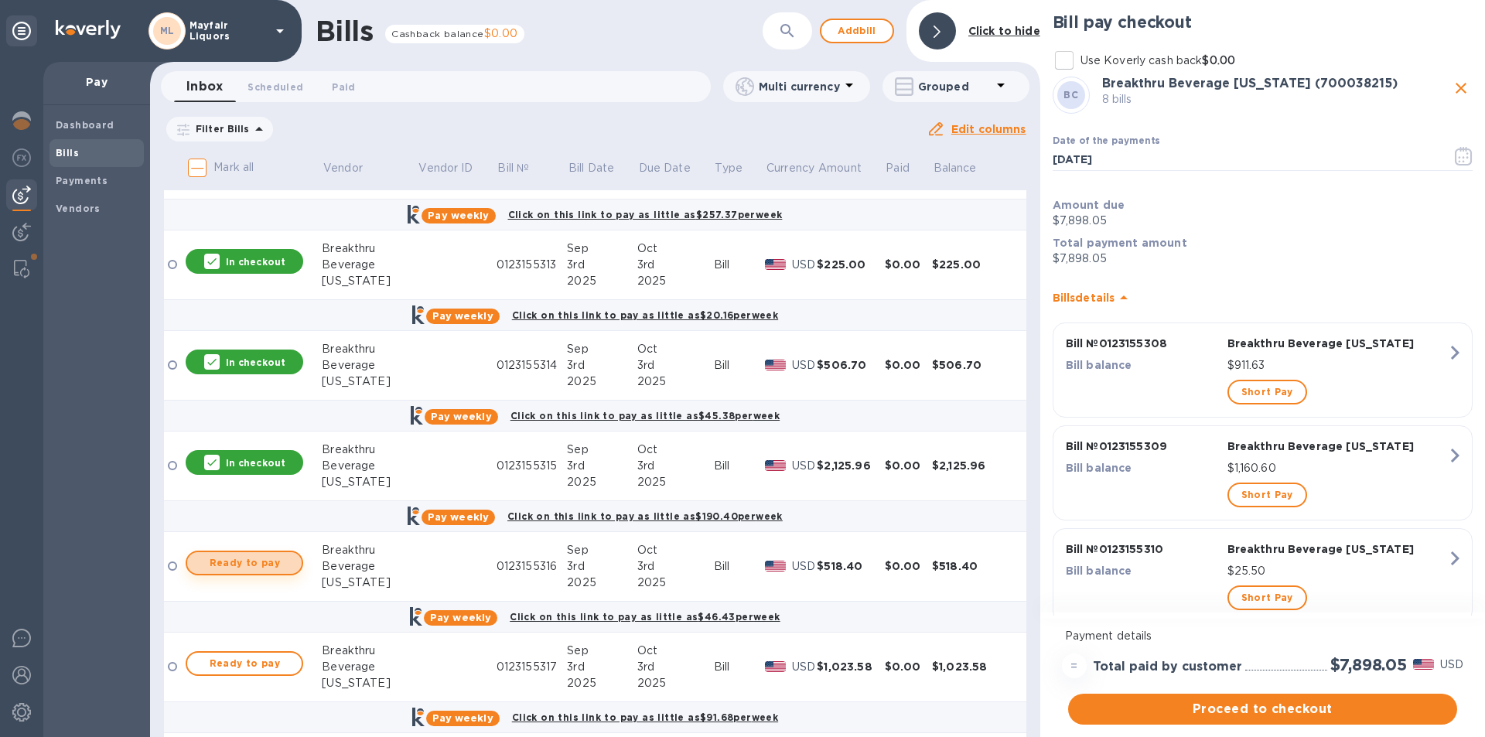
click at [284, 561] on span "Ready to pay" at bounding box center [244, 563] width 90 height 19
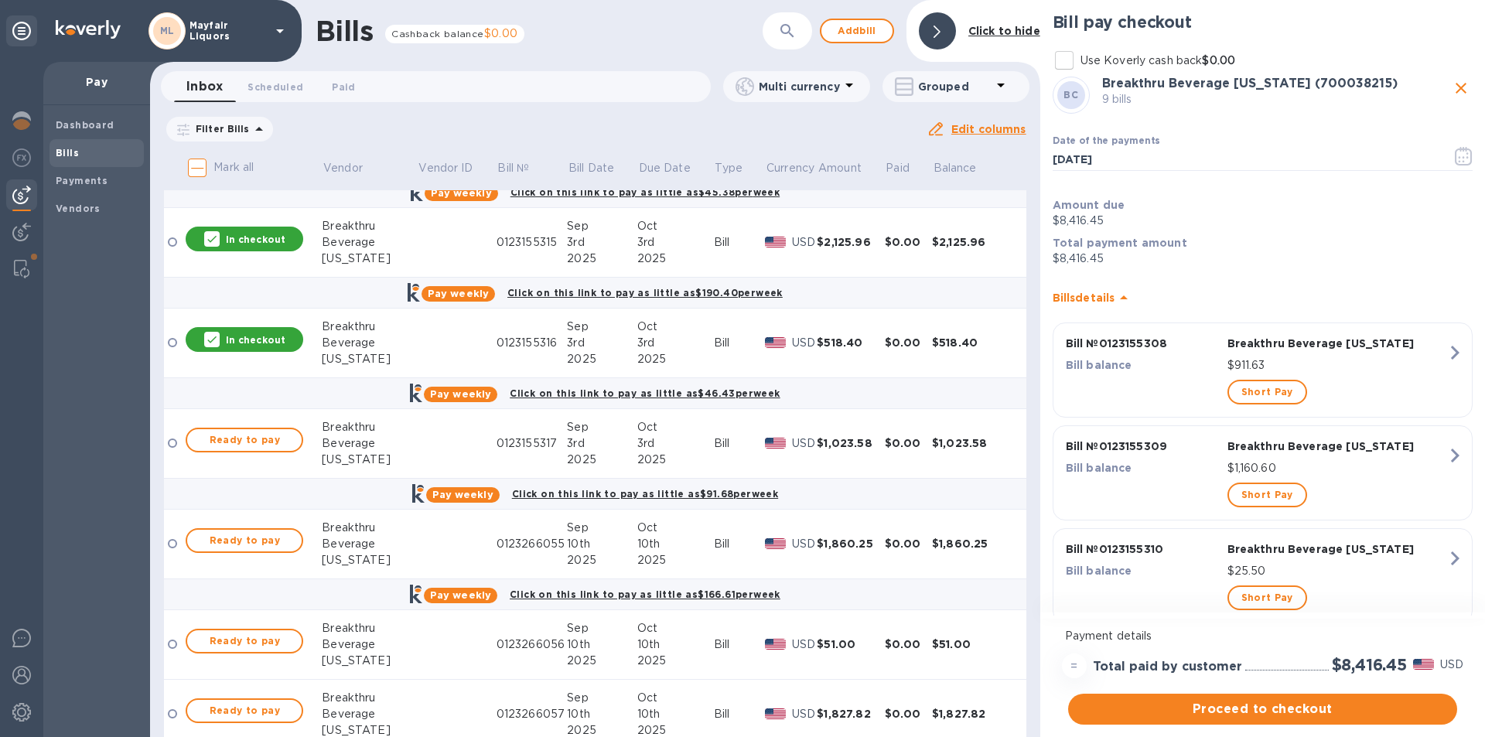
scroll to position [1160, 0]
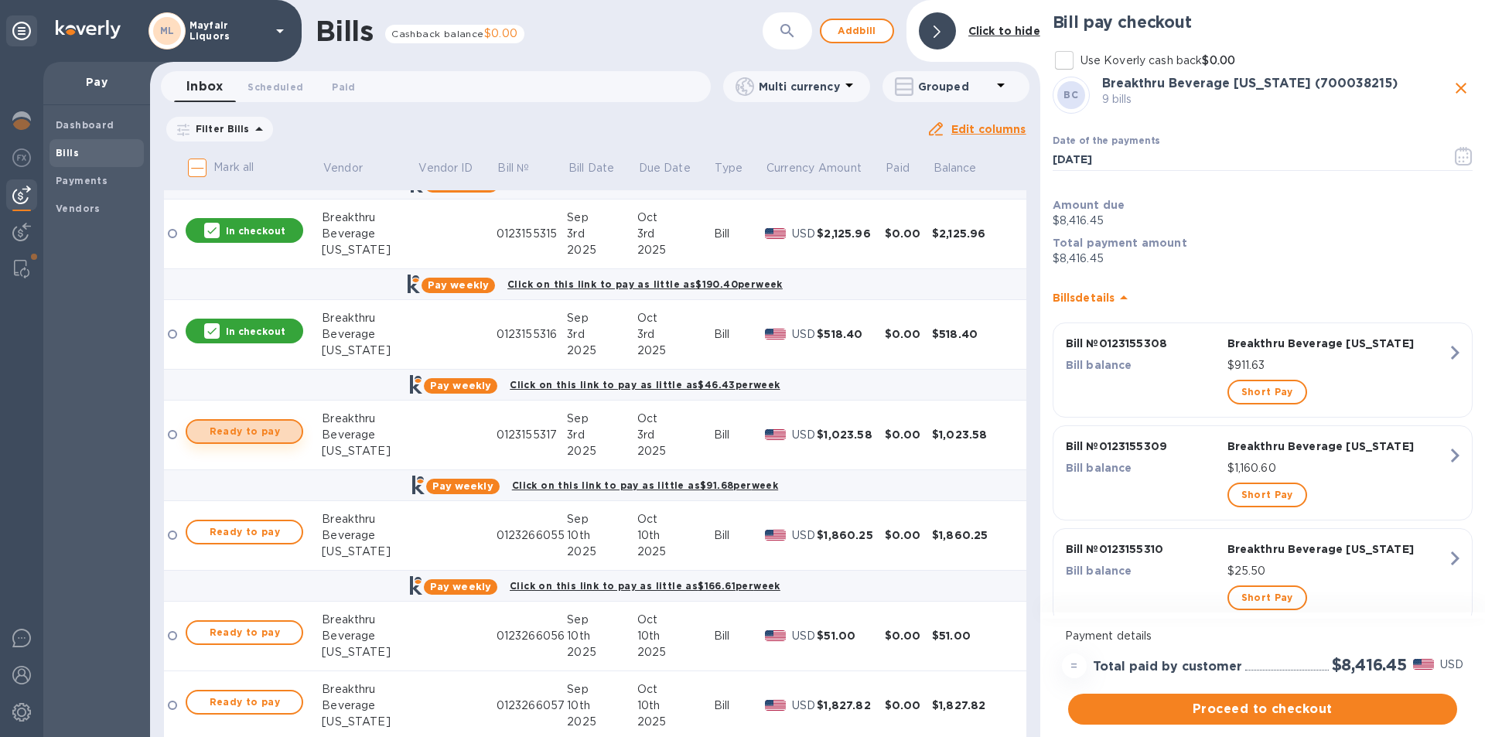
click at [285, 428] on span "Ready to pay" at bounding box center [244, 431] width 90 height 19
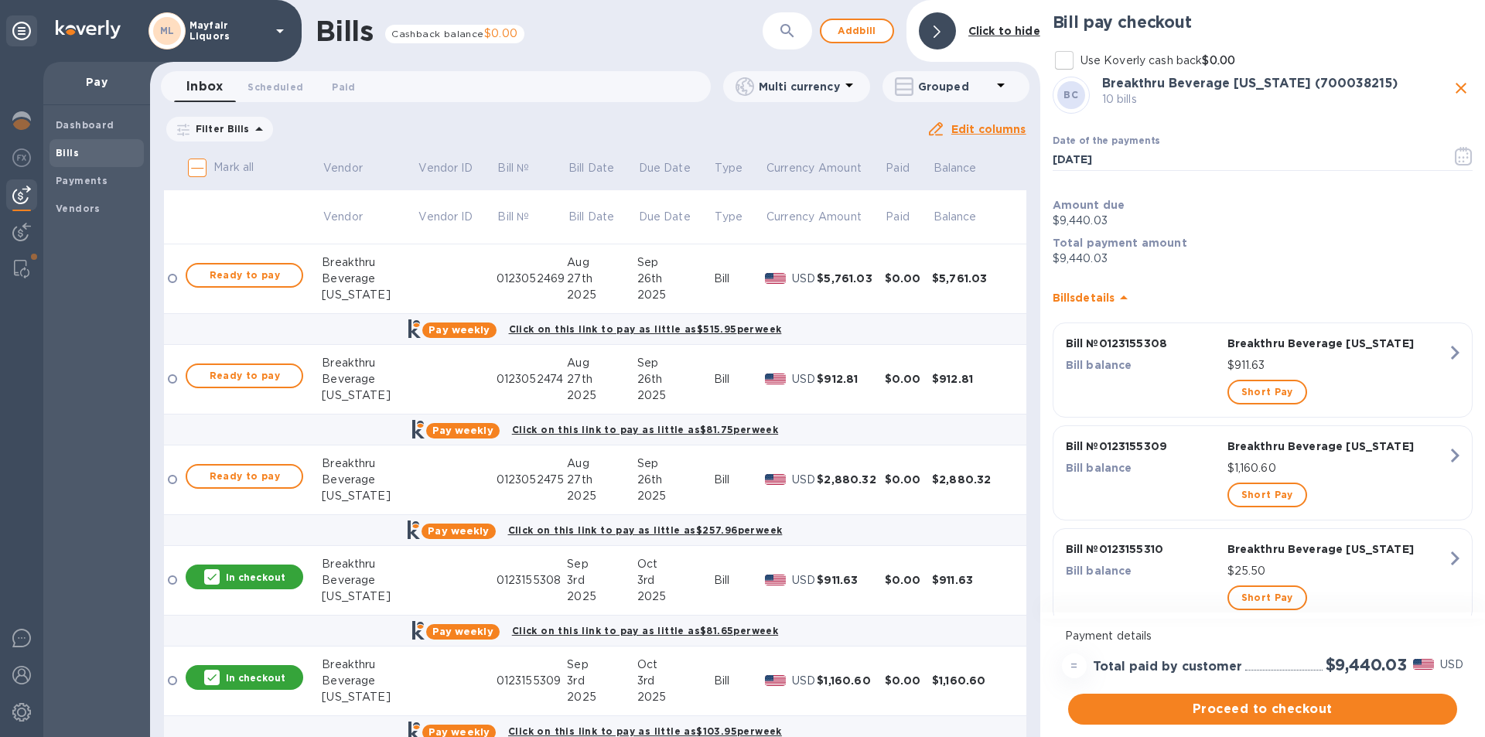
scroll to position [155, 0]
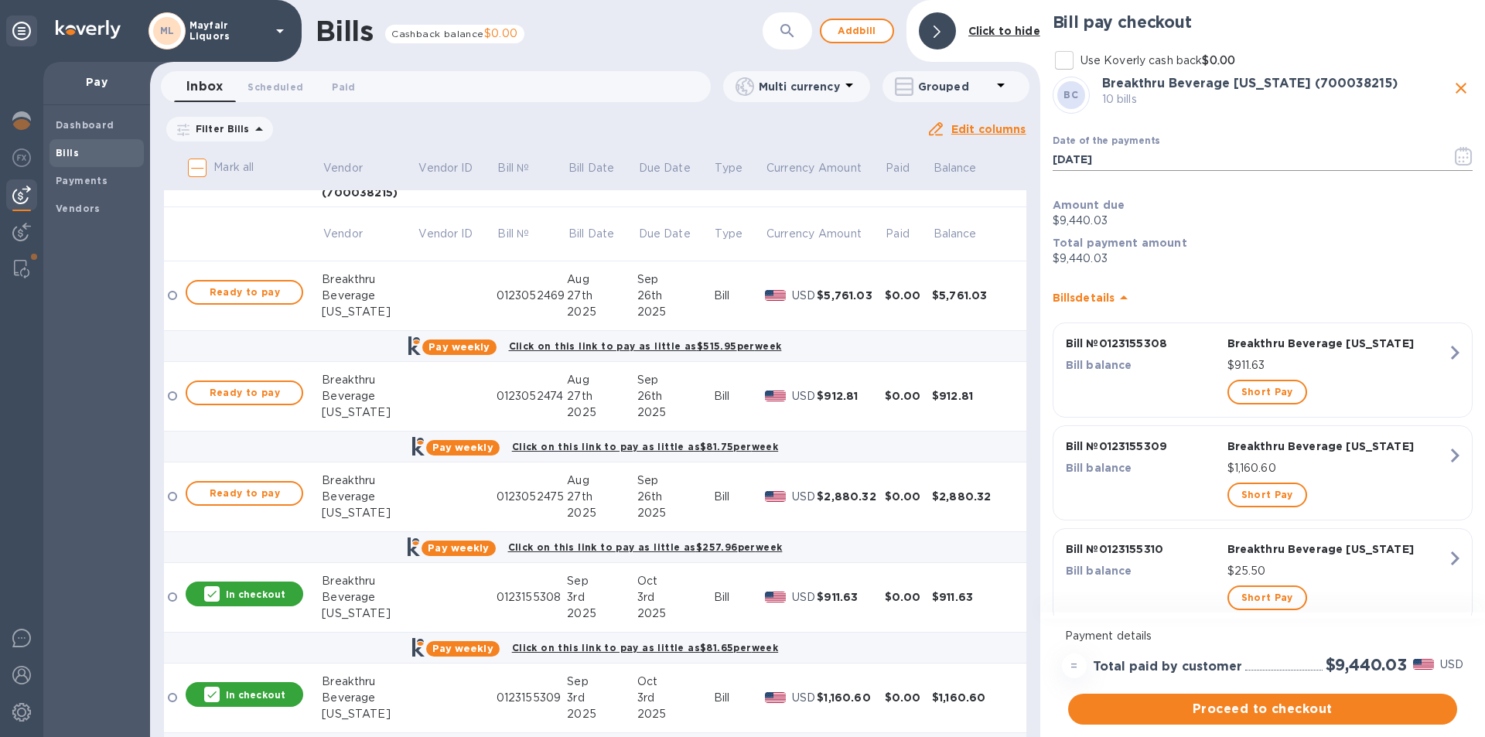
click at [1464, 159] on button "button" at bounding box center [1463, 156] width 36 height 37
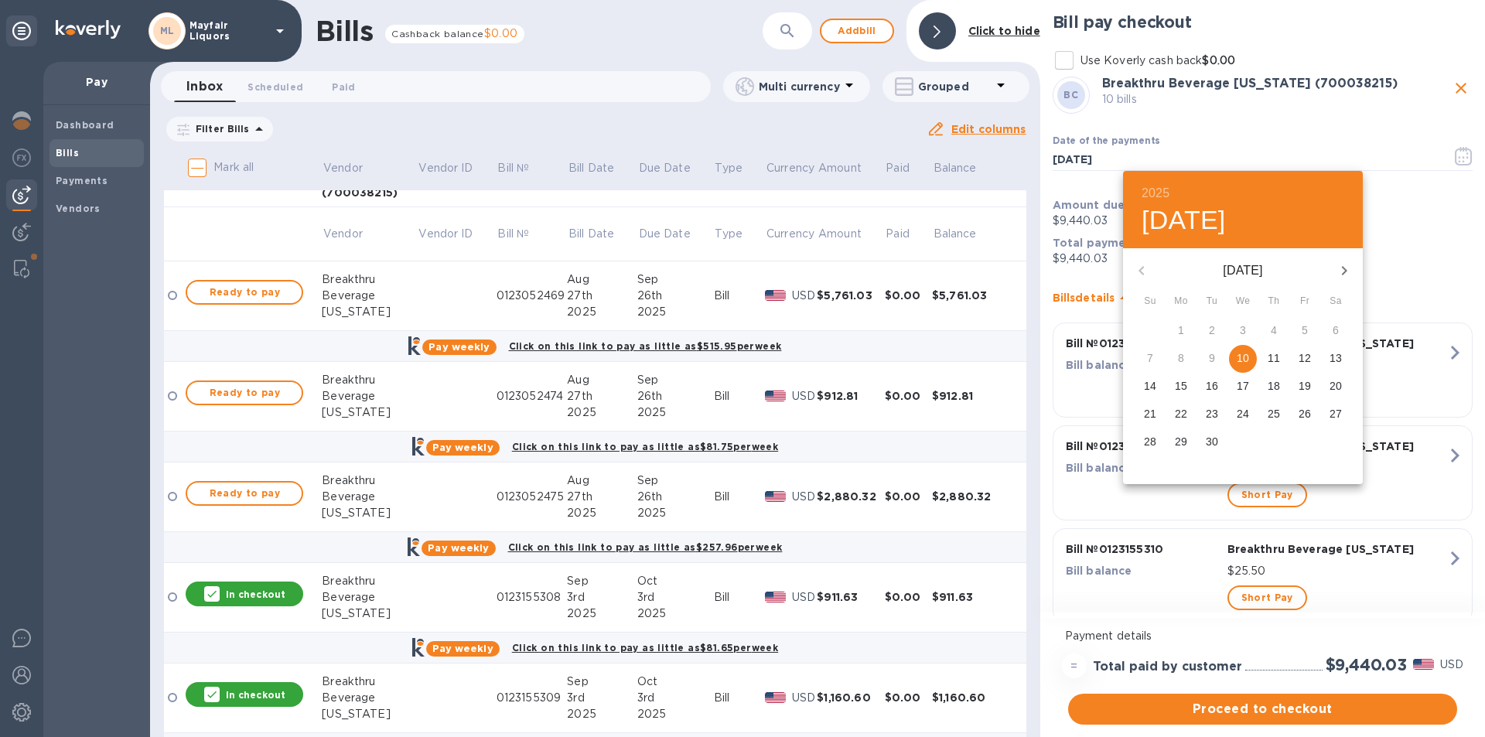
click at [1349, 271] on icon "button" at bounding box center [1344, 270] width 19 height 19
click at [1144, 269] on icon "button" at bounding box center [1141, 270] width 19 height 19
click at [1213, 445] on p "30" at bounding box center [1211, 441] width 12 height 15
type input "[DATE]"
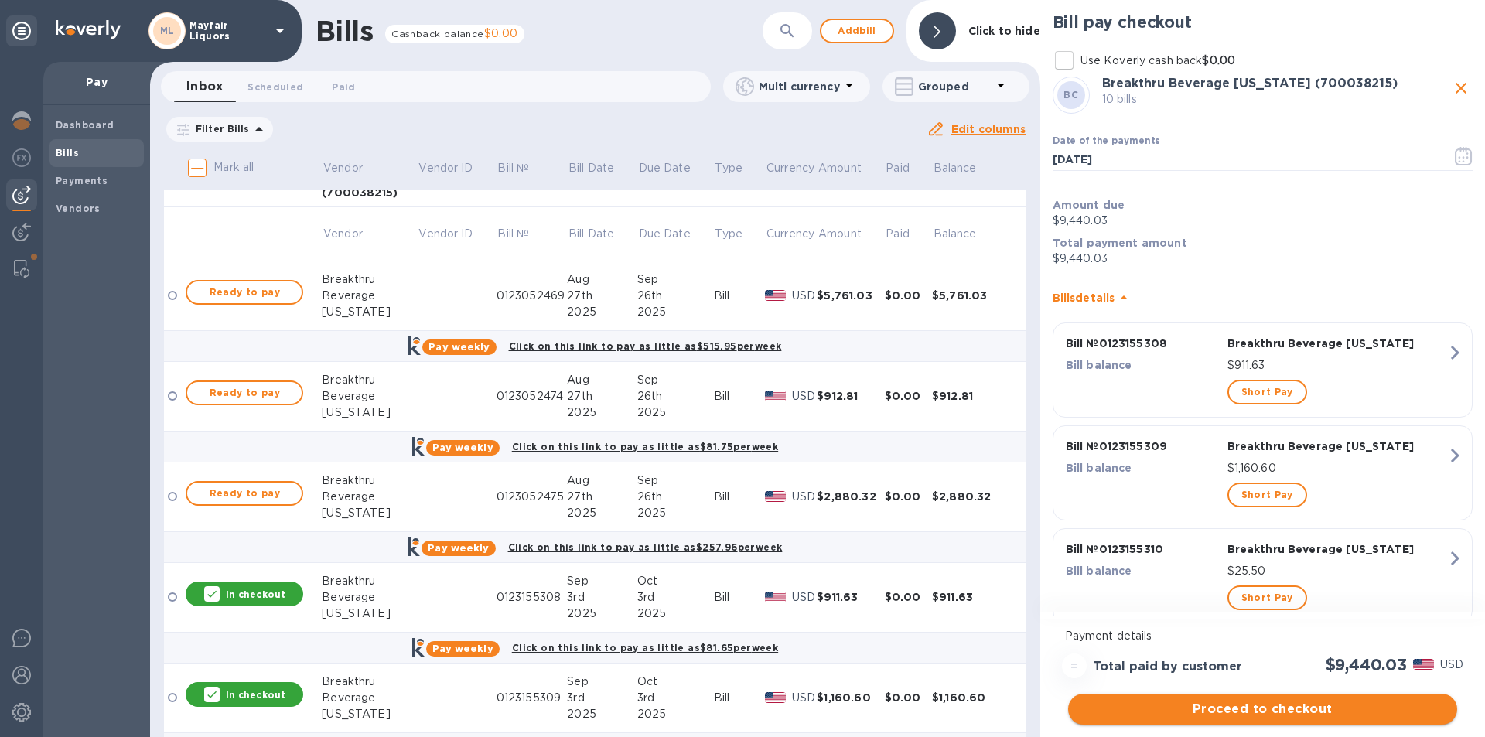
click at [1204, 711] on span "Proceed to checkout" at bounding box center [1262, 709] width 364 height 19
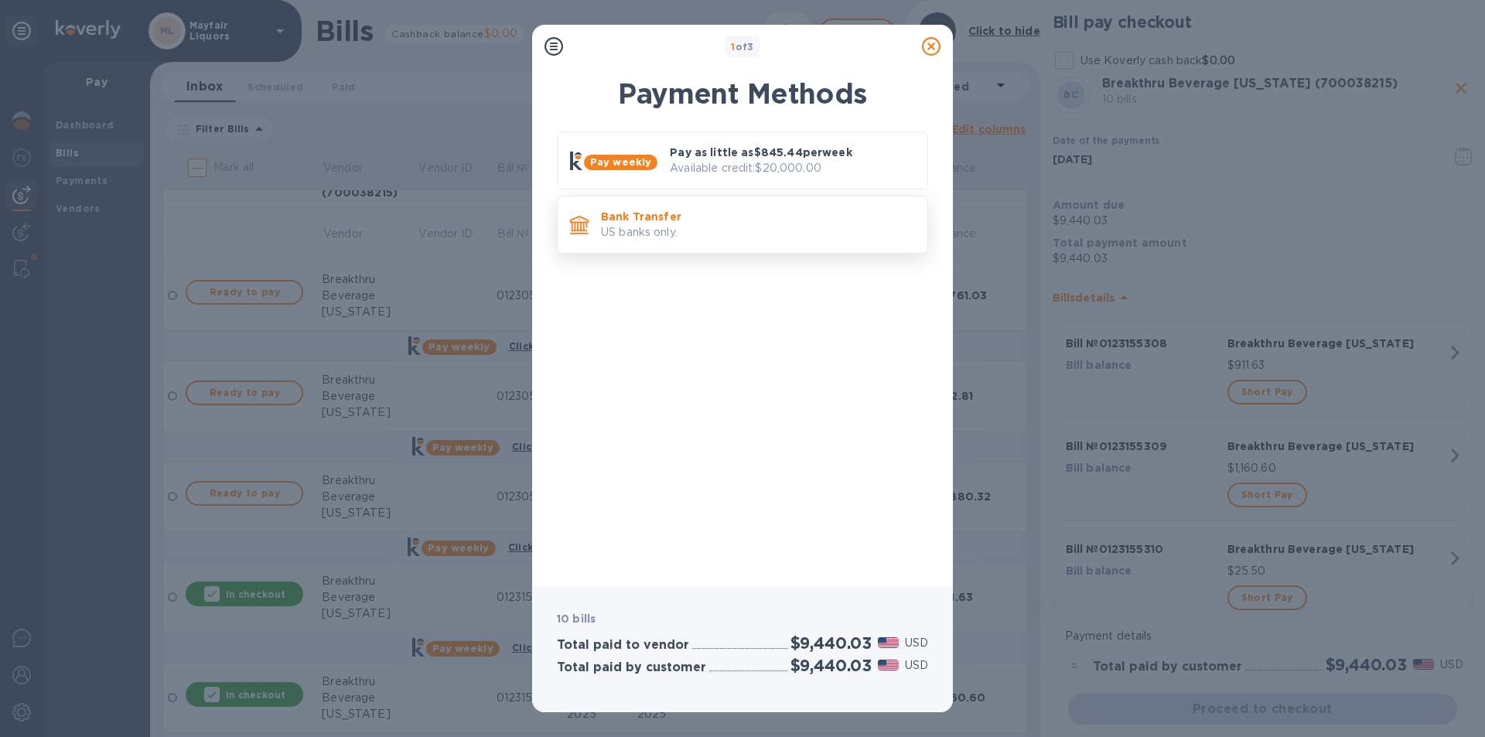
click at [709, 236] on p "US banks only." at bounding box center [758, 232] width 314 height 16
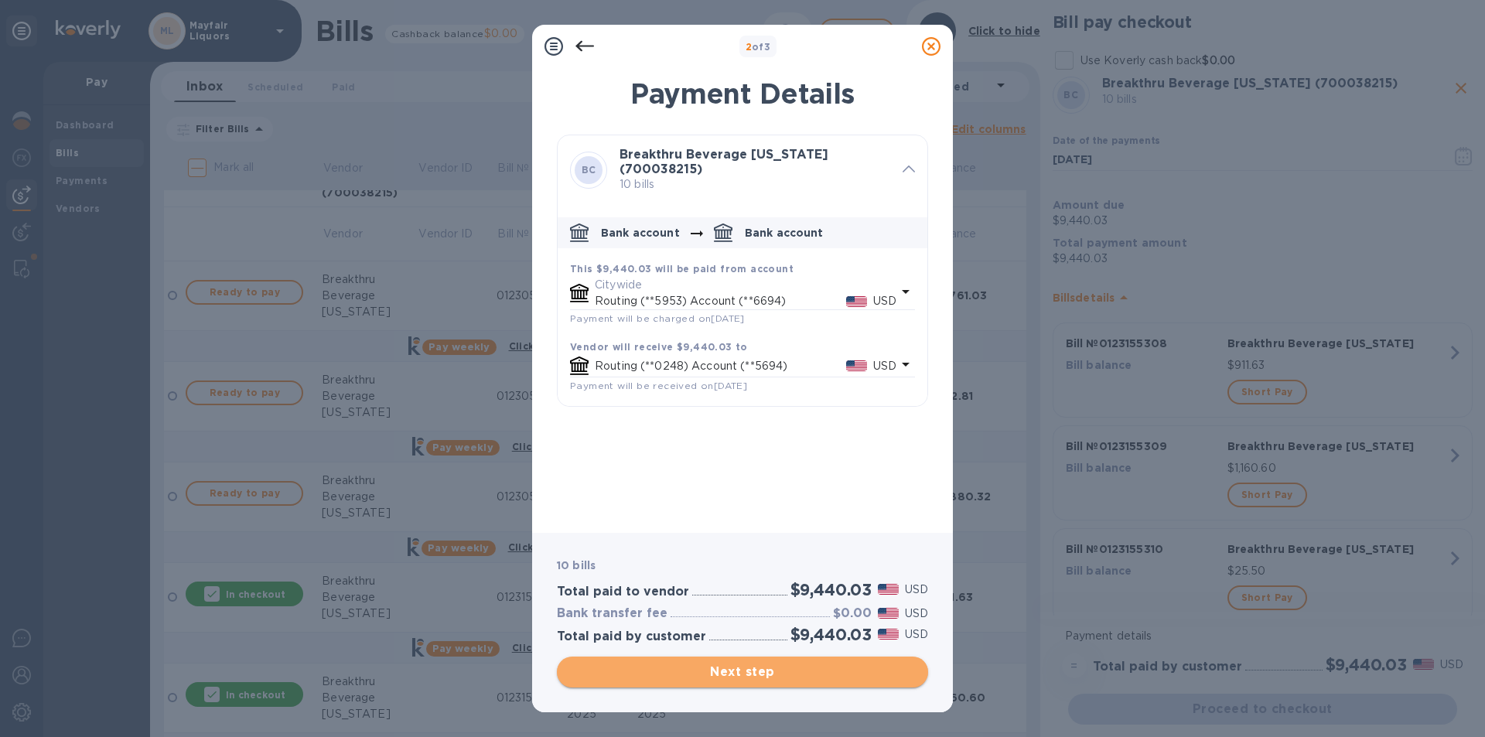
click at [777, 665] on span "Next step" at bounding box center [742, 672] width 346 height 19
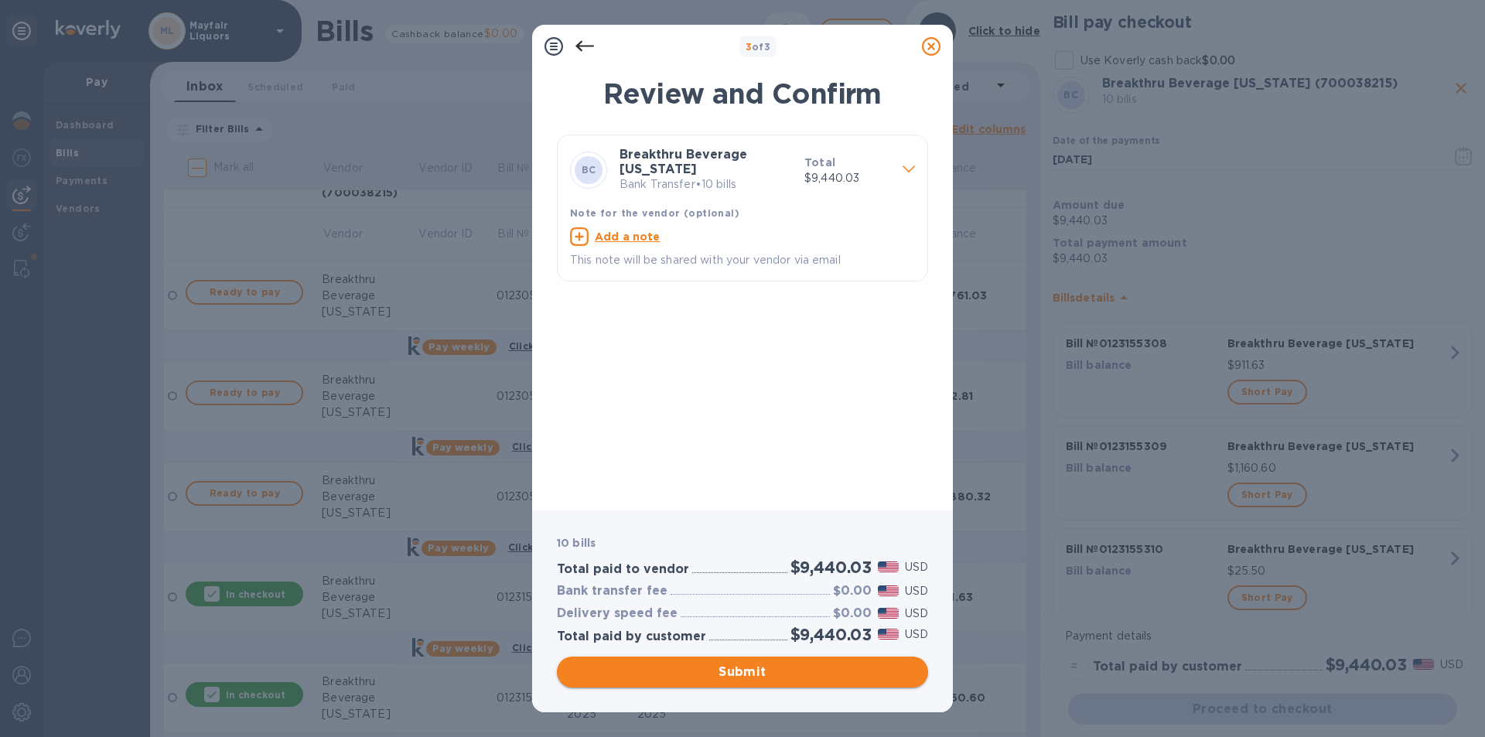
click at [732, 669] on span "Submit" at bounding box center [742, 672] width 346 height 19
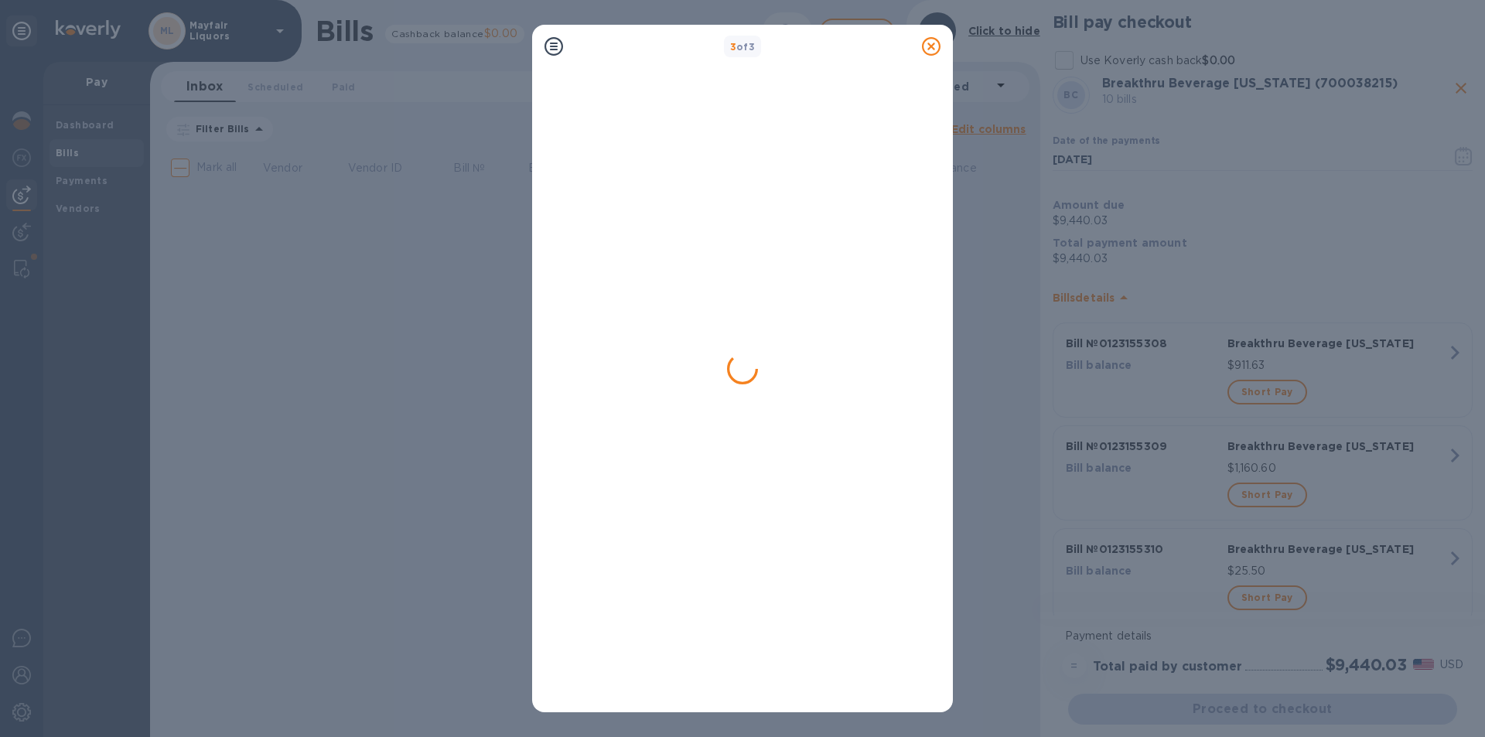
scroll to position [0, 0]
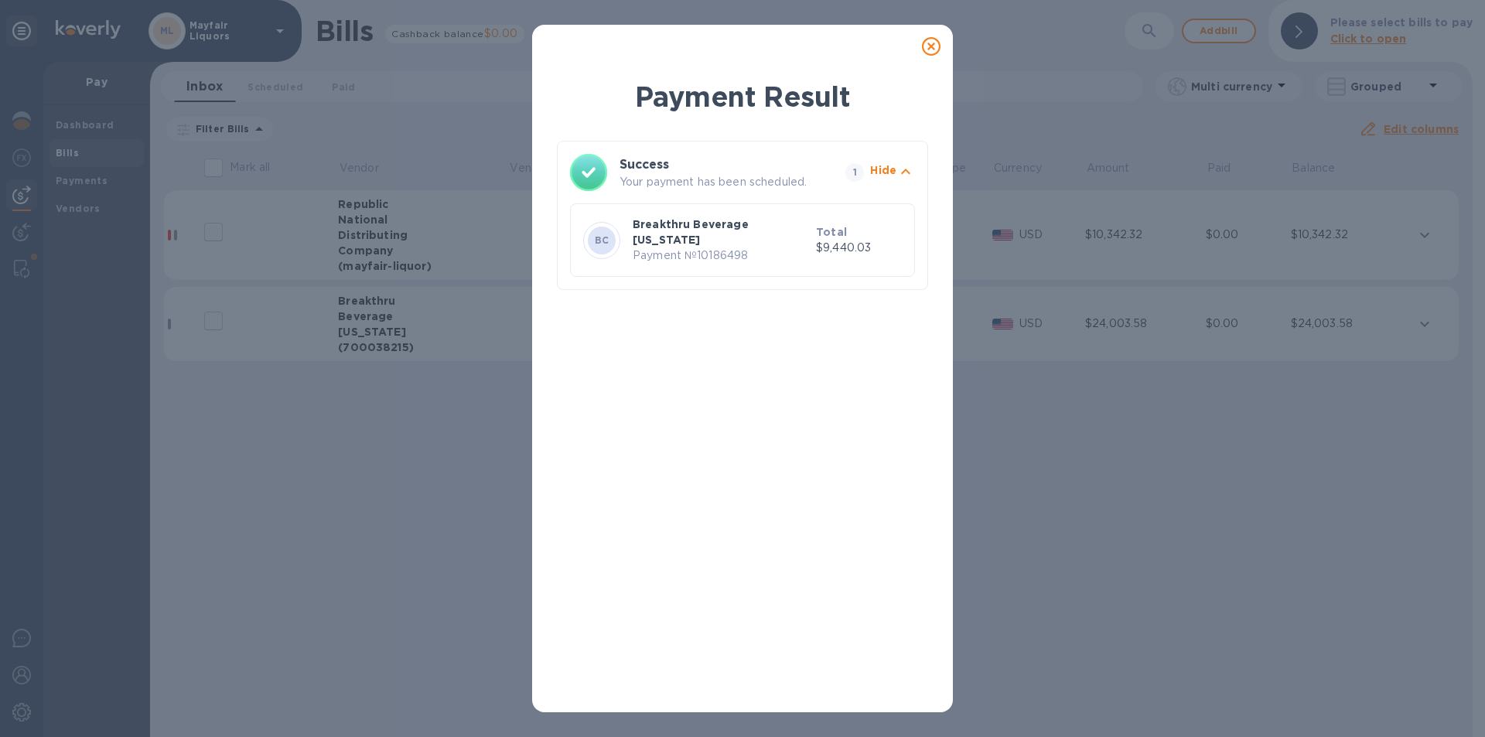
click at [930, 48] on icon at bounding box center [931, 46] width 19 height 19
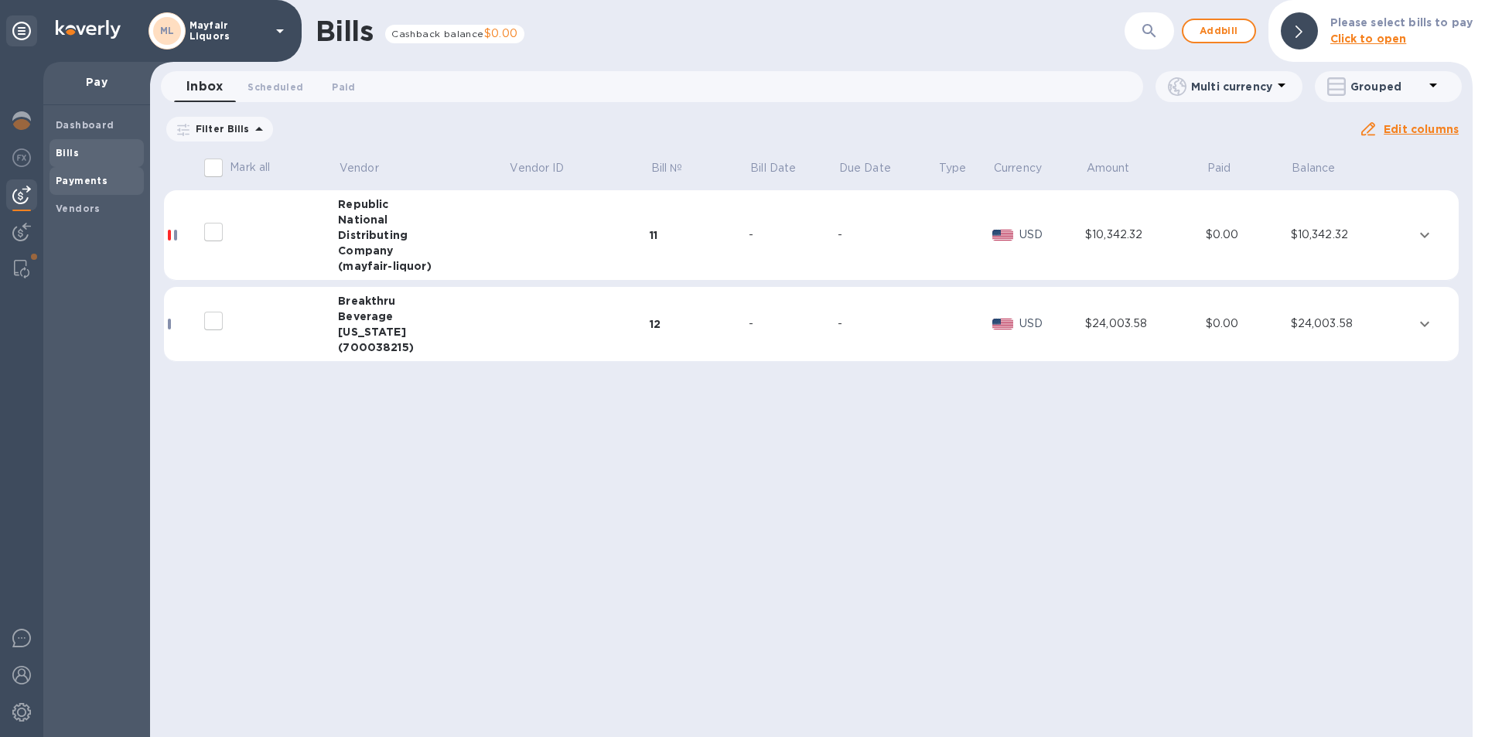
click at [70, 182] on b "Payments" at bounding box center [82, 181] width 52 height 12
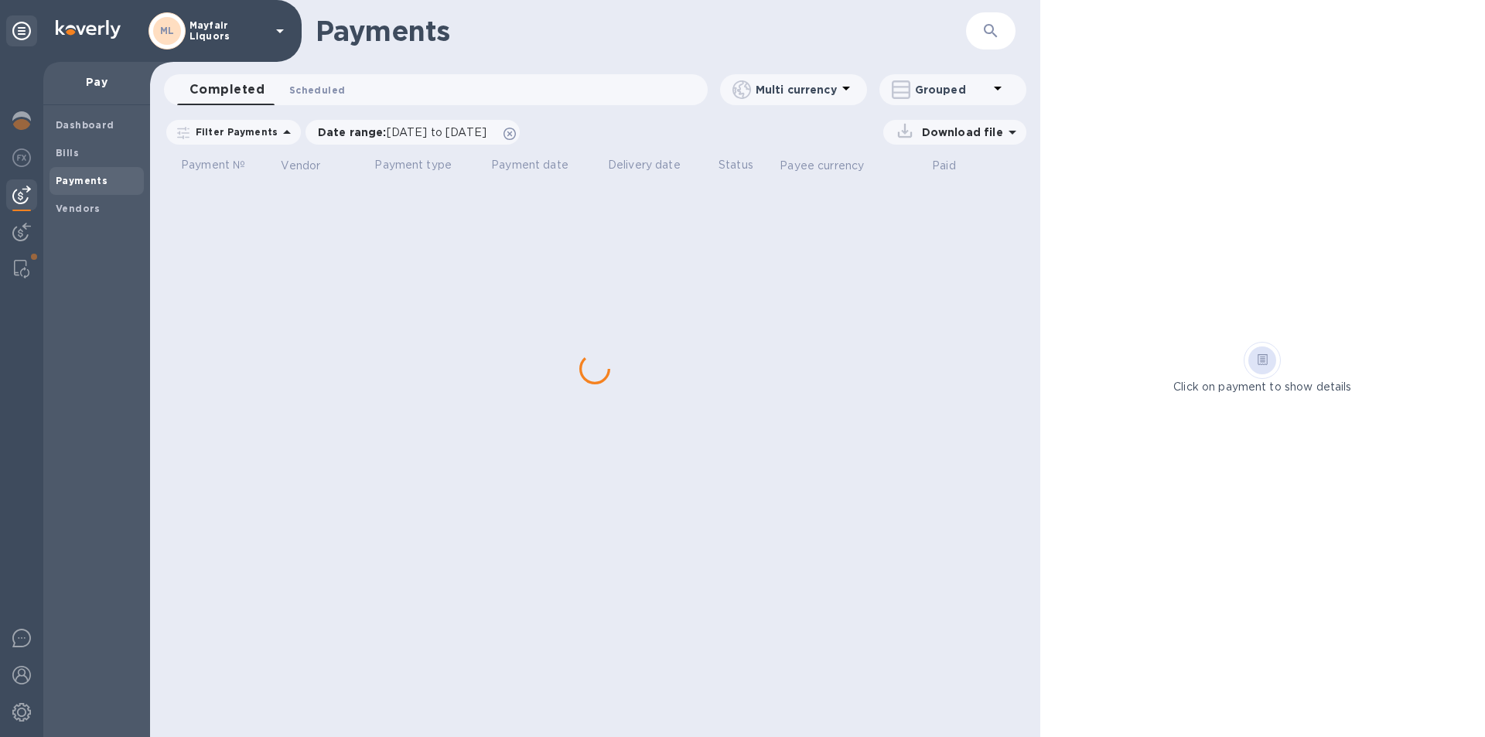
drag, startPoint x: 321, startPoint y: 90, endPoint x: 338, endPoint y: 78, distance: 21.0
click at [321, 90] on span "Scheduled 0" at bounding box center [317, 90] width 56 height 16
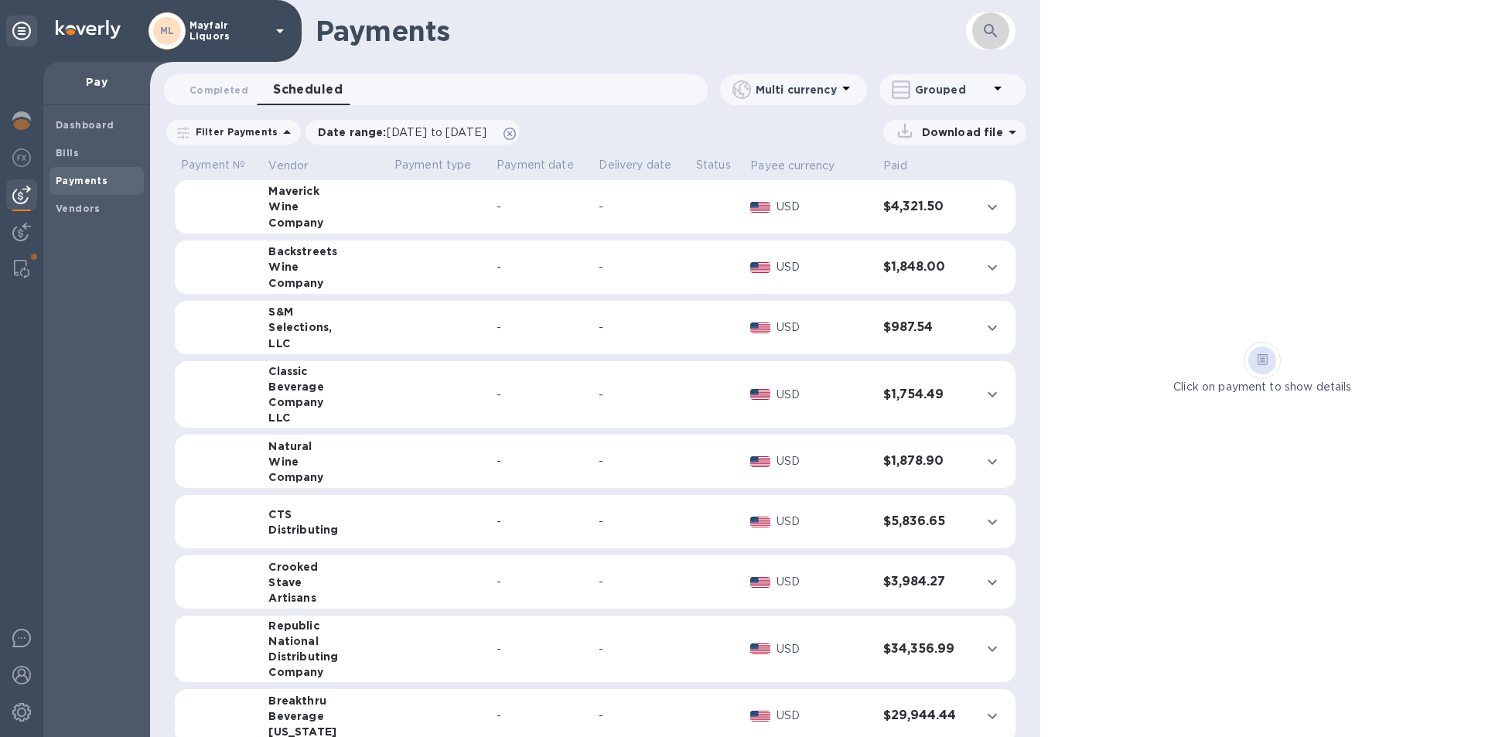
click at [997, 36] on icon "button" at bounding box center [990, 31] width 19 height 19
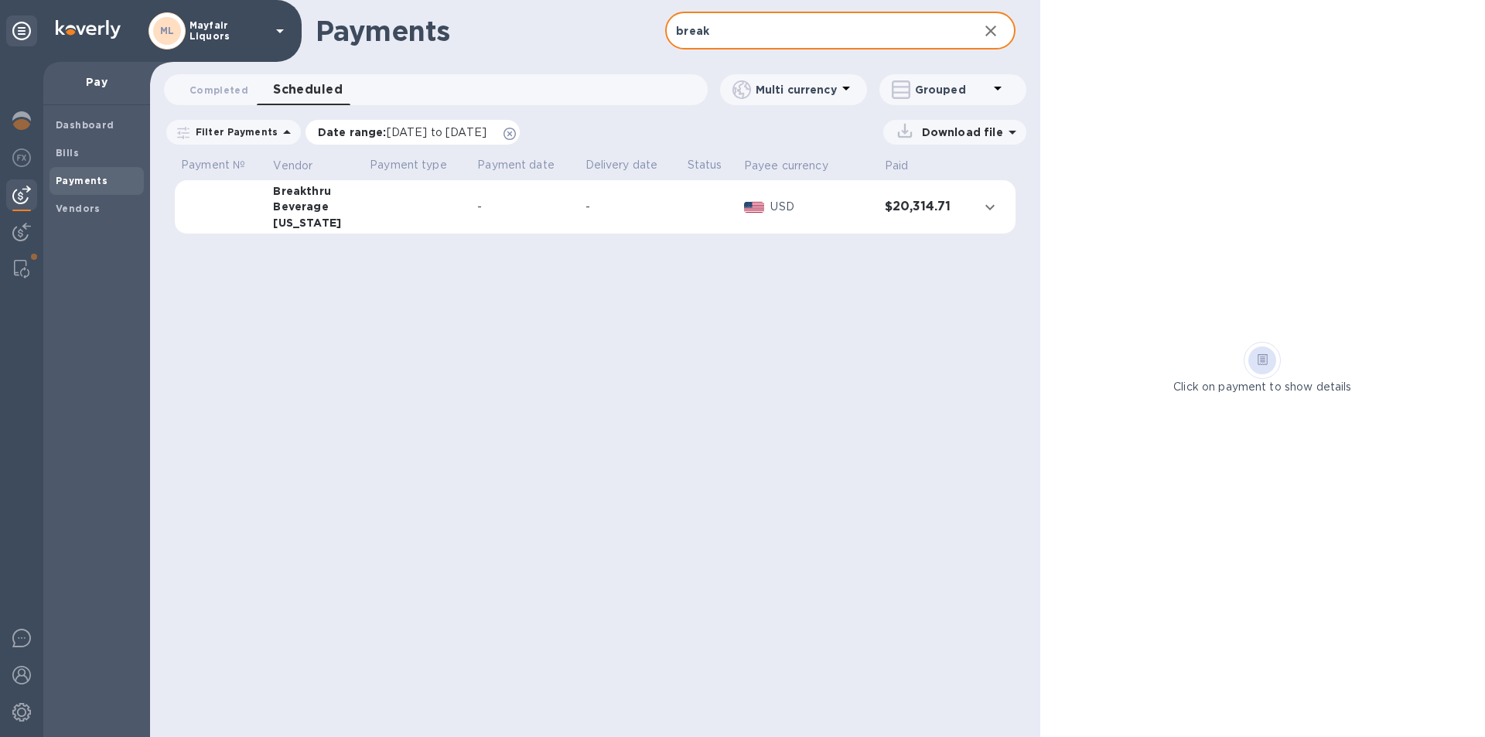
type input "break"
click at [404, 131] on span "[DATE] to [DATE]" at bounding box center [437, 132] width 100 height 12
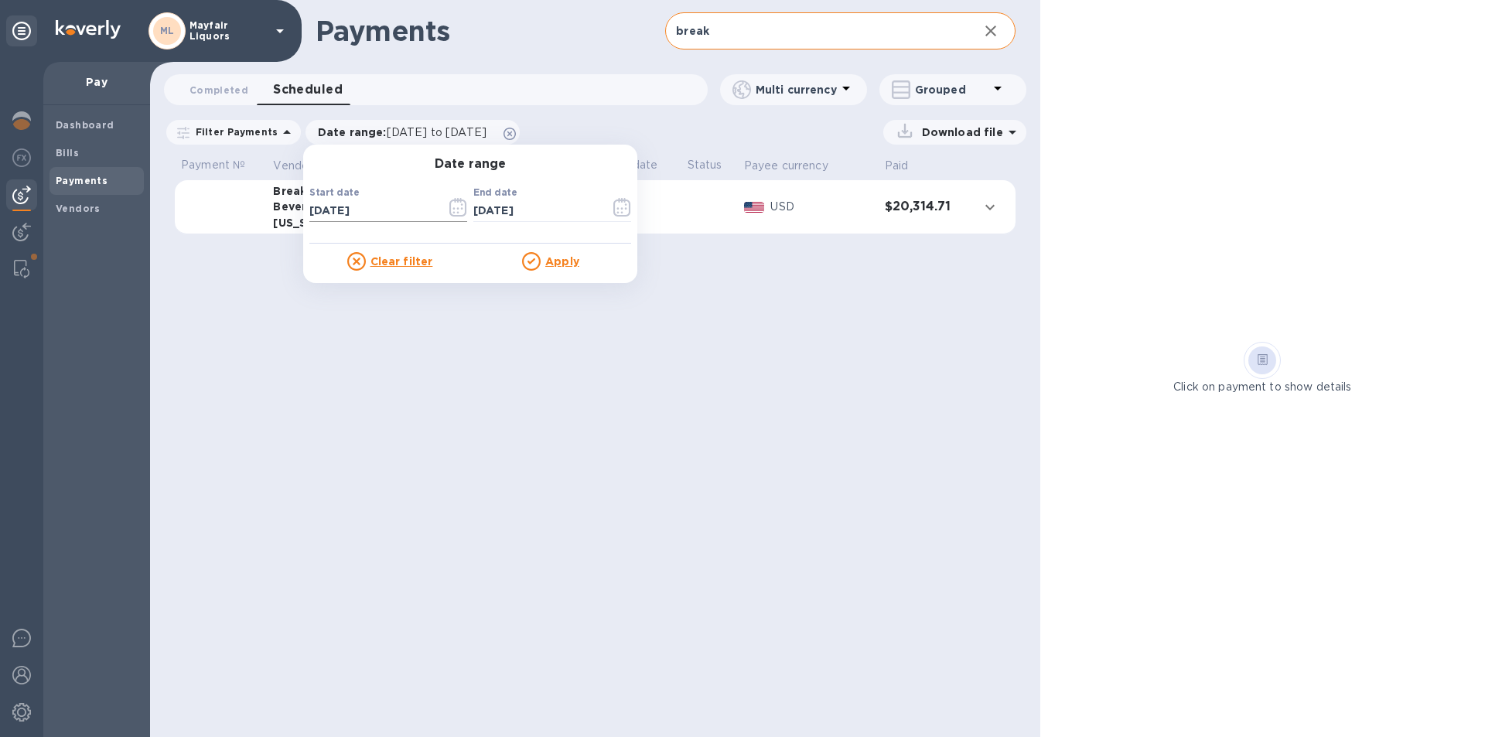
click at [449, 206] on icon "button" at bounding box center [458, 207] width 18 height 19
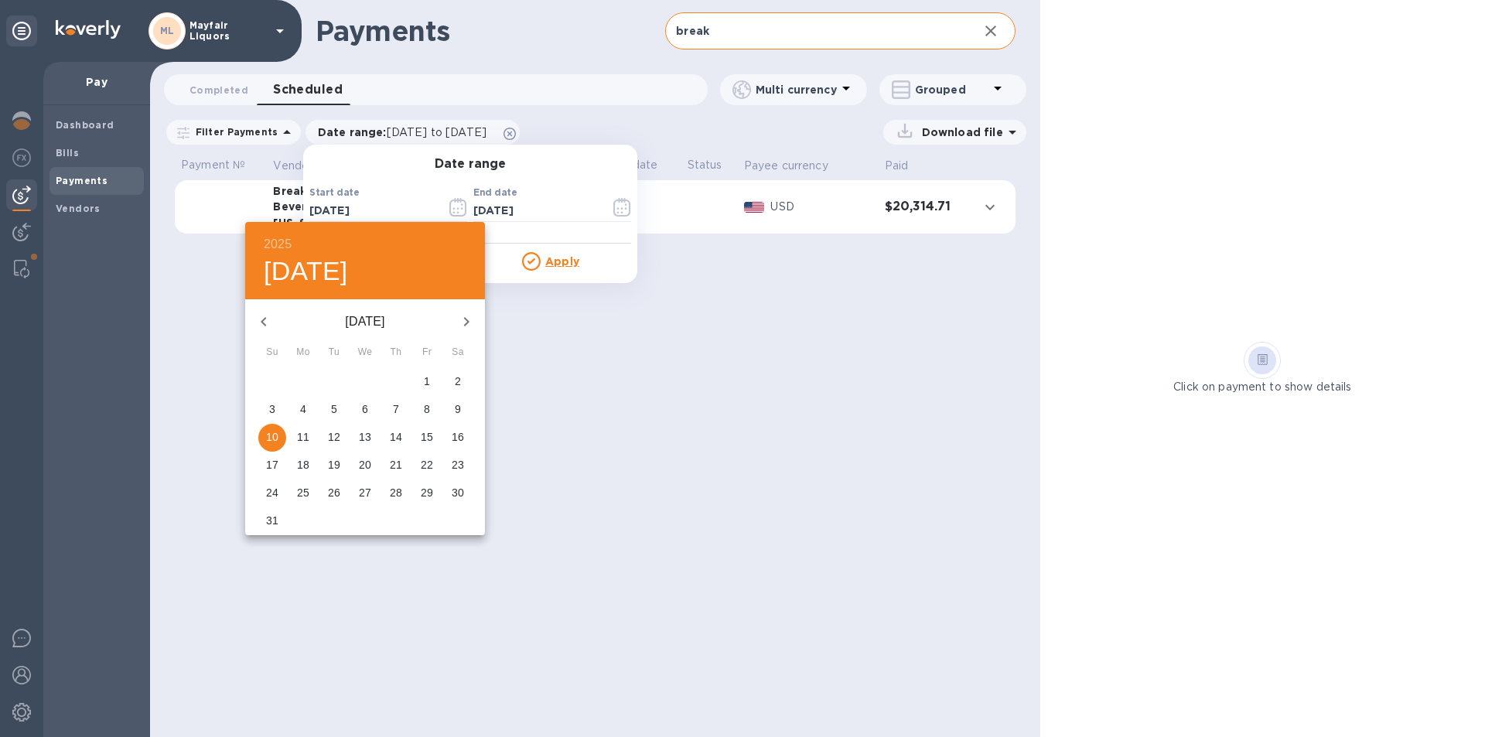
click at [467, 318] on icon "button" at bounding box center [466, 321] width 19 height 19
click at [302, 491] on p "29" at bounding box center [303, 492] width 12 height 15
type input "[DATE]"
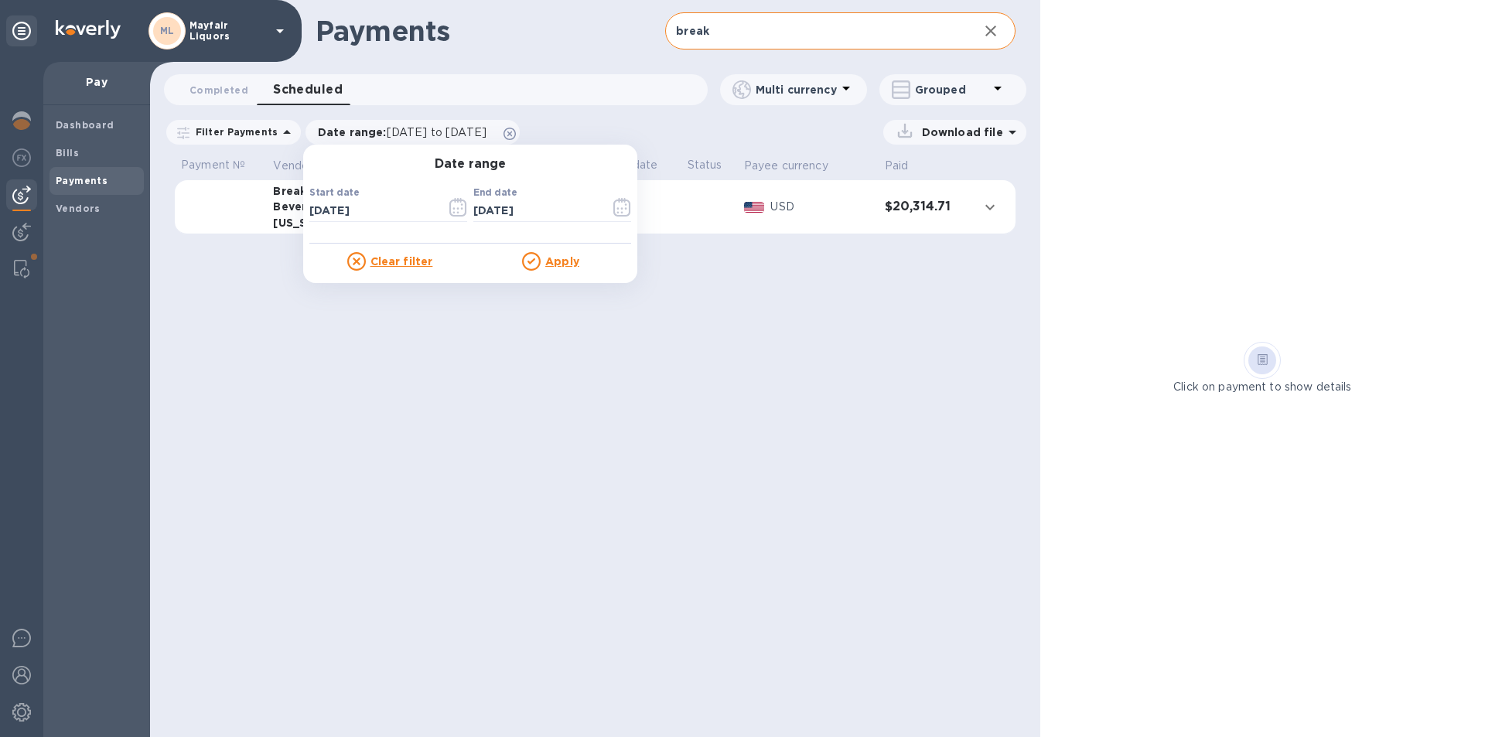
click at [551, 261] on u "Apply" at bounding box center [562, 261] width 34 height 12
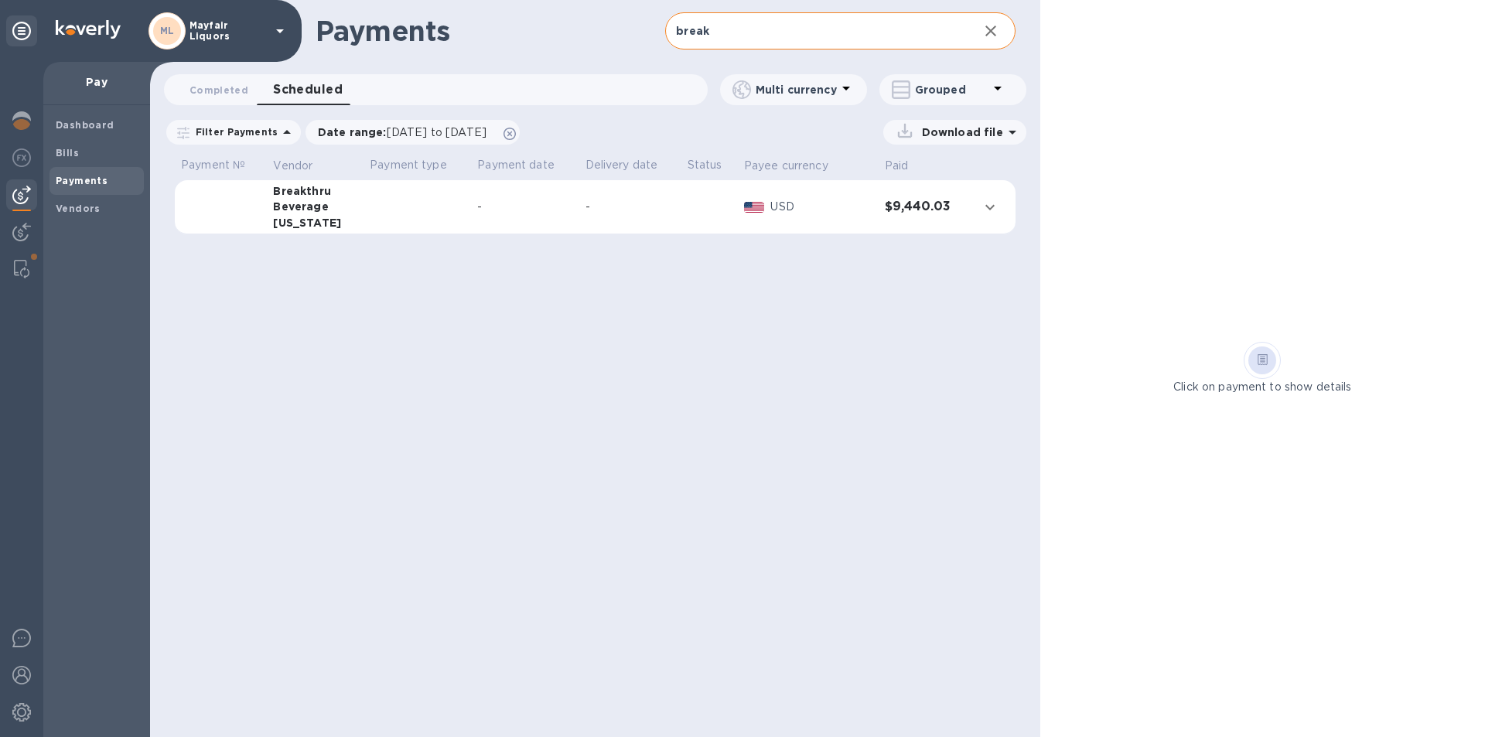
click at [941, 120] on div "Download file" at bounding box center [954, 132] width 143 height 25
click at [940, 131] on p "Download file" at bounding box center [958, 131] width 87 height 15
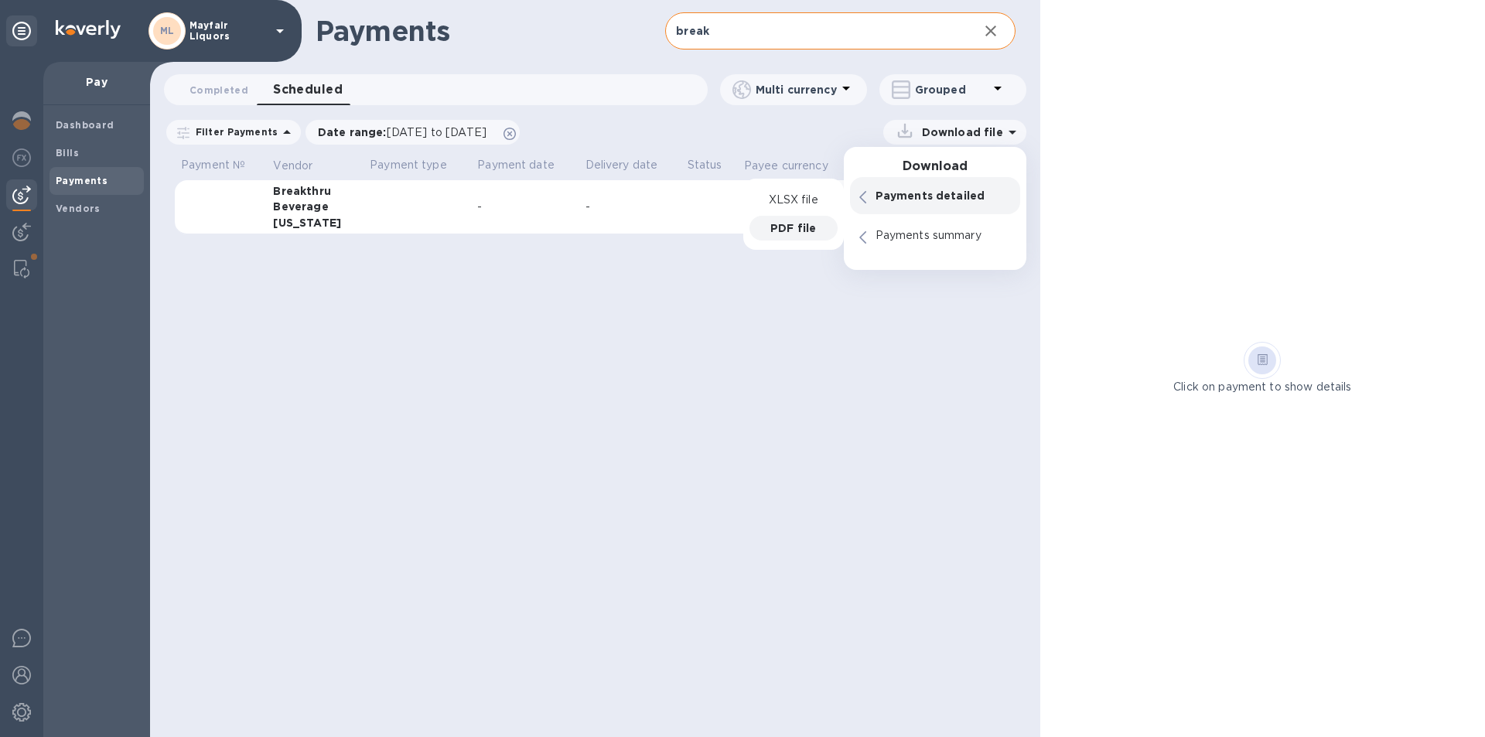
click at [789, 233] on p "PDF file" at bounding box center [793, 227] width 46 height 15
click at [63, 158] on b "Bills" at bounding box center [67, 153] width 23 height 12
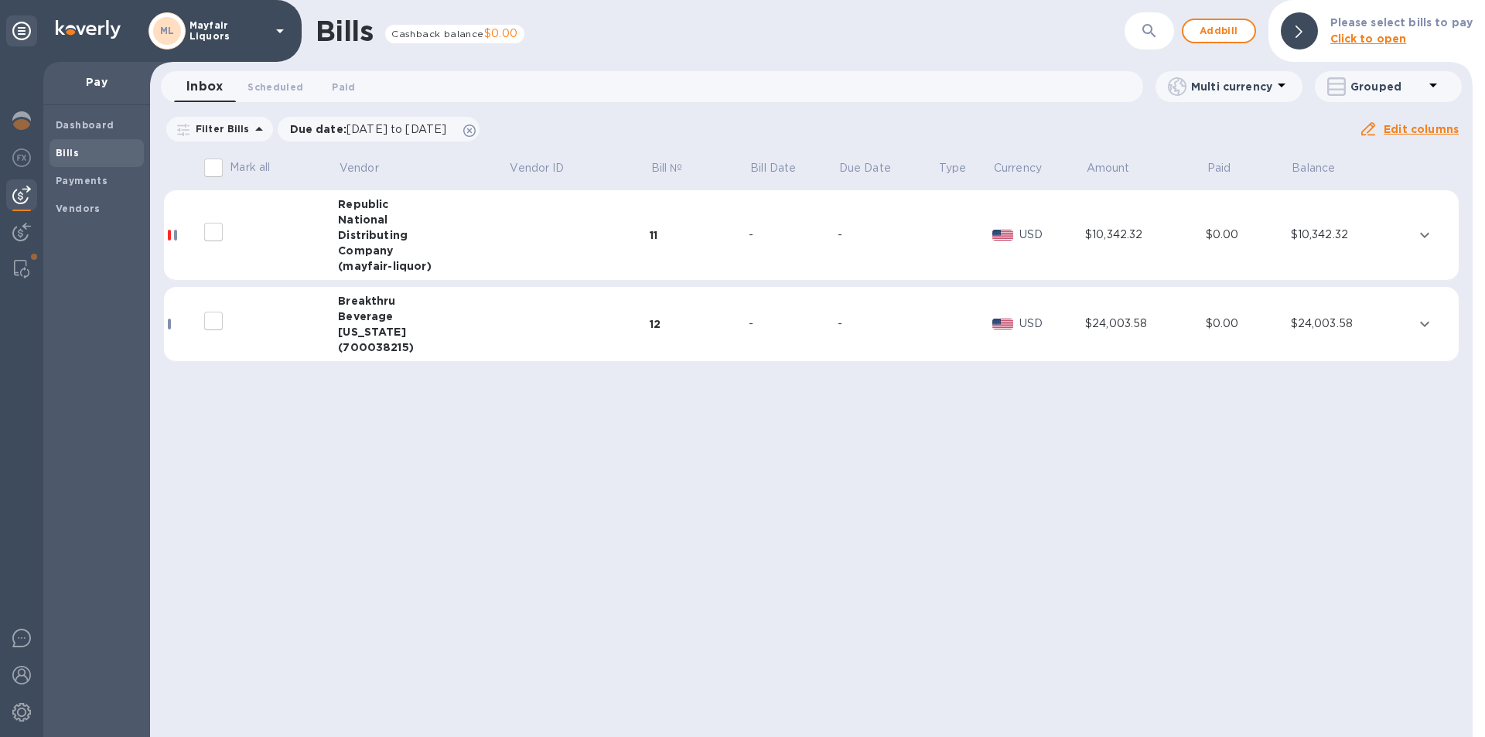
click at [542, 304] on td at bounding box center [579, 324] width 141 height 75
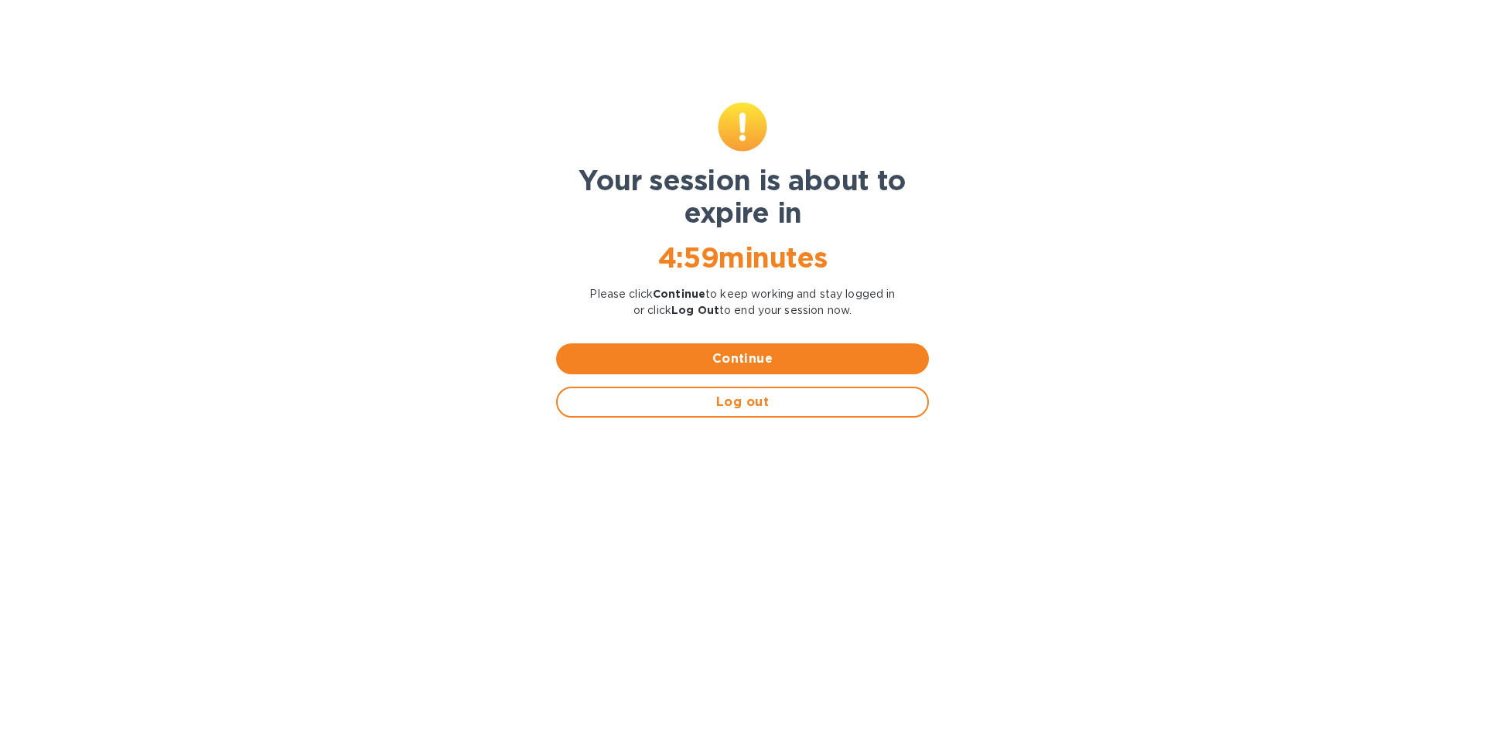
scroll to position [333, 0]
click at [794, 362] on span "Continue" at bounding box center [742, 358] width 348 height 19
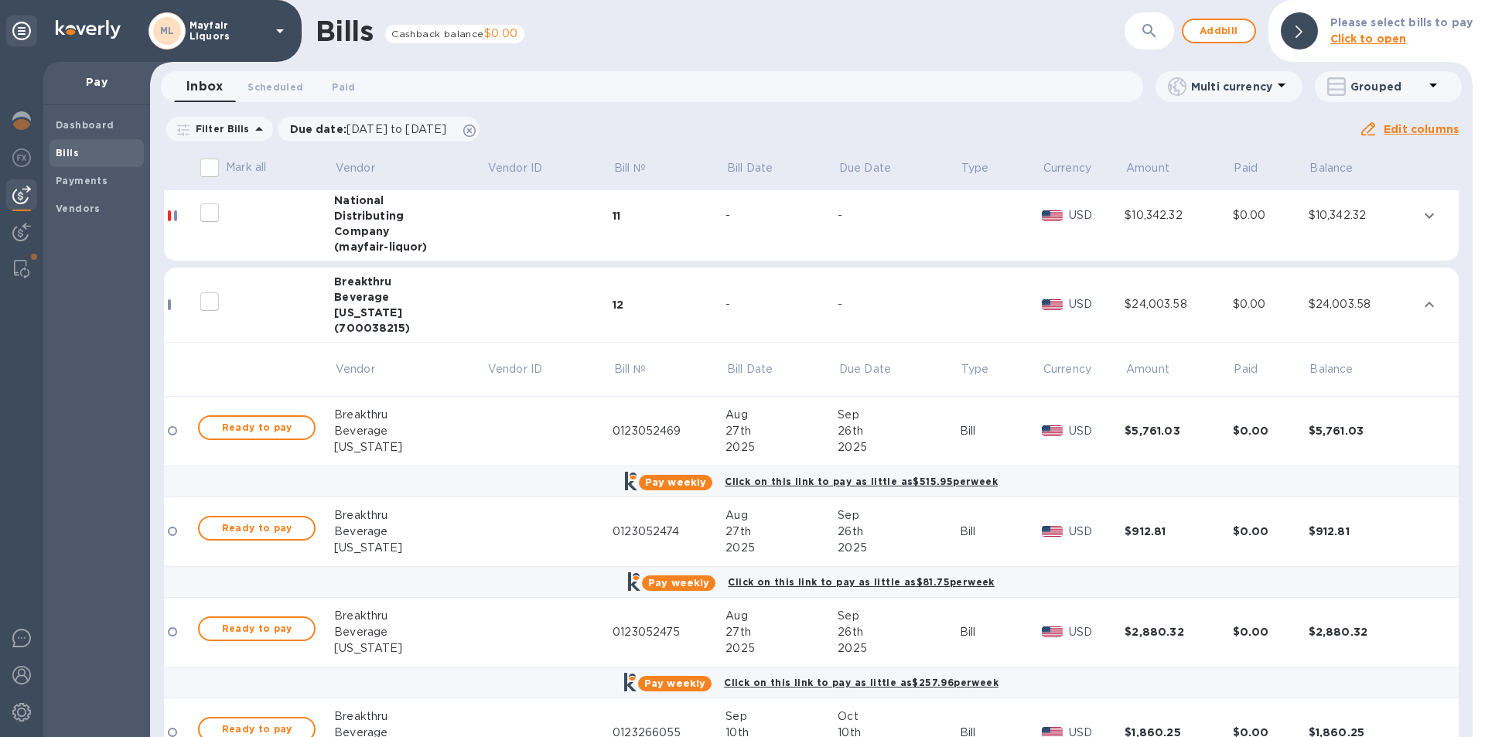
scroll to position [0, 0]
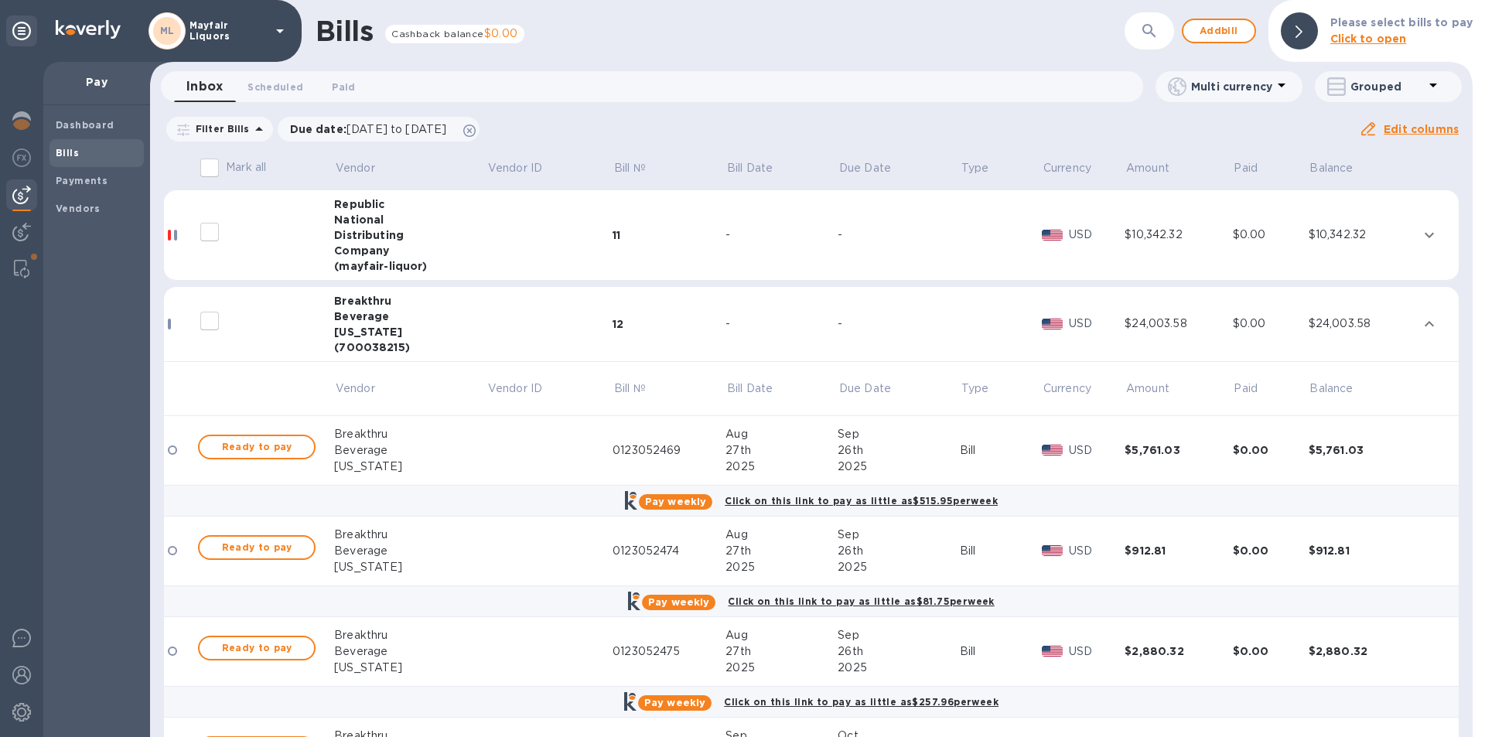
click at [684, 317] on div "12" at bounding box center [668, 323] width 113 height 15
